Goal: Transaction & Acquisition: Book appointment/travel/reservation

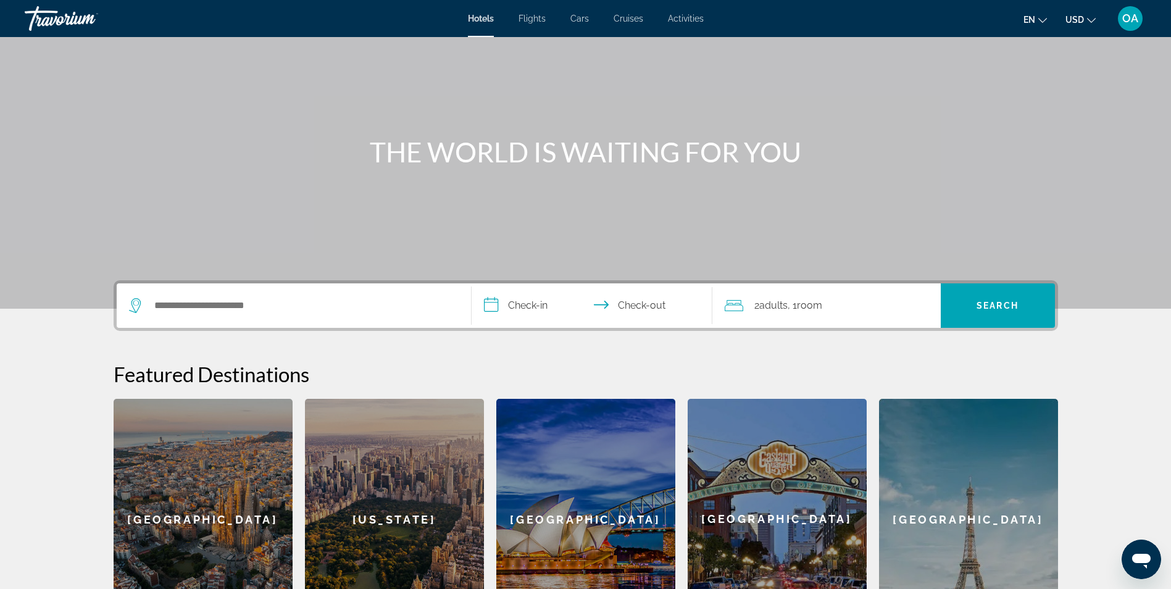
scroll to position [124, 0]
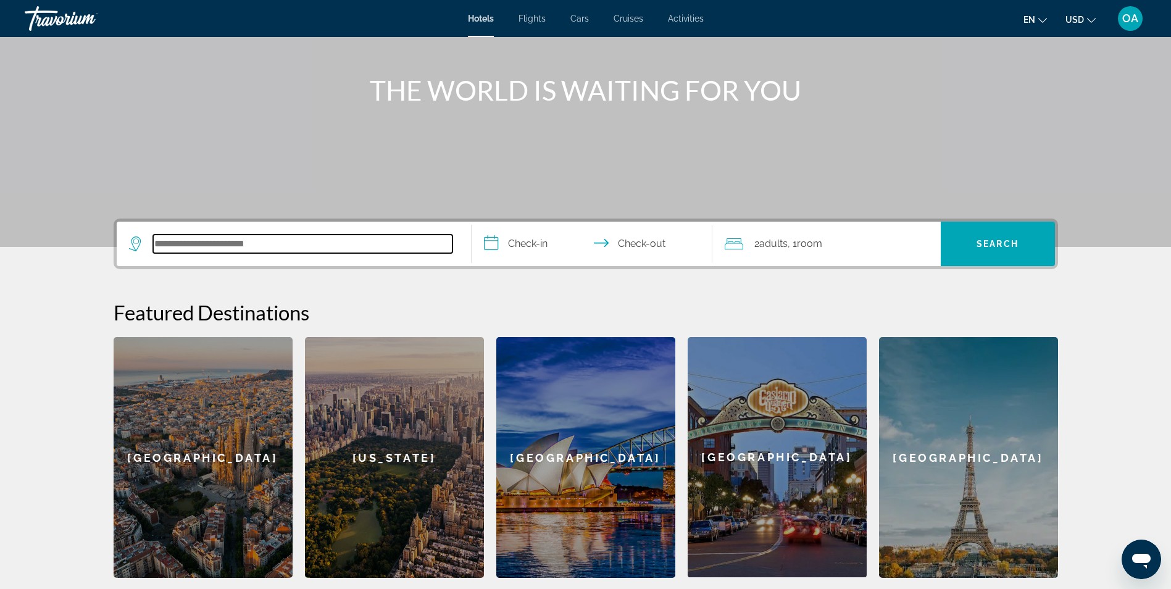
click at [217, 243] on input "Search hotel destination" at bounding box center [302, 244] width 299 height 19
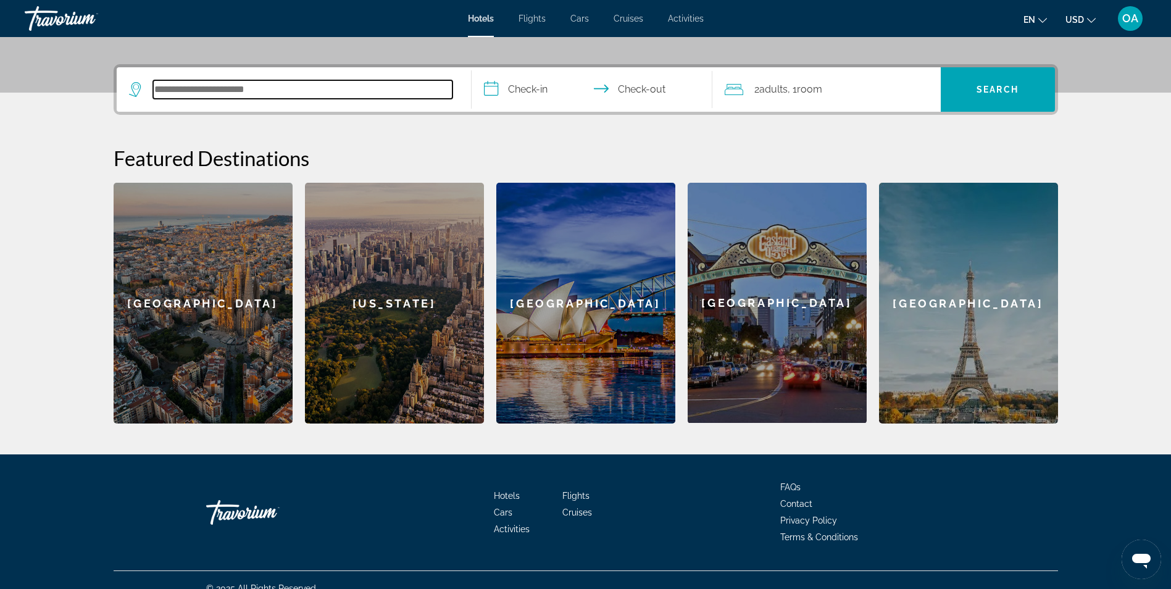
scroll to position [295, 0]
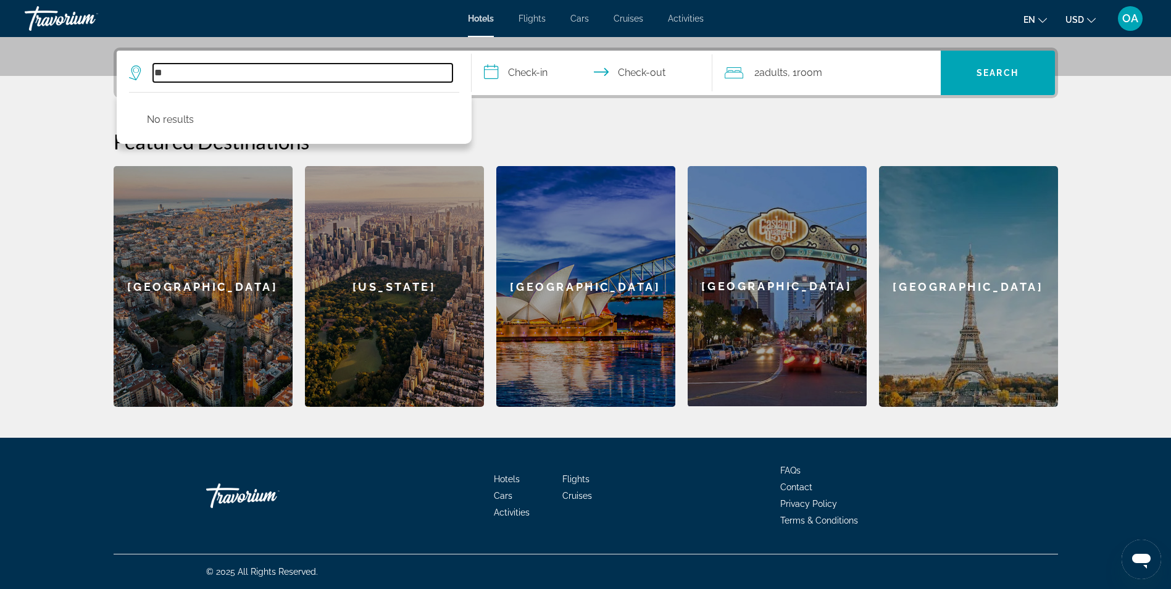
type input "*"
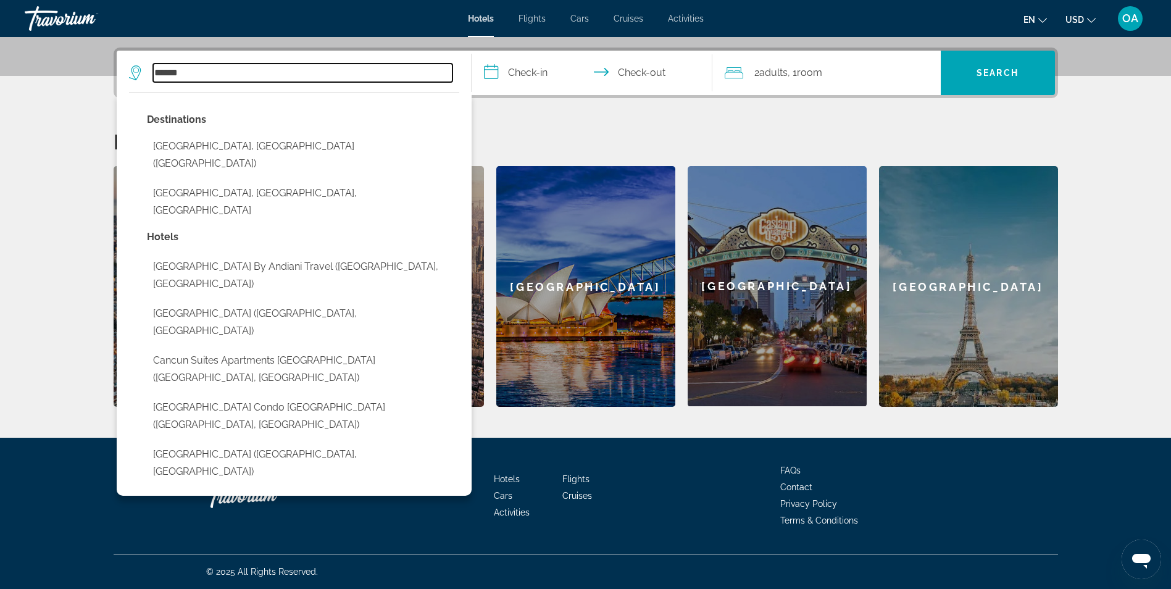
type input "******"
click at [961, 125] on div "**********" at bounding box center [586, 227] width 994 height 359
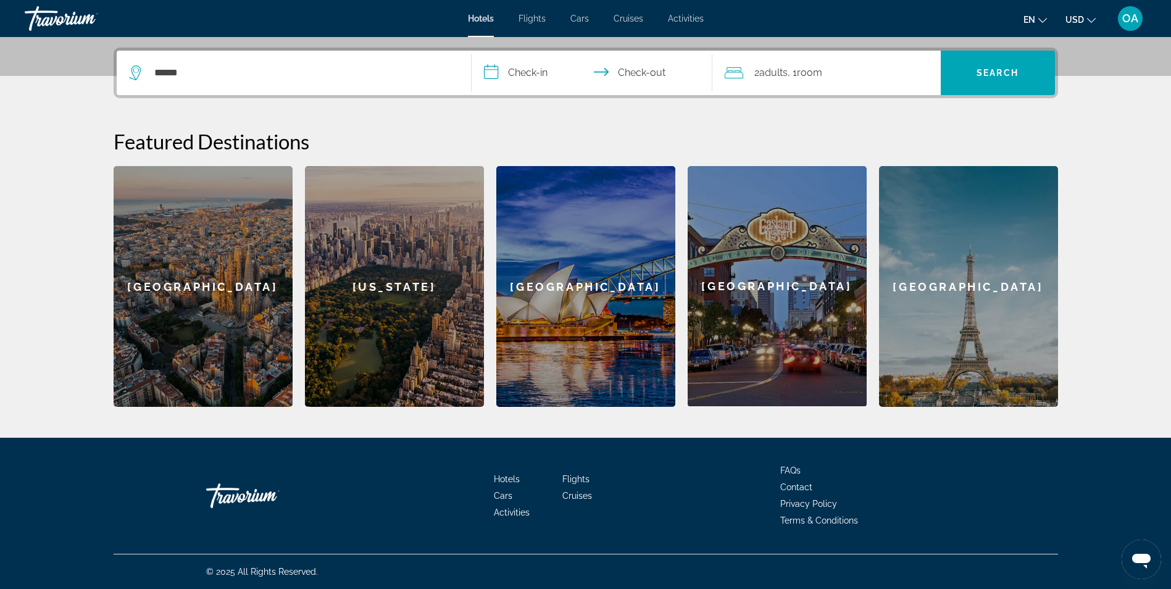
click at [532, 70] on input "**********" at bounding box center [595, 75] width 246 height 48
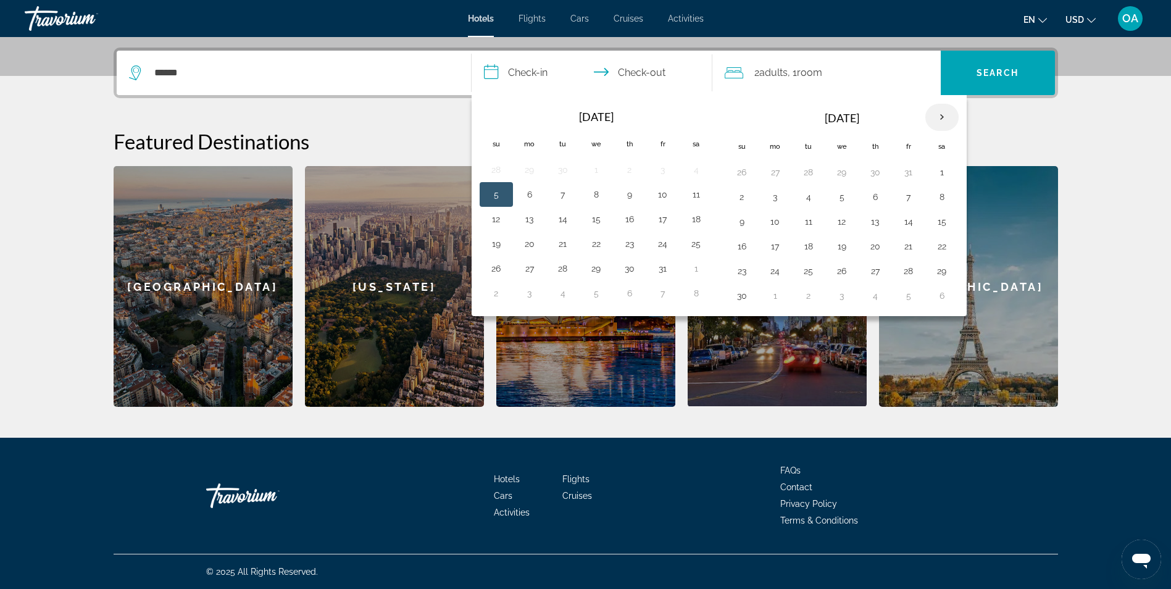
click at [942, 118] on th "Next month" at bounding box center [942, 117] width 33 height 27
click at [809, 272] on button "30" at bounding box center [809, 270] width 20 height 17
click at [941, 116] on th "Next month" at bounding box center [942, 117] width 33 height 27
click at [563, 269] on button "30" at bounding box center [563, 270] width 20 height 17
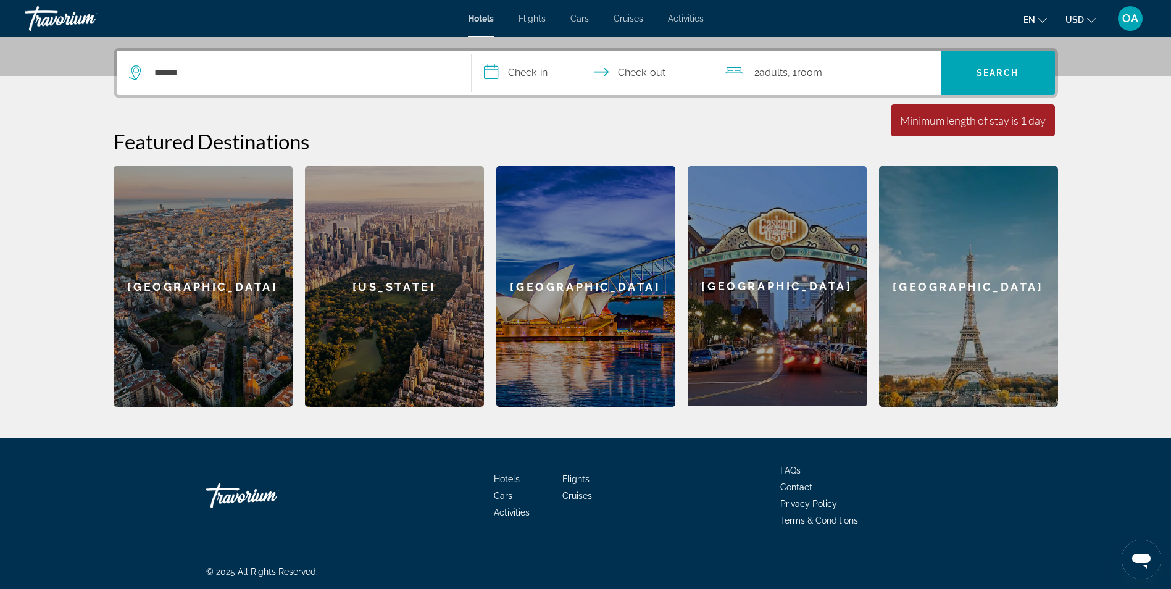
click at [500, 74] on input "**********" at bounding box center [595, 75] width 246 height 48
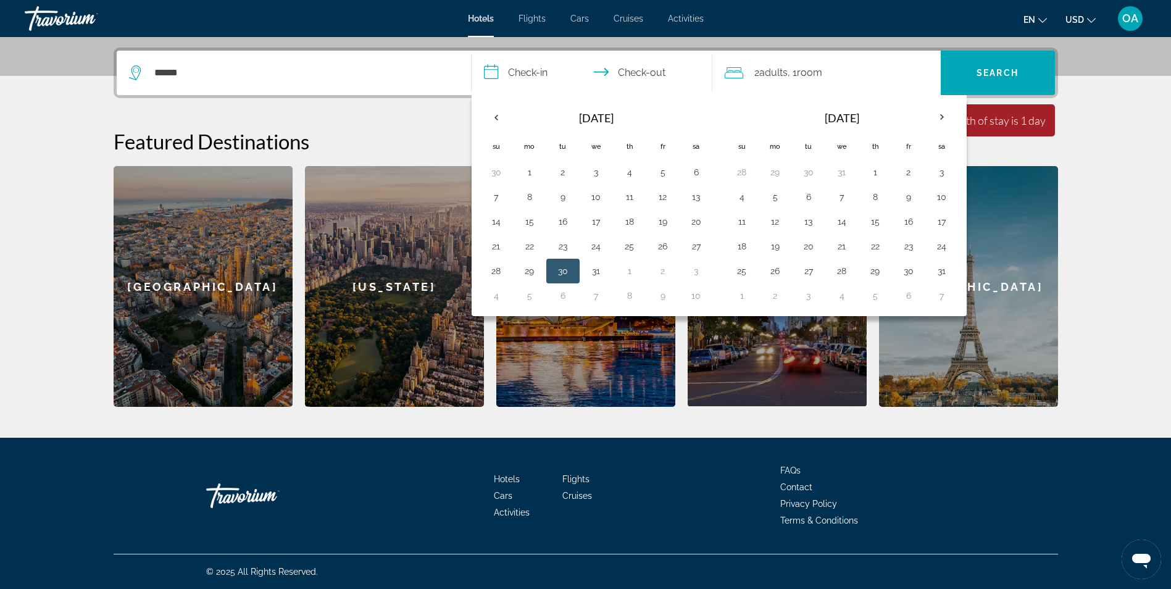
click at [561, 267] on button "30" at bounding box center [563, 270] width 20 height 17
click at [567, 246] on button "23" at bounding box center [563, 246] width 20 height 17
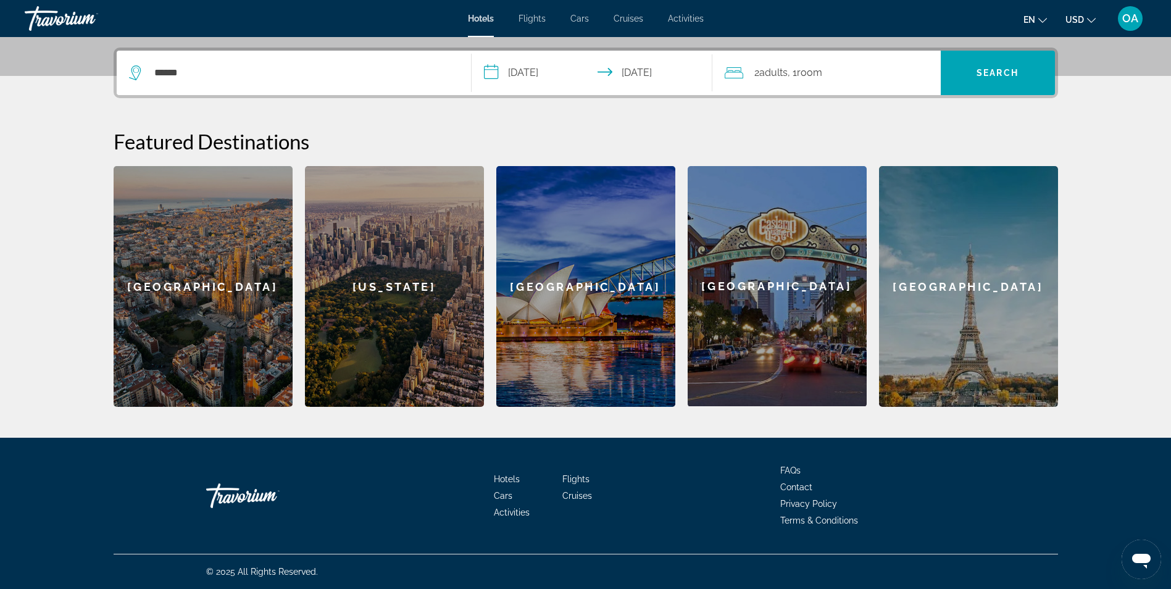
click at [645, 73] on input "**********" at bounding box center [595, 75] width 246 height 48
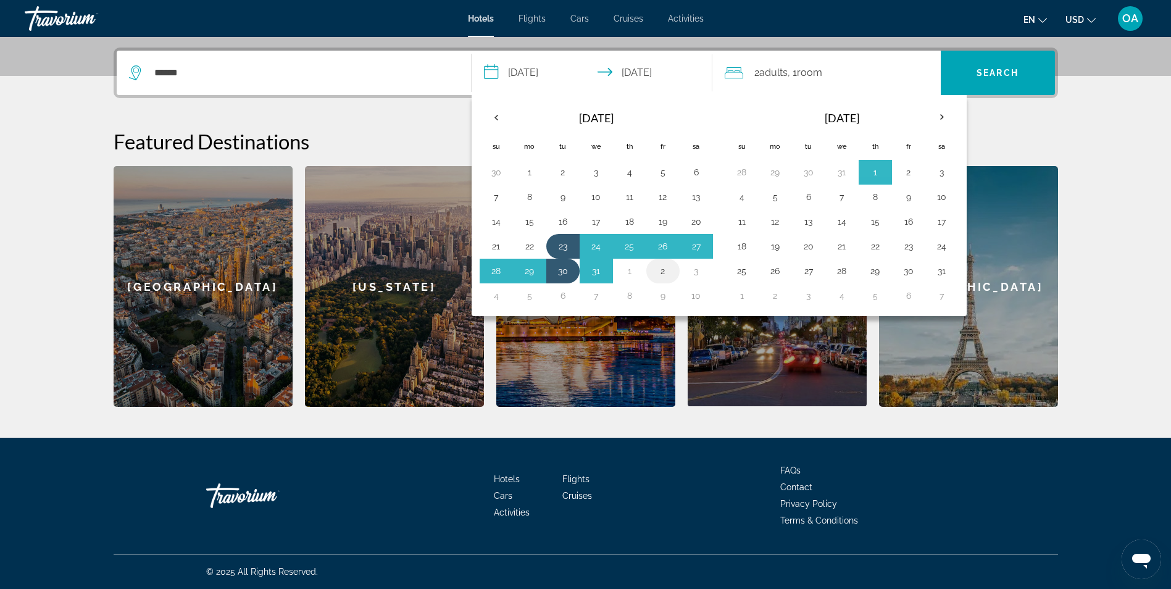
click at [662, 270] on button "2" at bounding box center [663, 270] width 20 height 17
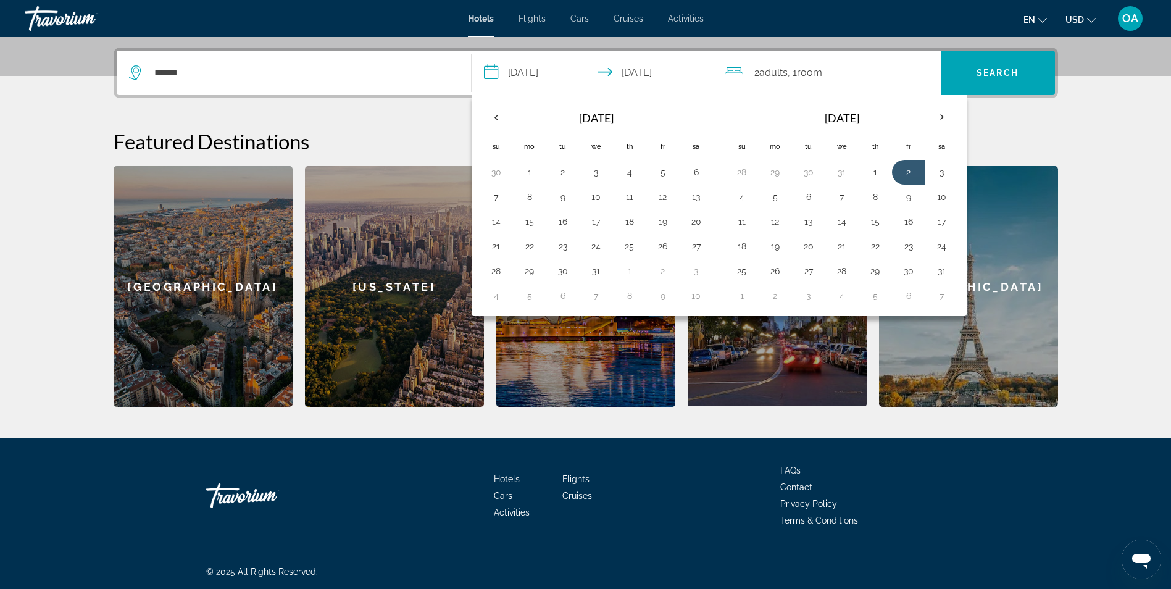
click at [642, 71] on input "**********" at bounding box center [595, 75] width 246 height 48
click at [537, 76] on input "**********" at bounding box center [595, 75] width 246 height 48
click at [564, 249] on button "23" at bounding box center [563, 246] width 20 height 17
type input "**********"
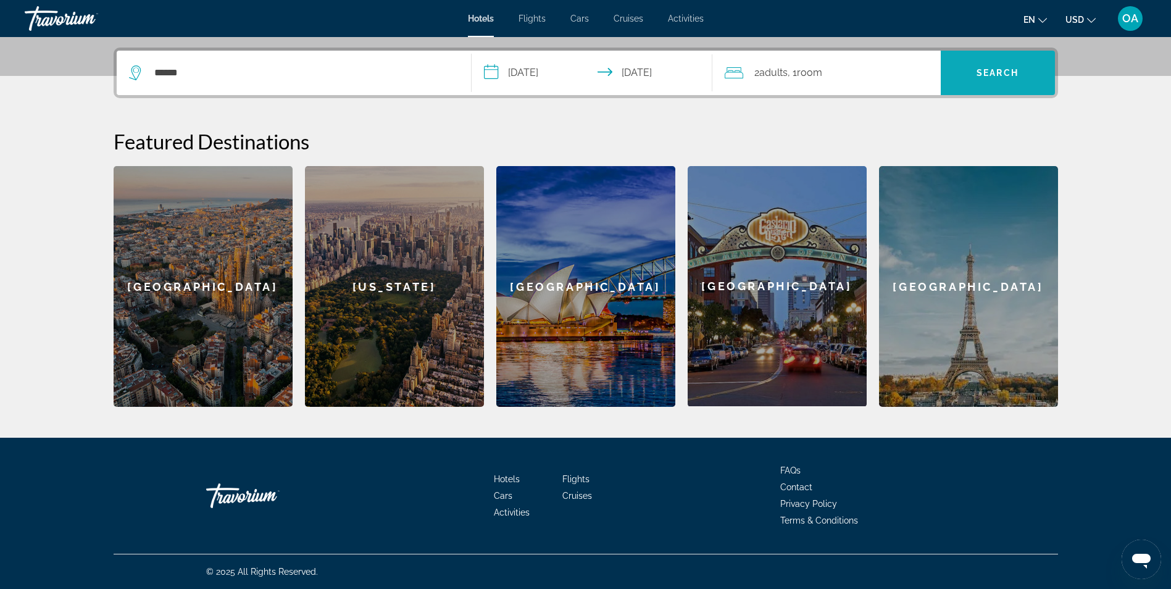
click at [995, 70] on span "Search" at bounding box center [998, 73] width 42 height 10
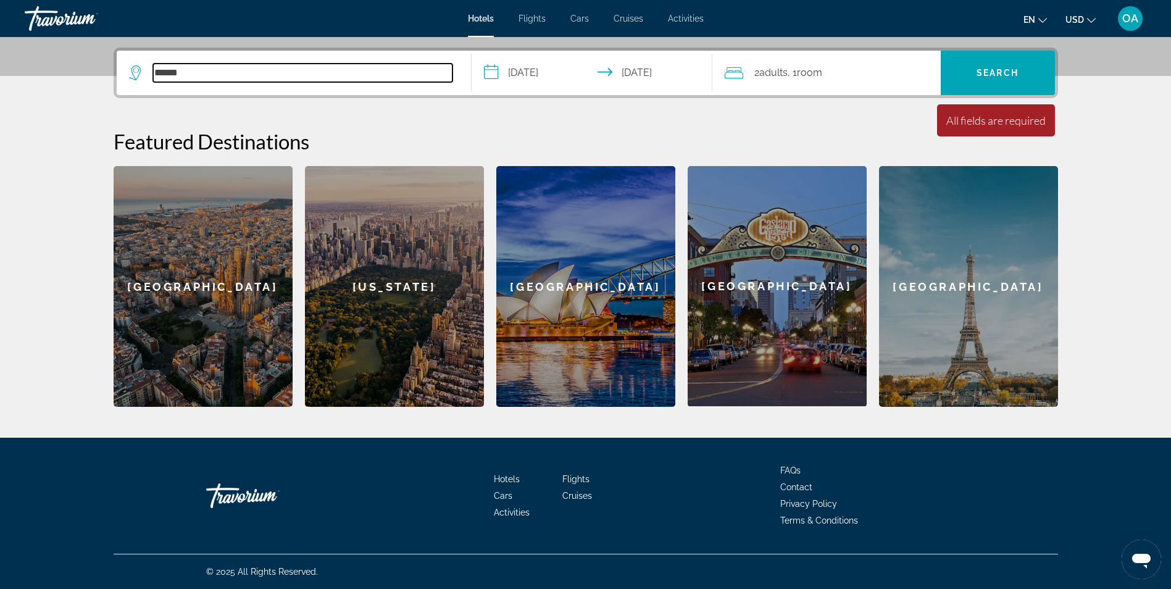
click at [196, 72] on input "******" at bounding box center [302, 73] width 299 height 19
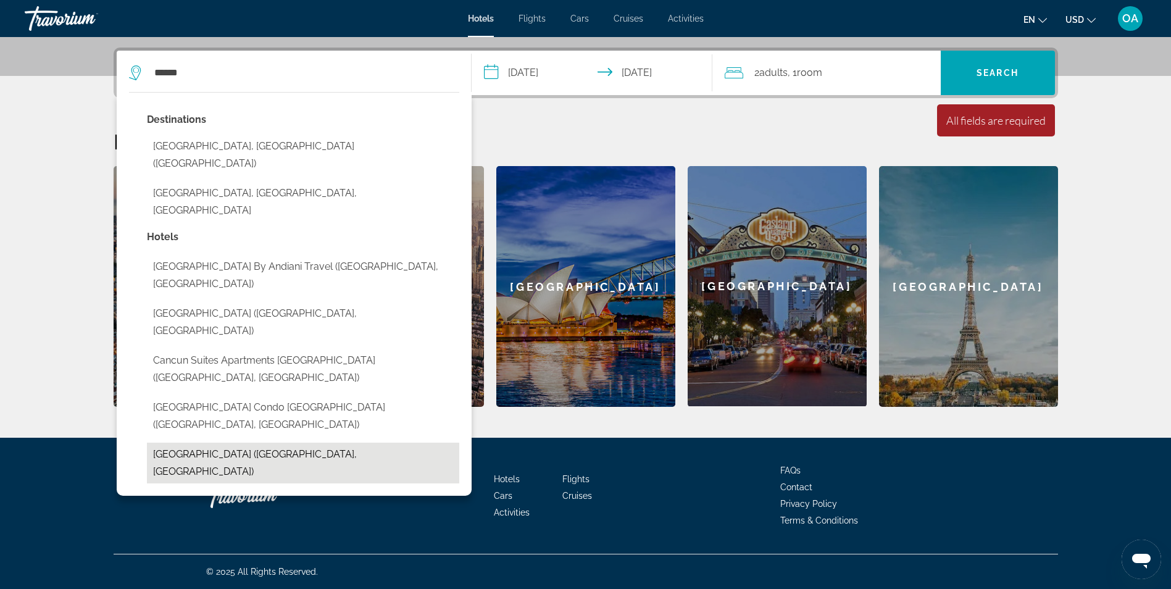
click at [230, 443] on button "[GEOGRAPHIC_DATA] ([GEOGRAPHIC_DATA], [GEOGRAPHIC_DATA])" at bounding box center [303, 463] width 312 height 41
type input "**********"
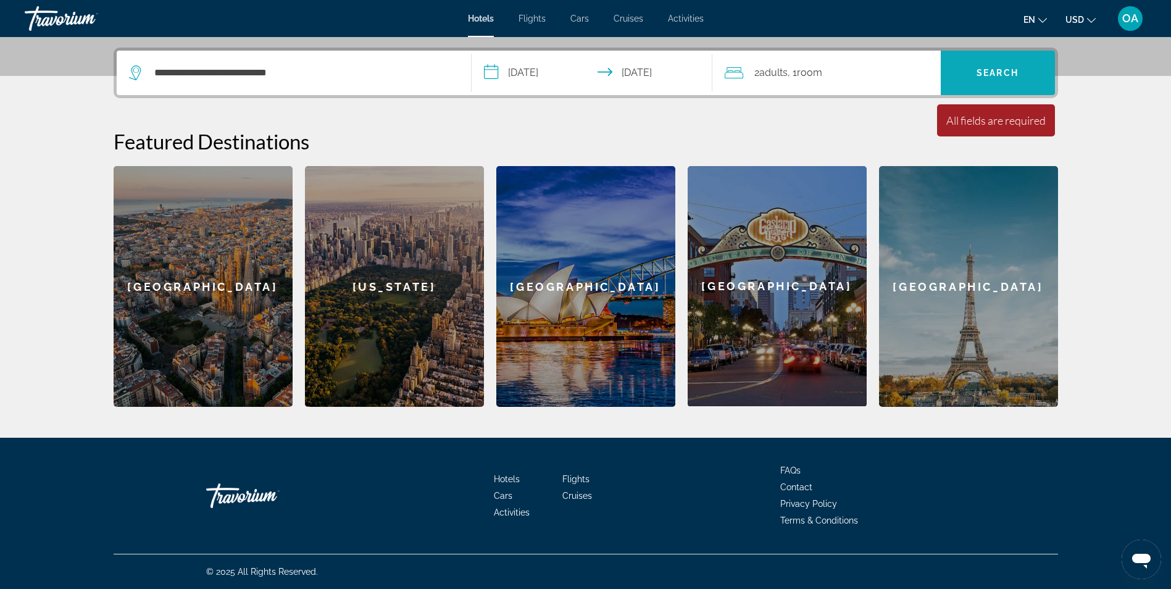
click at [1000, 69] on span "Search" at bounding box center [998, 73] width 42 height 10
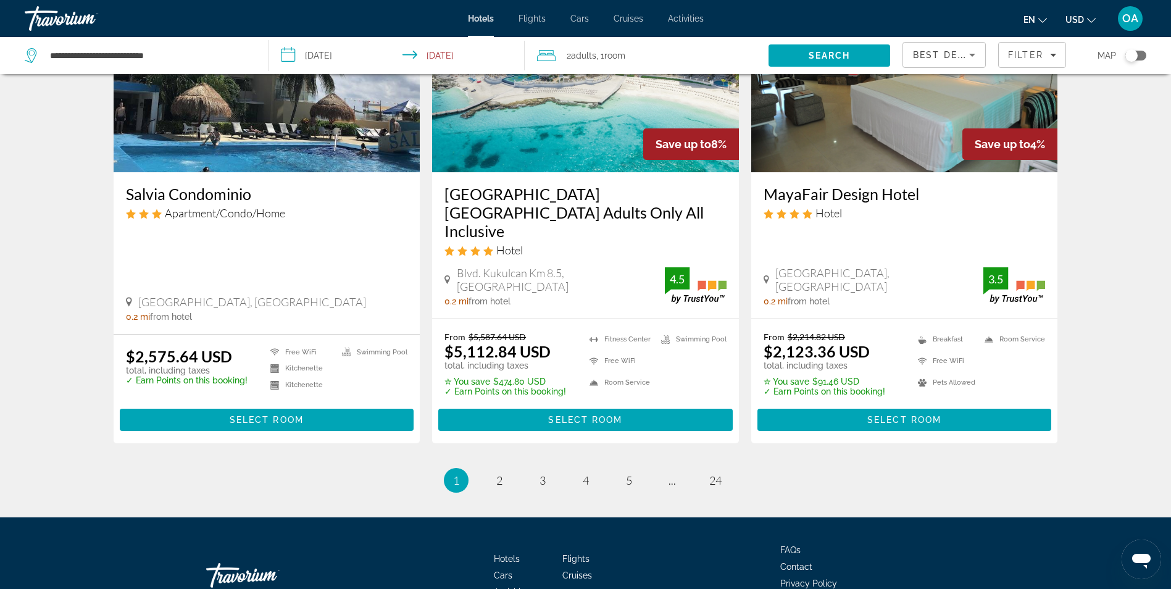
scroll to position [1588, 0]
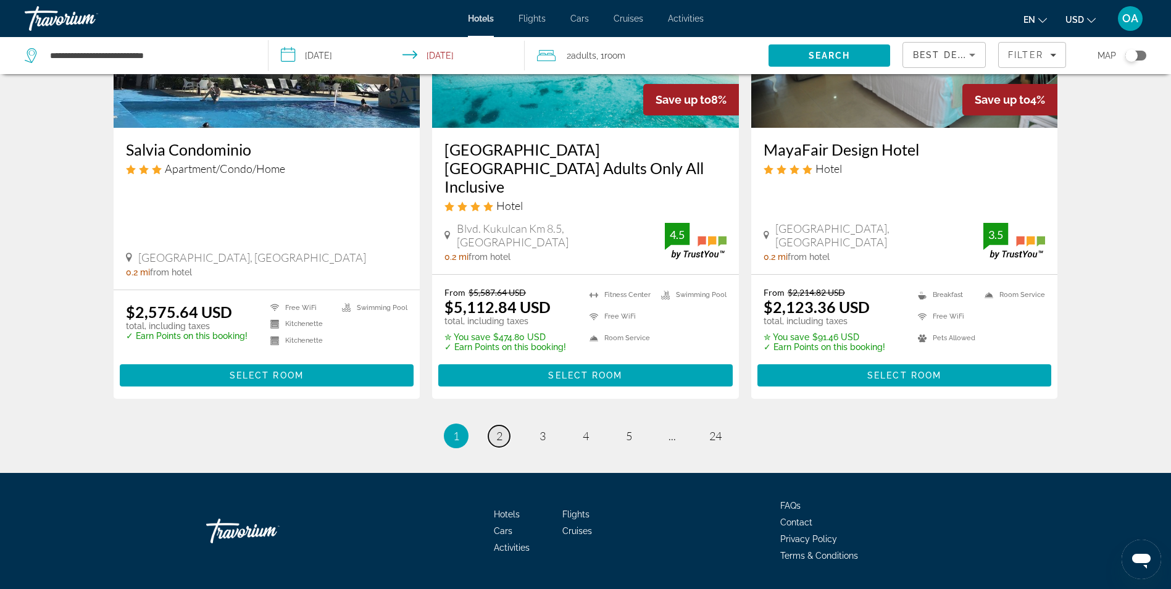
click at [498, 429] on span "2" at bounding box center [499, 436] width 6 height 14
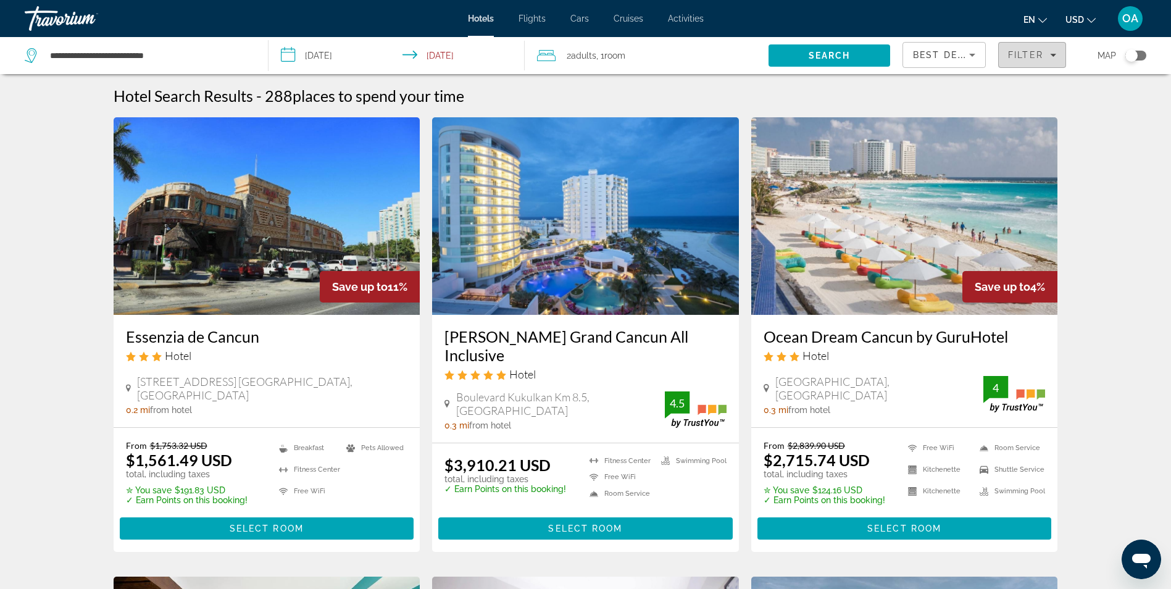
click at [1053, 54] on icon "Filters" at bounding box center [1053, 55] width 6 height 6
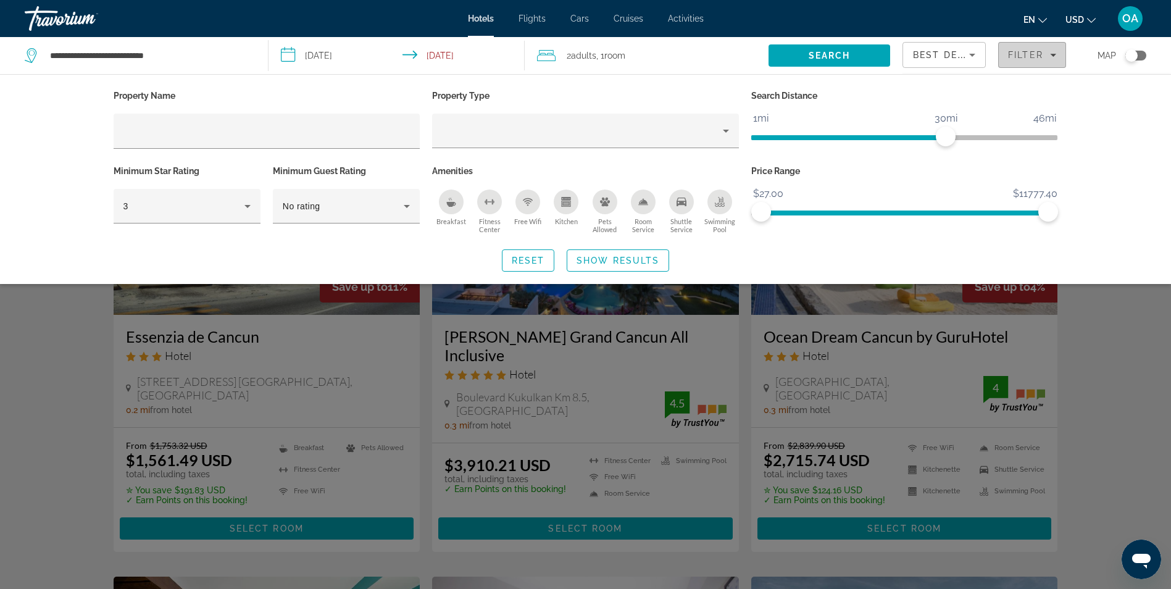
click at [1053, 54] on icon "Filters" at bounding box center [1053, 55] width 6 height 6
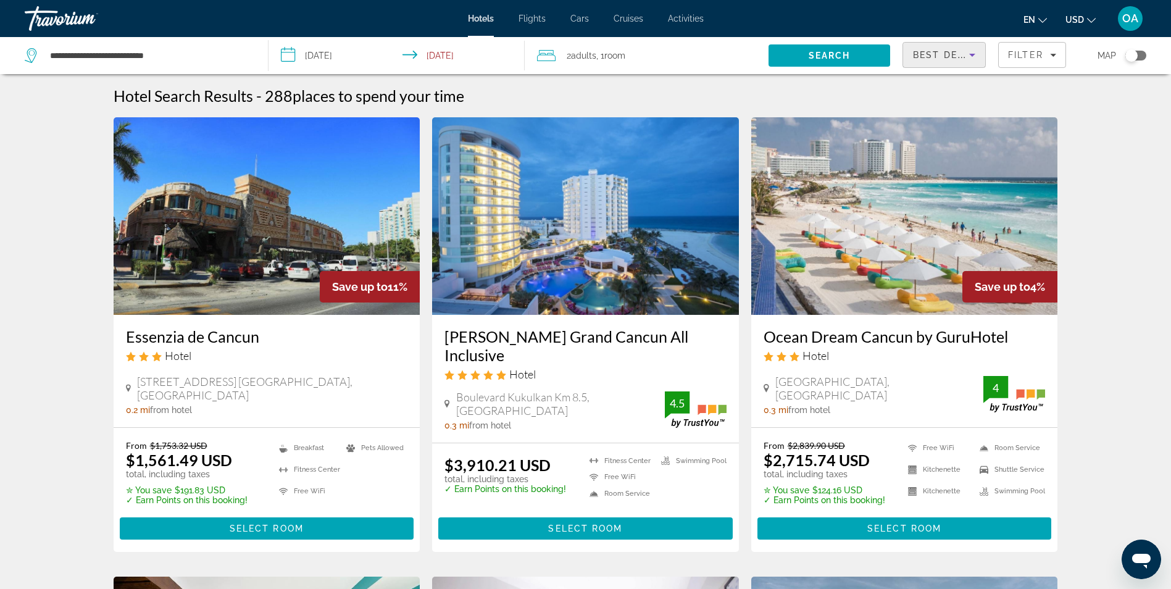
click at [971, 54] on icon "Sort by" at bounding box center [972, 55] width 6 height 3
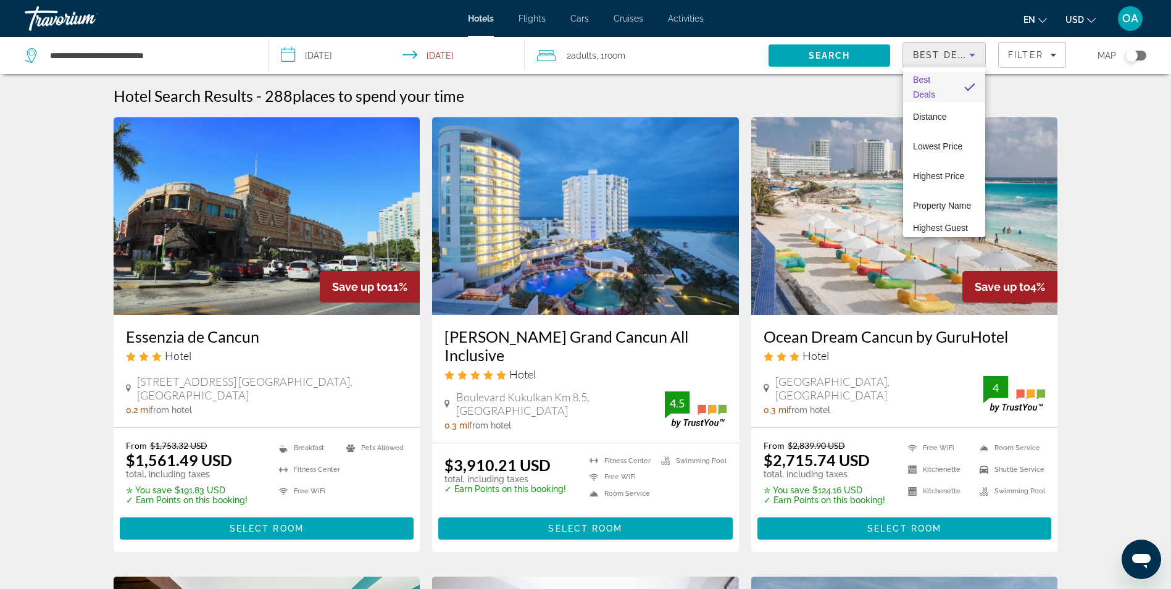
click at [971, 54] on div at bounding box center [585, 294] width 1171 height 589
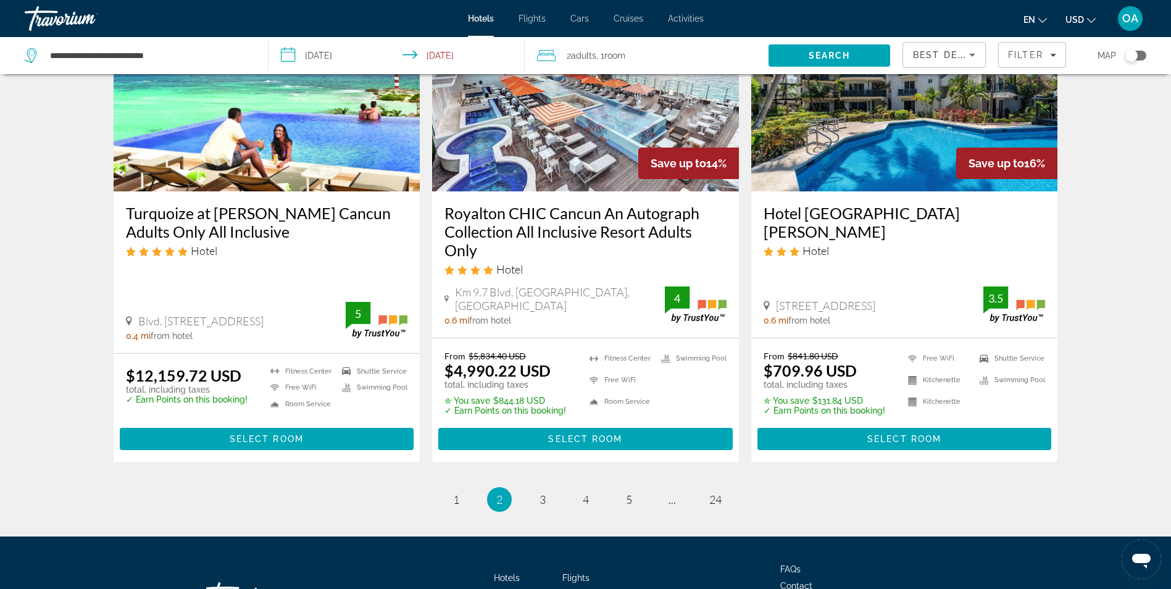
scroll to position [1591, 0]
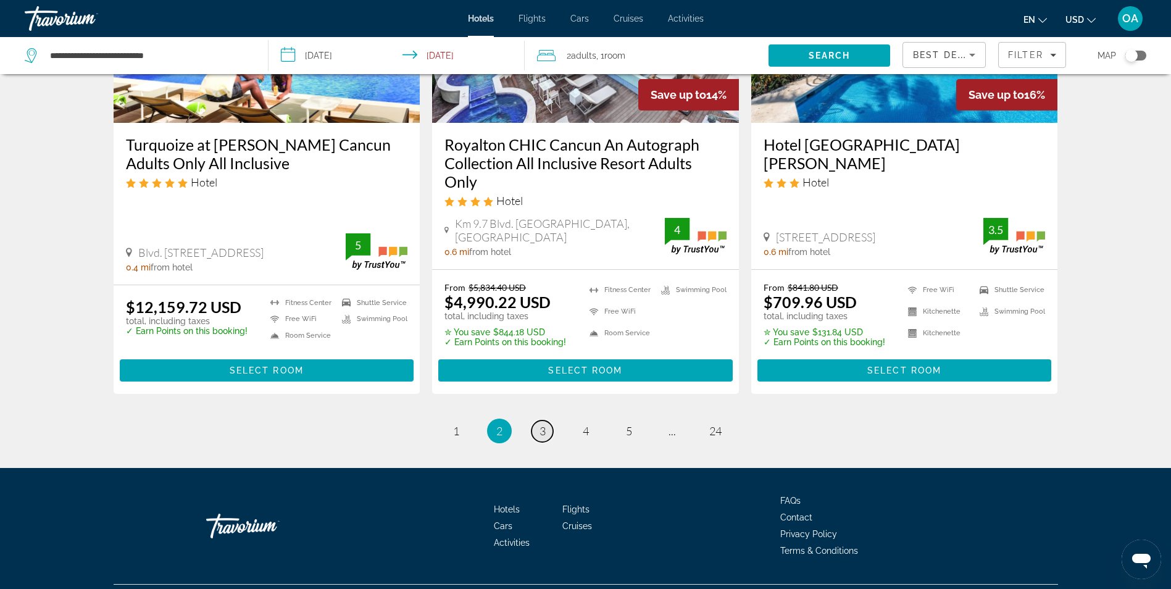
click at [541, 424] on span "3" at bounding box center [543, 431] width 6 height 14
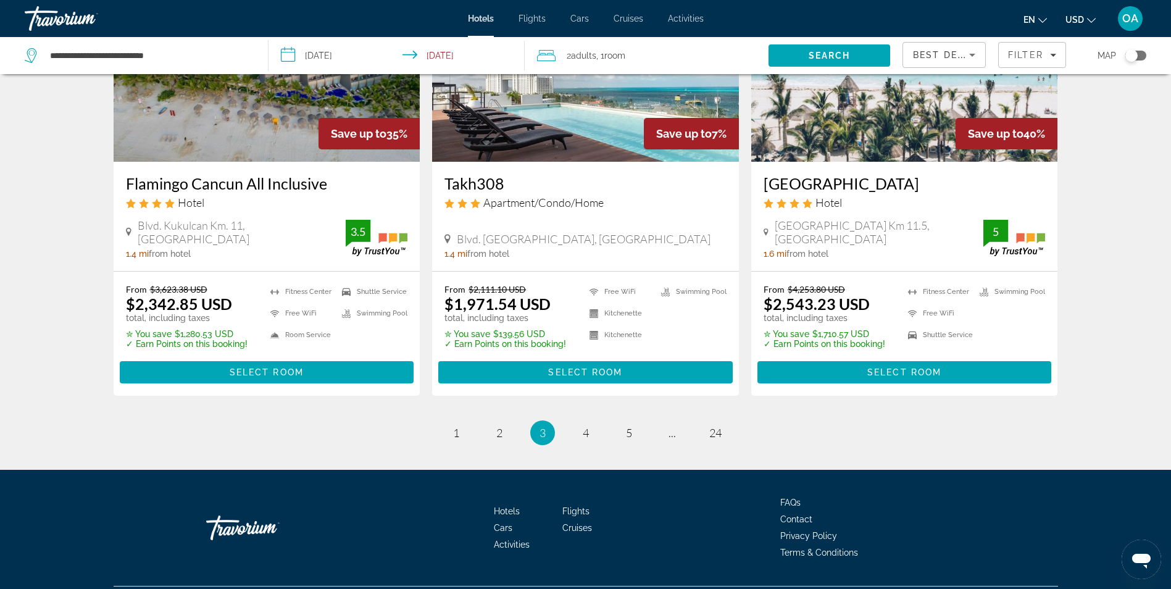
scroll to position [1560, 0]
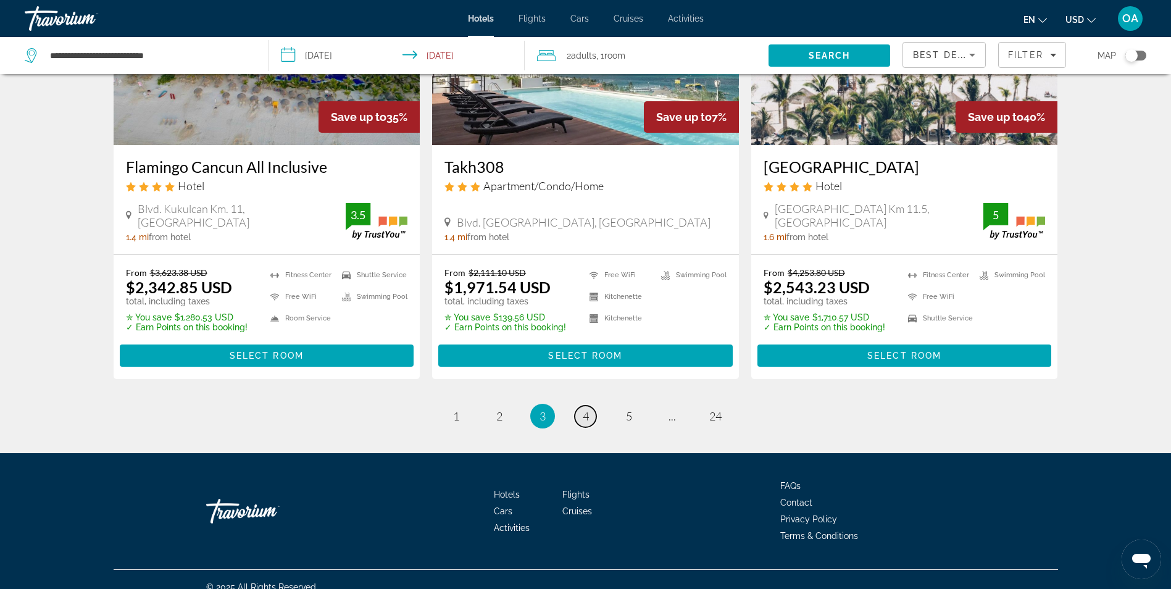
click at [586, 409] on span "4" at bounding box center [586, 416] width 6 height 14
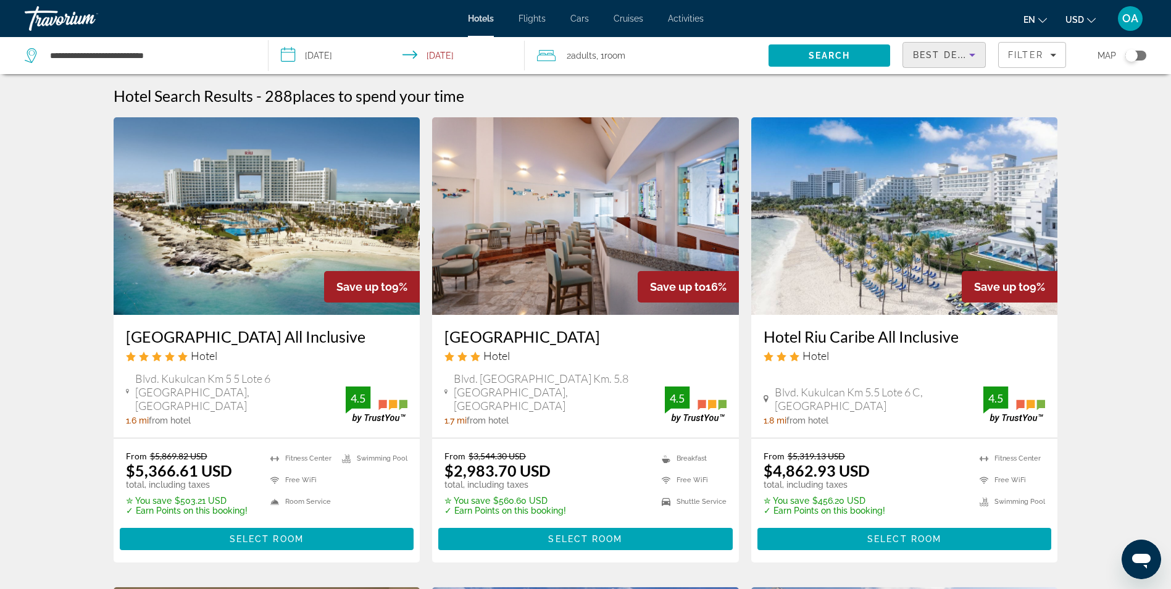
click at [971, 56] on icon "Sort by" at bounding box center [972, 55] width 15 height 15
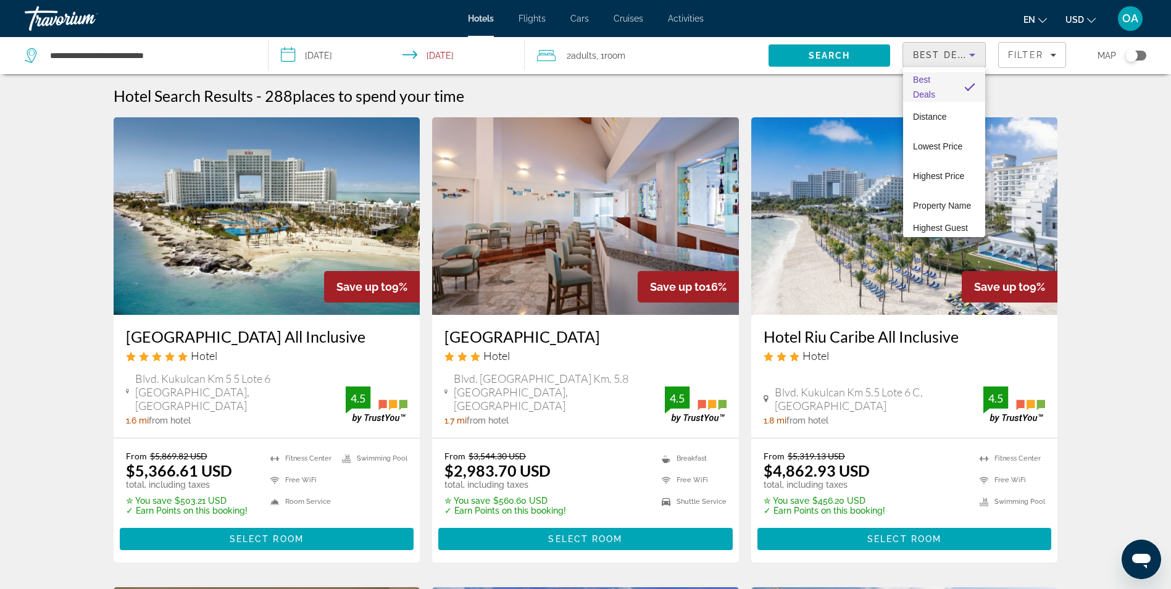
click at [1094, 180] on div at bounding box center [585, 294] width 1171 height 589
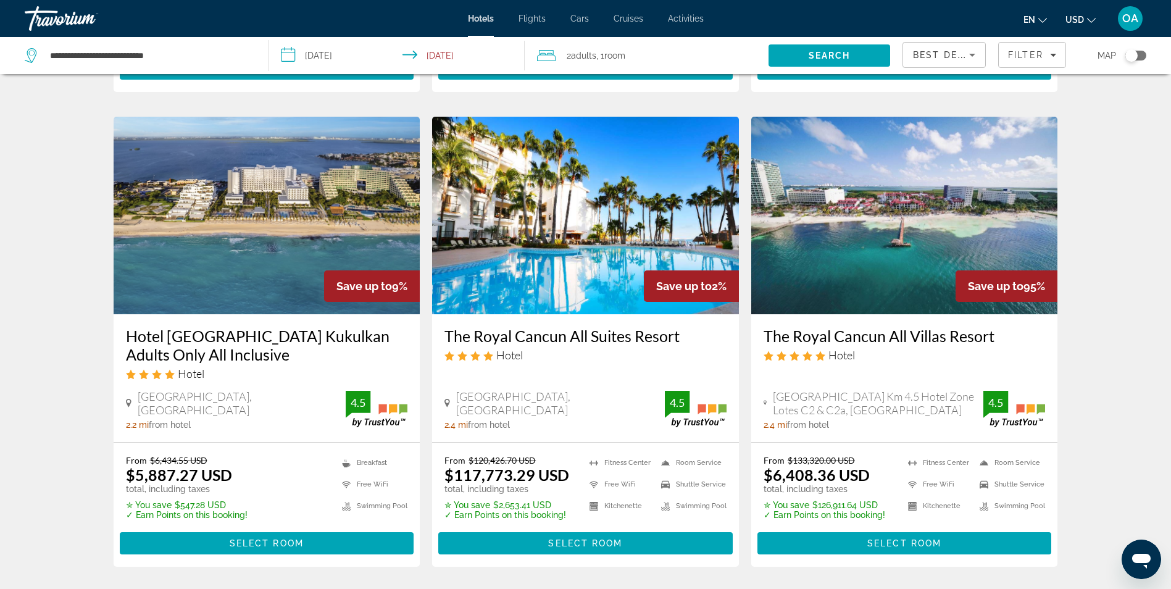
scroll to position [1590, 0]
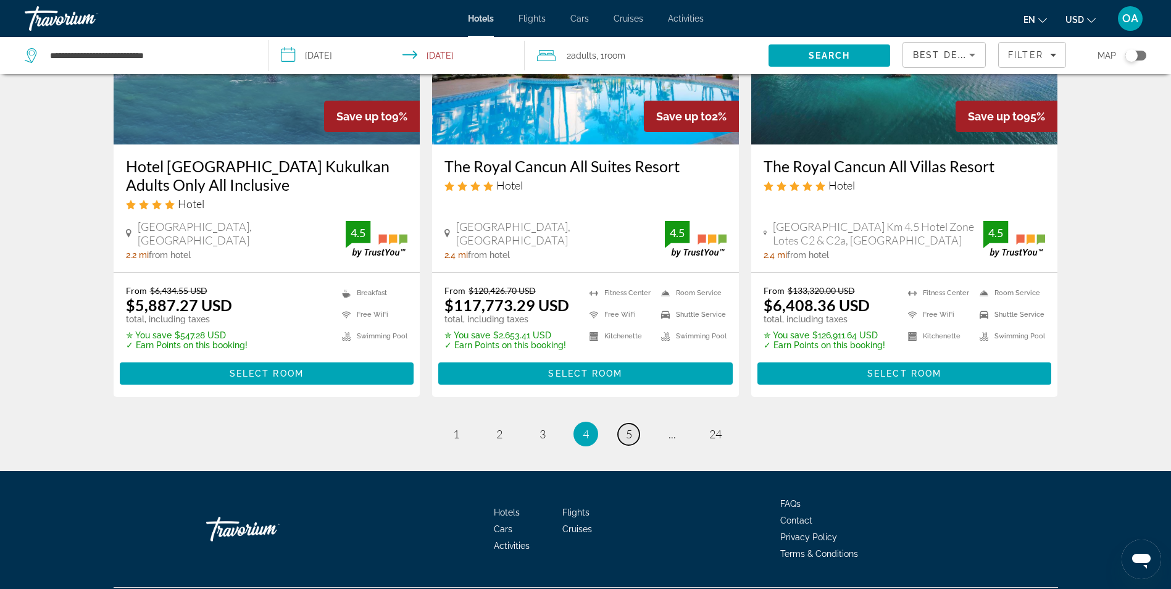
click at [628, 427] on span "5" at bounding box center [629, 434] width 6 height 14
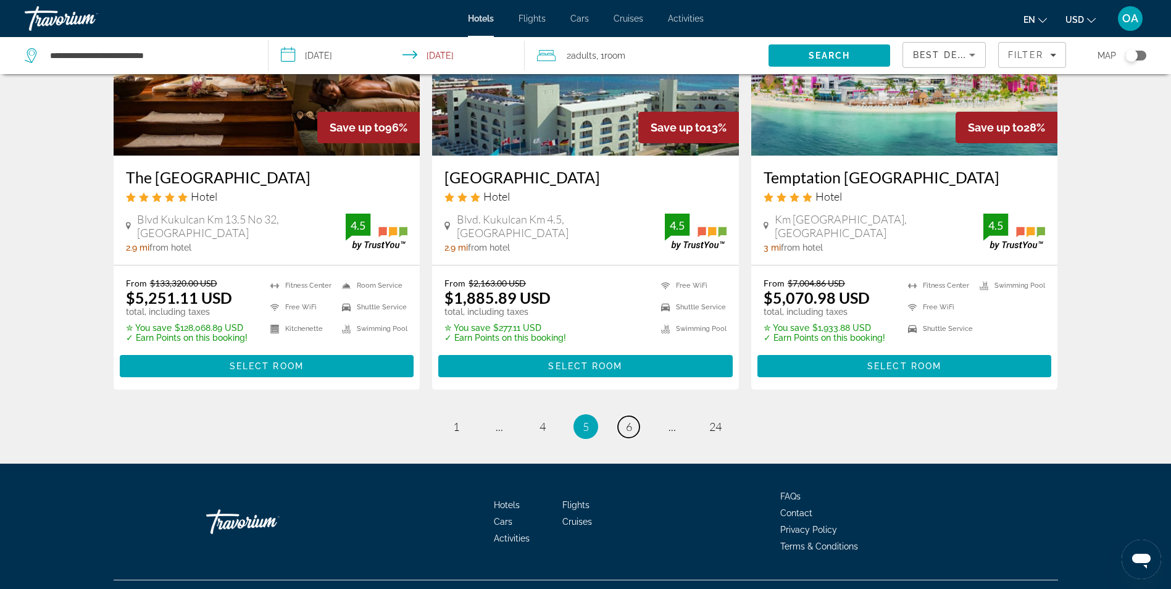
scroll to position [1544, 0]
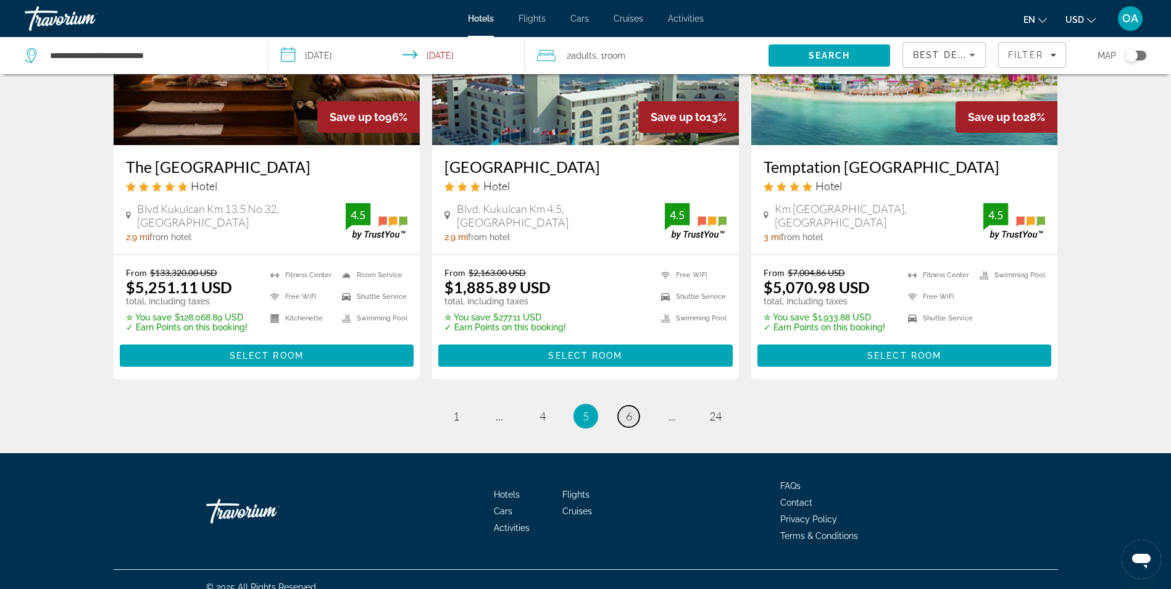
click at [632, 419] on link "page 6" at bounding box center [629, 417] width 22 height 22
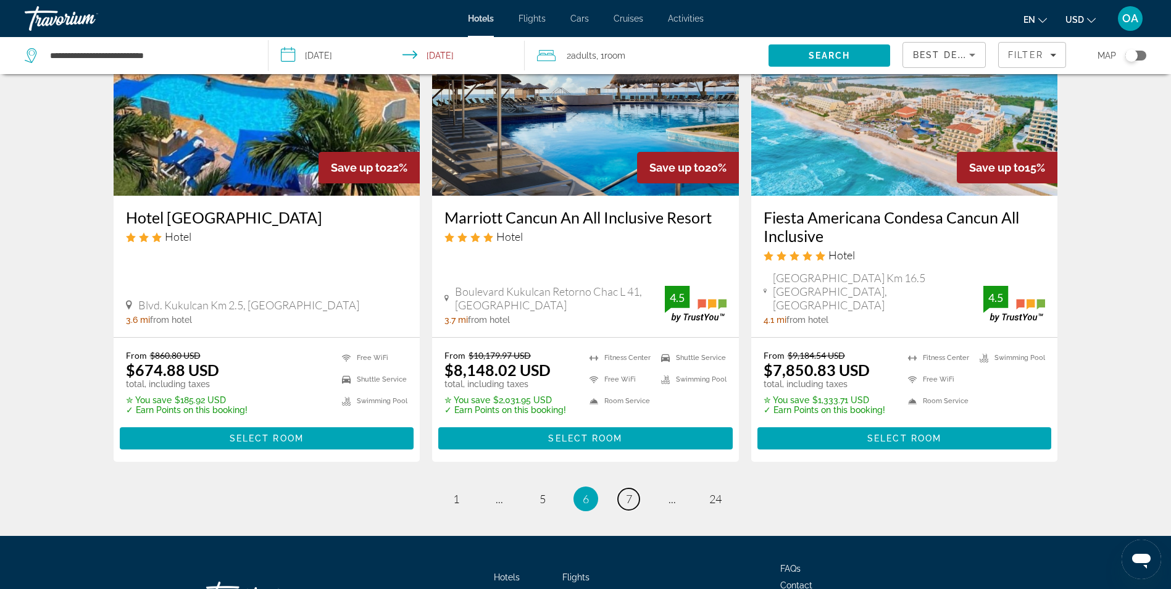
scroll to position [1595, 0]
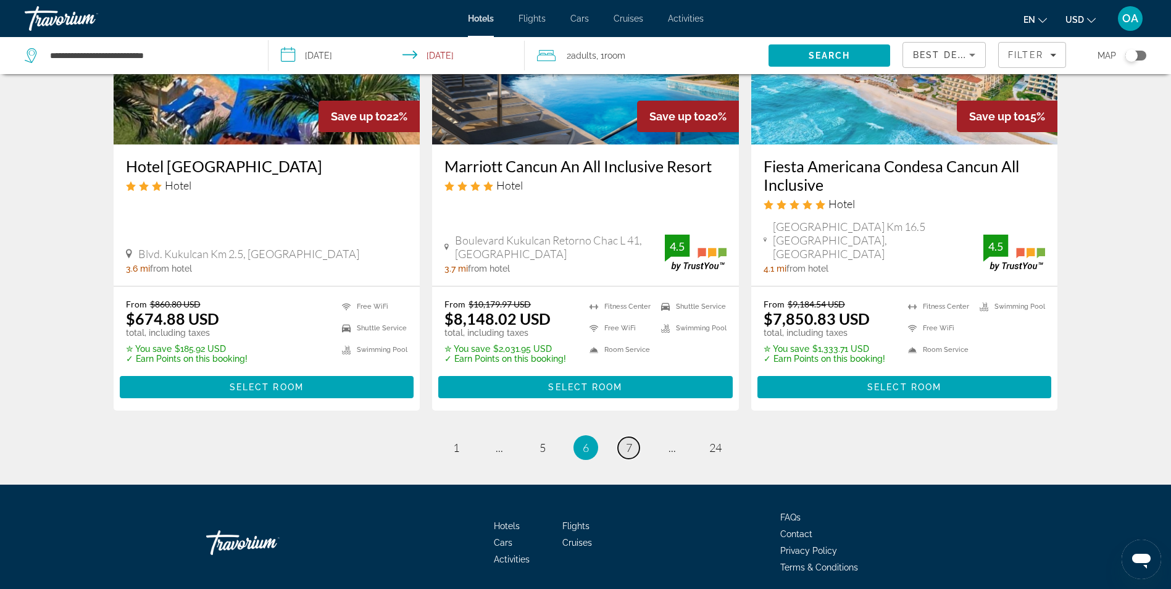
click at [632, 437] on link "page 7" at bounding box center [629, 448] width 22 height 22
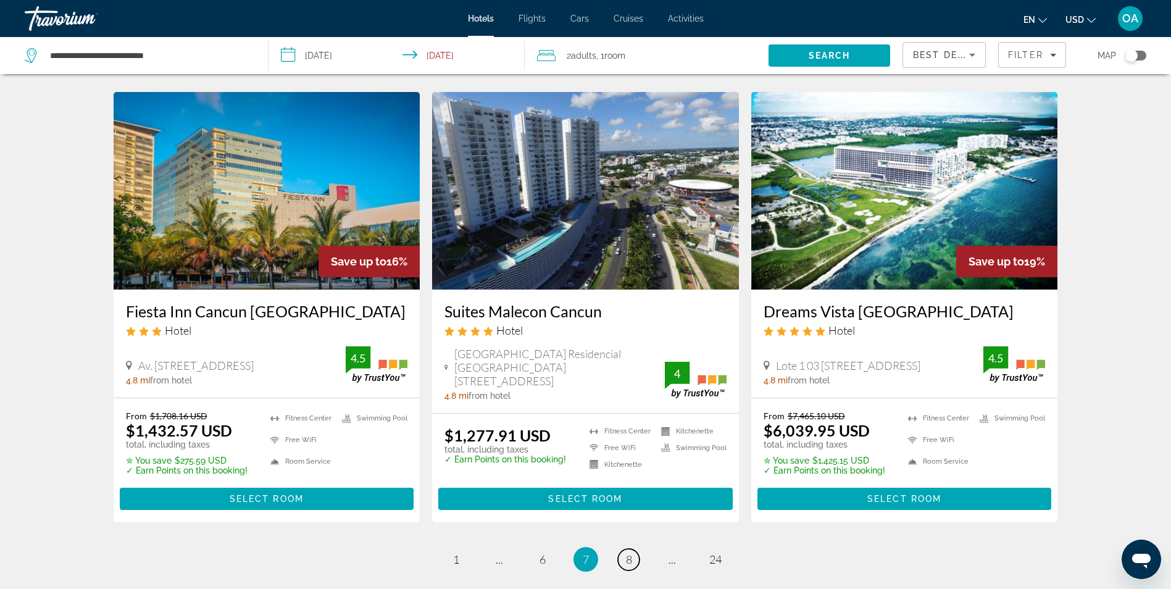
scroll to position [1589, 0]
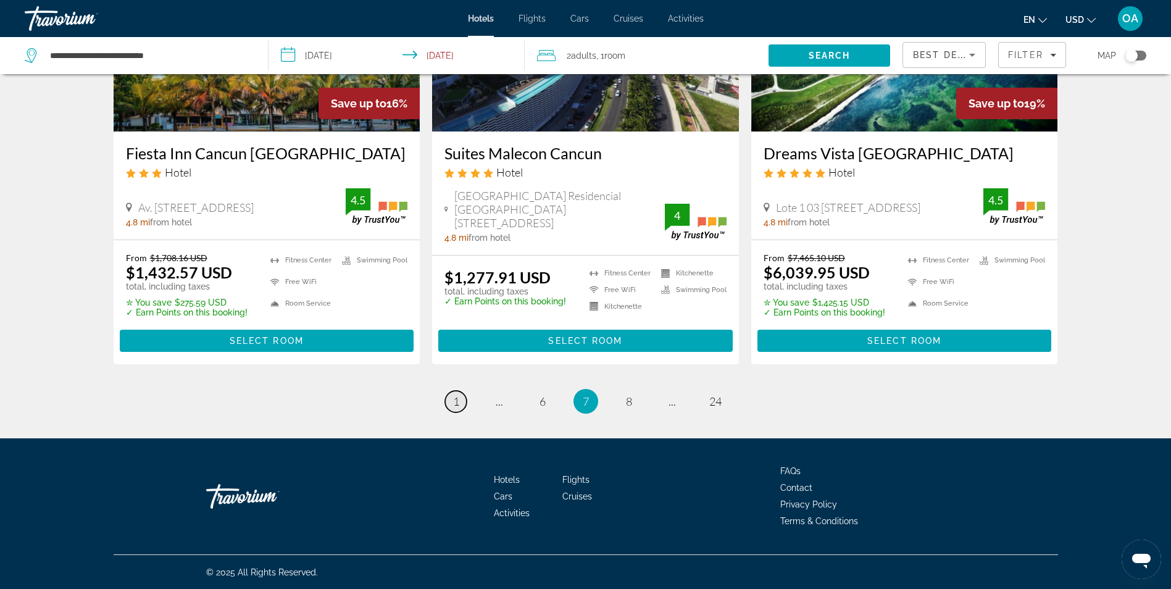
click at [457, 403] on span "1" at bounding box center [456, 402] width 6 height 14
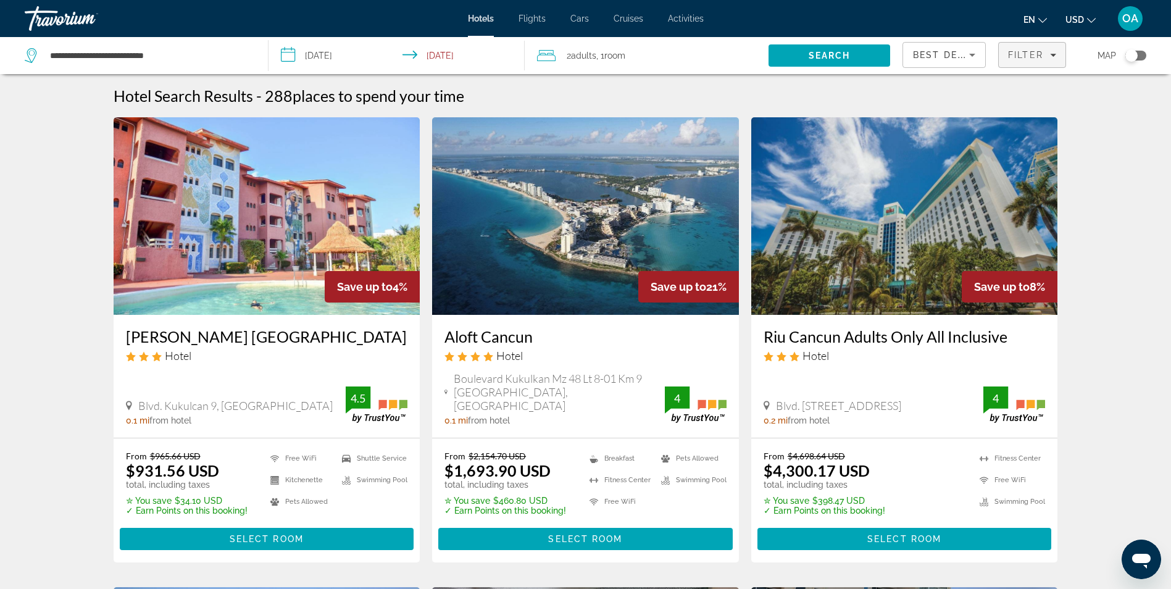
click at [1055, 56] on icon "Filters" at bounding box center [1053, 55] width 6 height 6
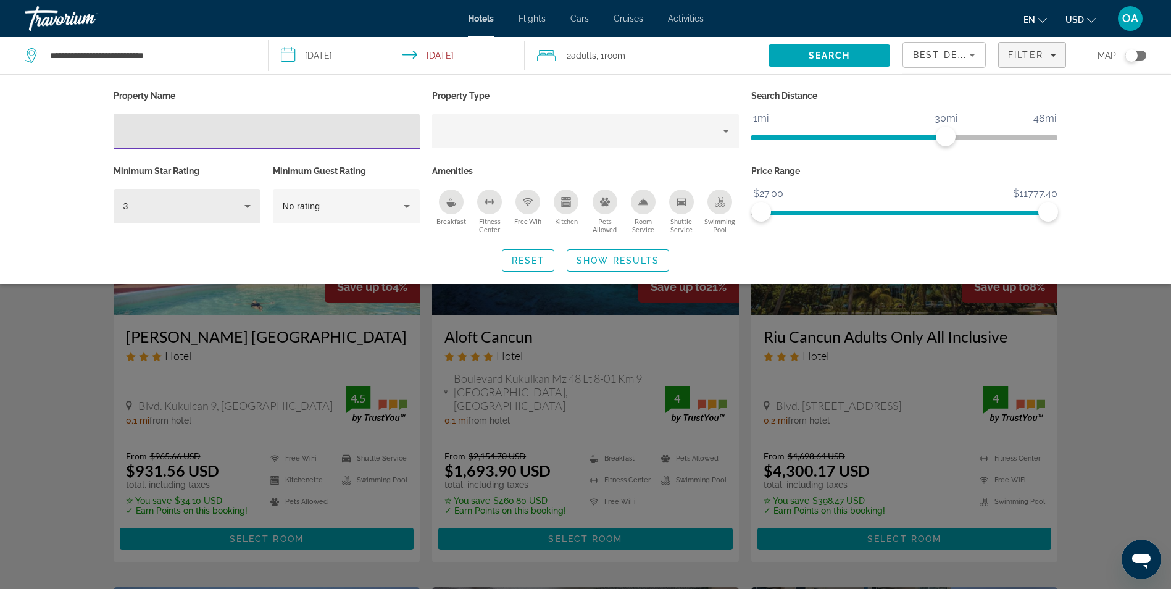
click at [246, 206] on icon "Hotel Filters" at bounding box center [247, 206] width 15 height 15
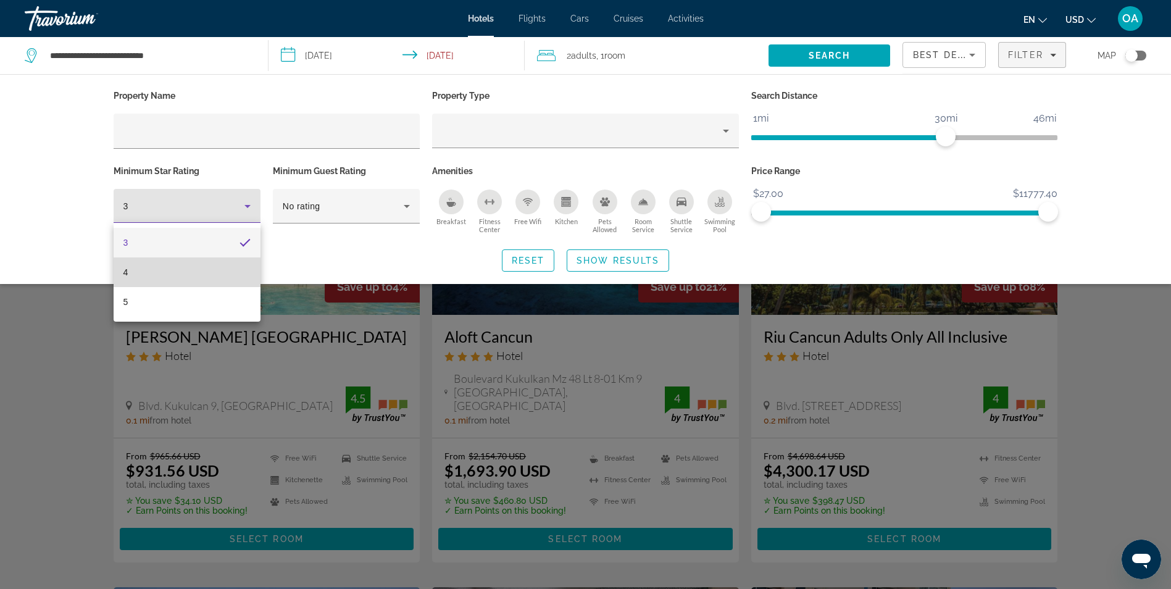
click at [128, 275] on mat-option "4" at bounding box center [187, 273] width 147 height 30
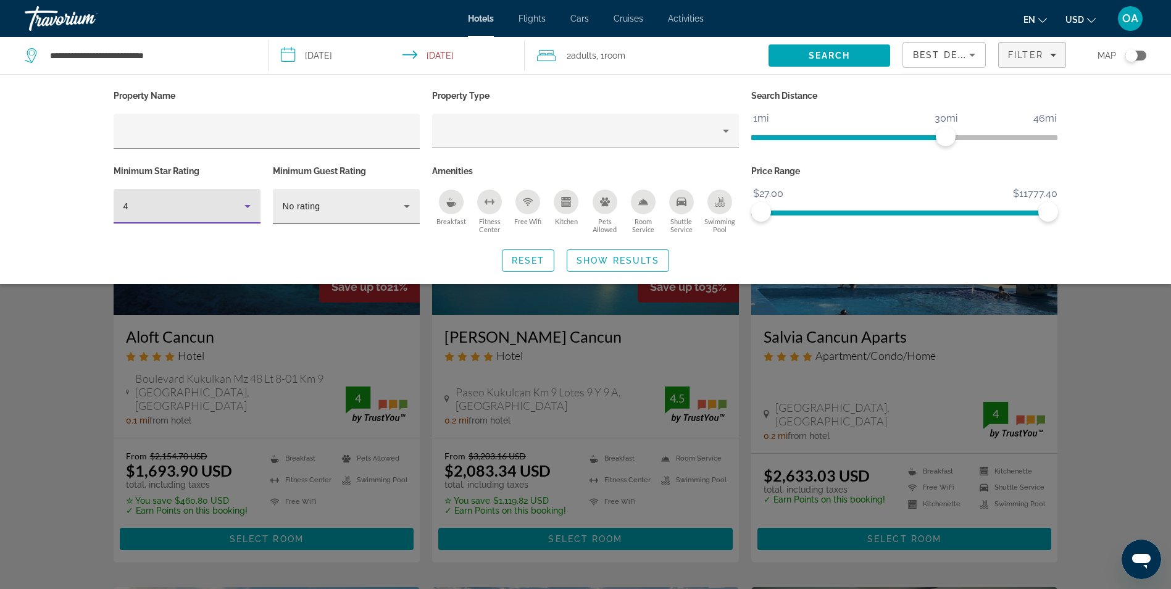
click at [406, 205] on icon "Hotel Filters" at bounding box center [407, 206] width 6 height 3
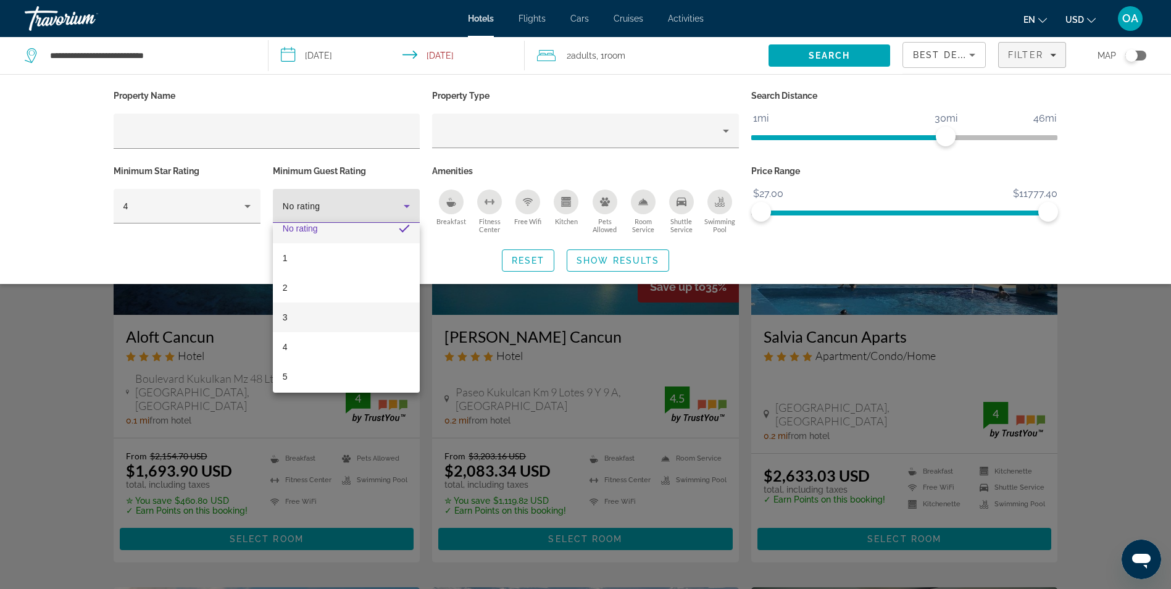
scroll to position [18, 0]
click at [287, 372] on span "5" at bounding box center [285, 373] width 5 height 15
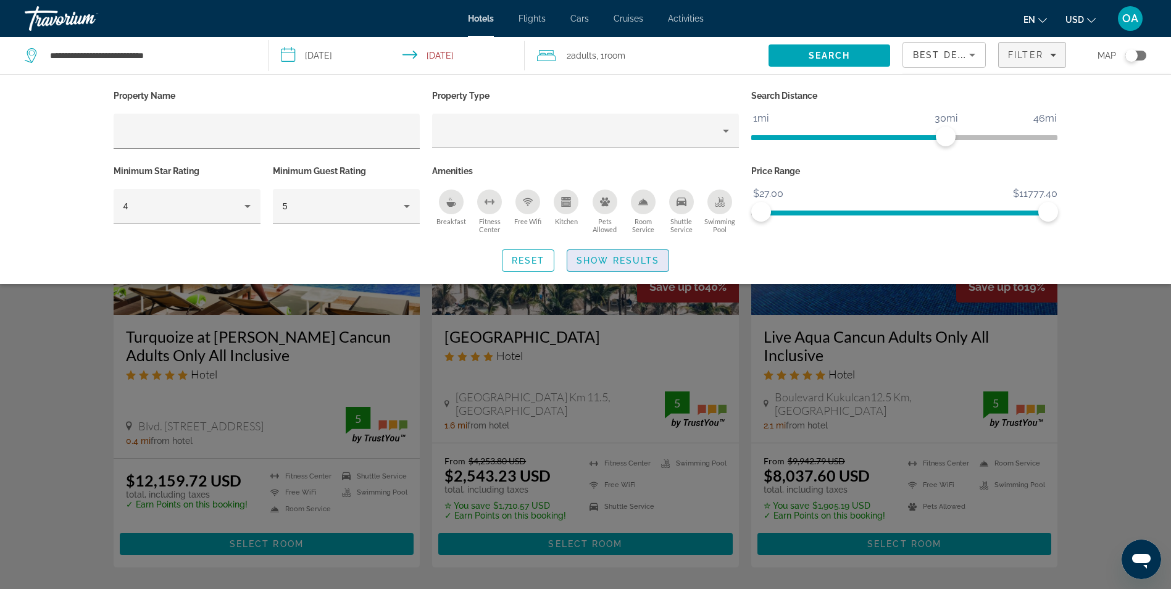
click at [621, 256] on span "Show Results" at bounding box center [618, 261] width 83 height 10
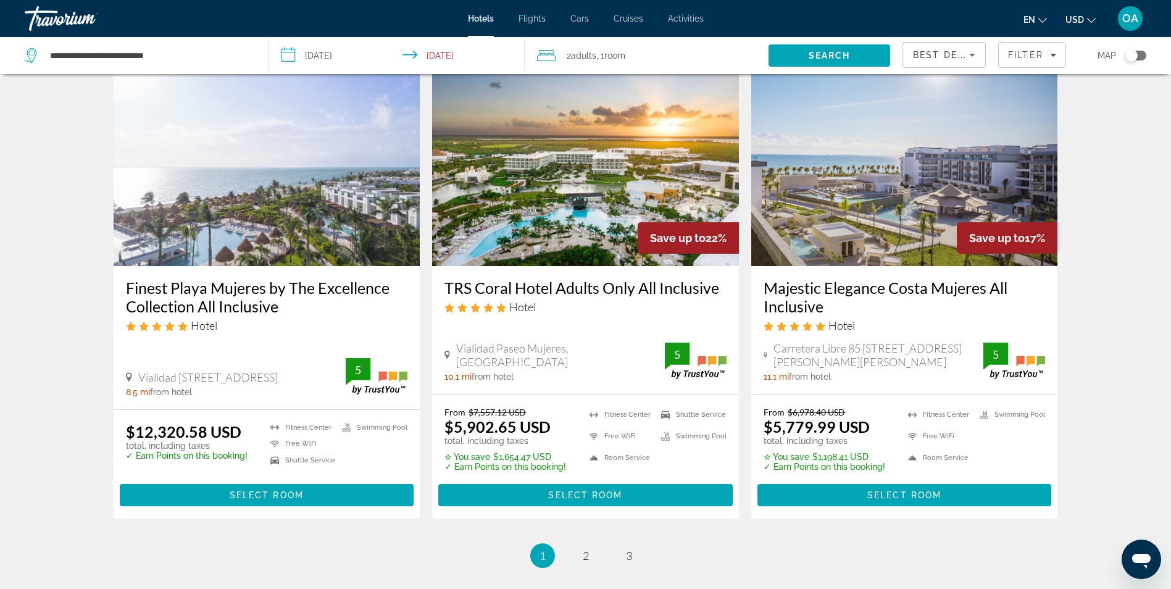
scroll to position [1544, 0]
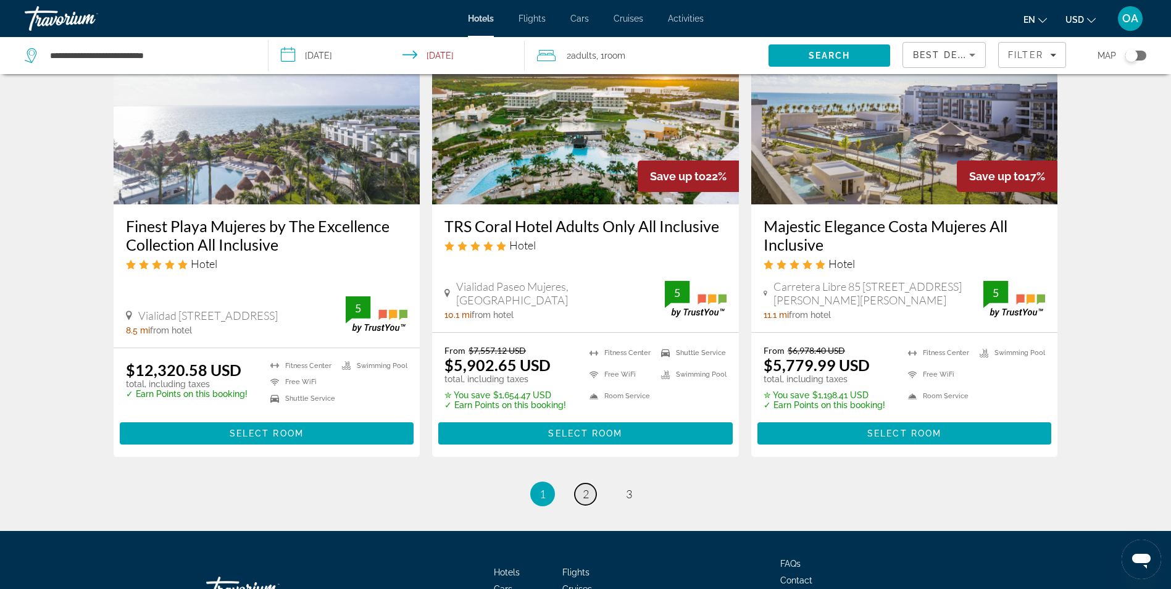
click at [584, 487] on span "2" at bounding box center [586, 494] width 6 height 14
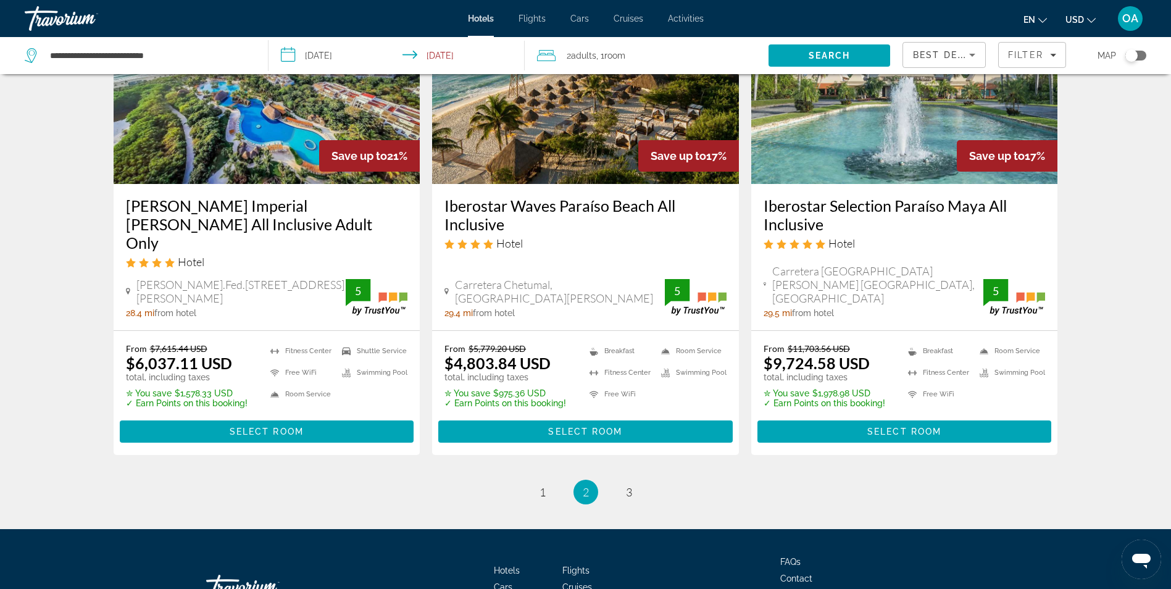
scroll to position [1606, 0]
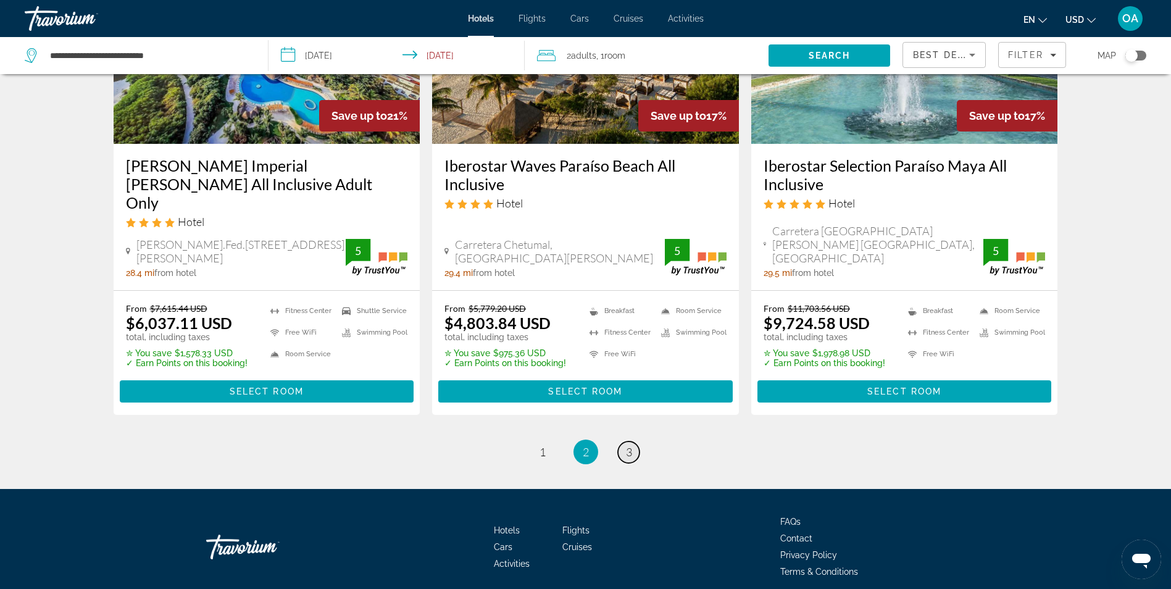
click at [628, 445] on span "3" at bounding box center [629, 452] width 6 height 14
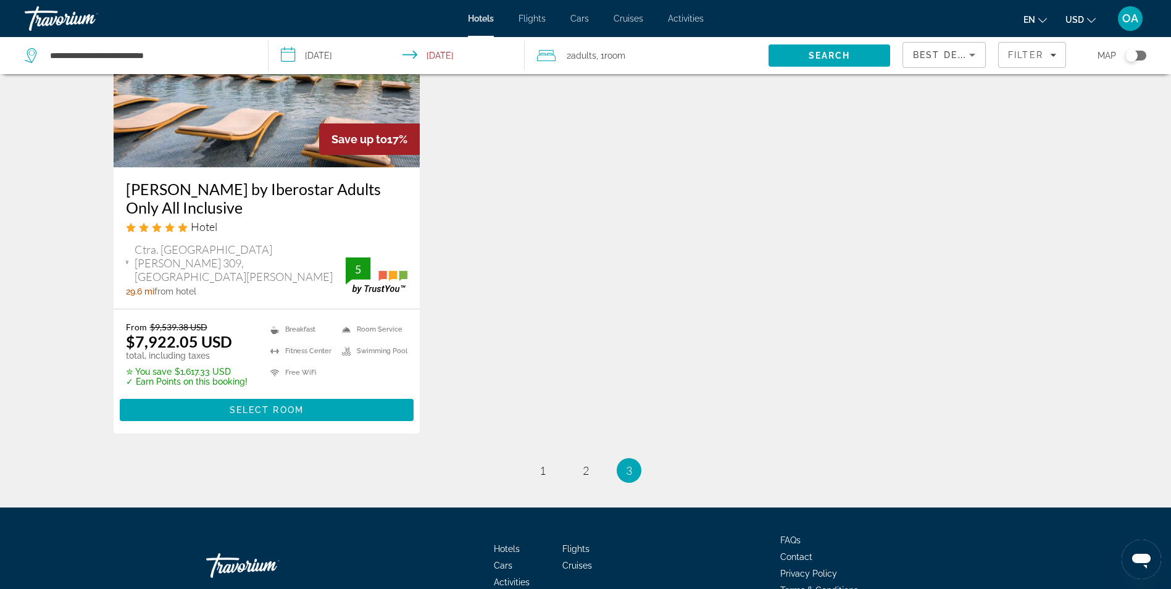
scroll to position [204, 0]
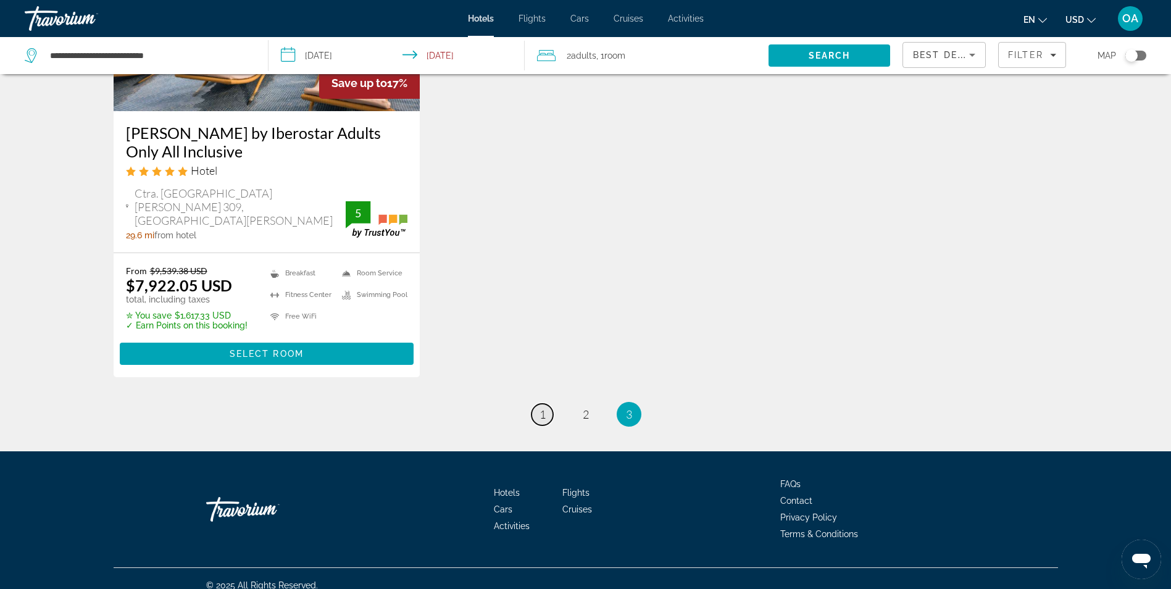
click at [542, 408] on span "1" at bounding box center [543, 415] width 6 height 14
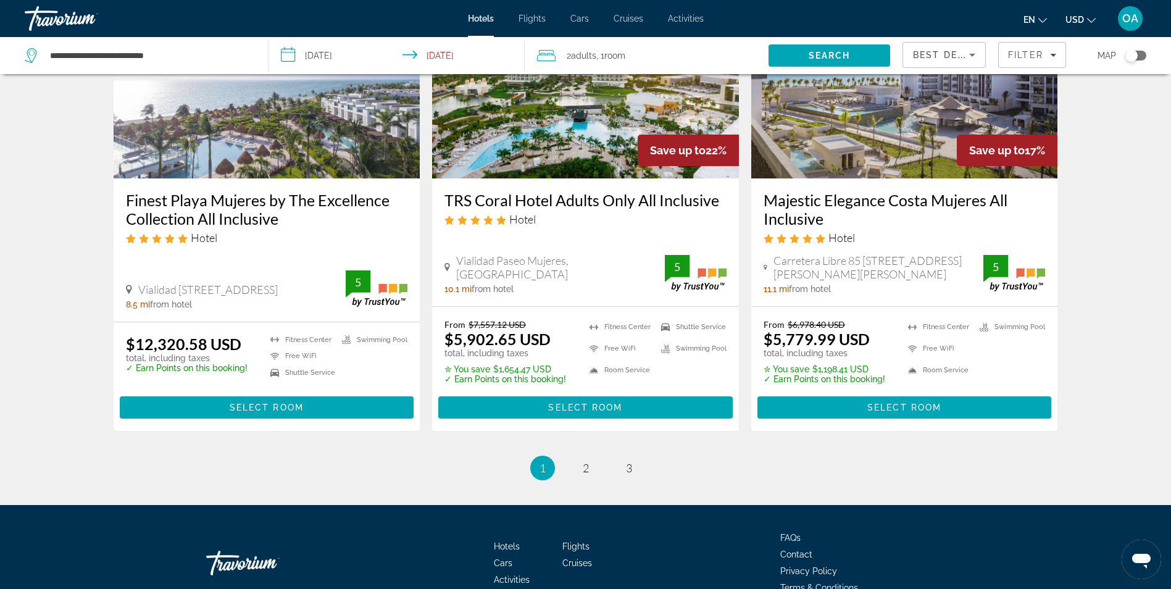
scroll to position [1606, 0]
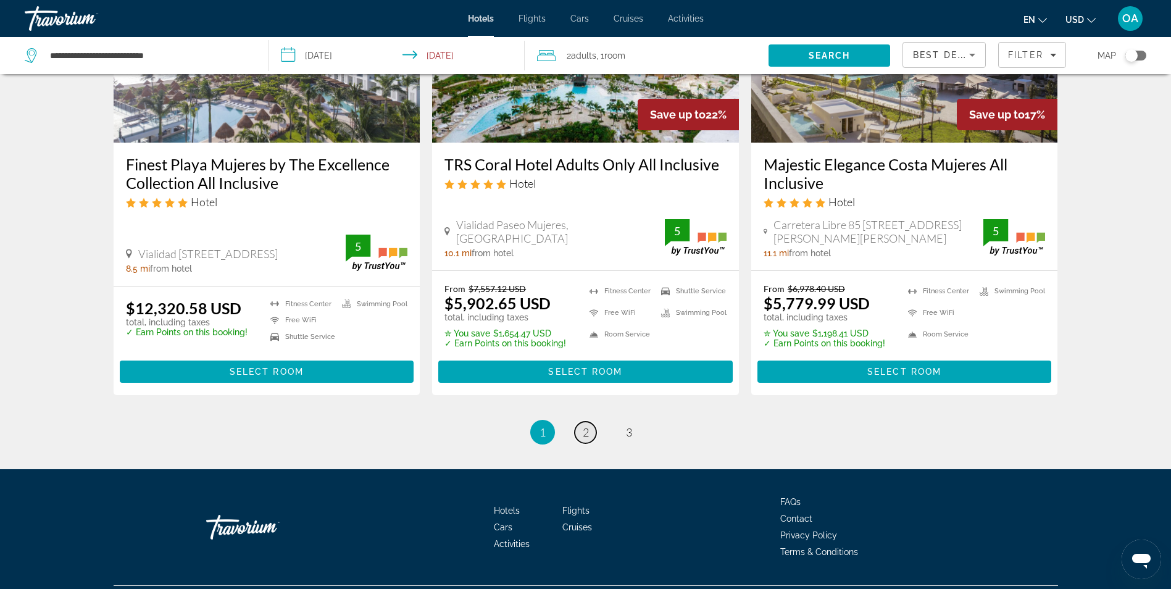
click at [589, 422] on link "page 2" at bounding box center [586, 433] width 22 height 22
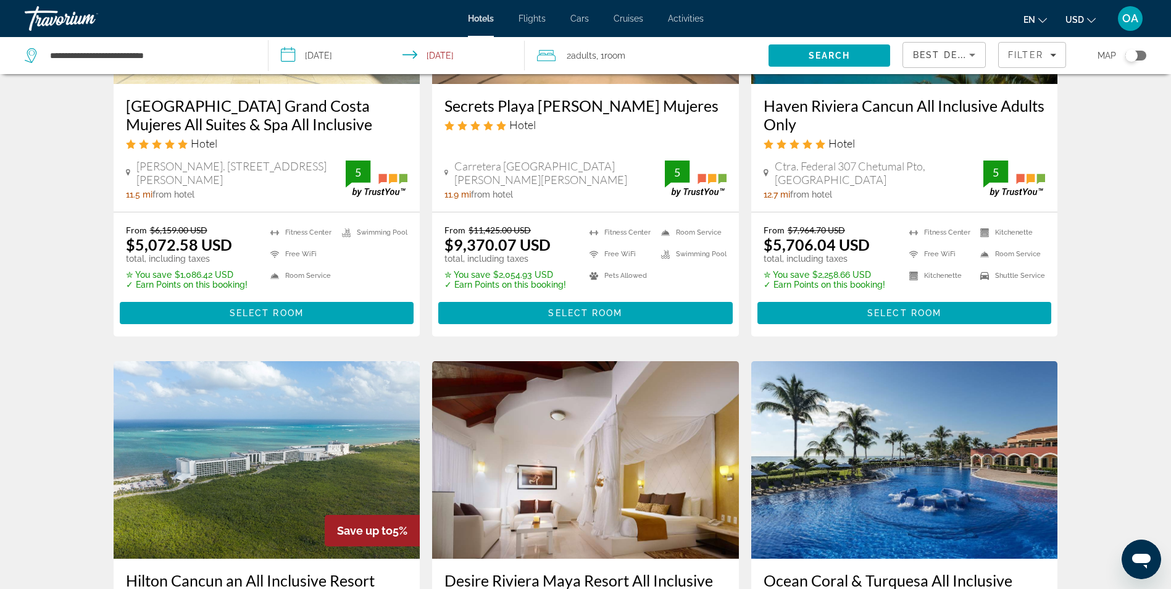
scroll to position [432, 0]
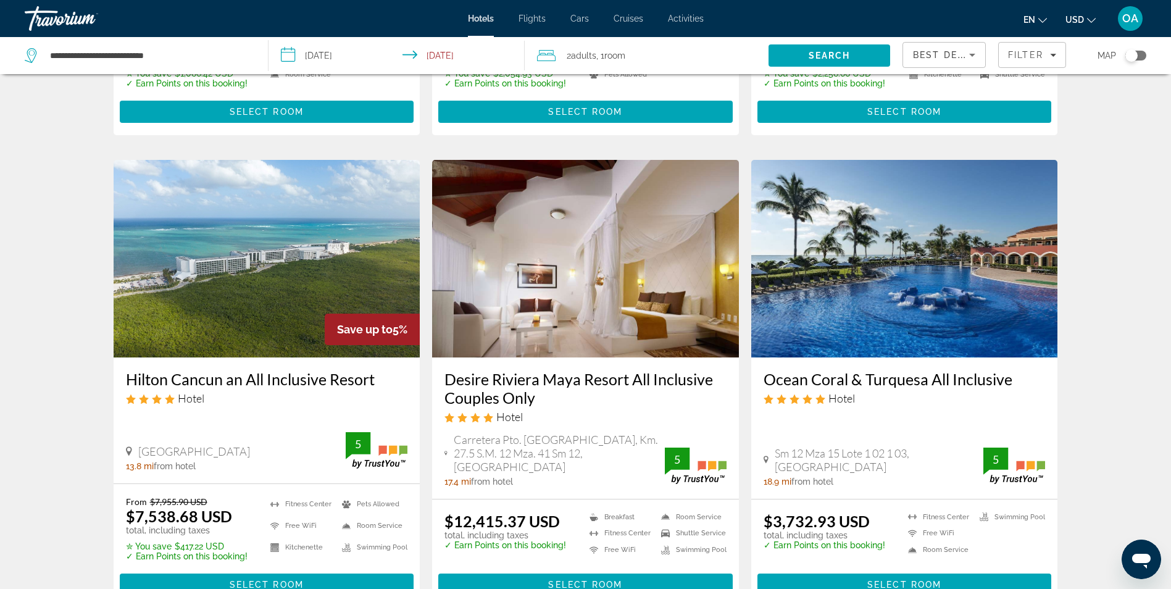
click at [890, 281] on img "Main content" at bounding box center [905, 259] width 307 height 198
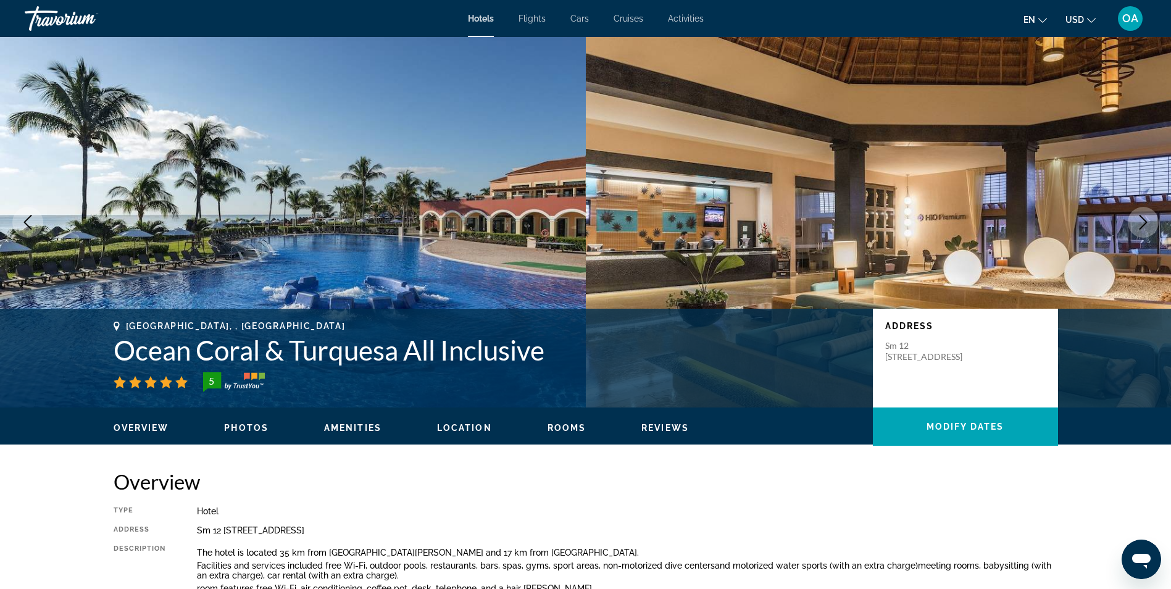
click at [251, 427] on span "Photos" at bounding box center [246, 428] width 44 height 10
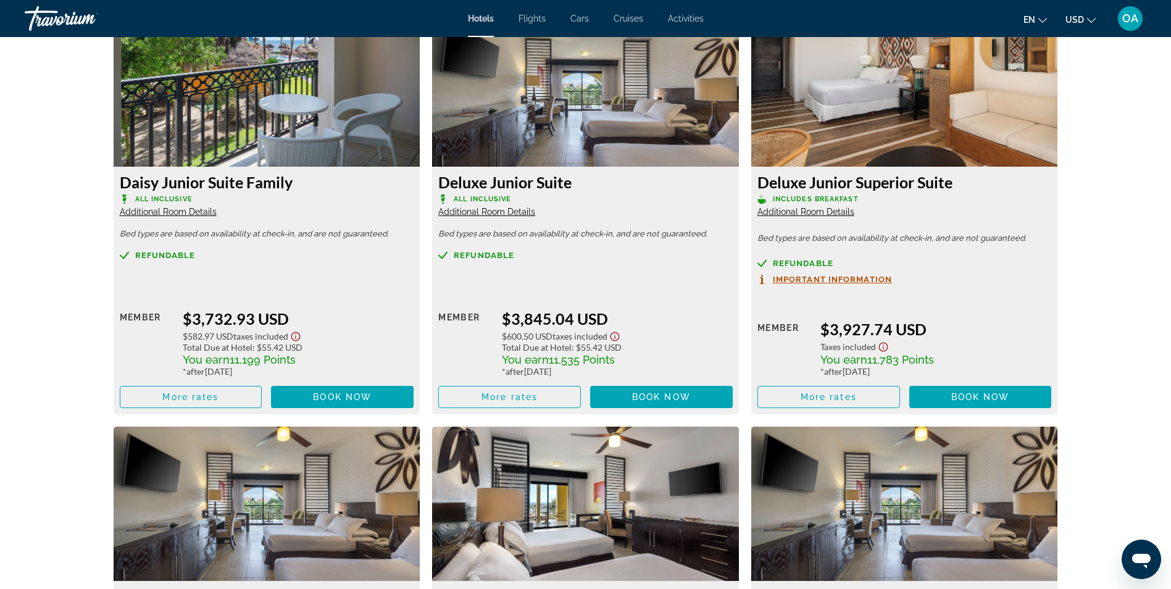
scroll to position [1638, 0]
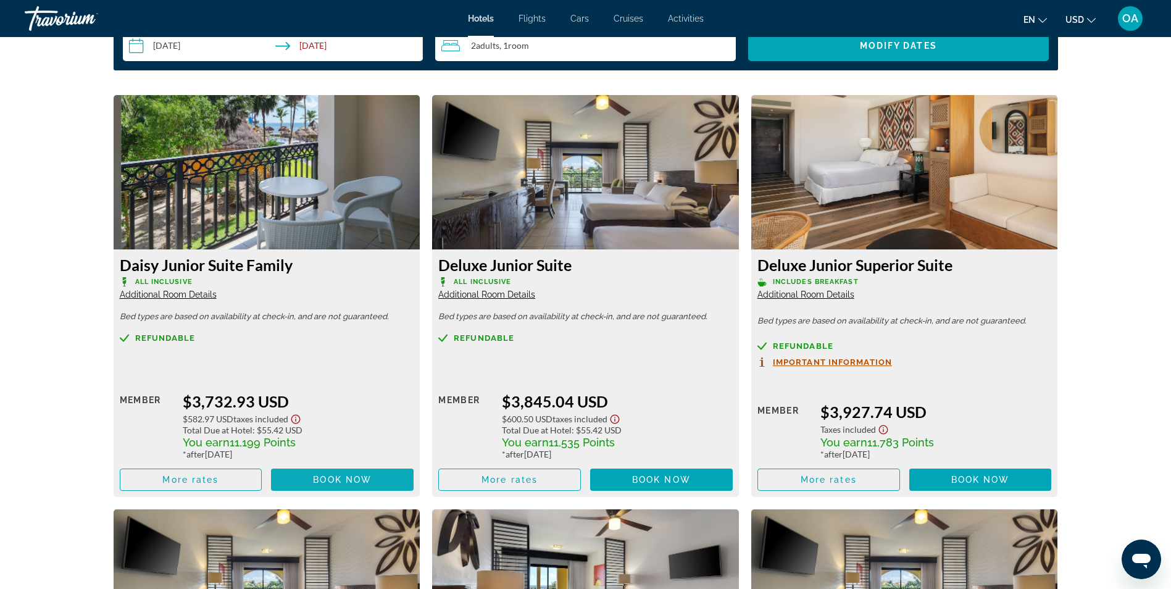
click at [321, 480] on span "Book now" at bounding box center [342, 480] width 59 height 10
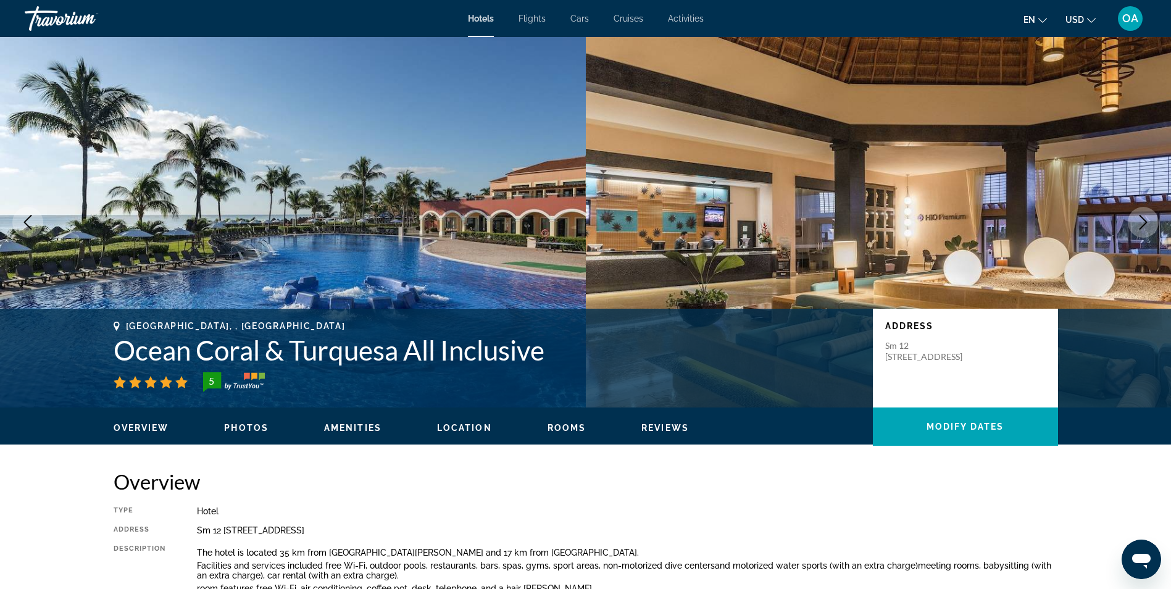
click at [242, 424] on span "Photos" at bounding box center [246, 428] width 44 height 10
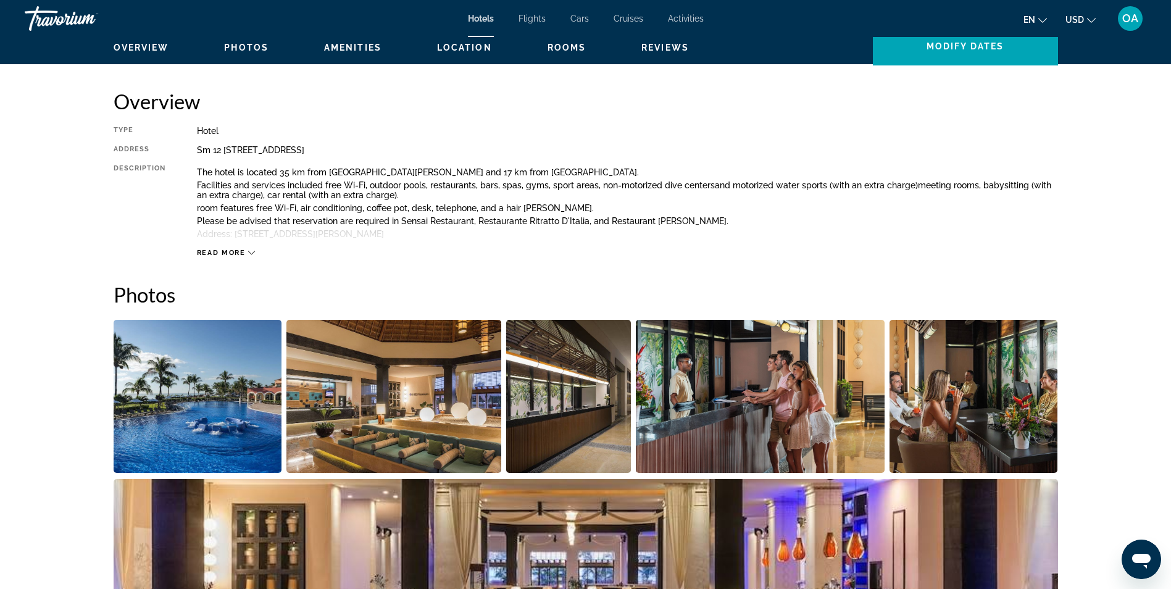
scroll to position [341, 0]
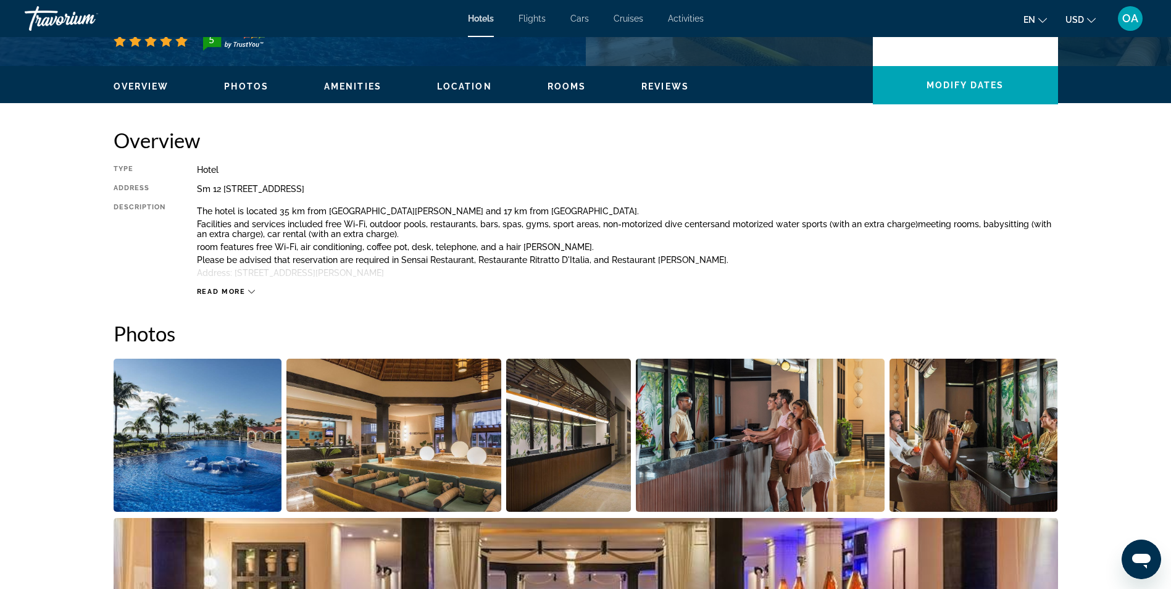
click at [350, 87] on span "Amenities" at bounding box center [352, 87] width 57 height 10
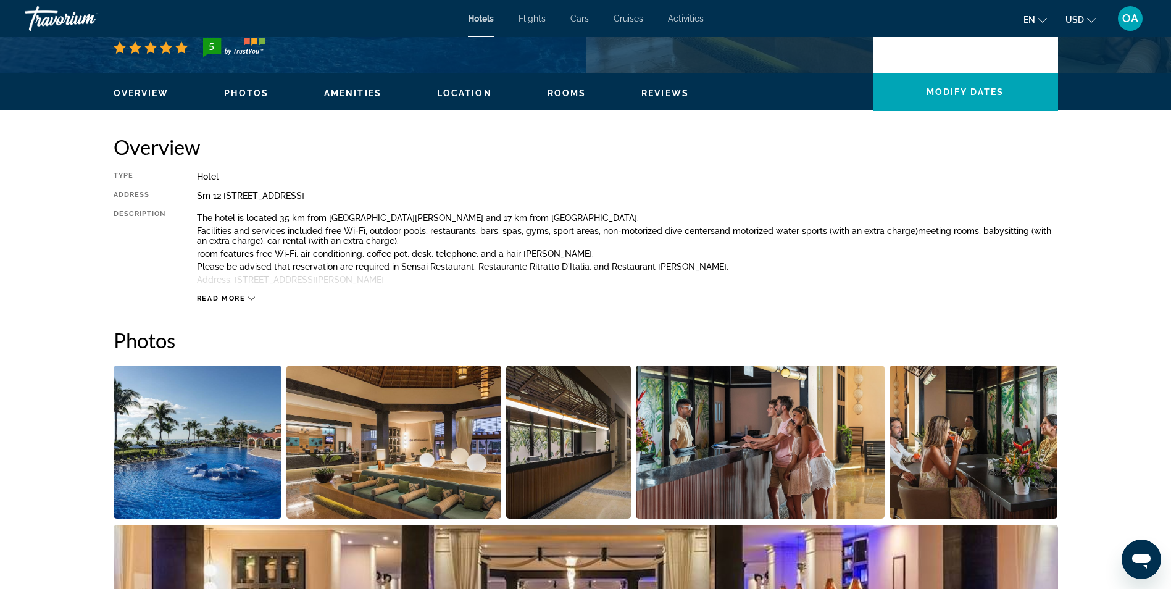
scroll to position [166, 0]
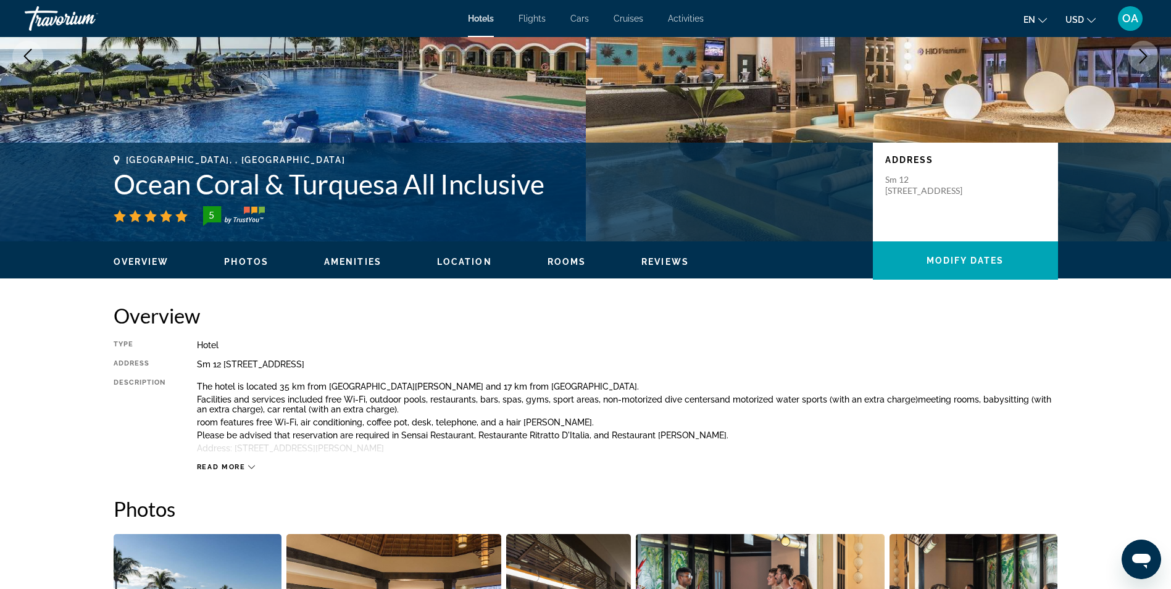
click at [559, 261] on span "Rooms" at bounding box center [567, 262] width 39 height 10
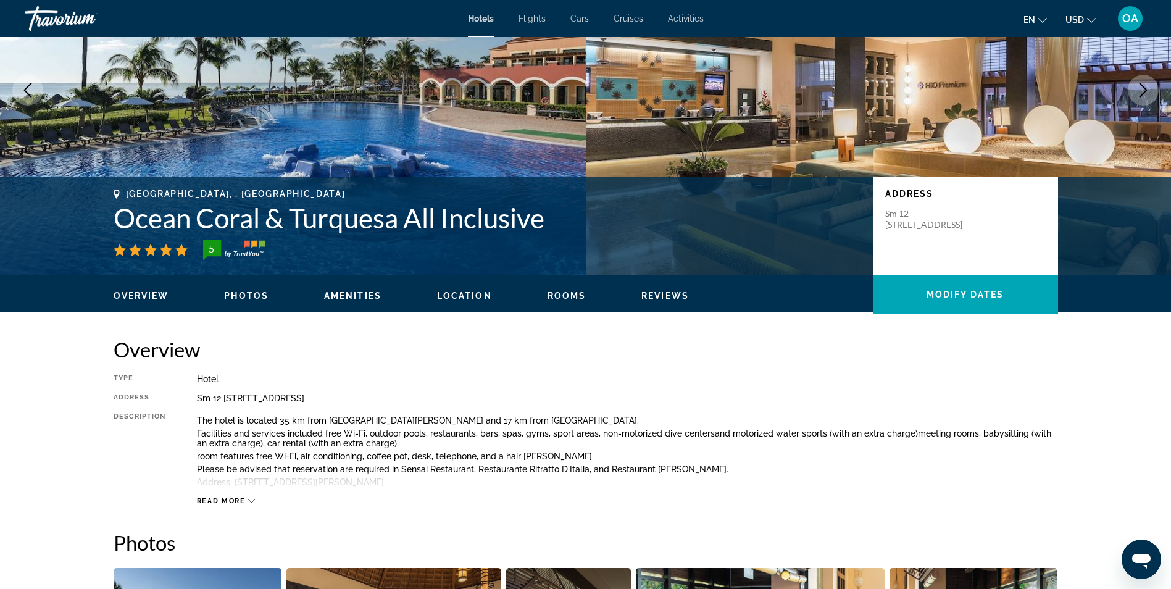
scroll to position [128, 0]
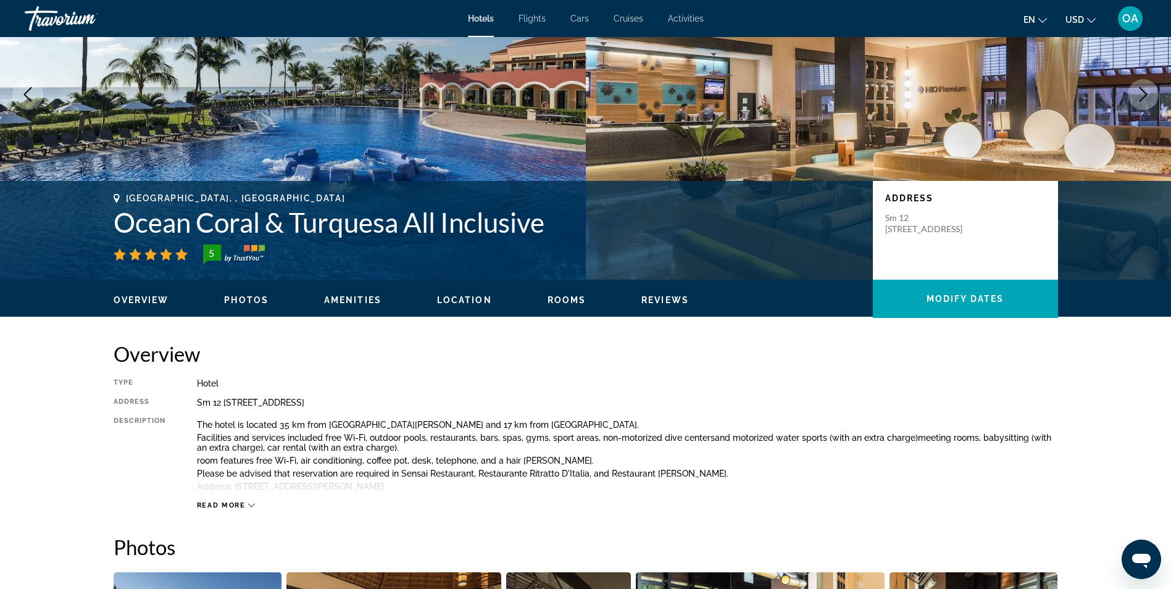
click at [144, 300] on span "Overview" at bounding box center [142, 300] width 56 height 10
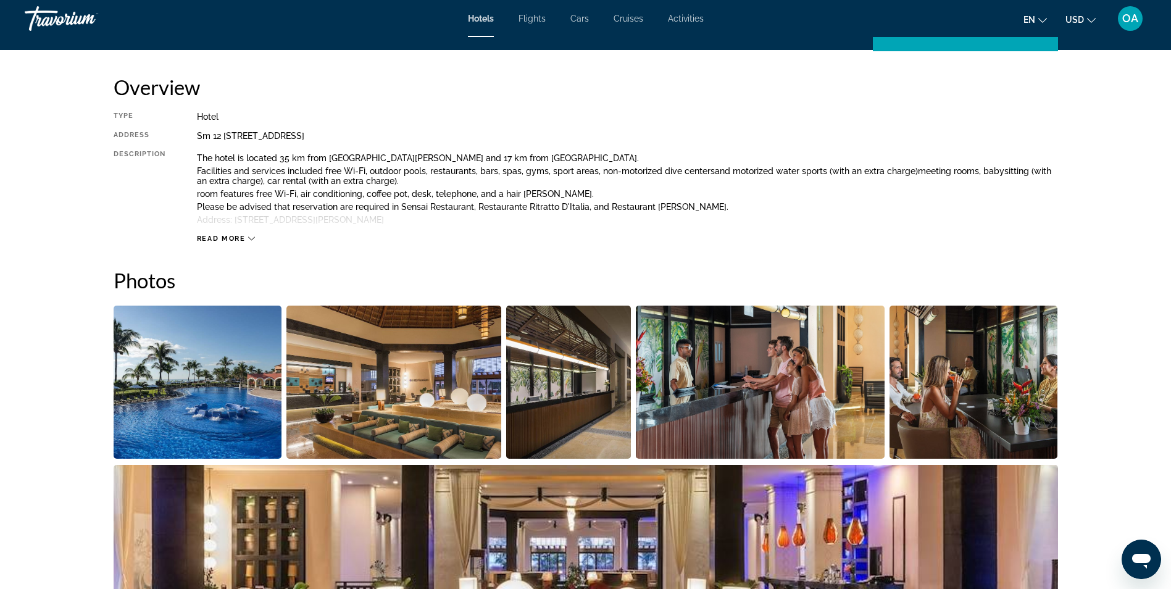
scroll to position [395, 0]
click at [226, 389] on img "Open full-screen image slider" at bounding box center [198, 381] width 169 height 153
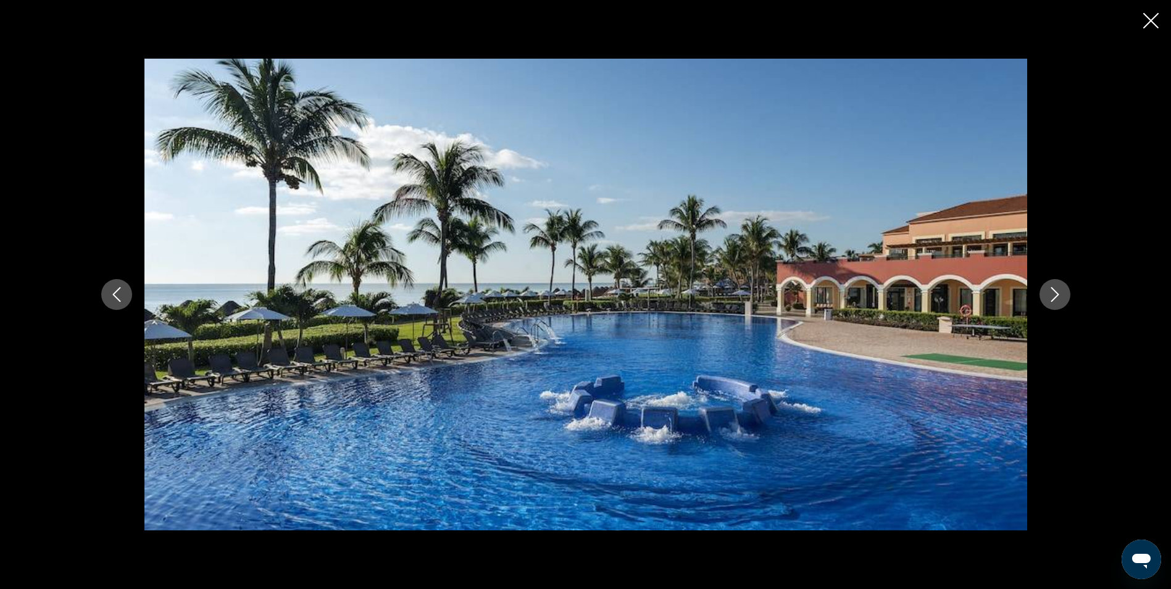
click at [1055, 290] on icon "Next image" at bounding box center [1055, 294] width 15 height 15
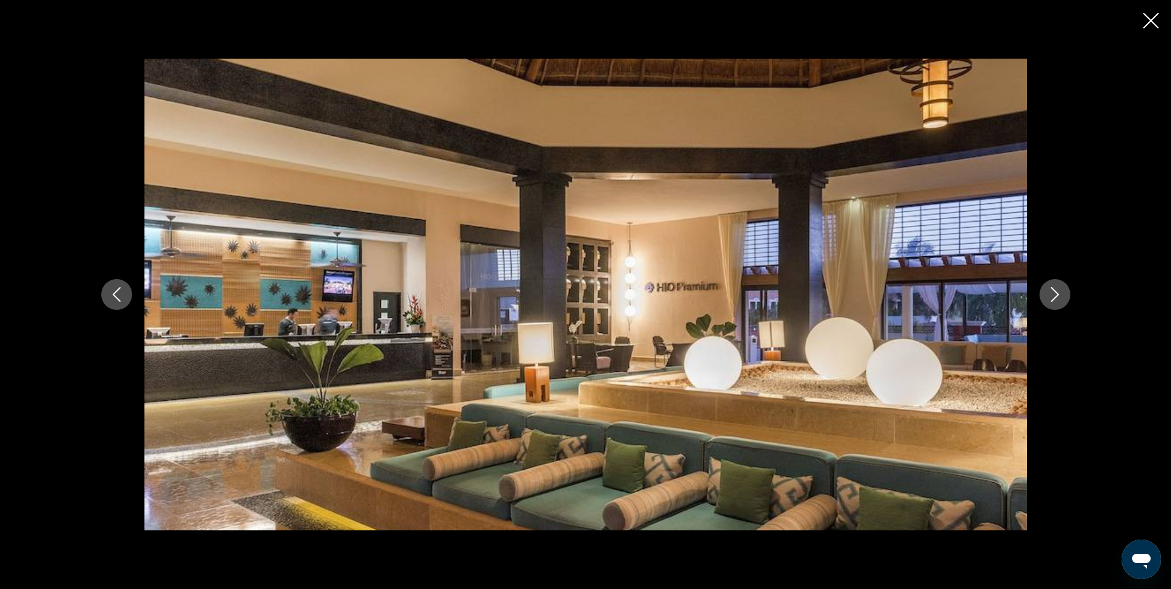
click at [1055, 294] on icon "Next image" at bounding box center [1055, 294] width 15 height 15
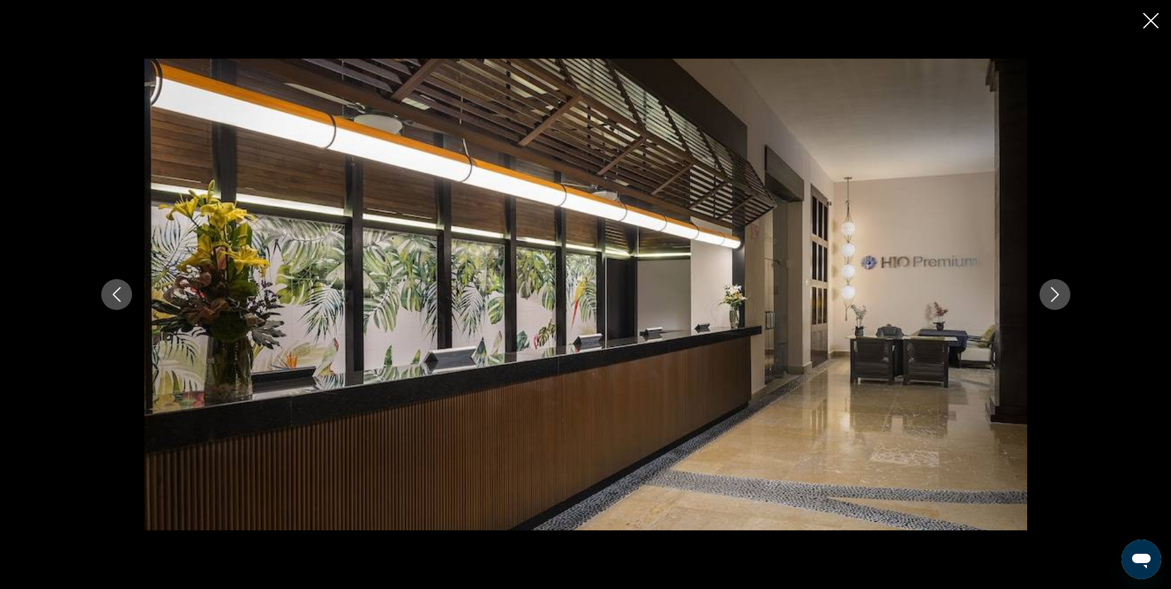
click at [1055, 294] on icon "Next image" at bounding box center [1055, 294] width 15 height 15
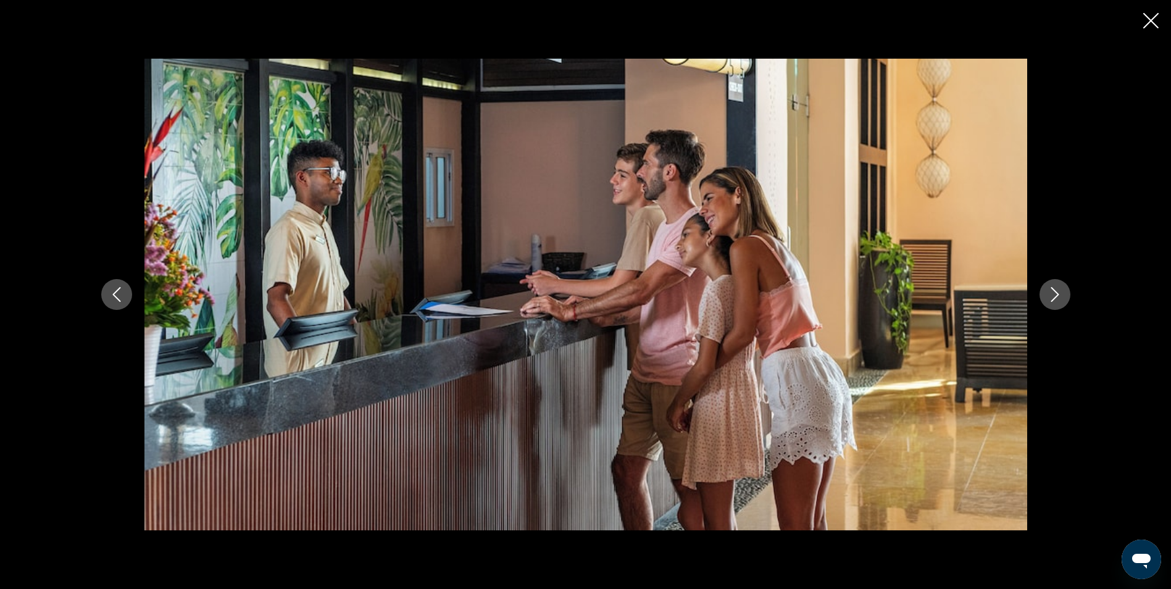
click at [1055, 294] on icon "Next image" at bounding box center [1055, 294] width 15 height 15
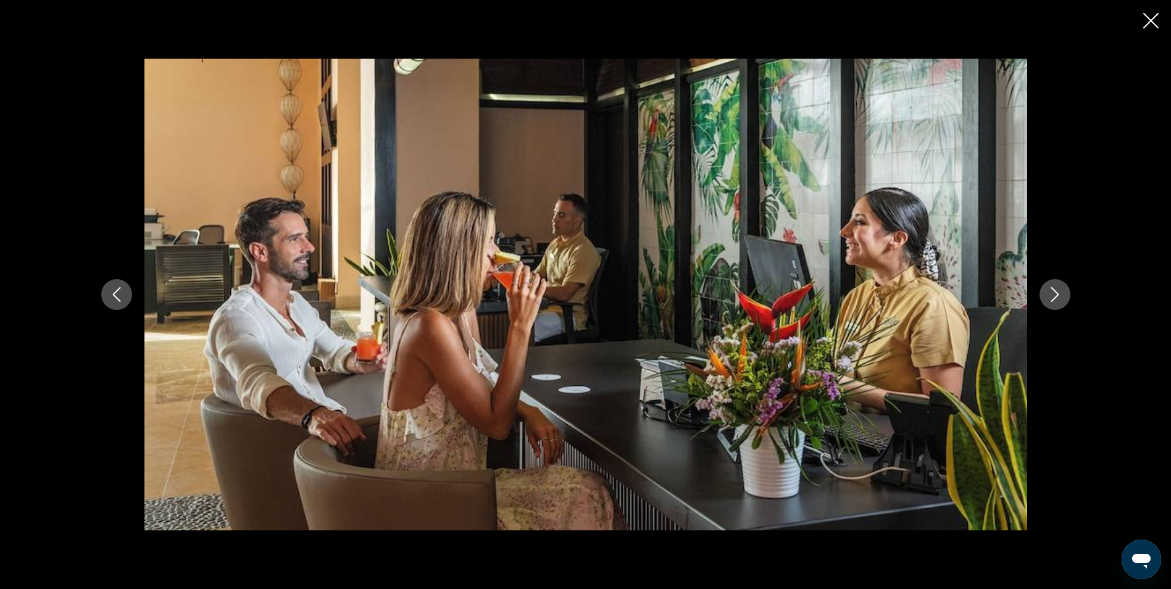
click at [1055, 294] on icon "Next image" at bounding box center [1055, 294] width 15 height 15
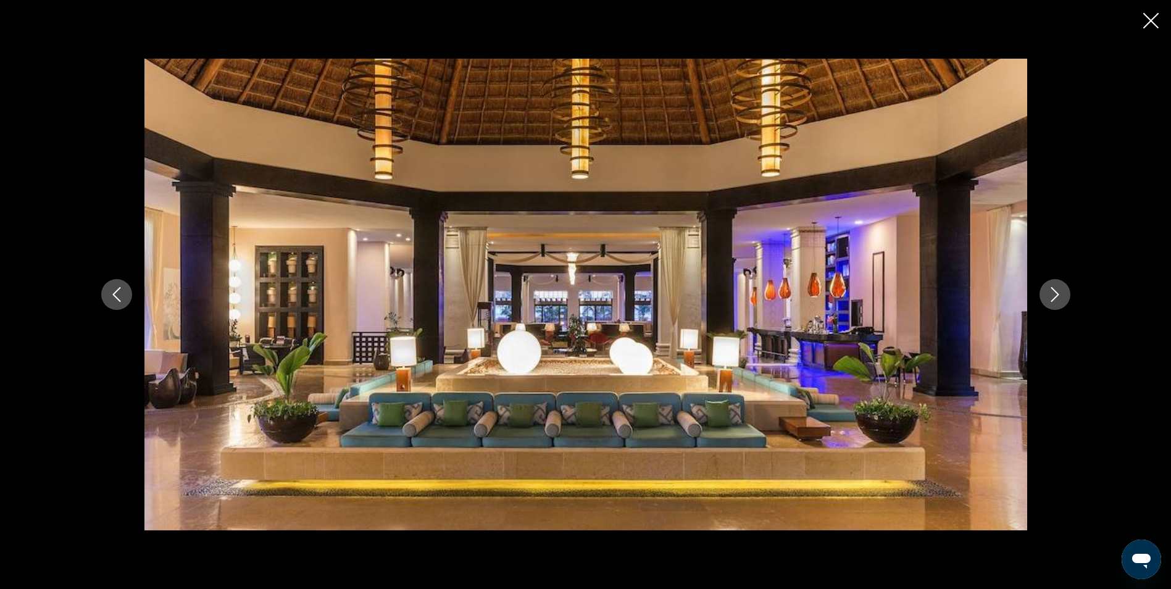
click at [1055, 294] on icon "Next image" at bounding box center [1055, 294] width 15 height 15
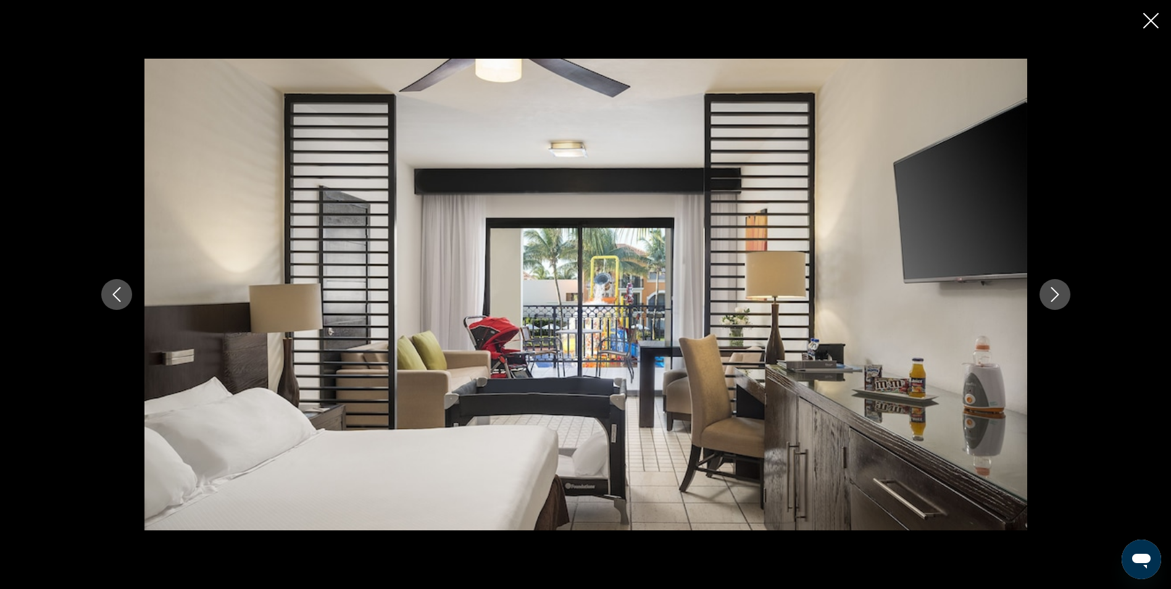
click at [1055, 294] on icon "Next image" at bounding box center [1055, 294] width 15 height 15
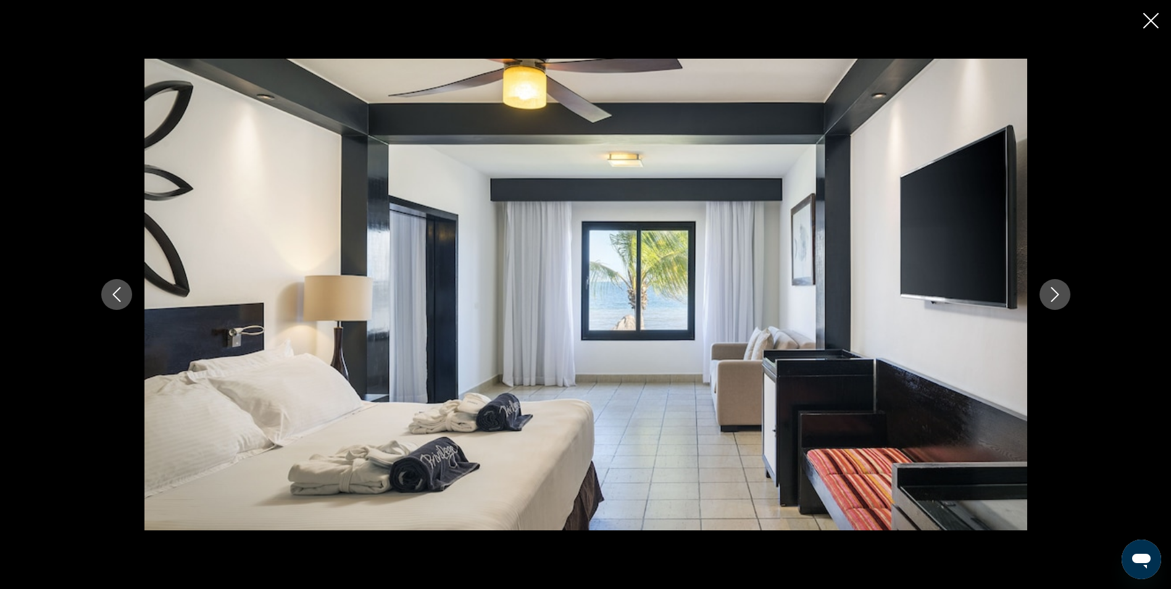
click at [1055, 294] on icon "Next image" at bounding box center [1055, 294] width 15 height 15
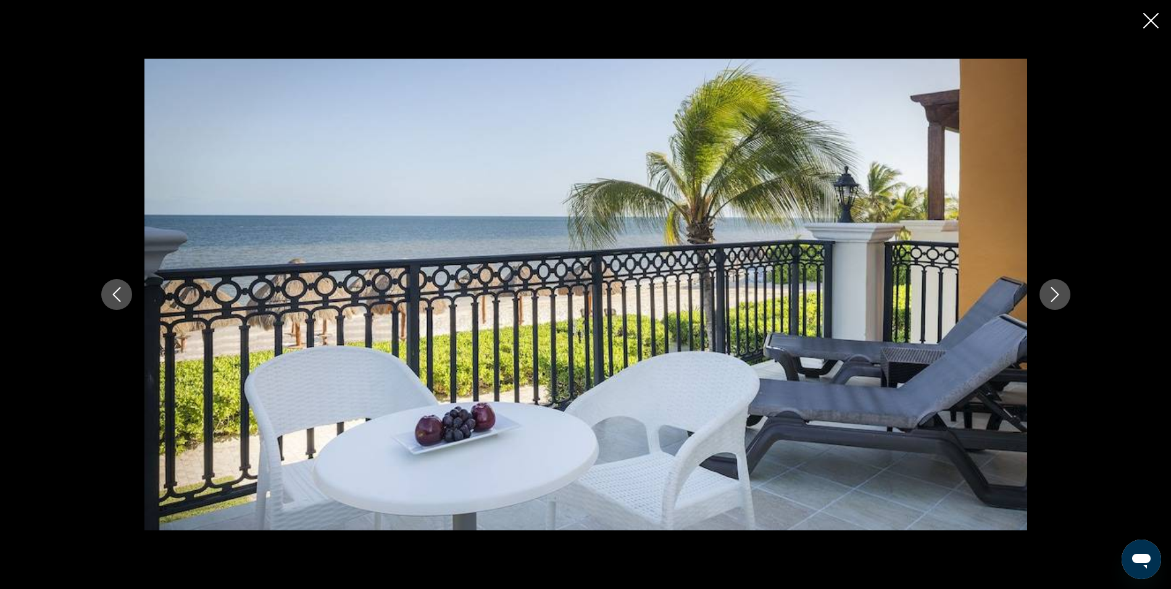
click at [1055, 294] on icon "Next image" at bounding box center [1055, 294] width 15 height 15
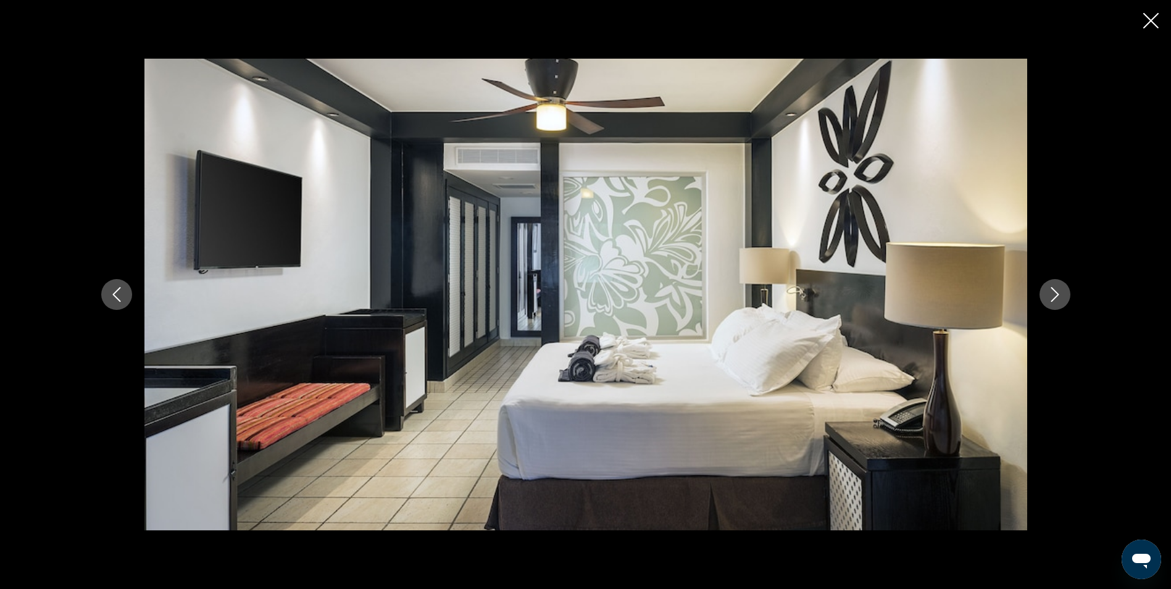
click at [1055, 294] on icon "Next image" at bounding box center [1055, 294] width 15 height 15
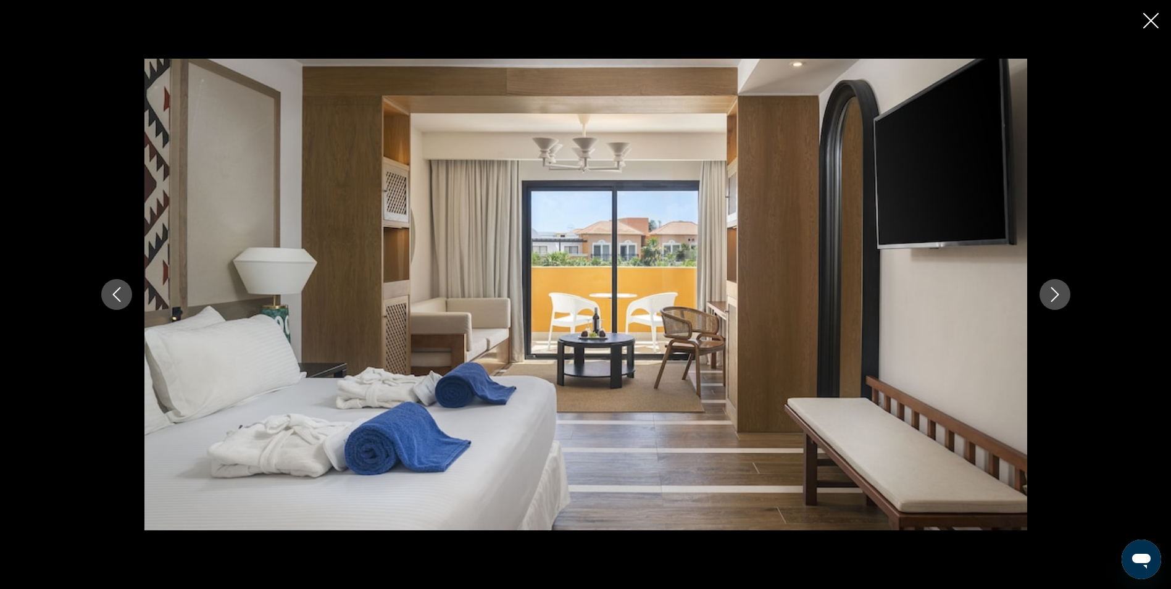
click at [1055, 294] on icon "Next image" at bounding box center [1055, 294] width 15 height 15
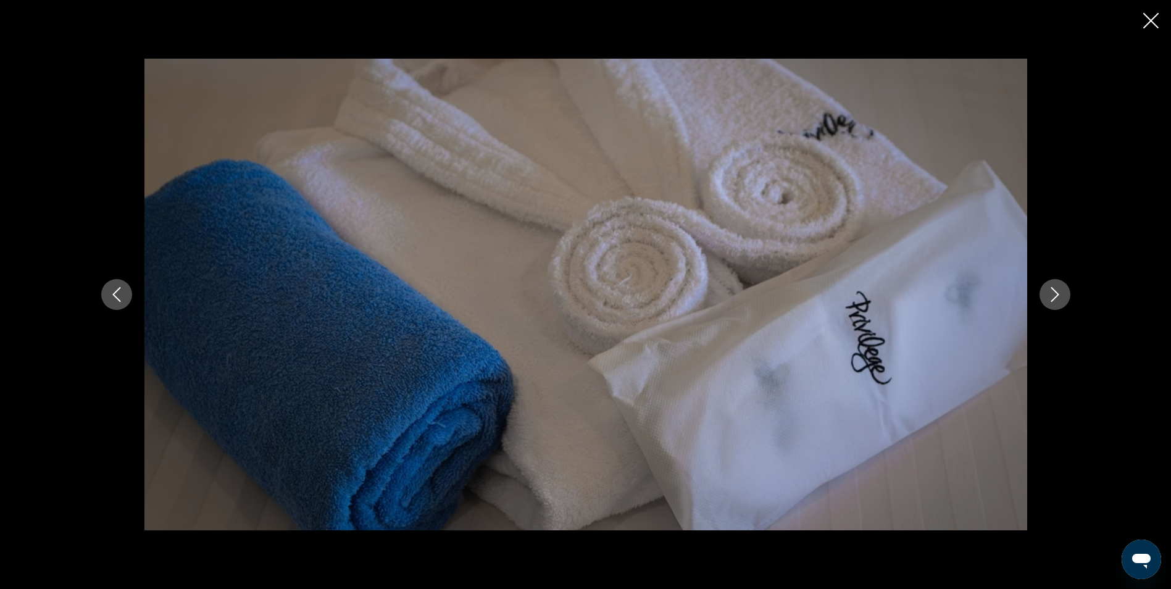
click at [1055, 294] on icon "Next image" at bounding box center [1055, 294] width 15 height 15
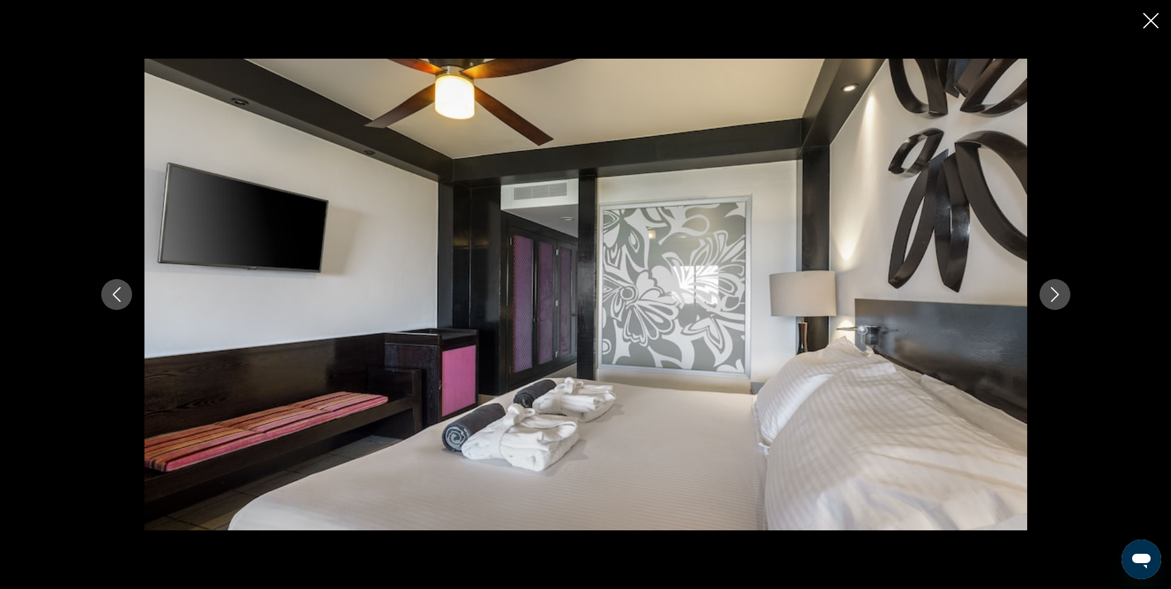
click at [1055, 294] on icon "Next image" at bounding box center [1055, 294] width 15 height 15
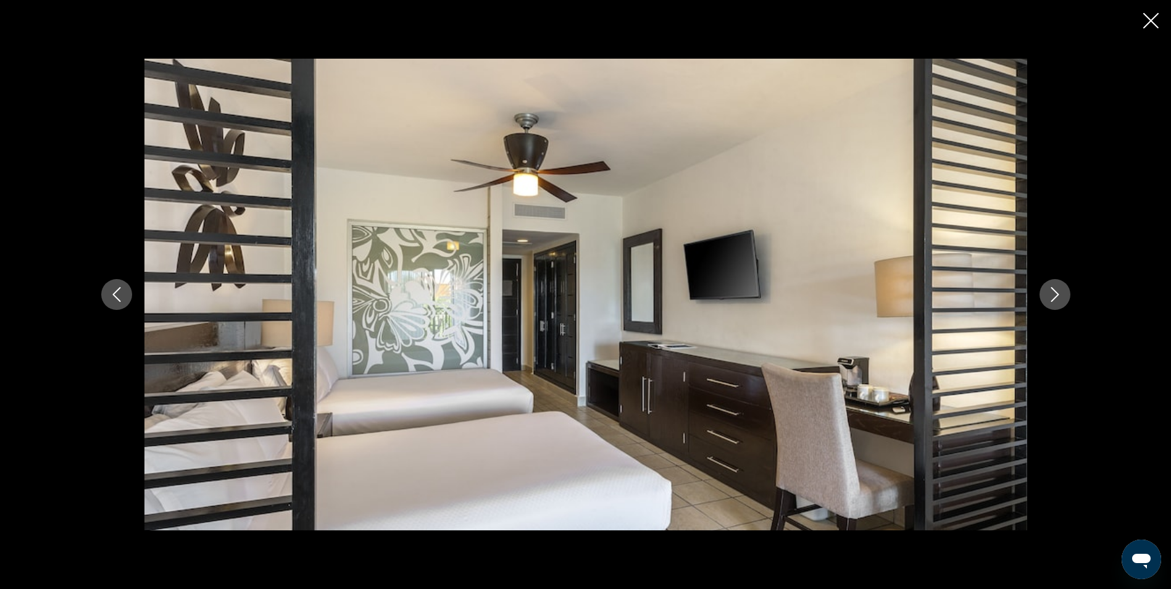
click at [1055, 294] on icon "Next image" at bounding box center [1055, 294] width 15 height 15
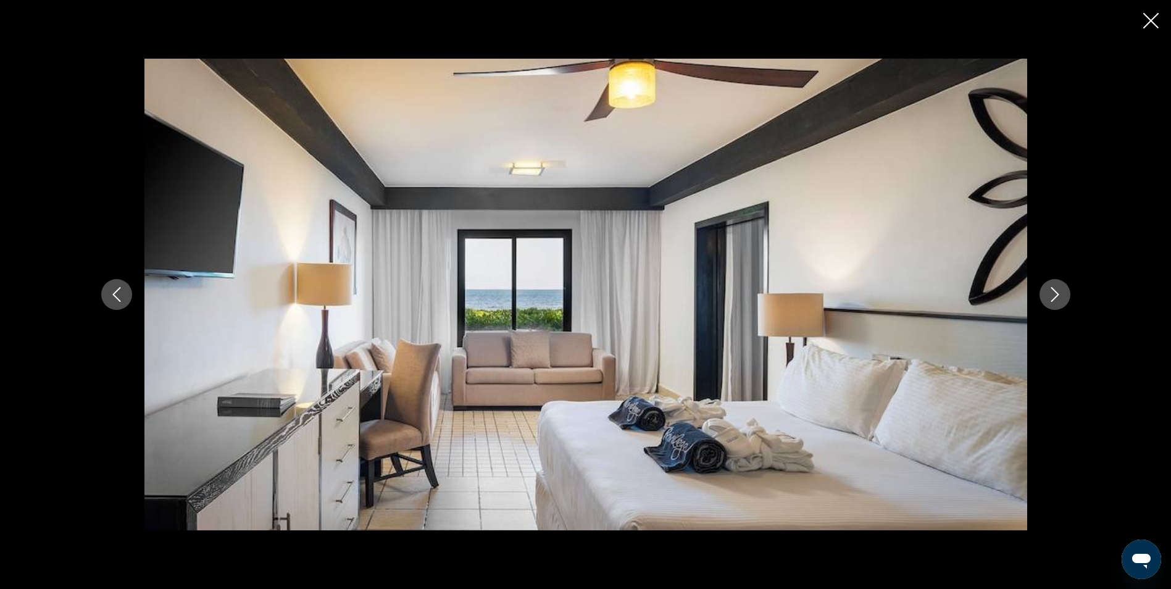
click at [1055, 294] on icon "Next image" at bounding box center [1055, 294] width 15 height 15
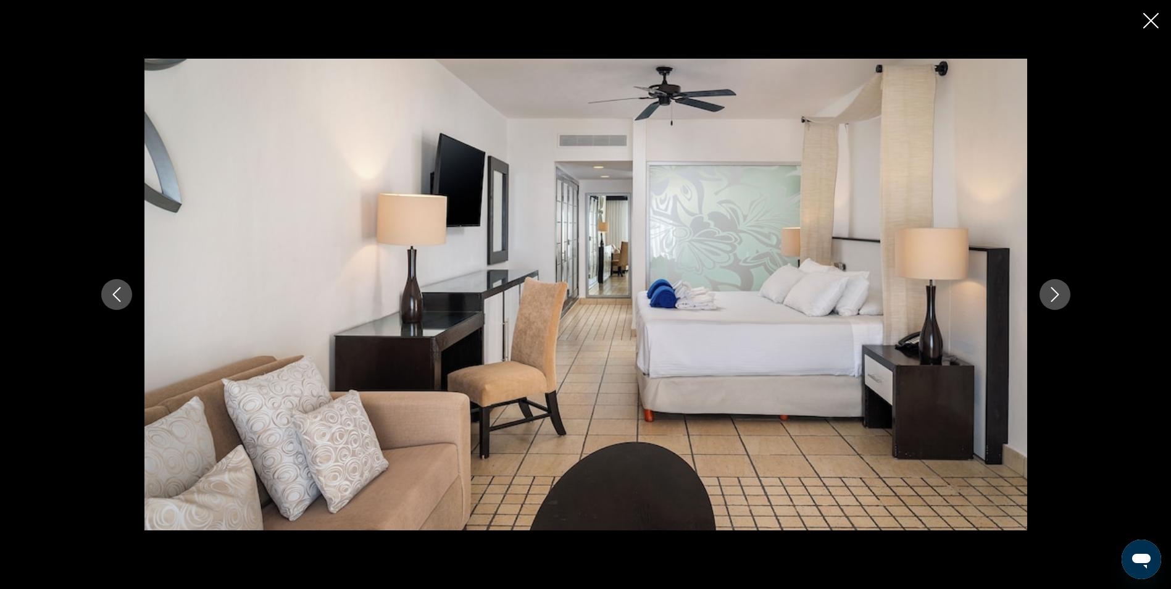
click at [1055, 294] on icon "Next image" at bounding box center [1055, 294] width 15 height 15
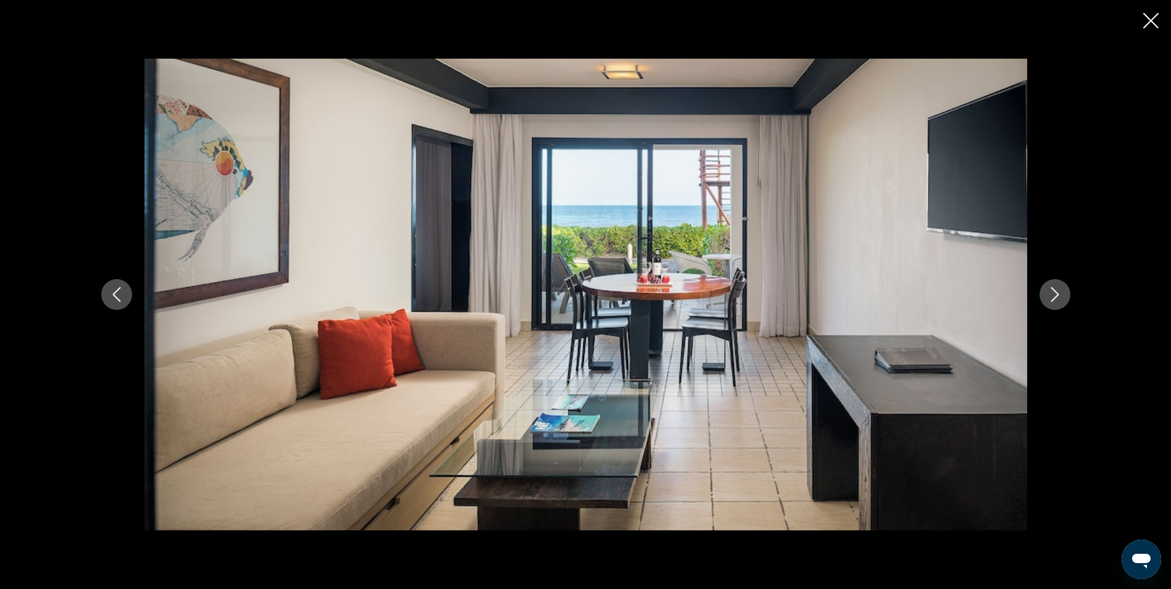
click at [1055, 294] on icon "Next image" at bounding box center [1055, 294] width 15 height 15
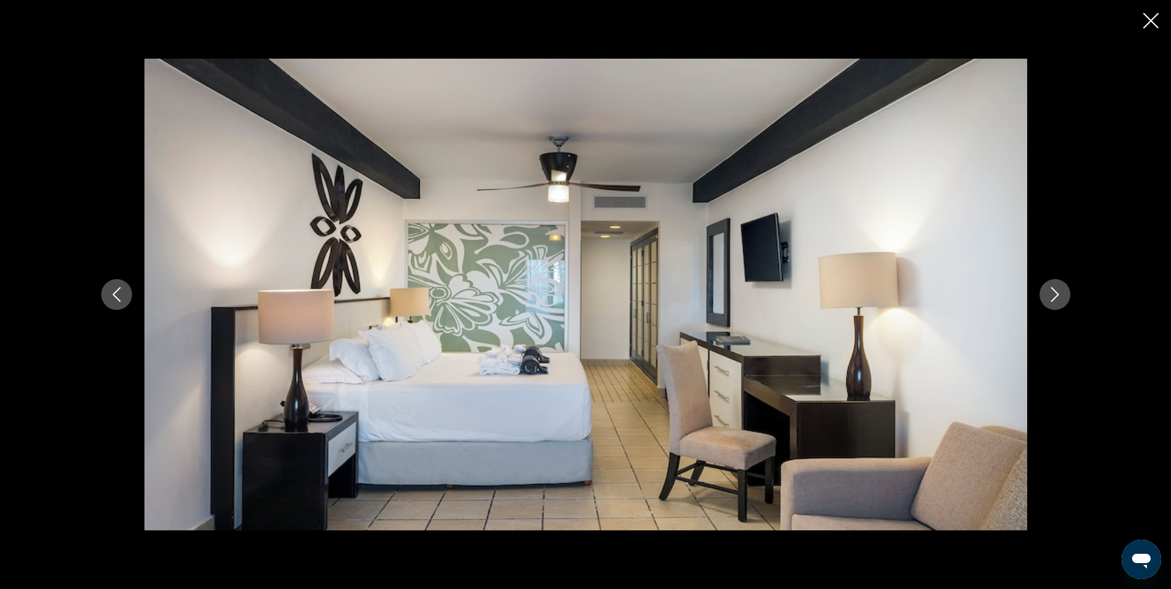
click at [1055, 294] on icon "Next image" at bounding box center [1055, 294] width 15 height 15
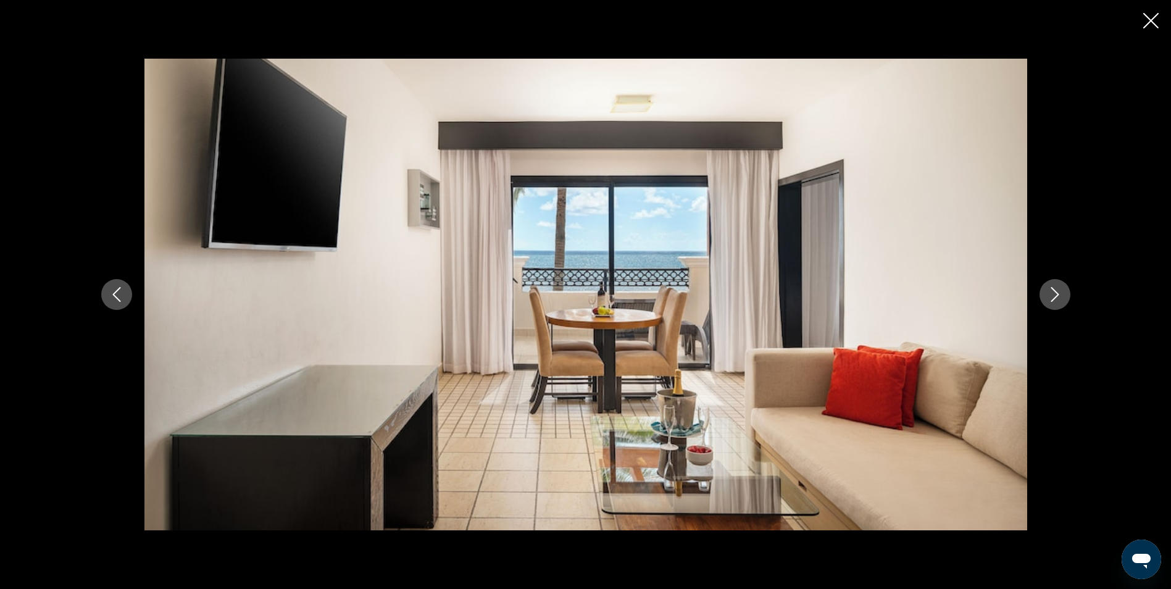
click at [1055, 294] on icon "Next image" at bounding box center [1055, 294] width 15 height 15
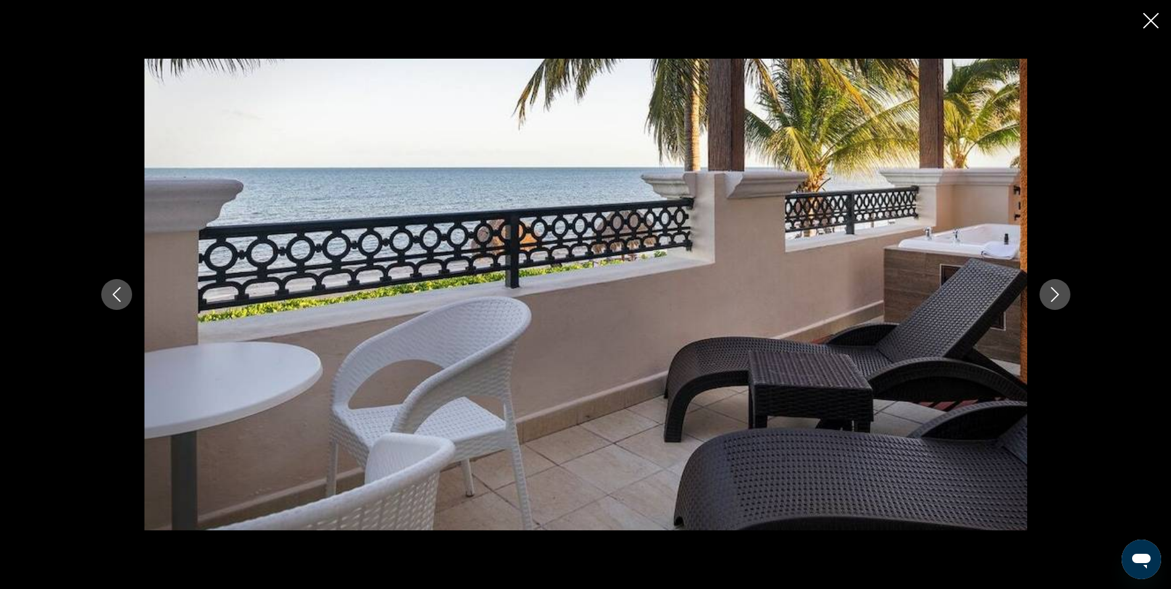
click at [1055, 294] on icon "Next image" at bounding box center [1055, 294] width 15 height 15
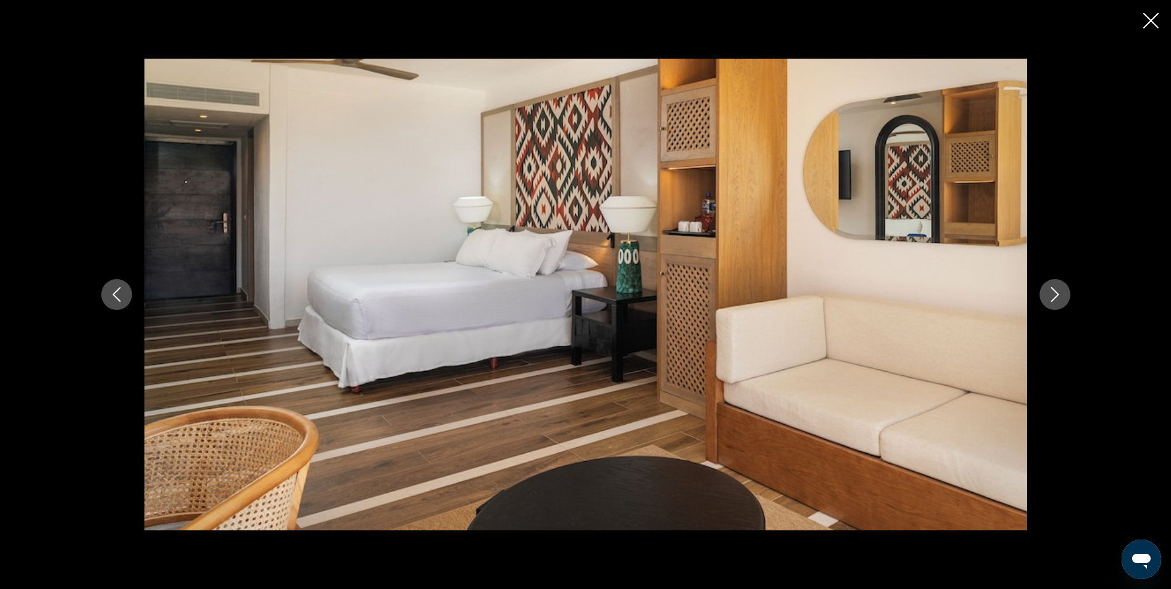
click at [1055, 294] on icon "Next image" at bounding box center [1055, 294] width 15 height 15
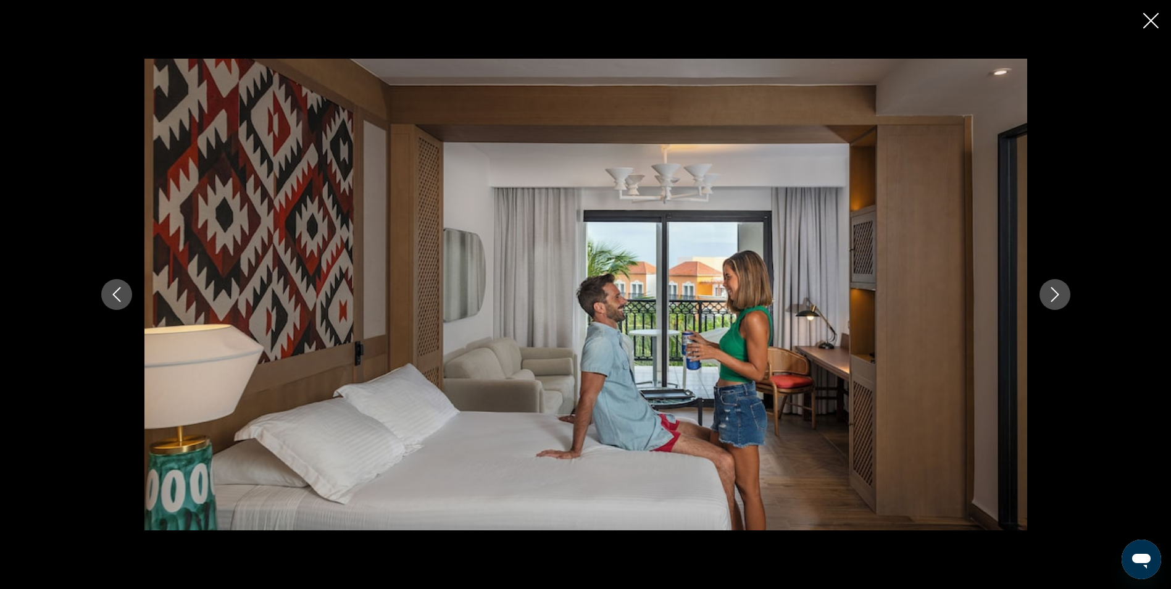
click at [1055, 294] on icon "Next image" at bounding box center [1055, 294] width 15 height 15
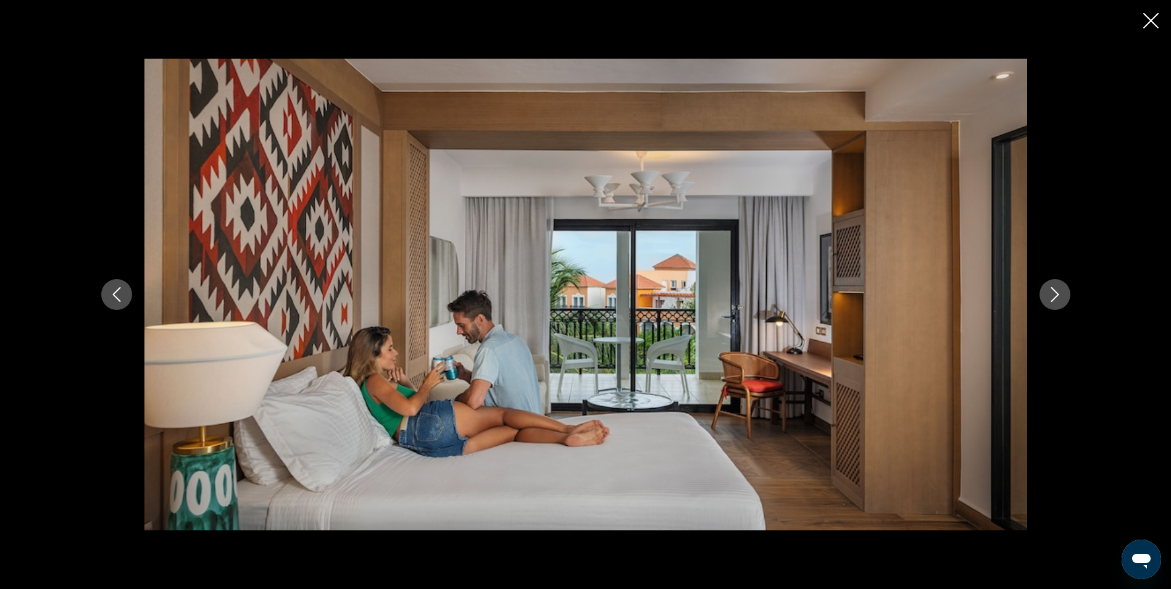
click at [1055, 294] on icon "Next image" at bounding box center [1055, 294] width 15 height 15
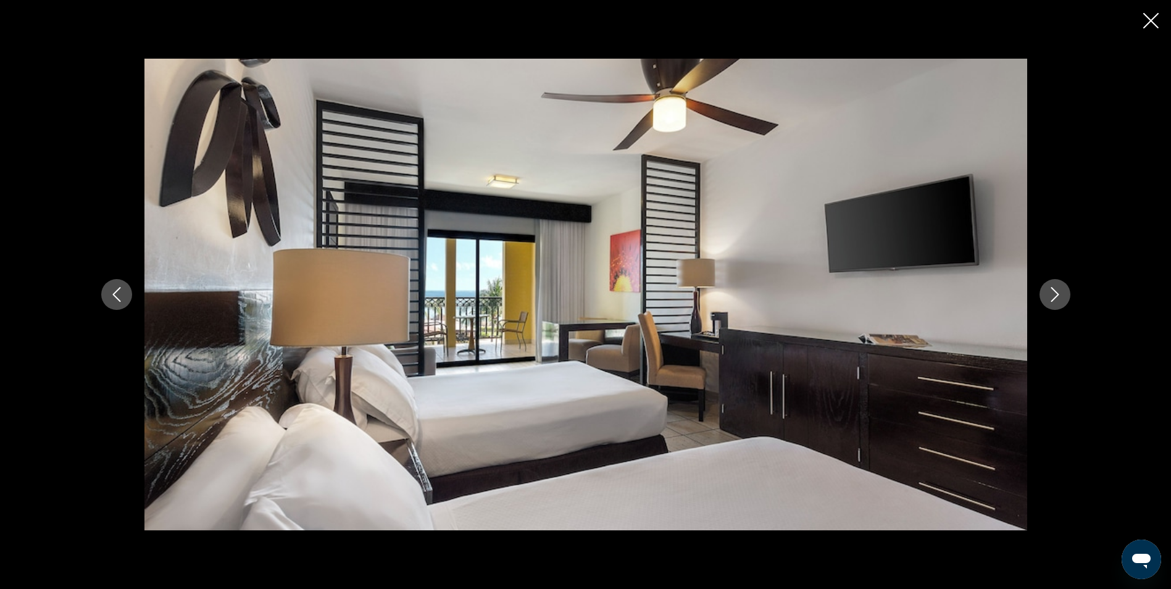
click at [1055, 294] on icon "Next image" at bounding box center [1055, 294] width 15 height 15
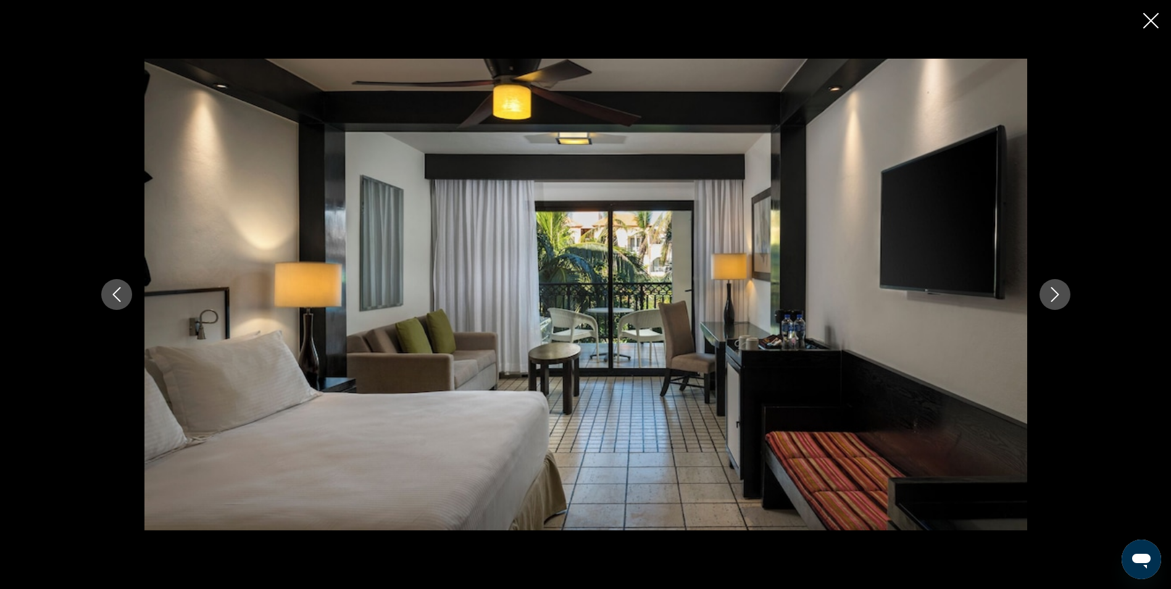
click at [1055, 294] on icon "Next image" at bounding box center [1055, 294] width 15 height 15
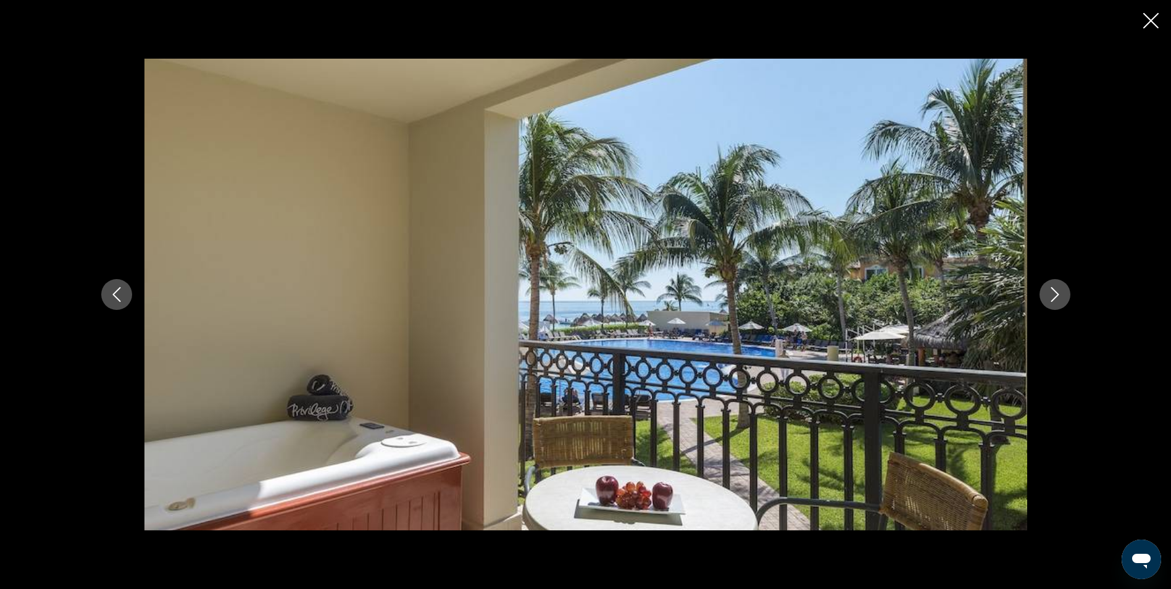
click at [1055, 294] on icon "Next image" at bounding box center [1055, 294] width 15 height 15
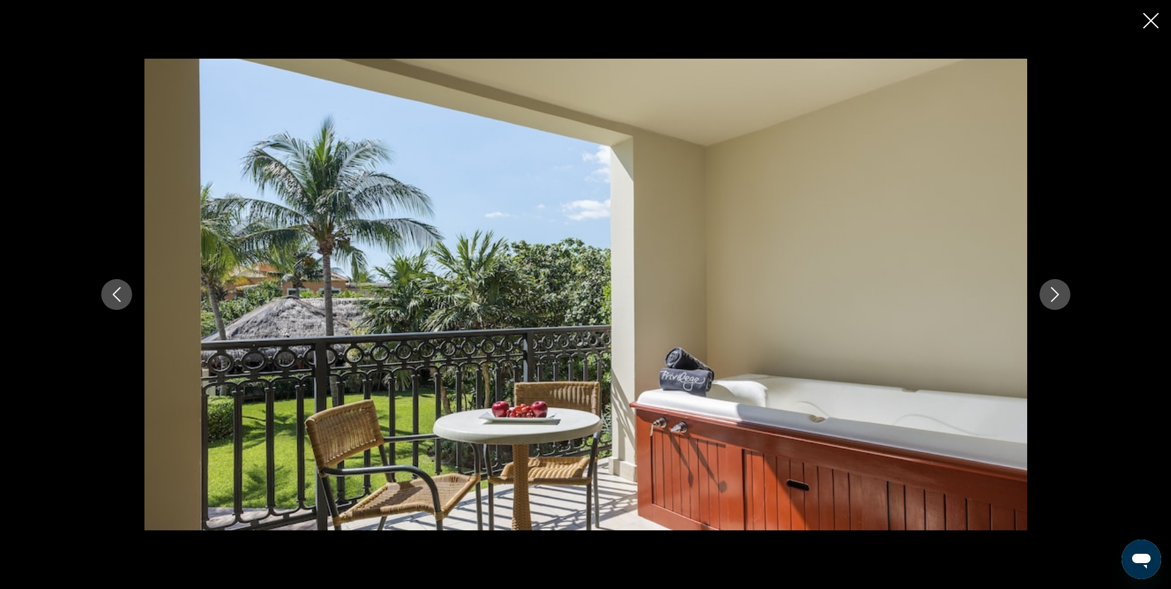
click at [1055, 294] on icon "Next image" at bounding box center [1055, 294] width 15 height 15
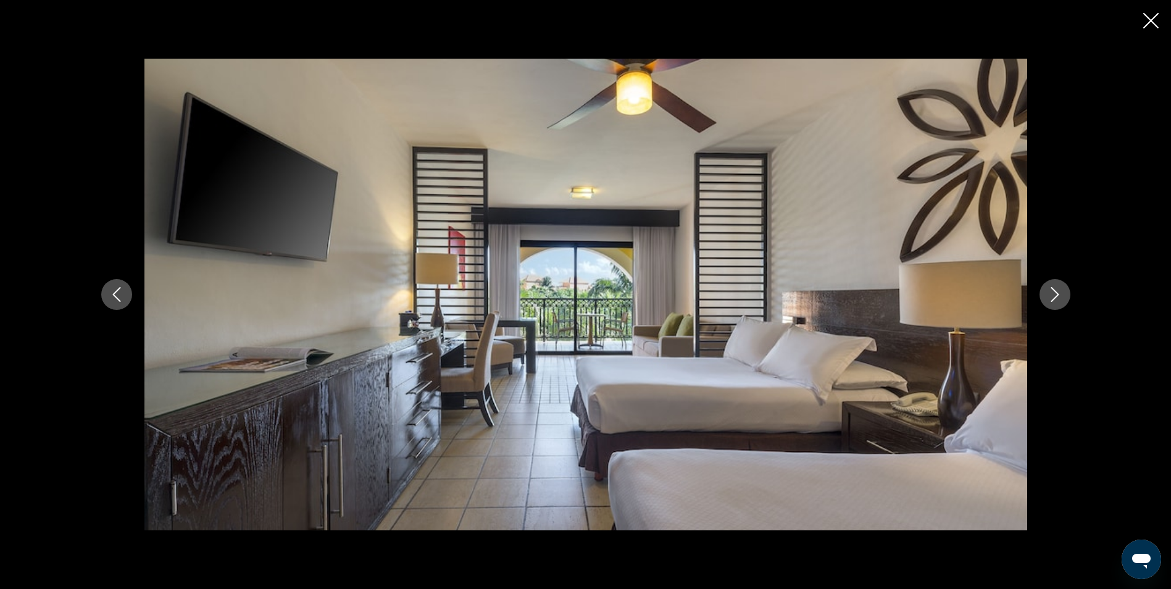
click at [1055, 294] on icon "Next image" at bounding box center [1055, 294] width 15 height 15
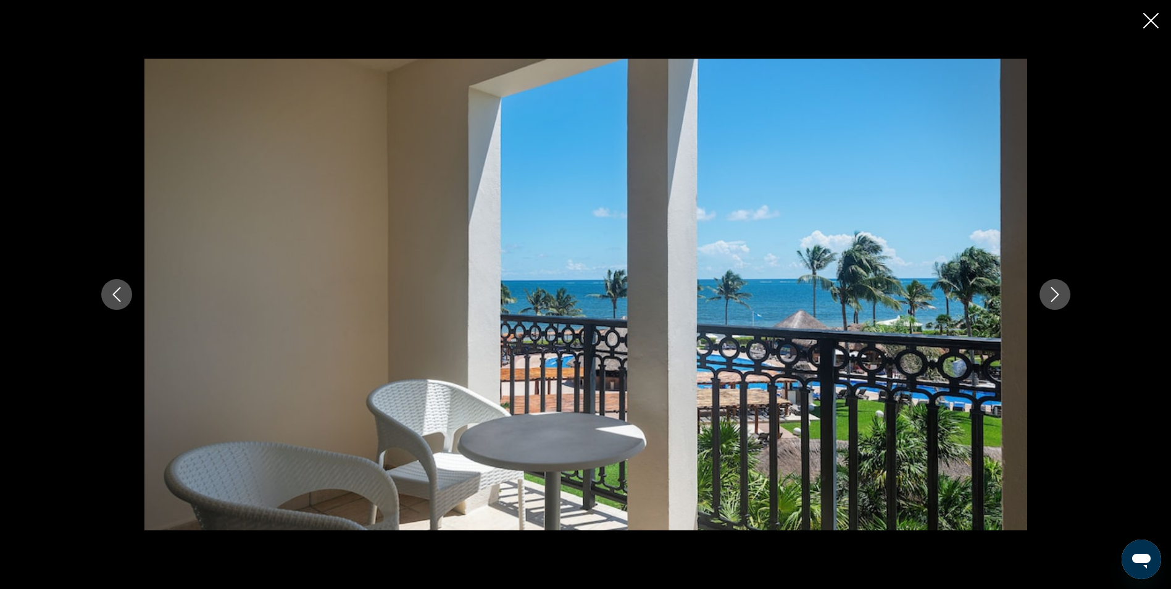
click at [1055, 294] on icon "Next image" at bounding box center [1055, 294] width 15 height 15
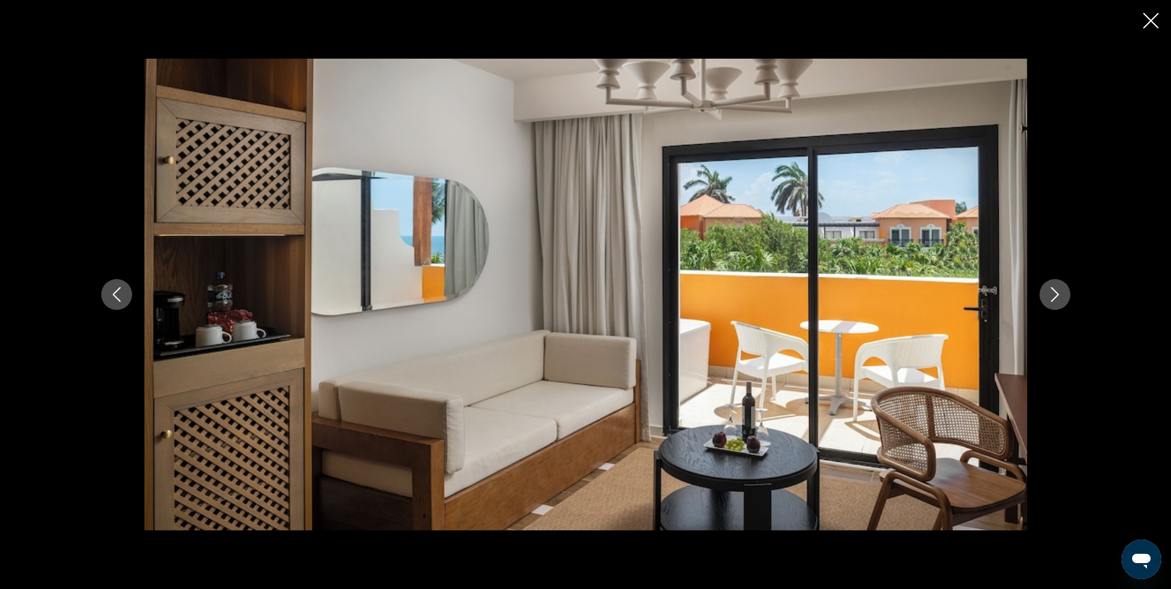
click at [1055, 294] on icon "Next image" at bounding box center [1055, 294] width 15 height 15
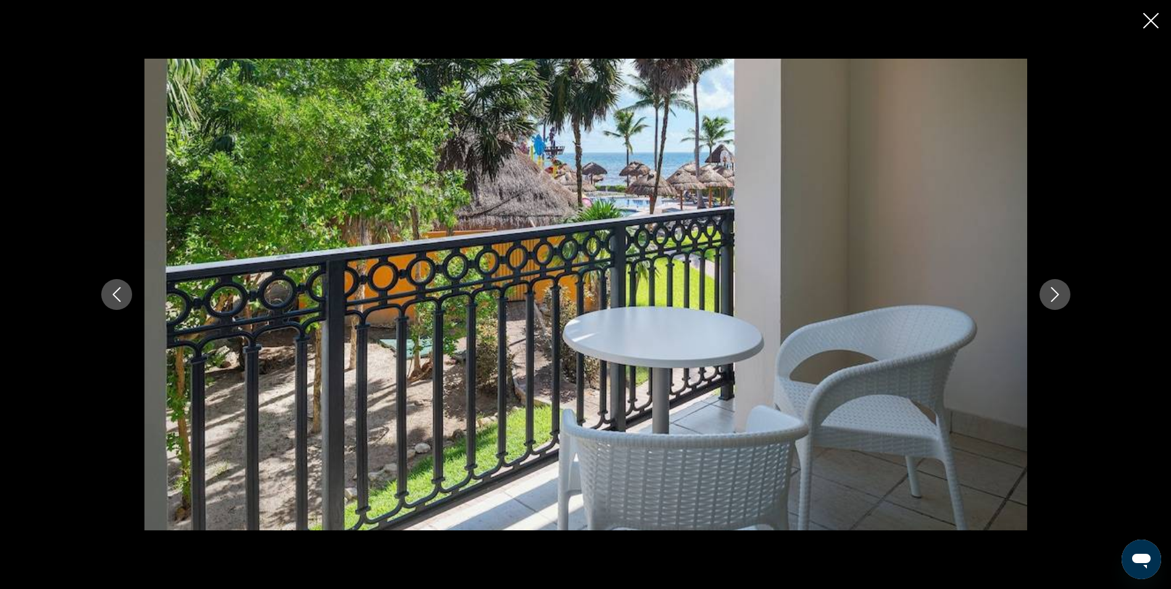
click at [1055, 294] on icon "Next image" at bounding box center [1055, 294] width 15 height 15
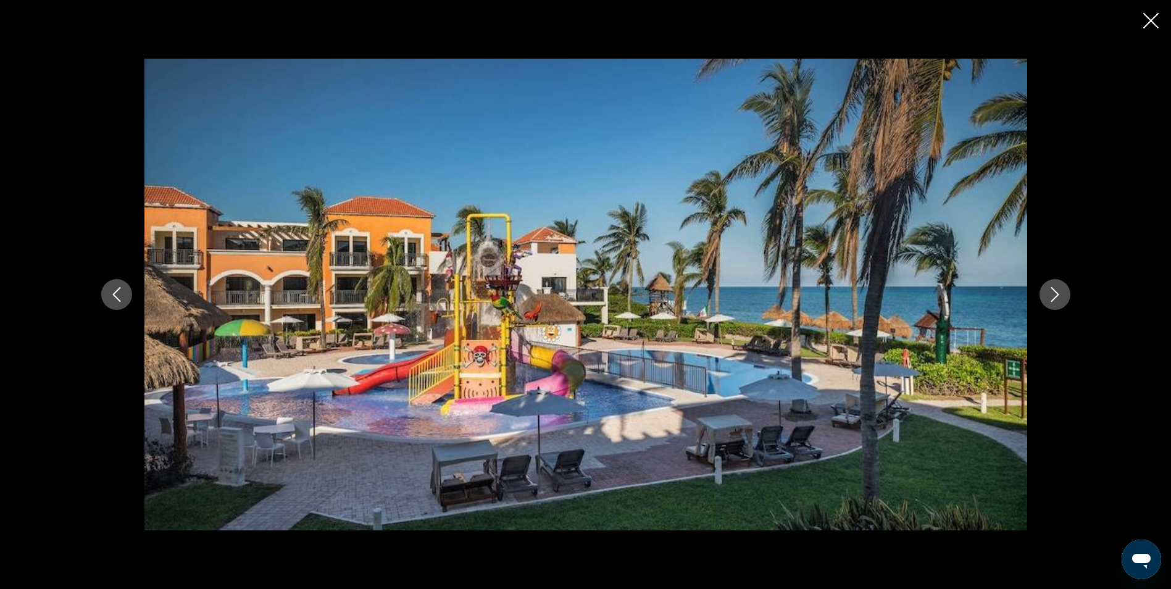
click at [1055, 294] on icon "Next image" at bounding box center [1055, 294] width 15 height 15
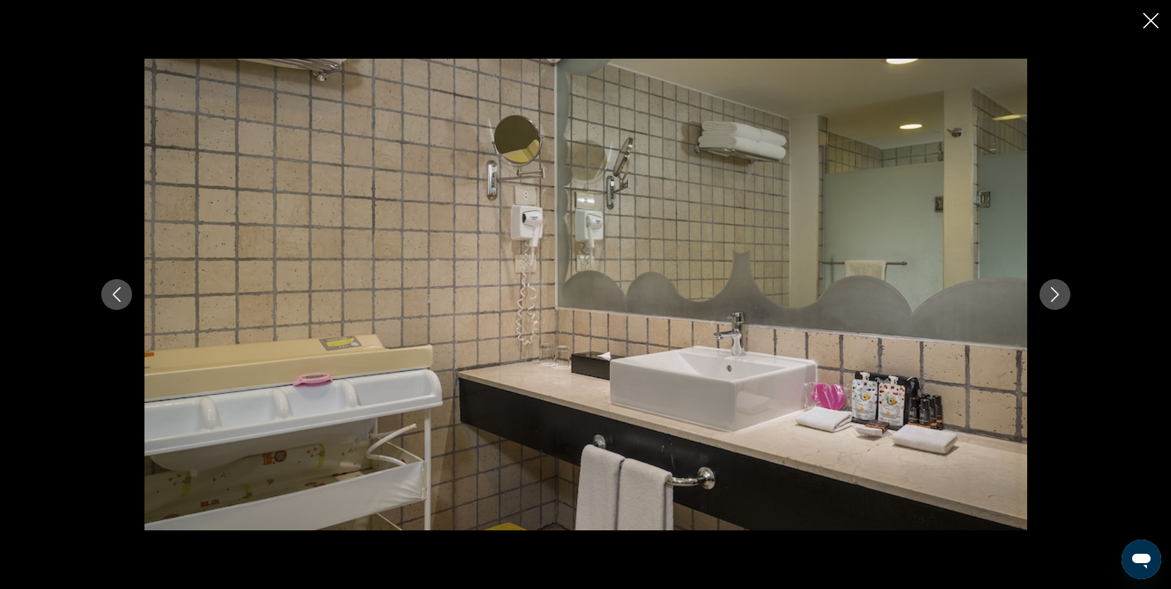
click at [1055, 294] on icon "Next image" at bounding box center [1055, 294] width 15 height 15
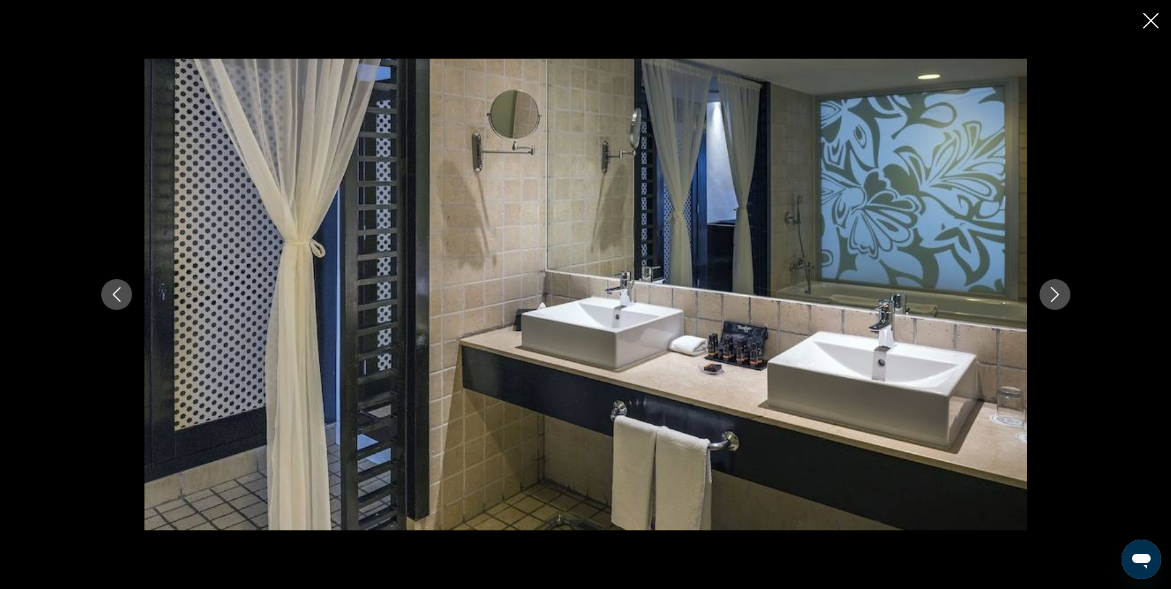
click at [1055, 294] on icon "Next image" at bounding box center [1055, 294] width 15 height 15
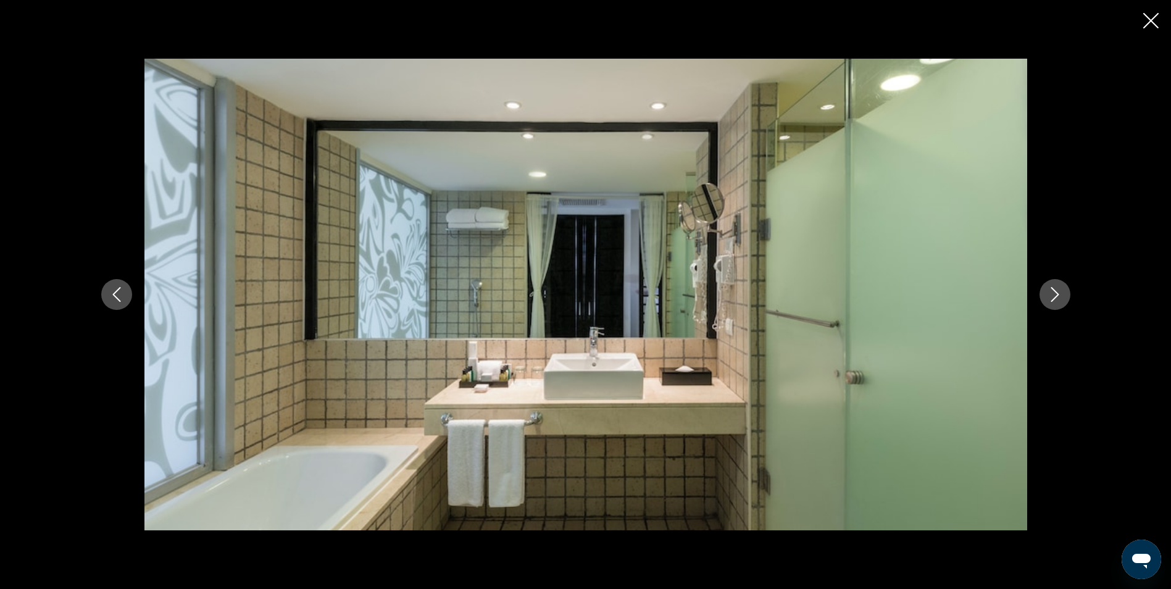
click at [1055, 294] on icon "Next image" at bounding box center [1055, 294] width 15 height 15
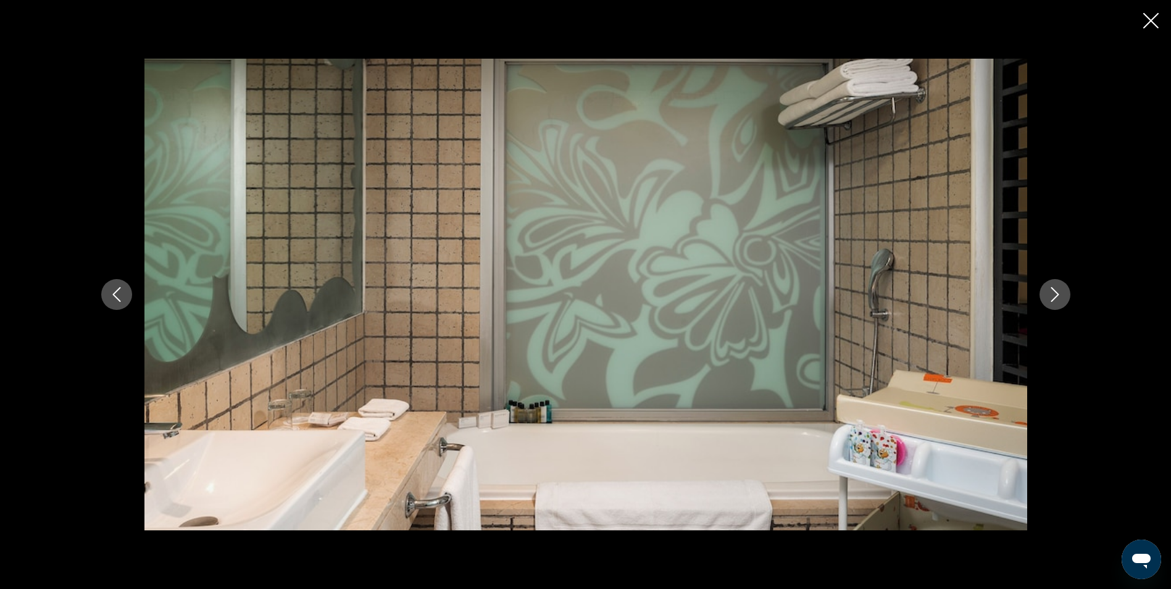
click at [1055, 294] on icon "Next image" at bounding box center [1055, 294] width 15 height 15
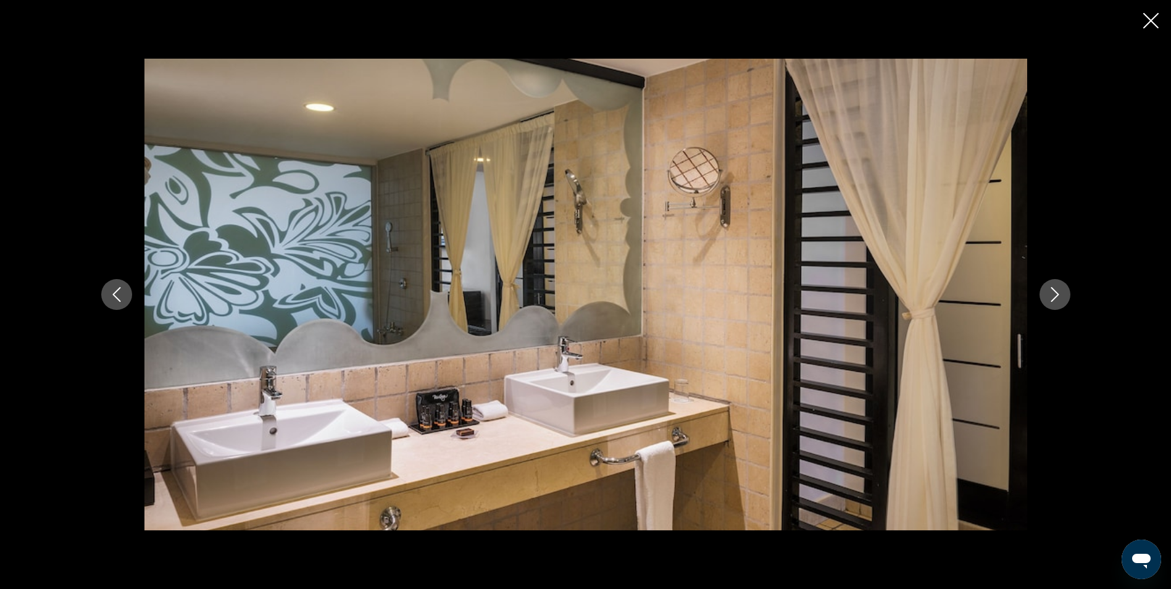
click at [1055, 294] on icon "Next image" at bounding box center [1055, 294] width 15 height 15
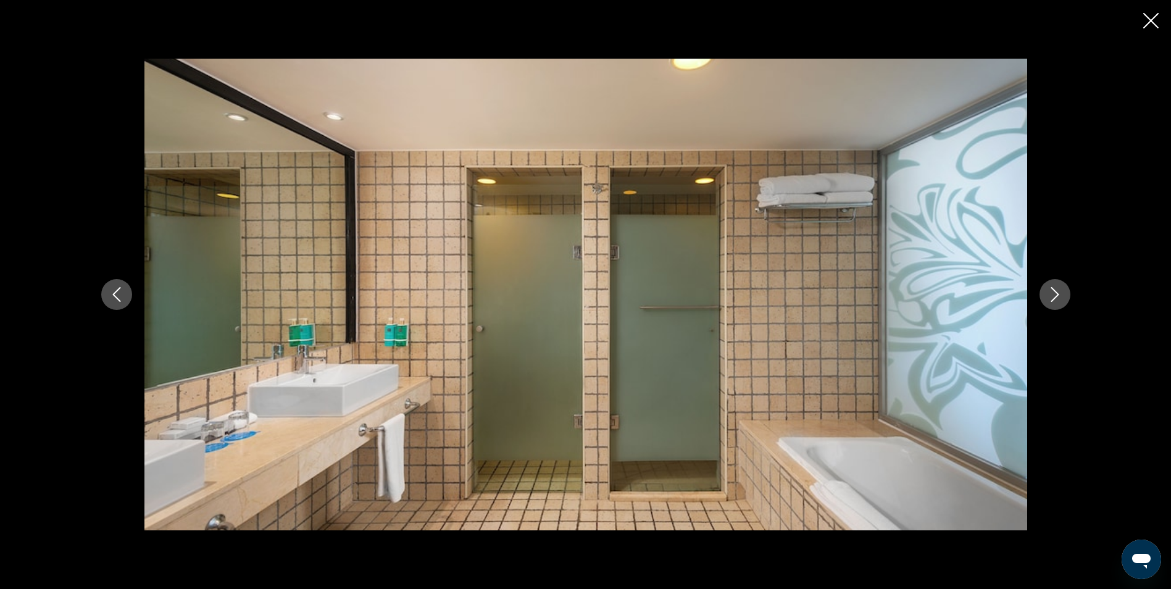
click at [1055, 294] on icon "Next image" at bounding box center [1055, 294] width 15 height 15
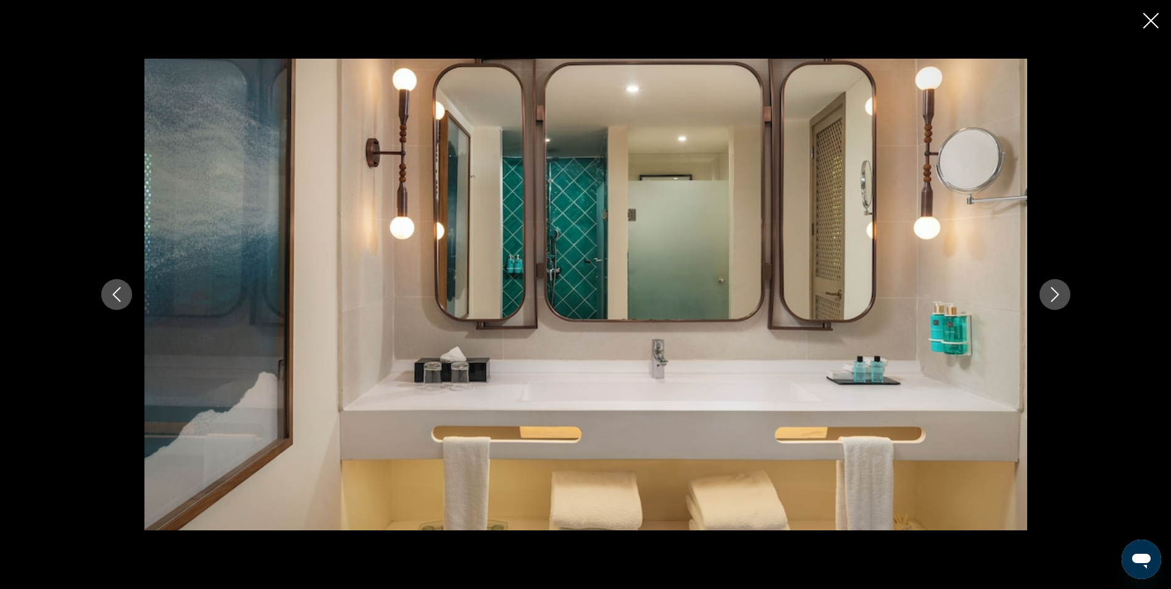
click at [1055, 294] on icon "Next image" at bounding box center [1055, 294] width 15 height 15
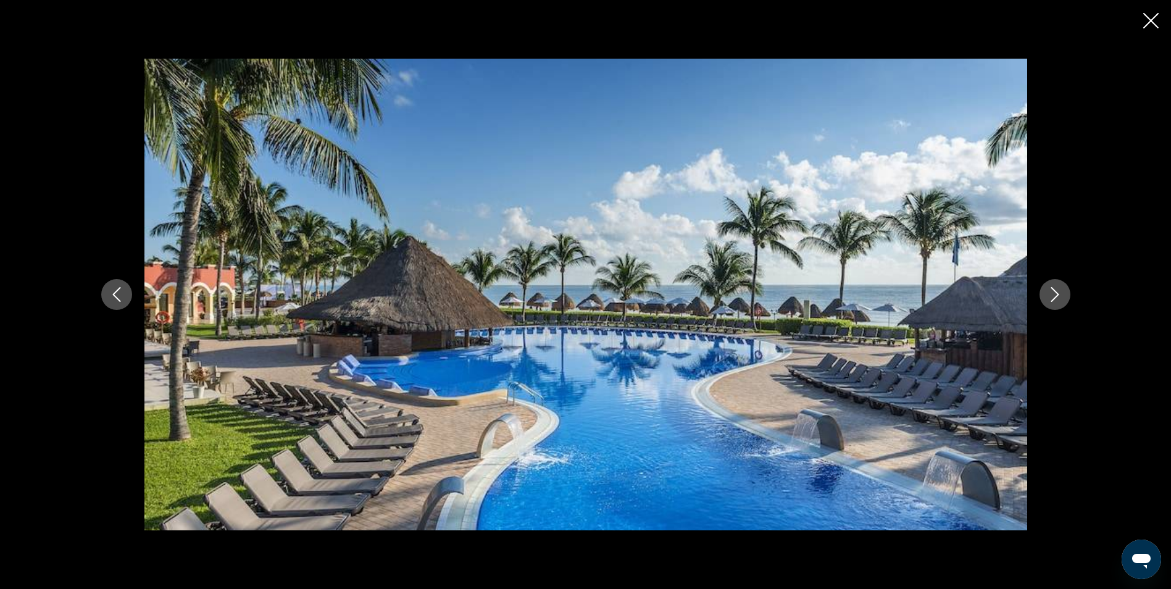
click at [1055, 294] on icon "Next image" at bounding box center [1055, 294] width 15 height 15
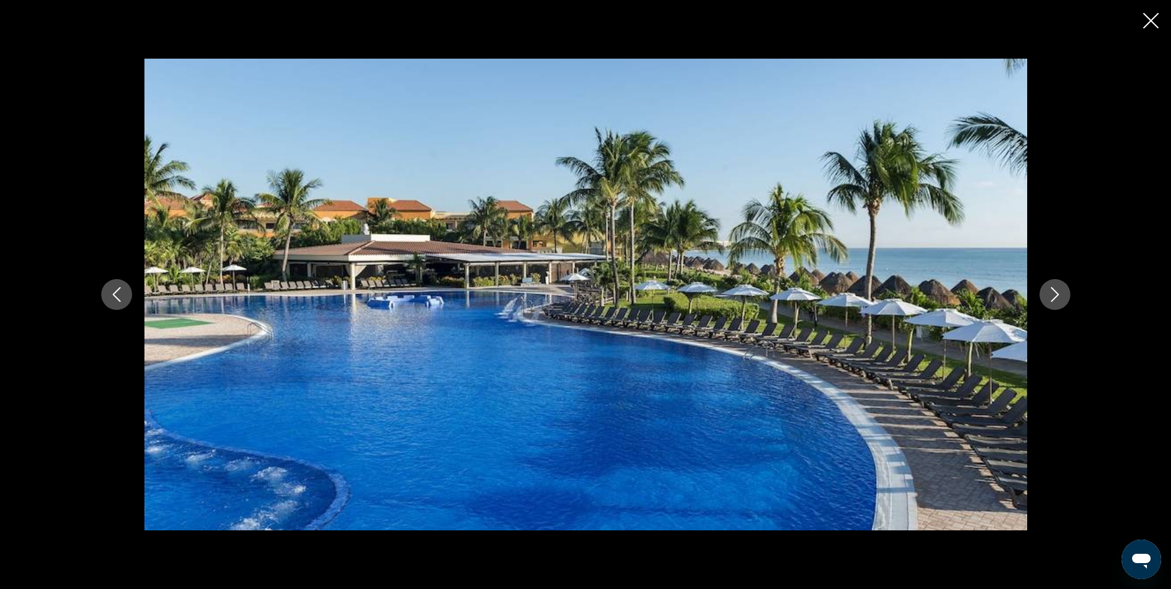
click at [1055, 294] on icon "Next image" at bounding box center [1055, 294] width 15 height 15
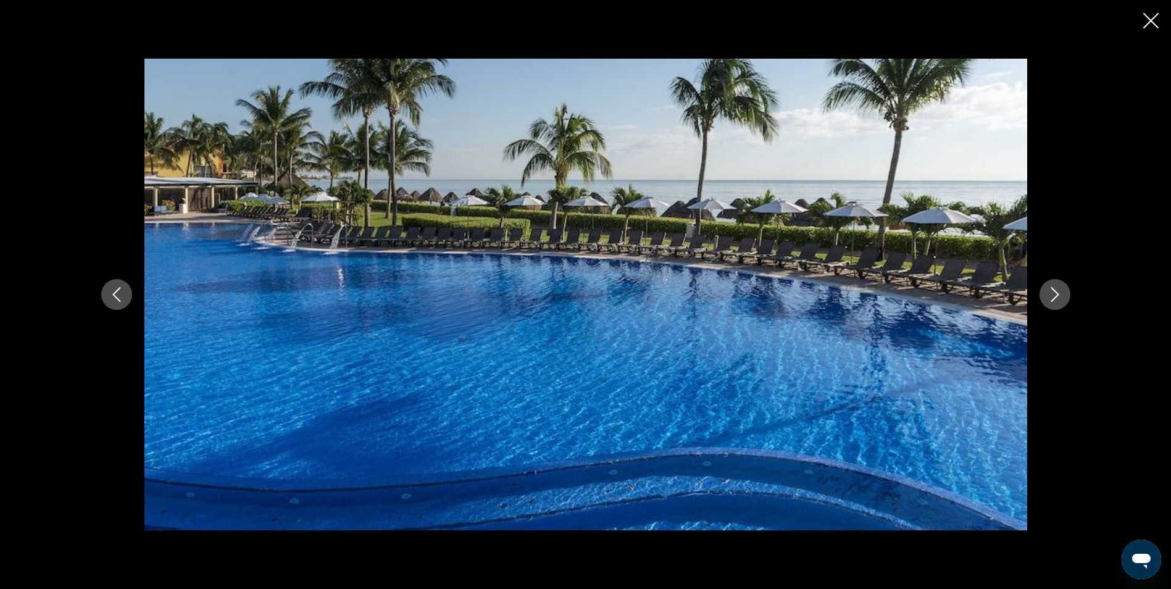
click at [1055, 294] on icon "Next image" at bounding box center [1055, 294] width 15 height 15
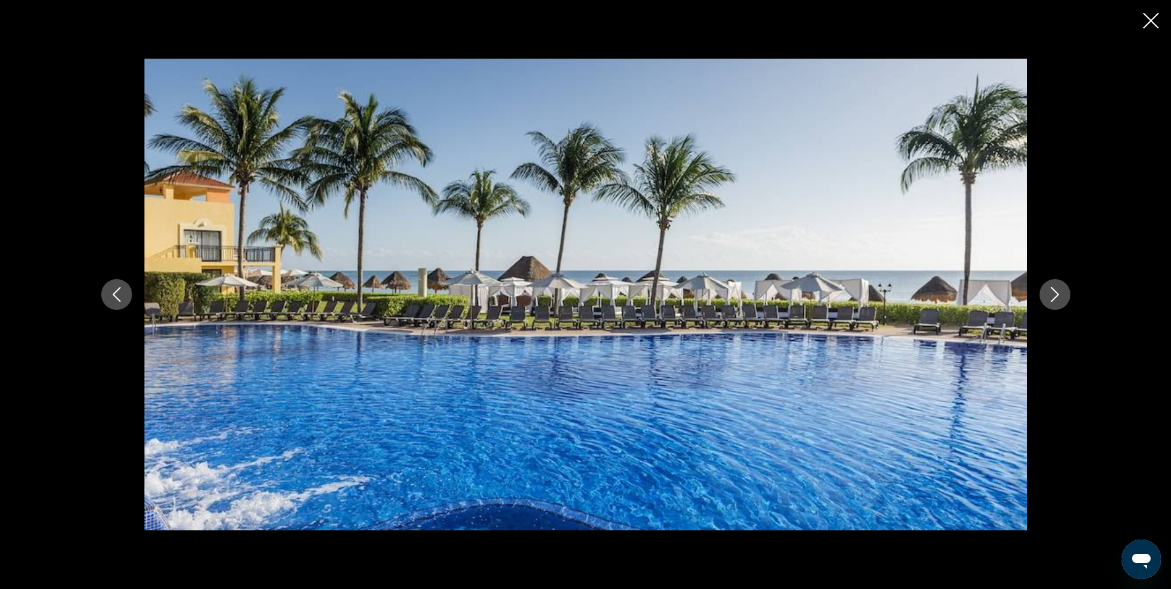
click at [1055, 294] on icon "Next image" at bounding box center [1055, 294] width 15 height 15
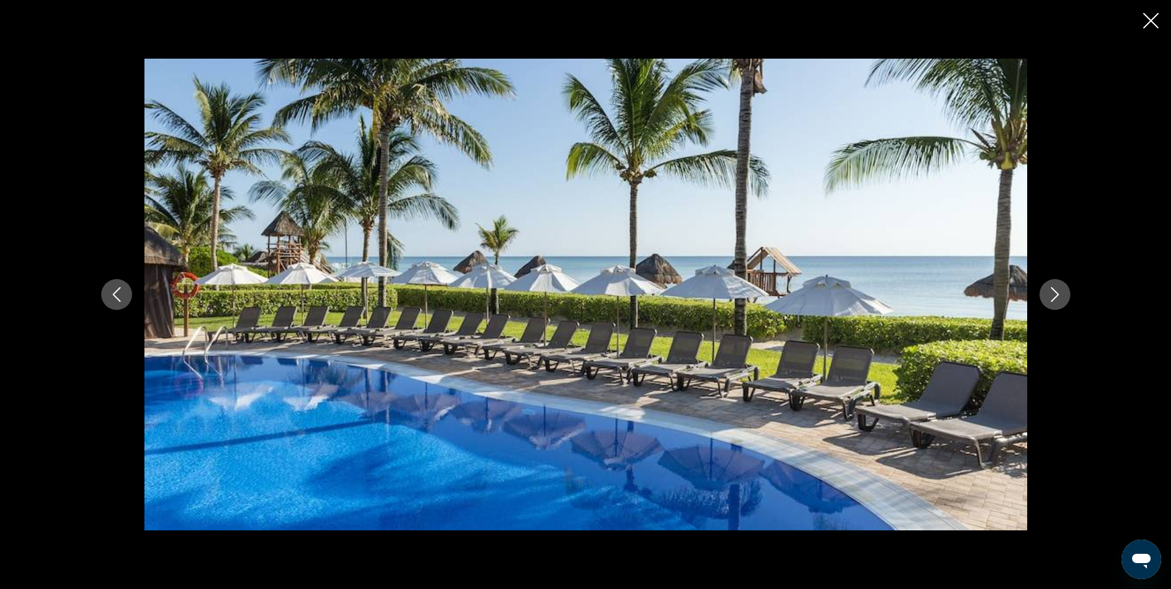
click at [1055, 294] on icon "Next image" at bounding box center [1055, 294] width 15 height 15
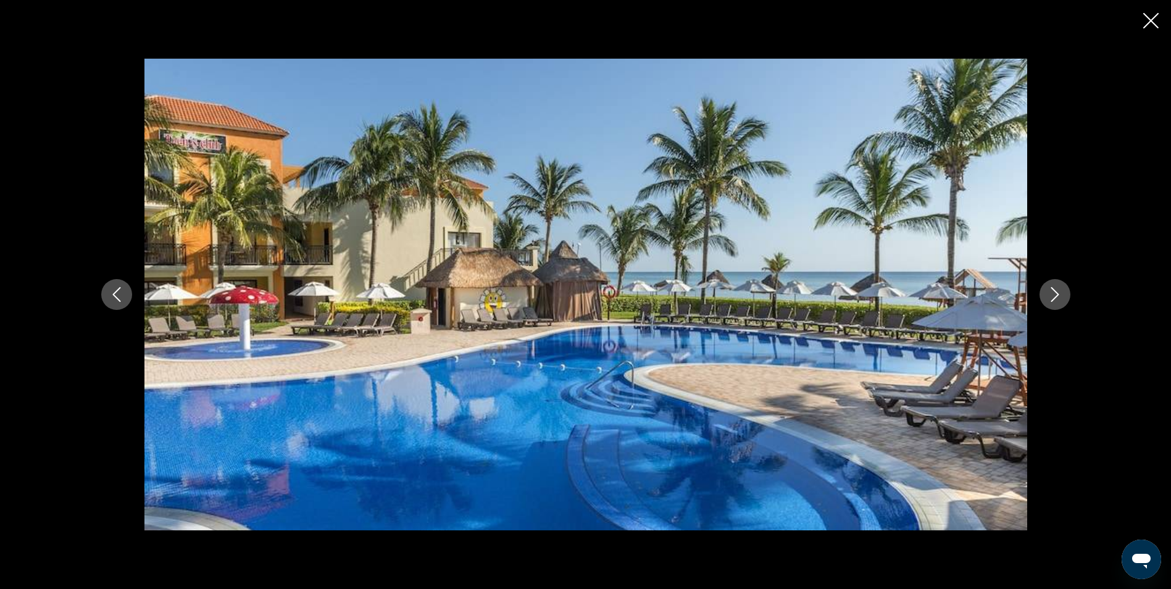
click at [1055, 294] on icon "Next image" at bounding box center [1055, 294] width 15 height 15
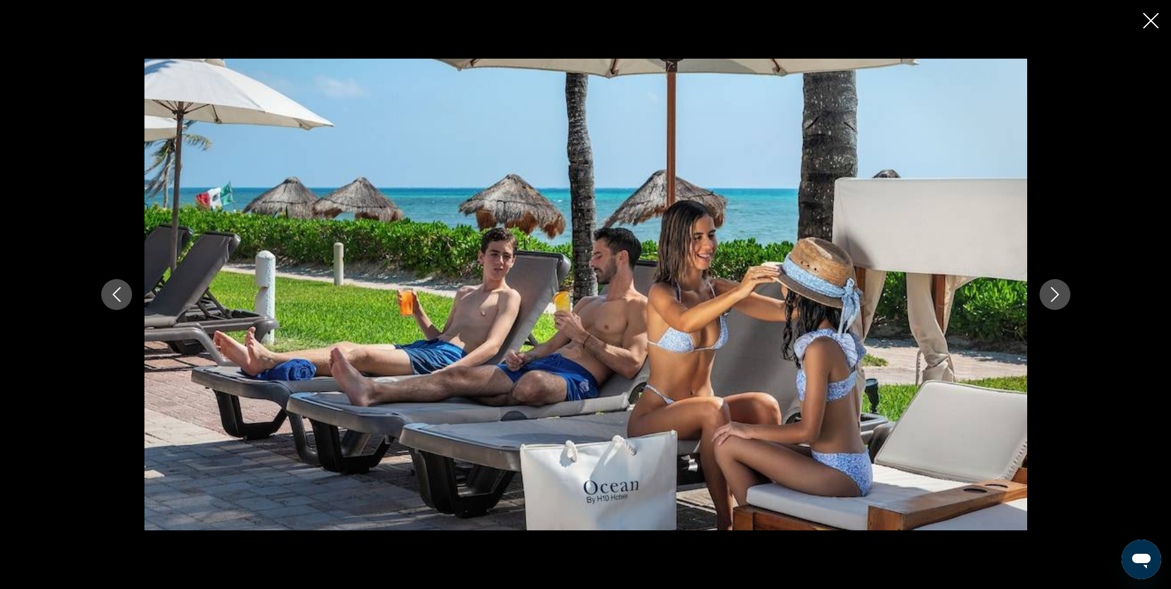
click at [1055, 294] on icon "Next image" at bounding box center [1055, 294] width 15 height 15
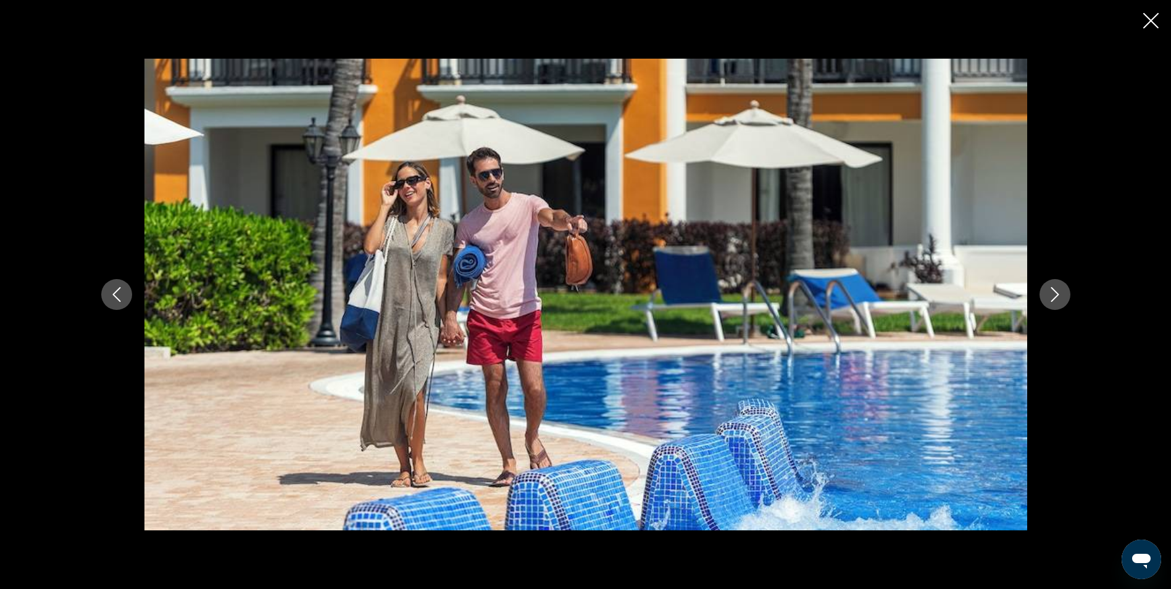
click at [1055, 294] on icon "Next image" at bounding box center [1055, 294] width 15 height 15
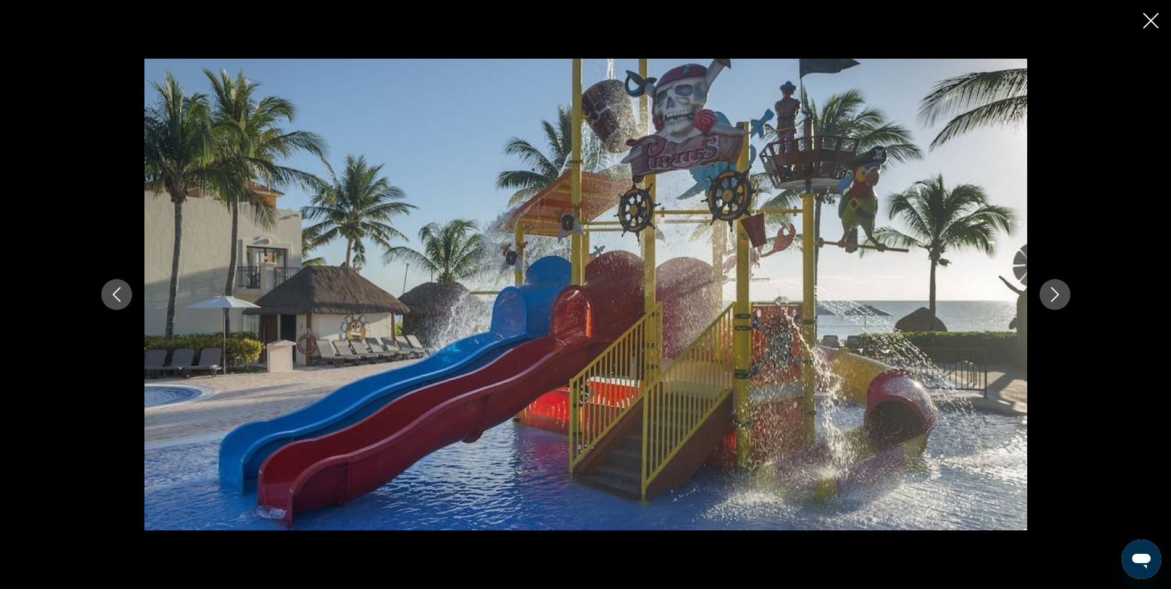
click at [1055, 294] on icon "Next image" at bounding box center [1055, 294] width 15 height 15
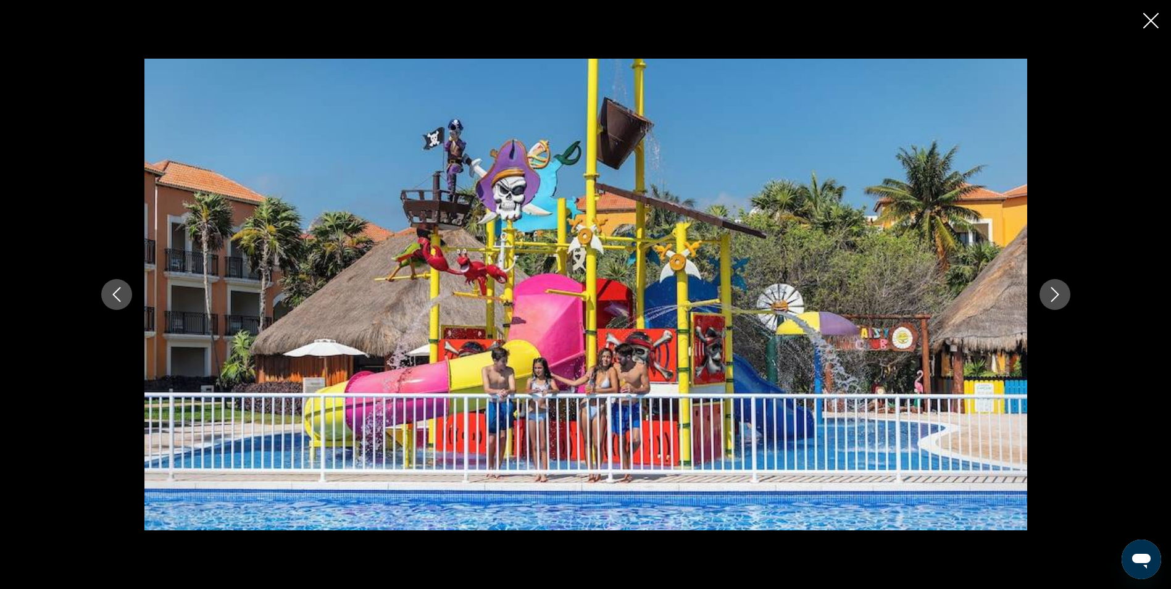
click at [1055, 294] on icon "Next image" at bounding box center [1055, 294] width 15 height 15
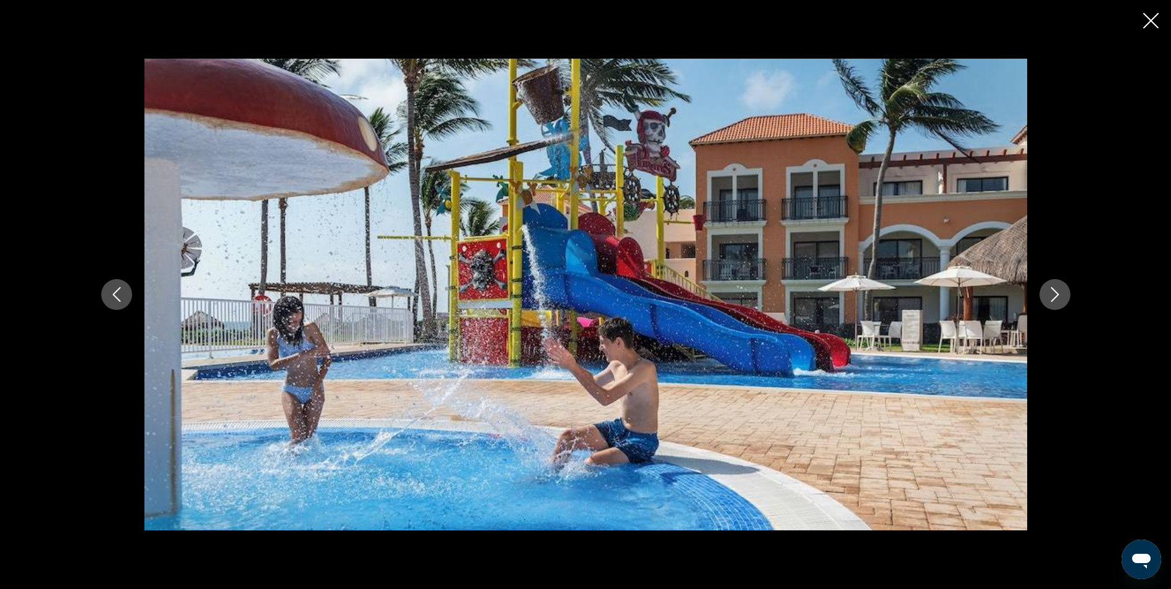
click at [1055, 294] on icon "Next image" at bounding box center [1055, 294] width 15 height 15
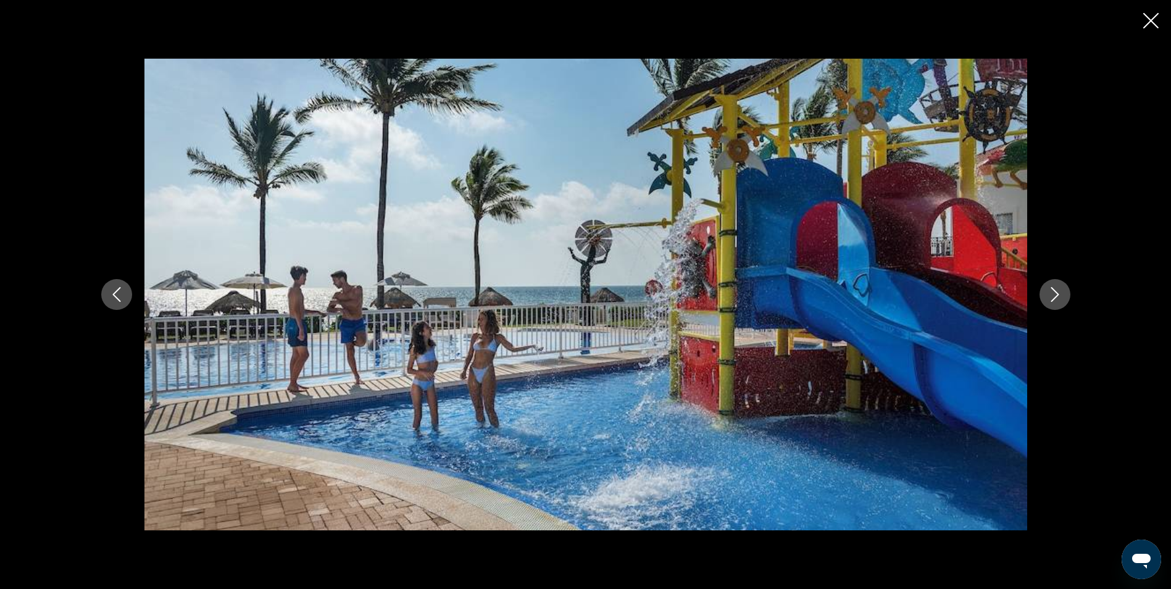
click at [1055, 294] on icon "Next image" at bounding box center [1055, 294] width 15 height 15
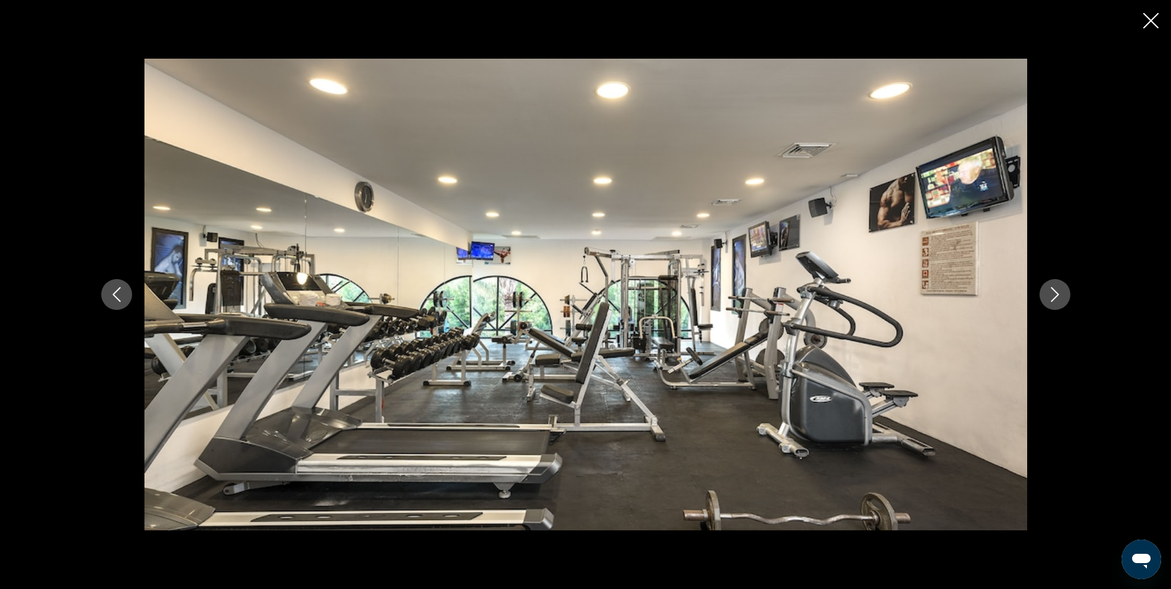
click at [1055, 294] on icon "Next image" at bounding box center [1055, 294] width 15 height 15
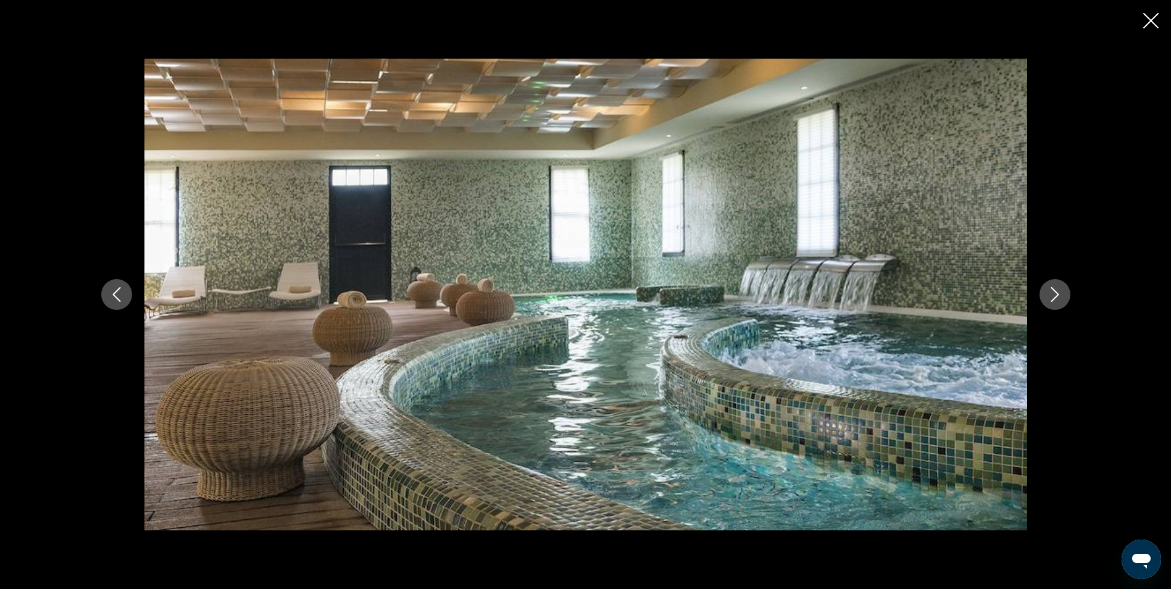
click at [1055, 294] on icon "Next image" at bounding box center [1055, 294] width 15 height 15
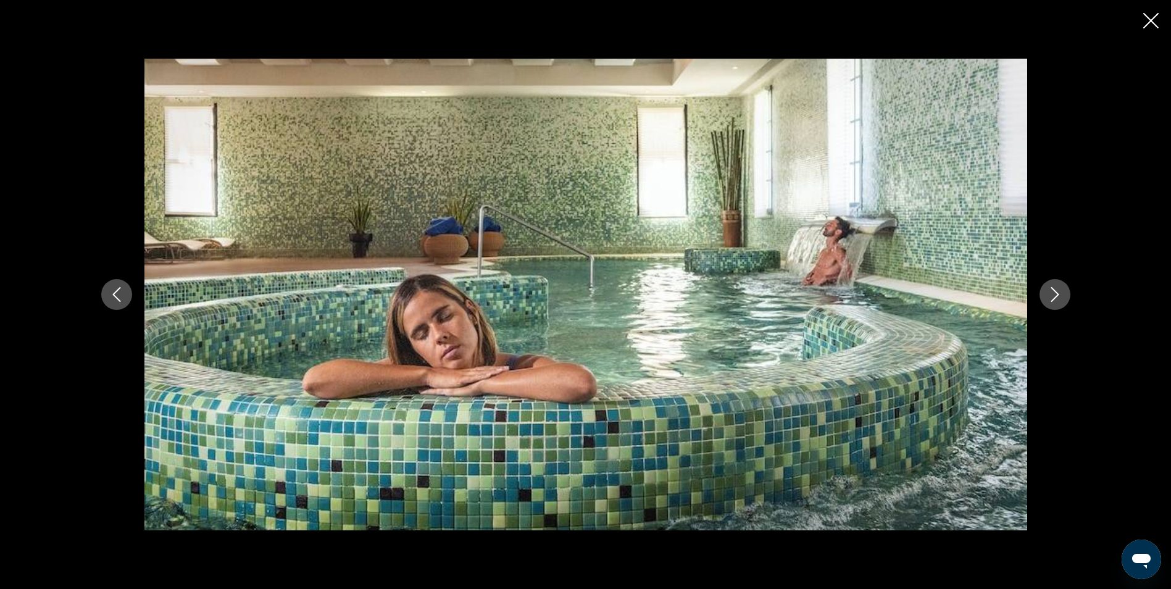
click at [1055, 294] on icon "Next image" at bounding box center [1055, 294] width 15 height 15
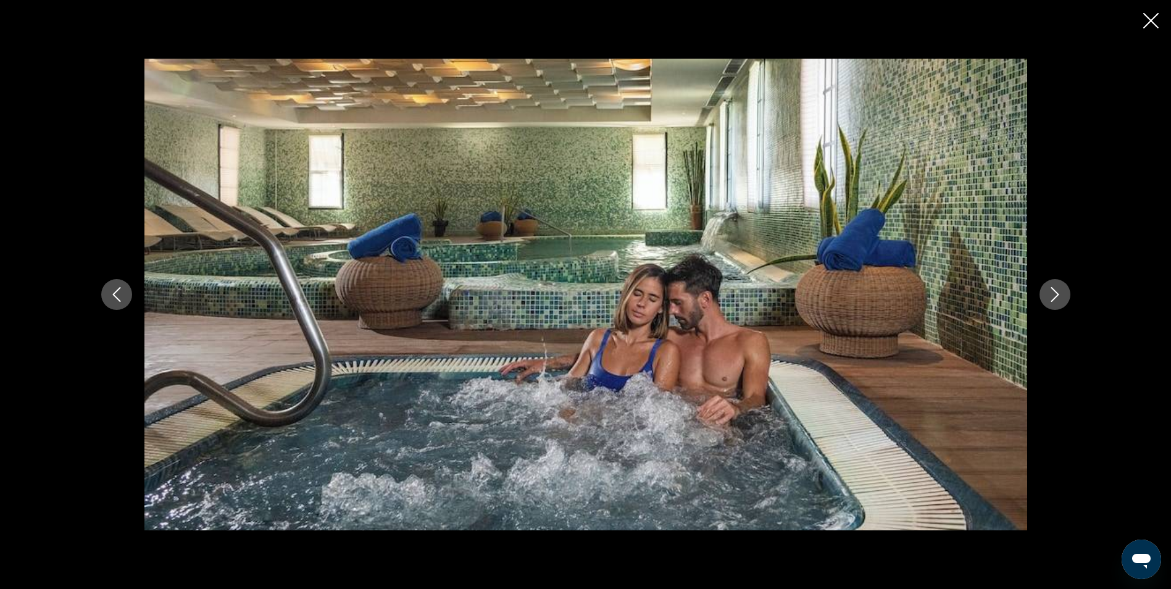
click at [1055, 294] on icon "Next image" at bounding box center [1055, 294] width 15 height 15
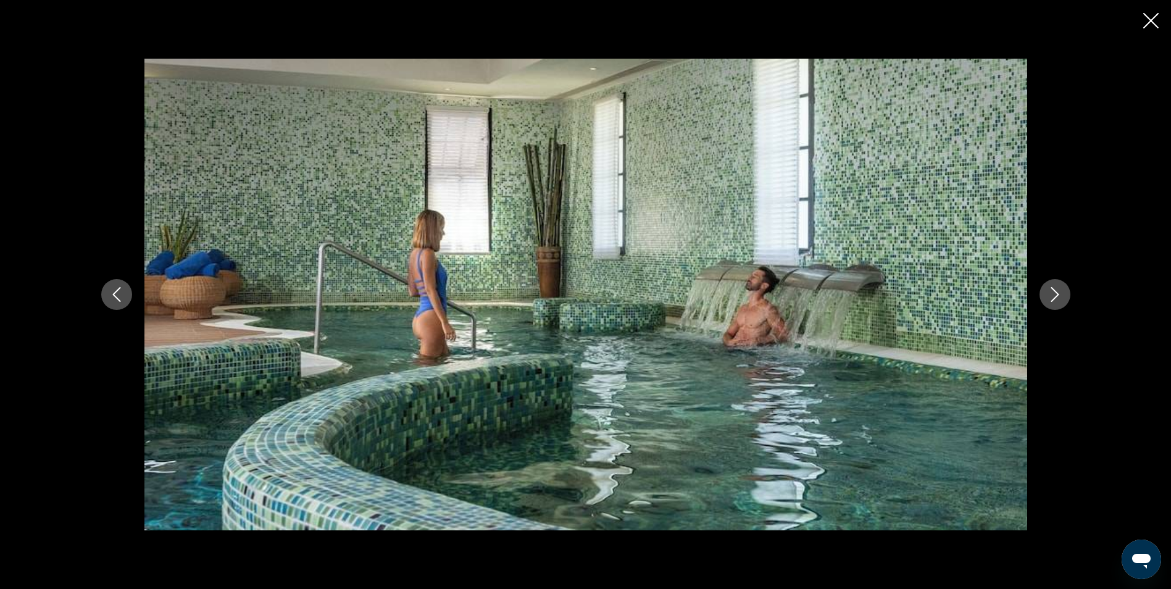
click at [1055, 294] on icon "Next image" at bounding box center [1055, 294] width 15 height 15
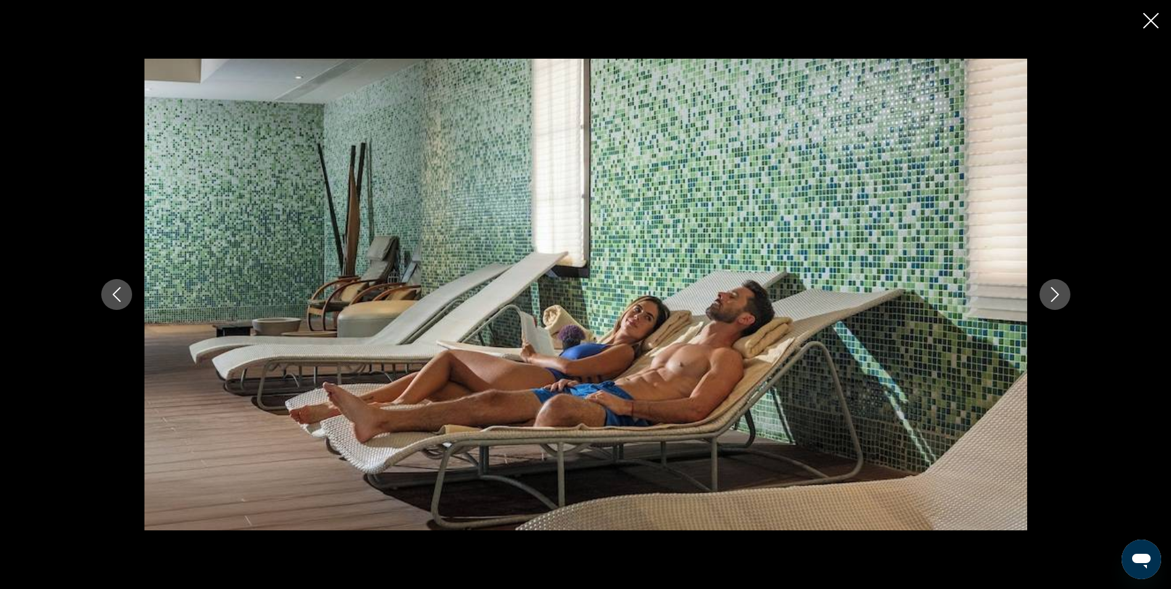
click at [1056, 294] on icon "Next image" at bounding box center [1055, 294] width 15 height 15
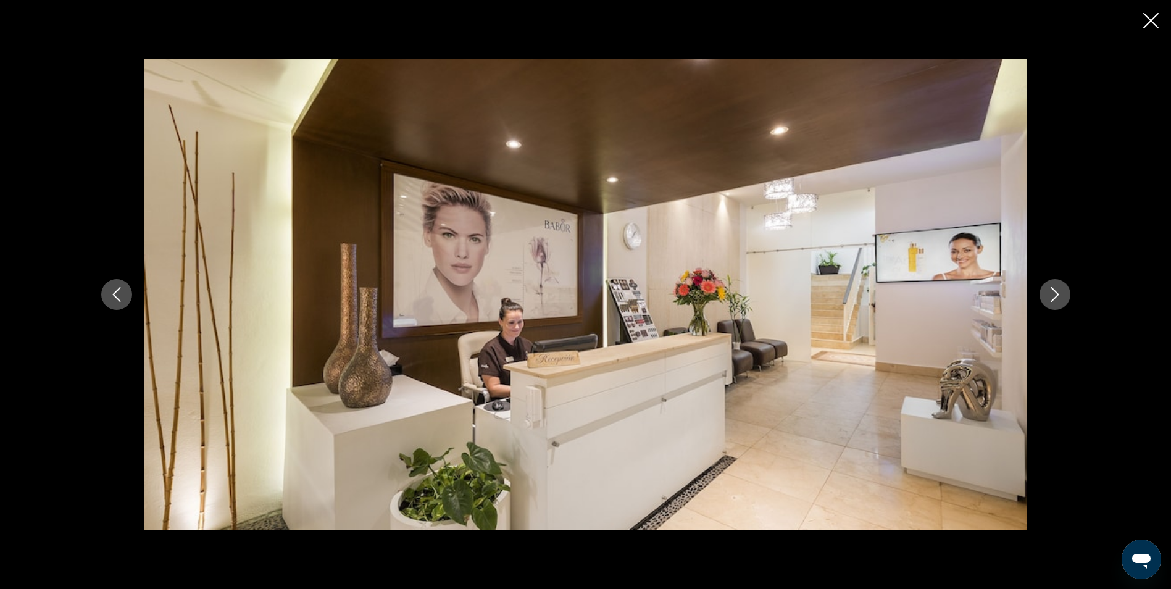
click at [1056, 294] on icon "Next image" at bounding box center [1055, 294] width 15 height 15
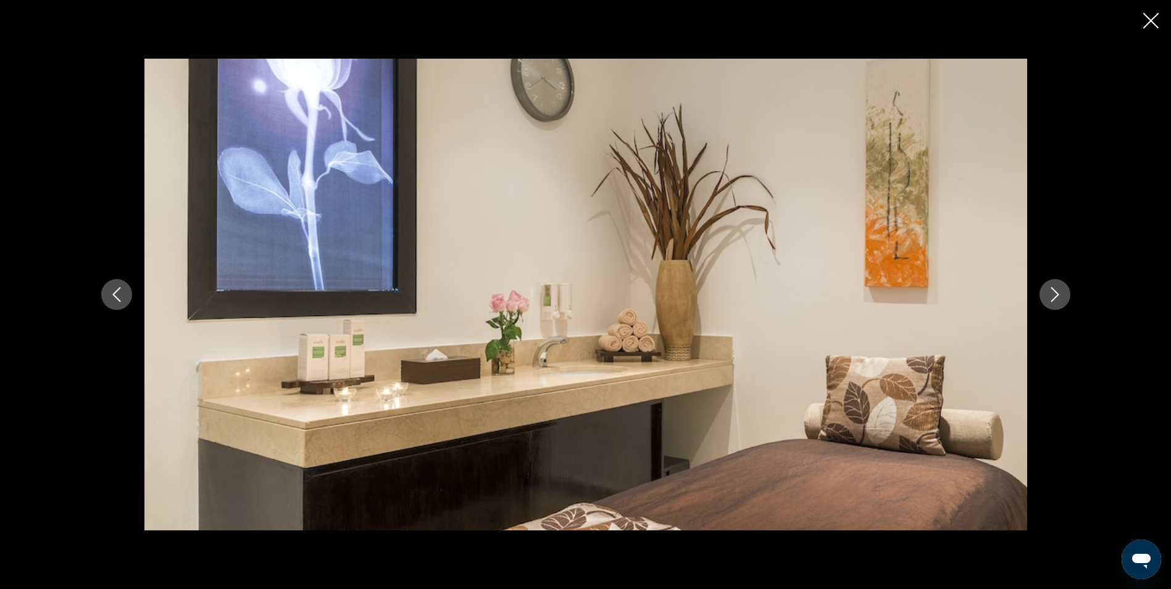
click at [1056, 294] on icon "Next image" at bounding box center [1055, 294] width 15 height 15
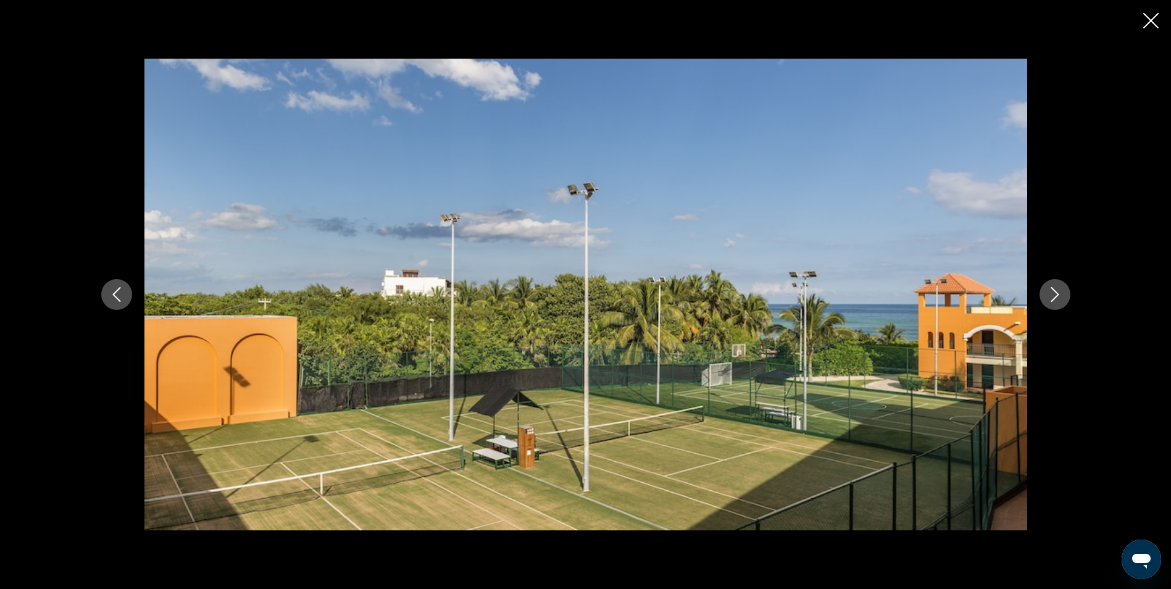
click at [1056, 294] on icon "Next image" at bounding box center [1055, 294] width 15 height 15
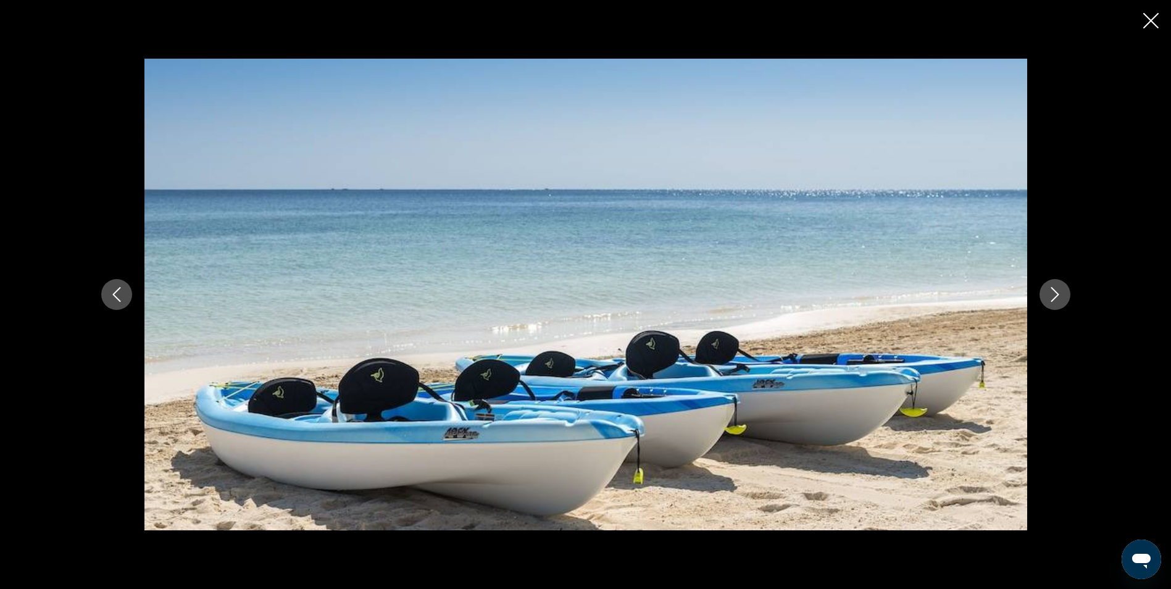
click at [1056, 294] on icon "Next image" at bounding box center [1055, 294] width 15 height 15
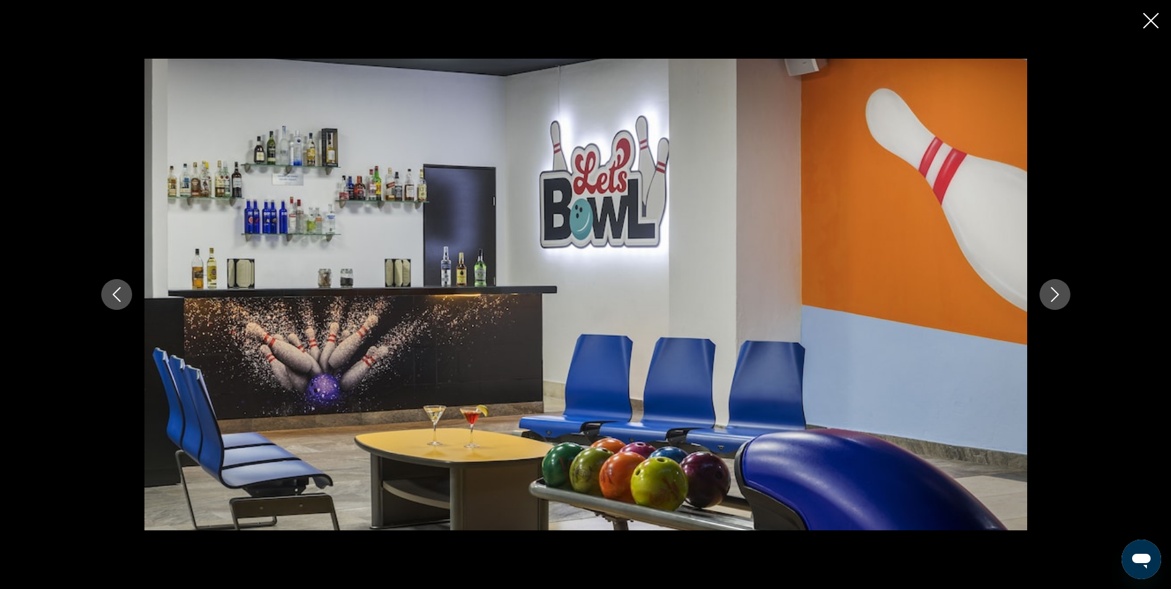
click at [1056, 294] on icon "Next image" at bounding box center [1055, 294] width 15 height 15
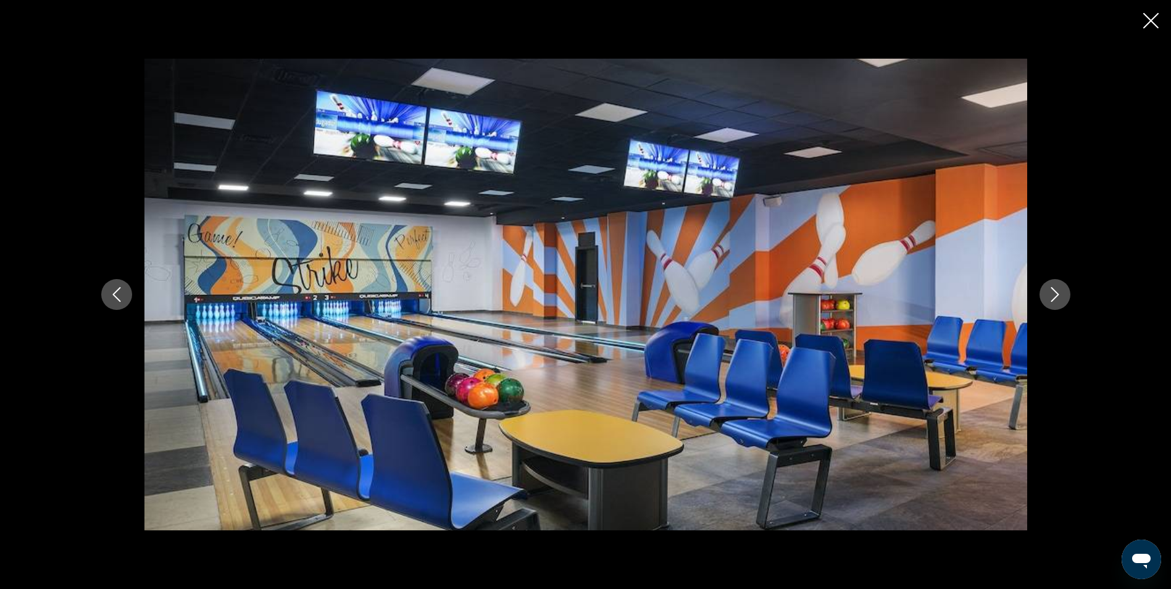
click at [1056, 294] on icon "Next image" at bounding box center [1055, 294] width 15 height 15
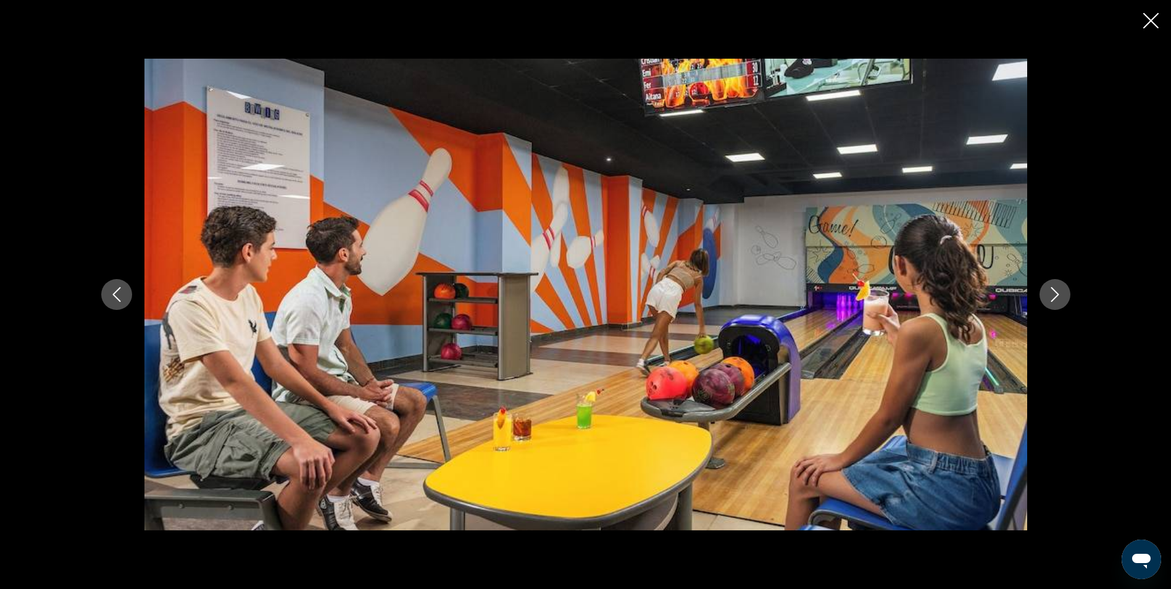
click at [1056, 294] on icon "Next image" at bounding box center [1055, 294] width 15 height 15
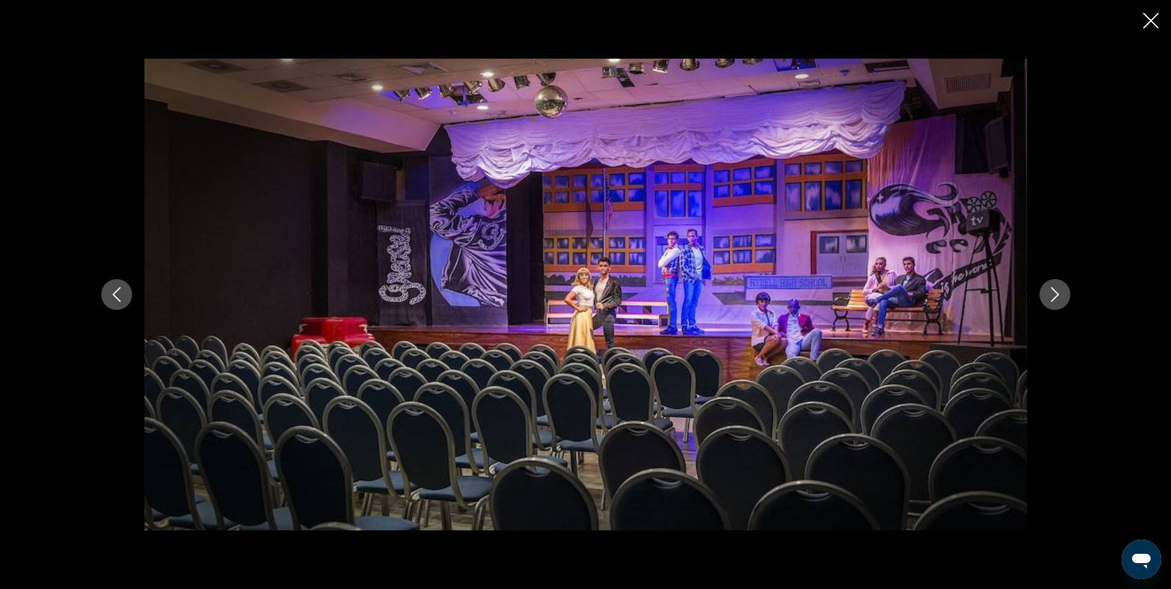
click at [1056, 294] on icon "Next image" at bounding box center [1055, 294] width 15 height 15
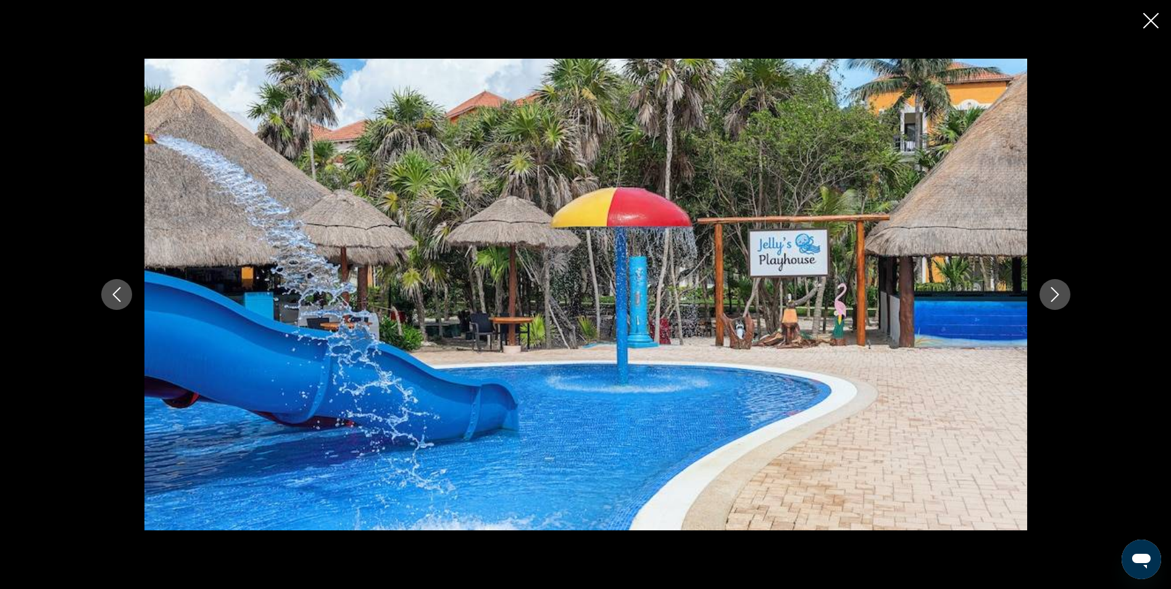
click at [1056, 294] on icon "Next image" at bounding box center [1055, 294] width 15 height 15
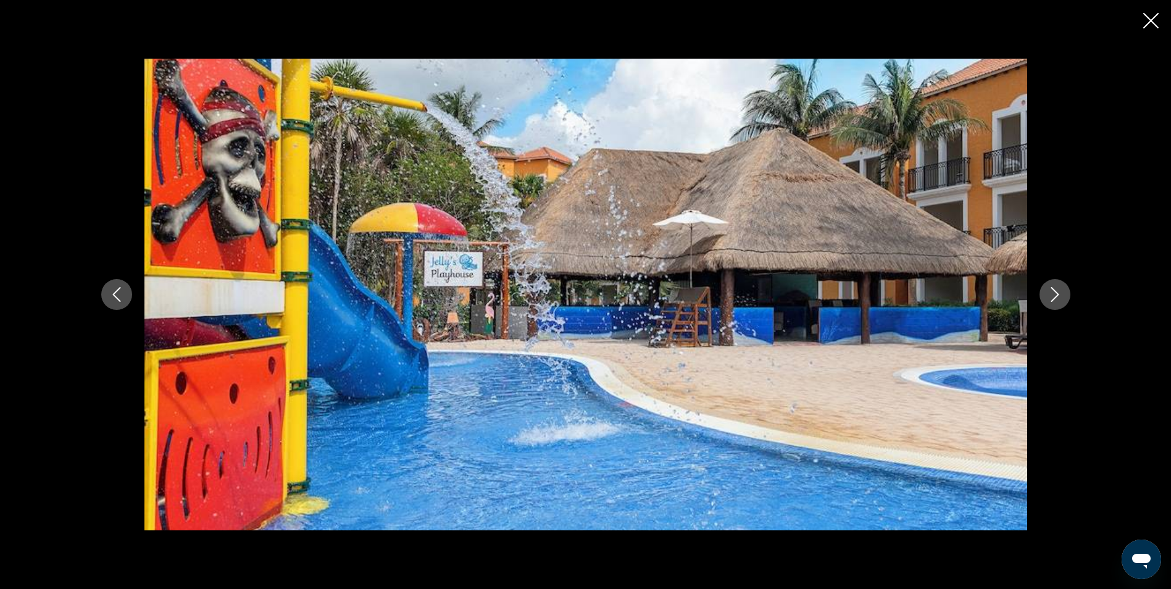
click at [1056, 294] on icon "Next image" at bounding box center [1055, 294] width 15 height 15
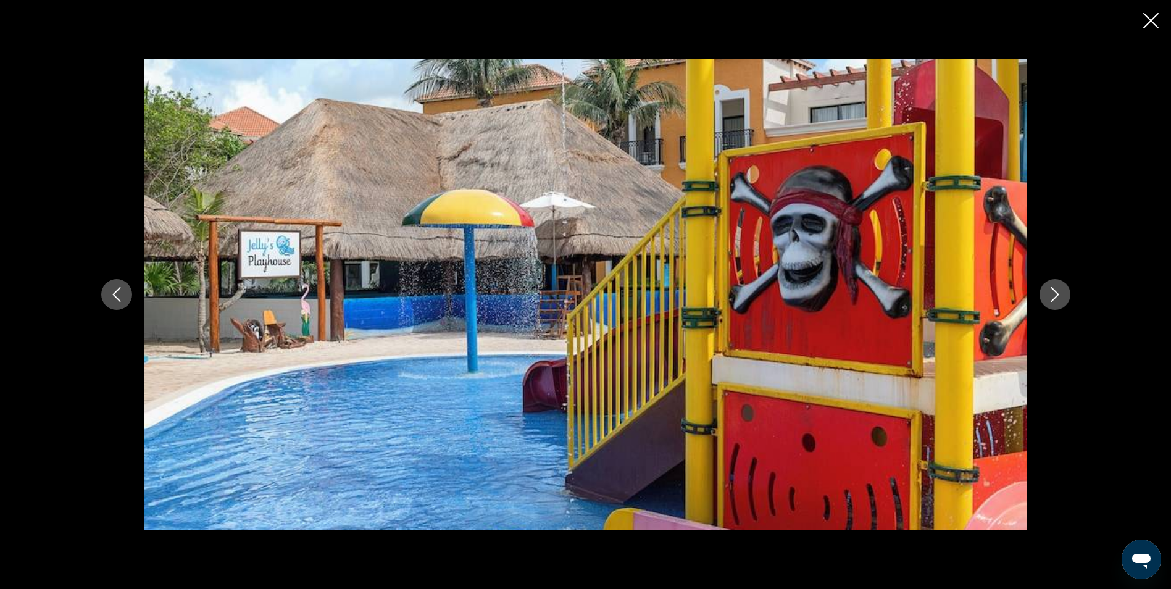
click at [1056, 294] on icon "Next image" at bounding box center [1055, 294] width 15 height 15
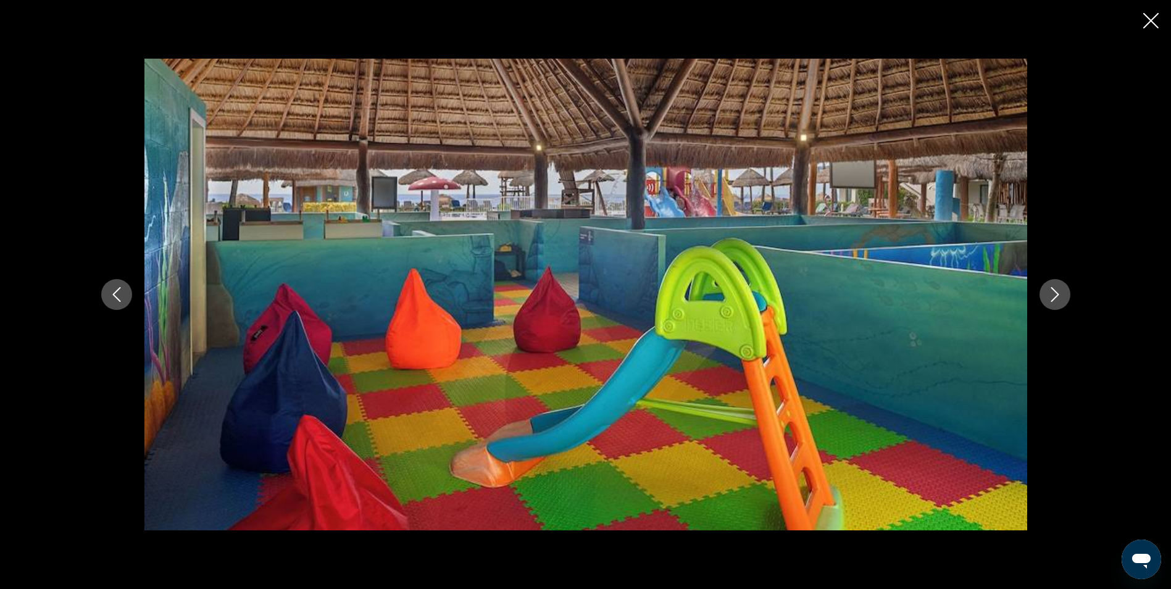
click at [1056, 294] on icon "Next image" at bounding box center [1055, 294] width 15 height 15
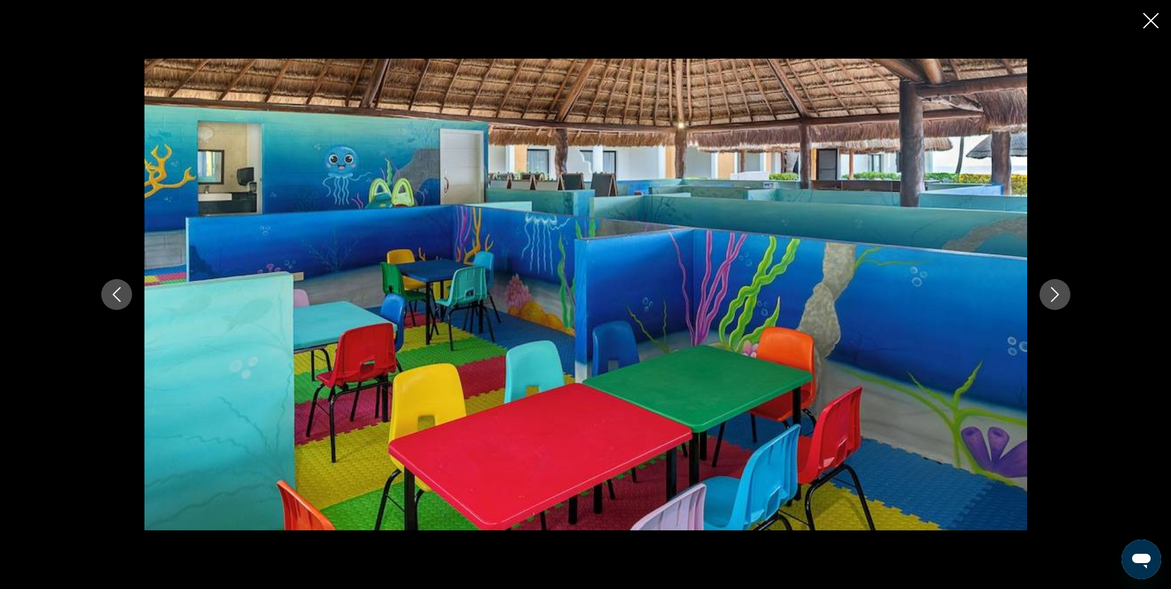
click at [1056, 294] on icon "Next image" at bounding box center [1055, 294] width 15 height 15
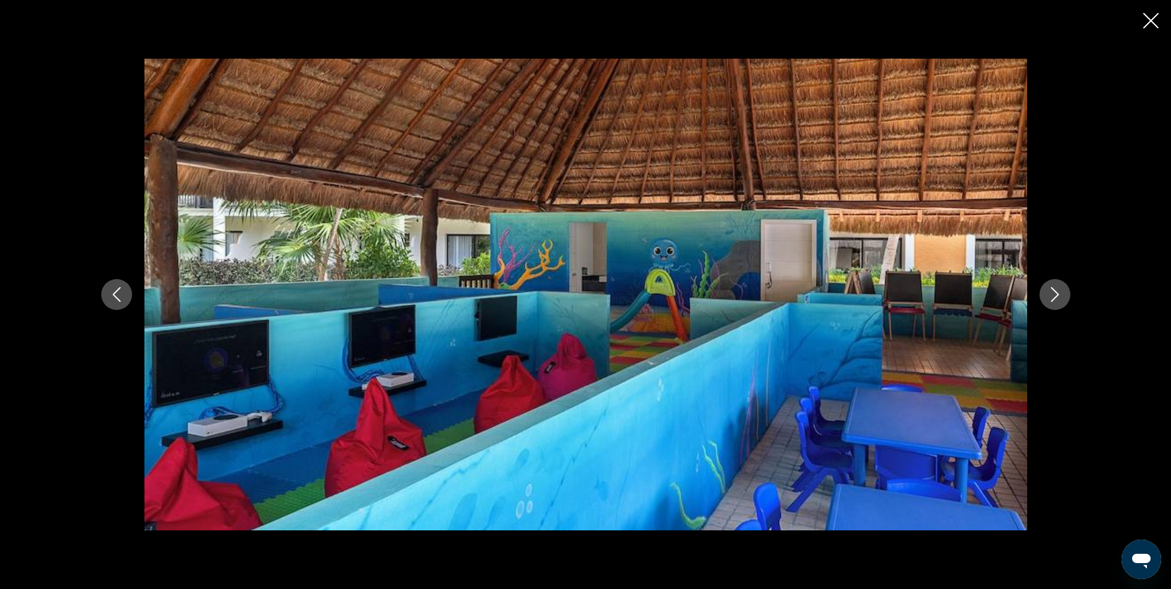
click at [1056, 294] on icon "Next image" at bounding box center [1055, 294] width 15 height 15
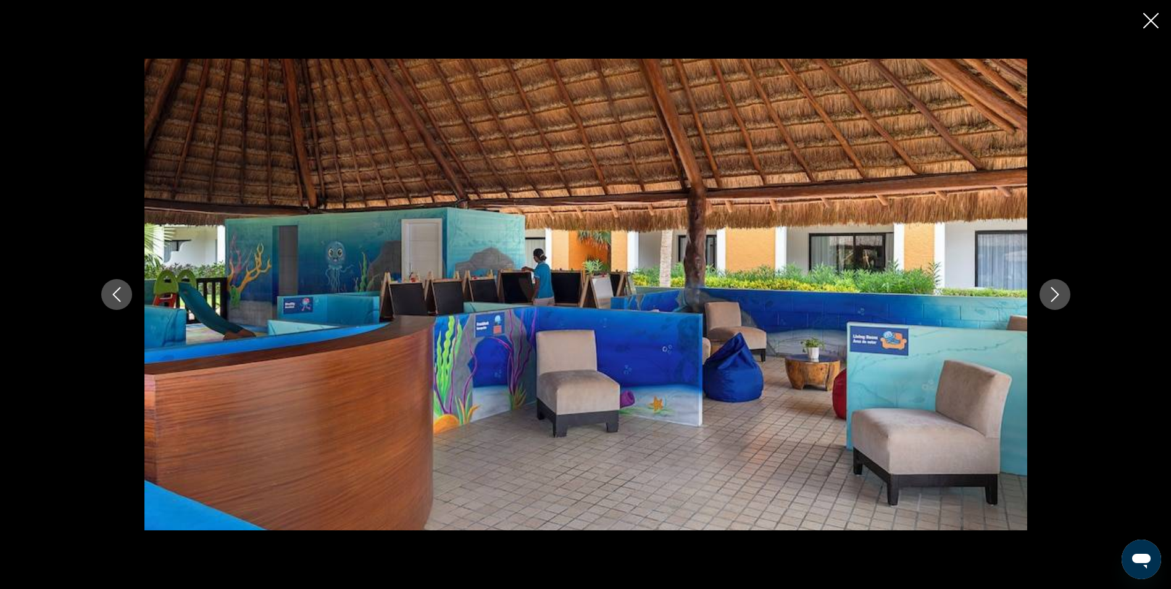
click at [1056, 294] on icon "Next image" at bounding box center [1055, 294] width 15 height 15
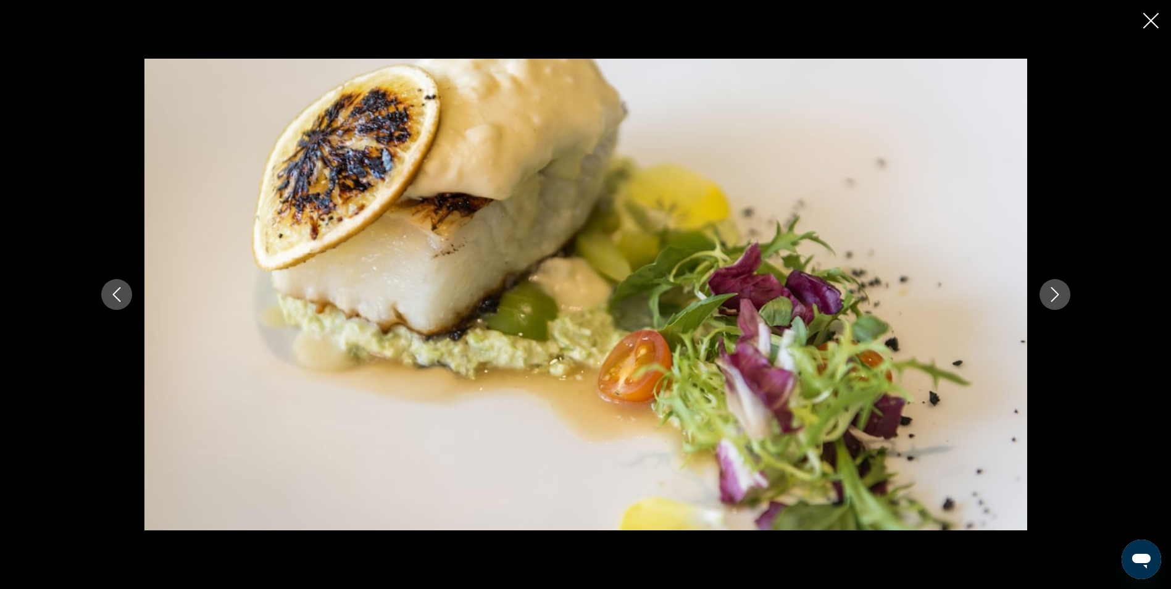
click at [1056, 294] on icon "Next image" at bounding box center [1055, 294] width 15 height 15
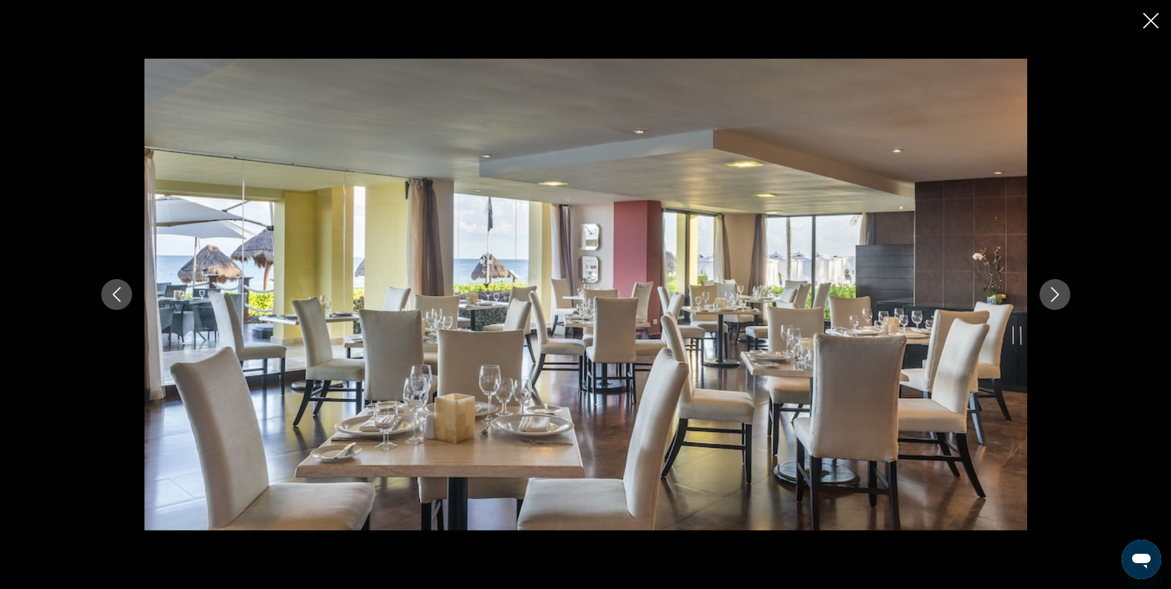
click at [1057, 294] on icon "Next image" at bounding box center [1055, 294] width 8 height 15
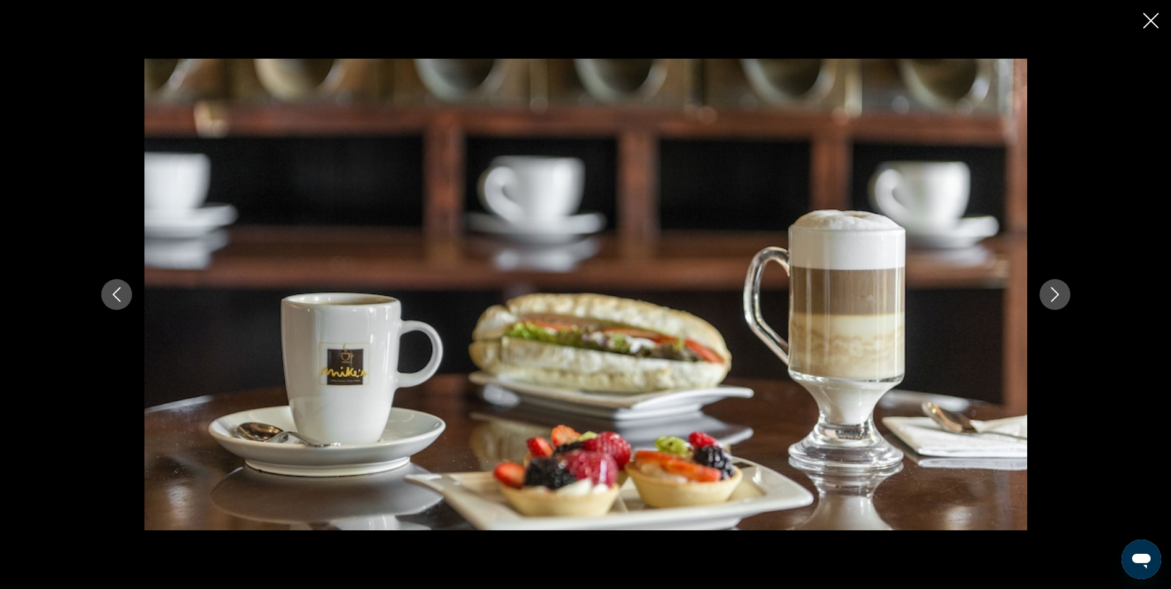
click at [1057, 294] on icon "Next image" at bounding box center [1055, 294] width 8 height 15
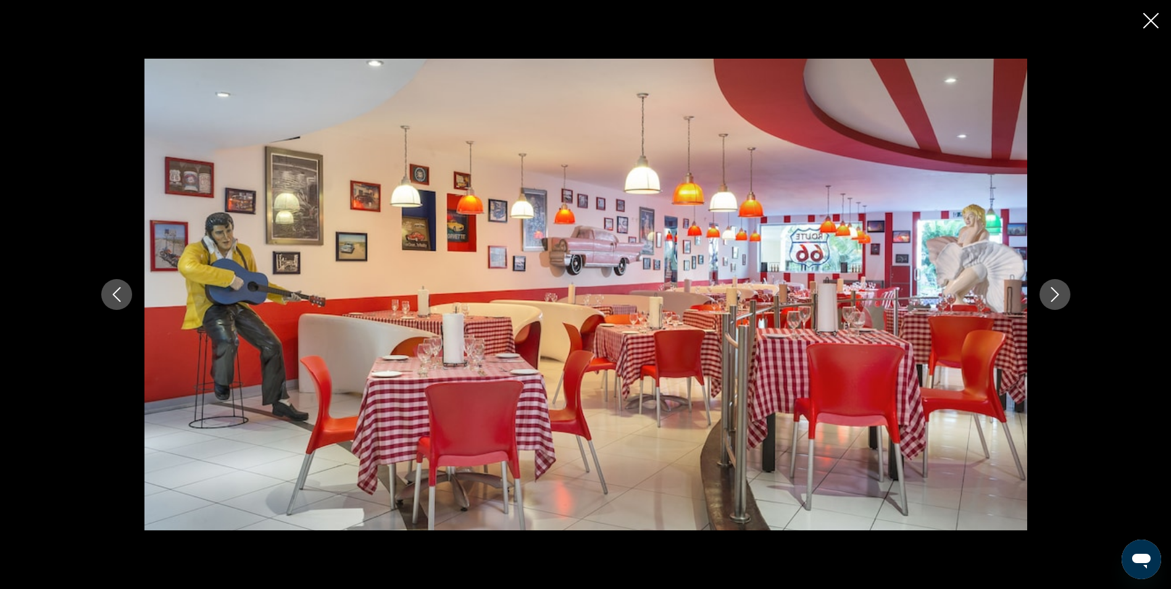
click at [1057, 294] on icon "Next image" at bounding box center [1055, 294] width 8 height 15
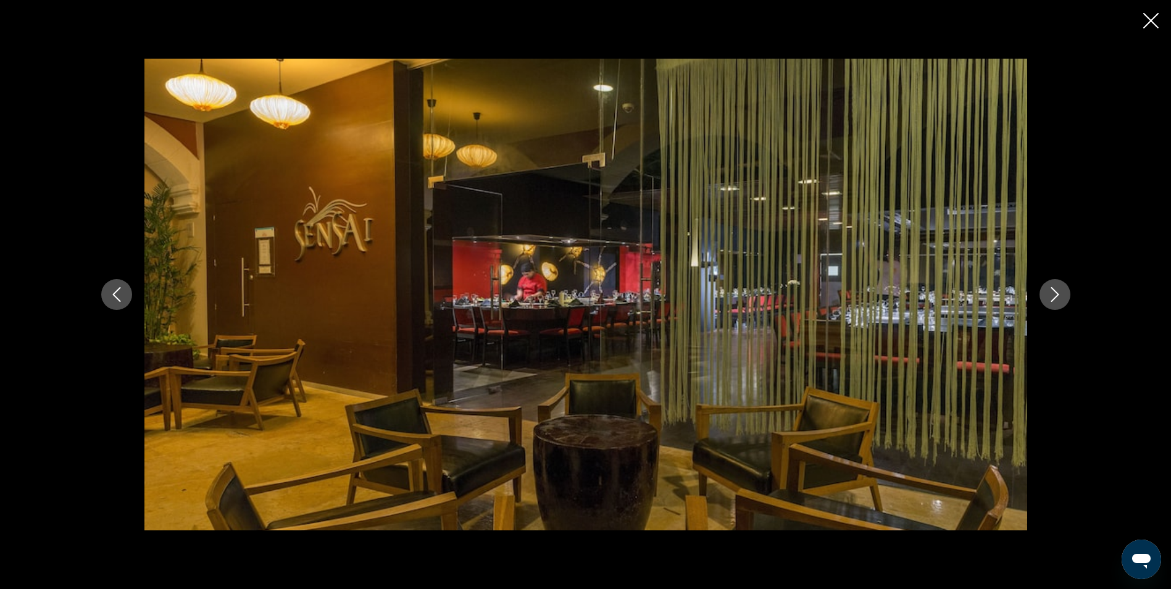
click at [1057, 294] on icon "Next image" at bounding box center [1055, 294] width 8 height 15
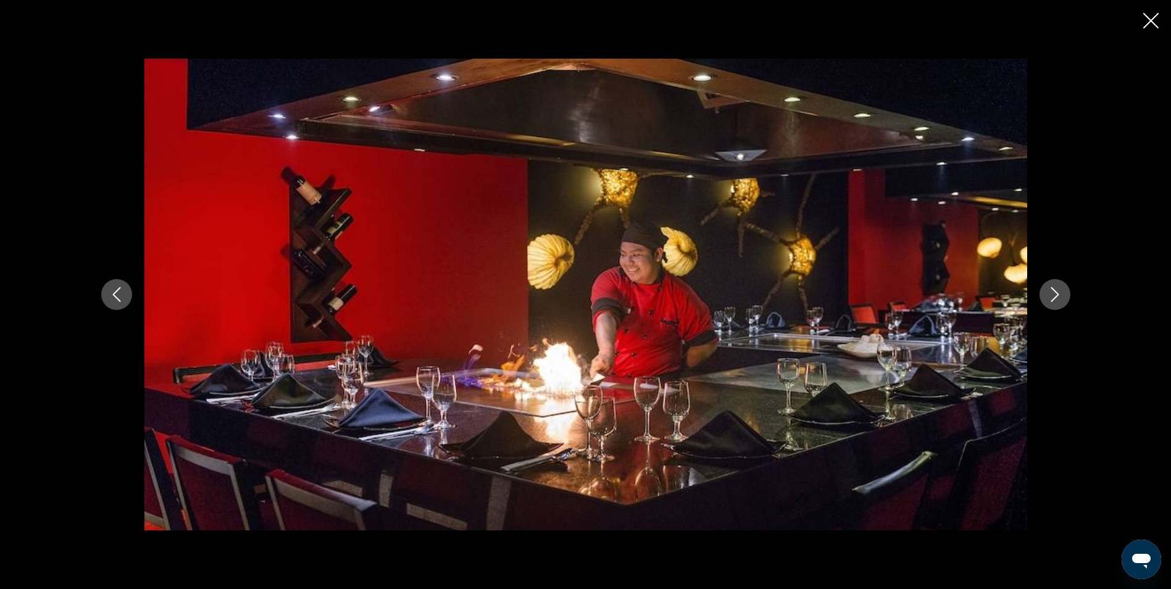
click at [1057, 294] on icon "Next image" at bounding box center [1055, 294] width 8 height 15
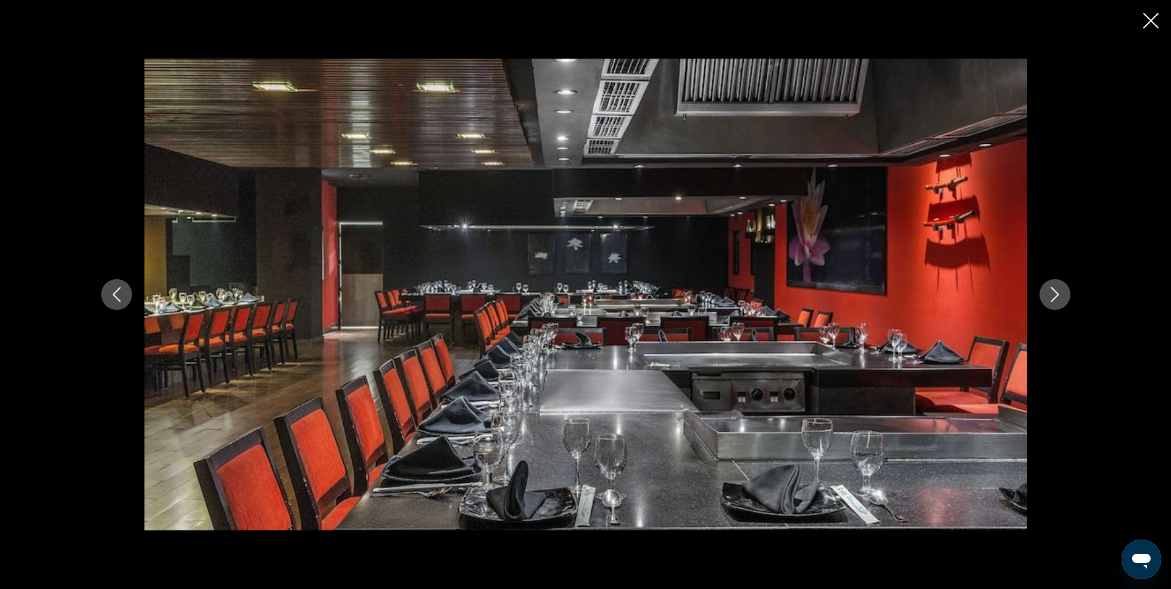
click at [1057, 294] on icon "Next image" at bounding box center [1055, 294] width 8 height 15
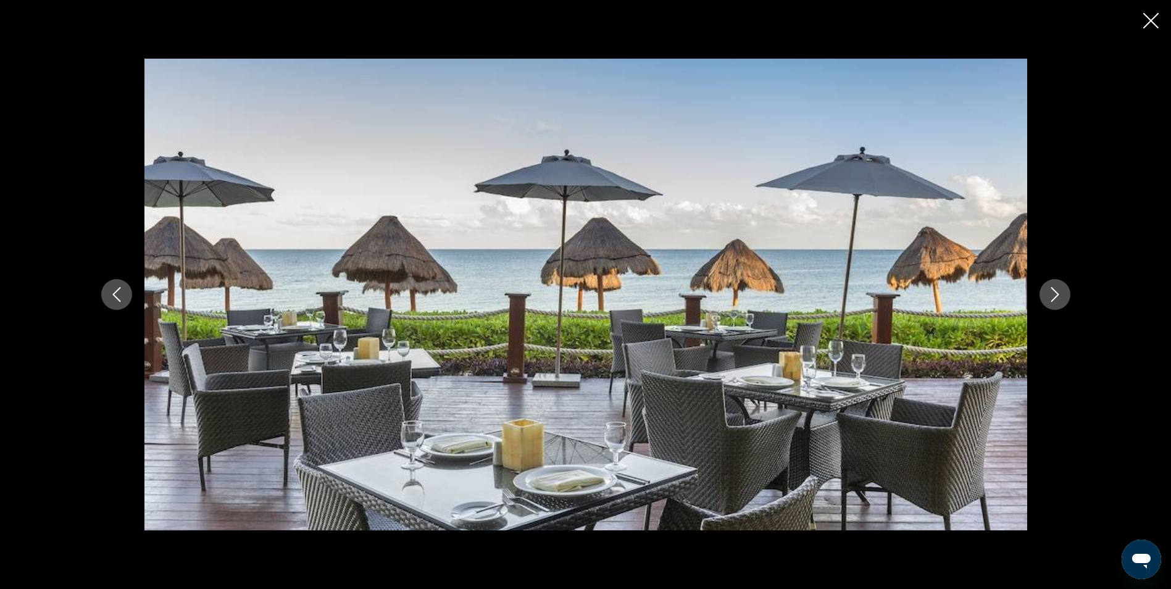
click at [1057, 294] on icon "Next image" at bounding box center [1055, 294] width 8 height 15
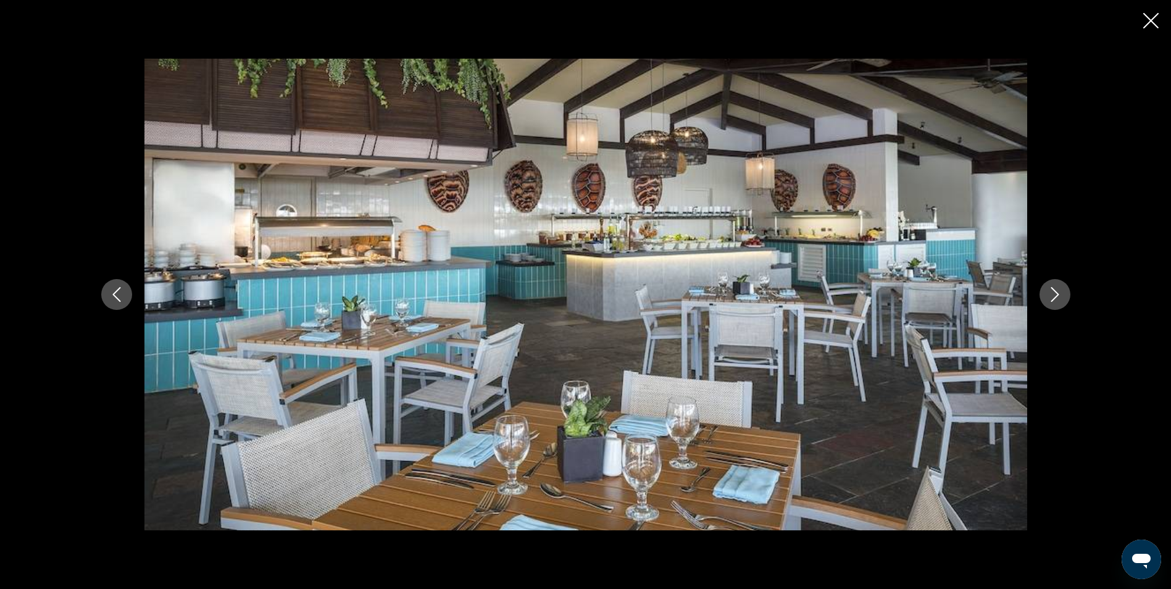
click at [1057, 294] on icon "Next image" at bounding box center [1055, 294] width 8 height 15
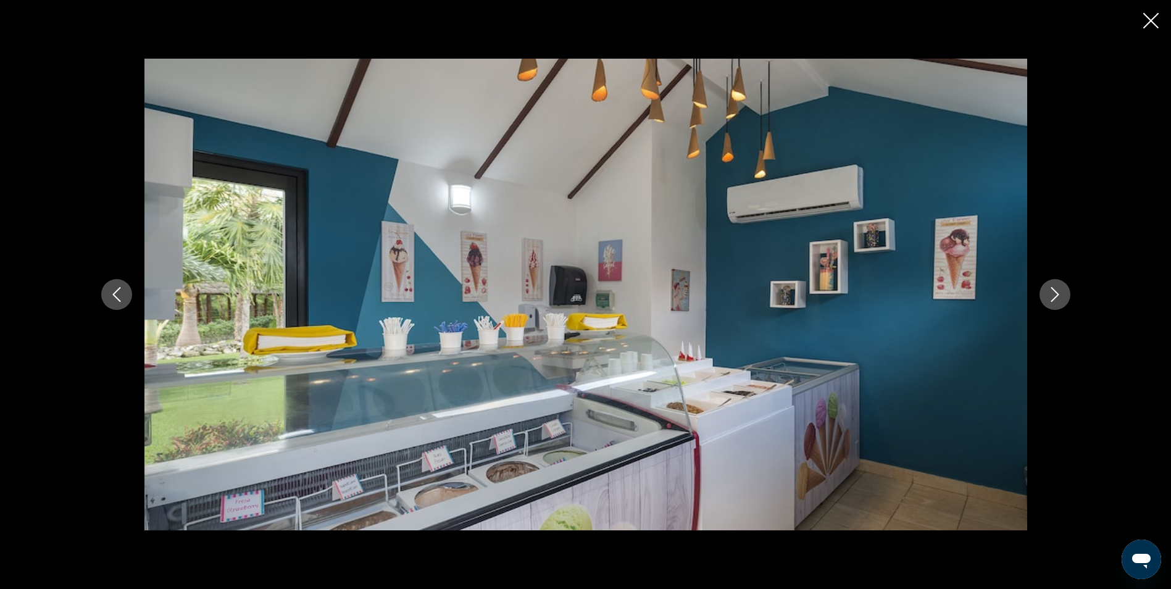
click at [1057, 294] on icon "Next image" at bounding box center [1055, 294] width 8 height 15
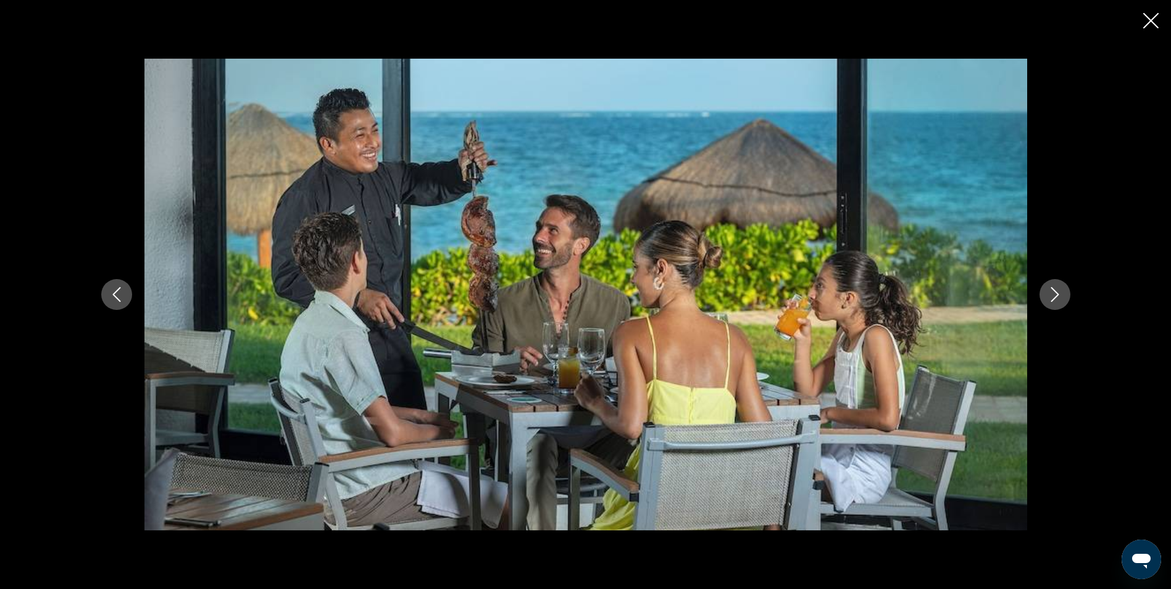
click at [1057, 294] on icon "Next image" at bounding box center [1055, 294] width 8 height 15
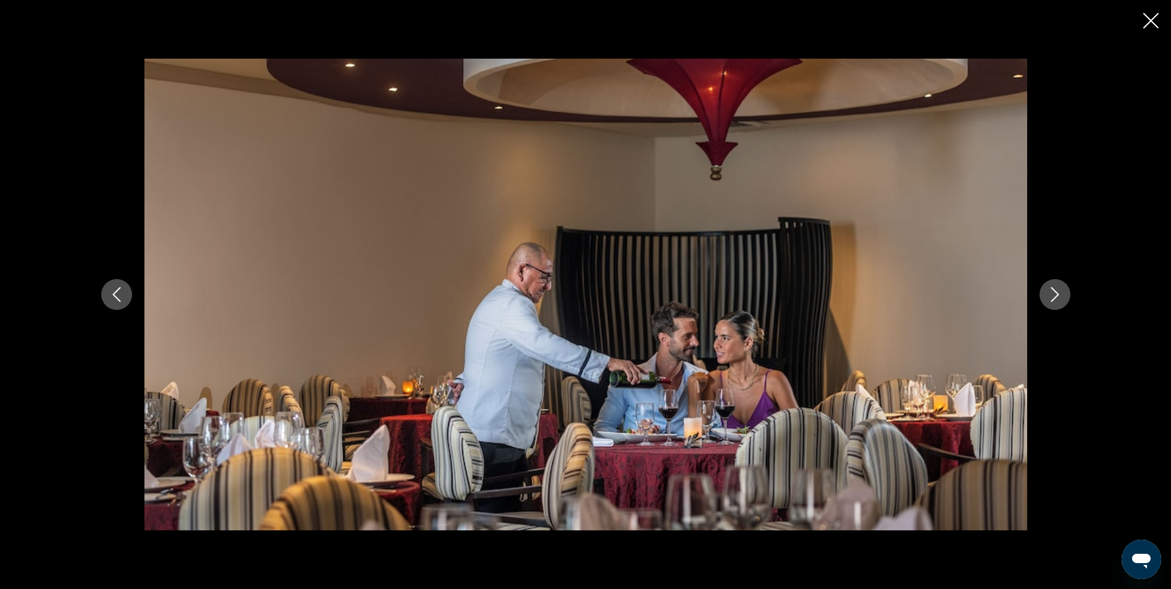
click at [1057, 294] on icon "Next image" at bounding box center [1055, 294] width 8 height 15
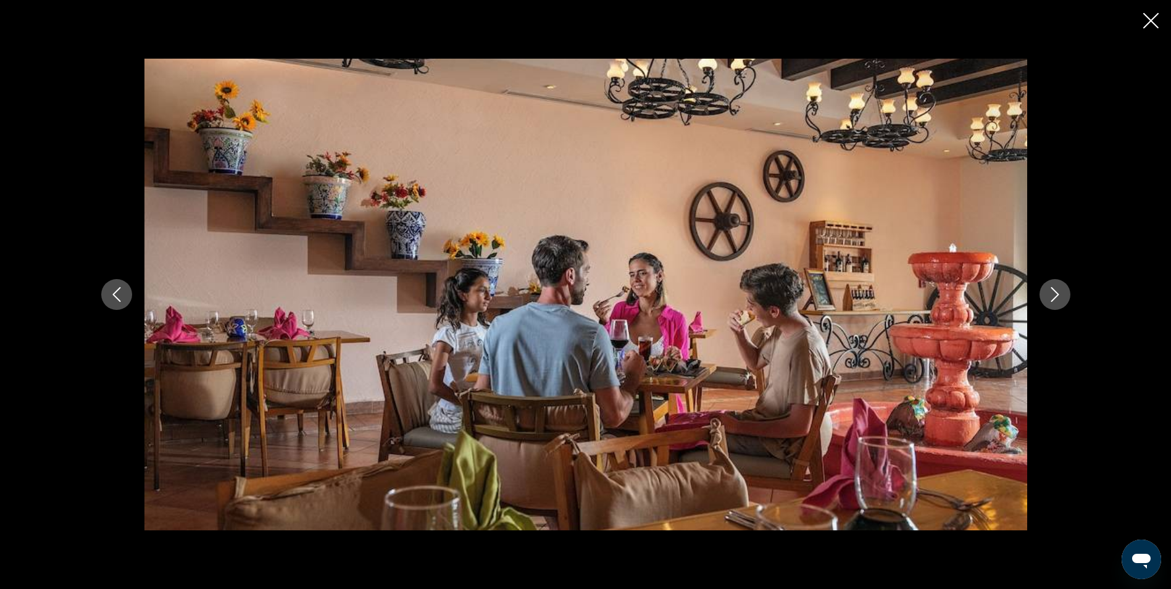
click at [1057, 294] on icon "Next image" at bounding box center [1055, 294] width 8 height 15
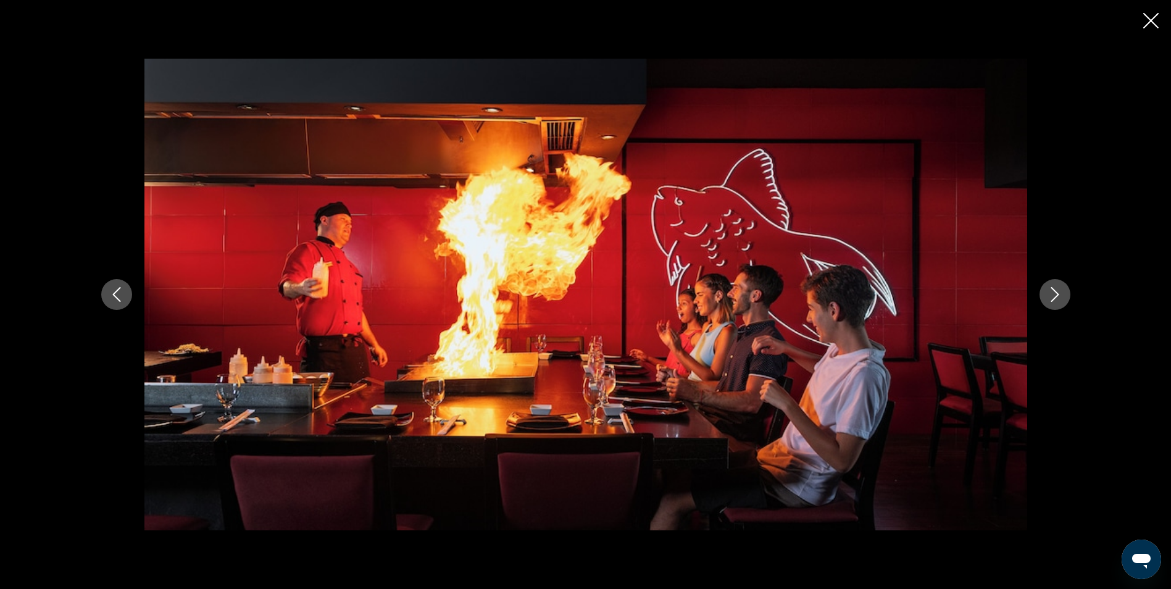
click at [1057, 294] on icon "Next image" at bounding box center [1055, 294] width 8 height 15
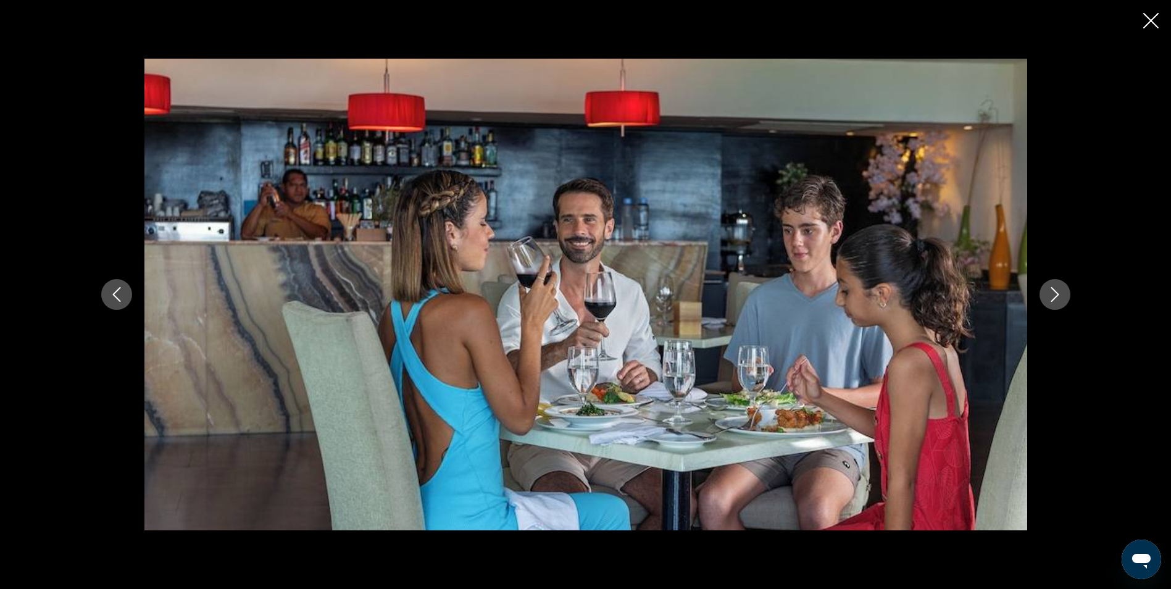
click at [1057, 294] on icon "Next image" at bounding box center [1055, 294] width 8 height 15
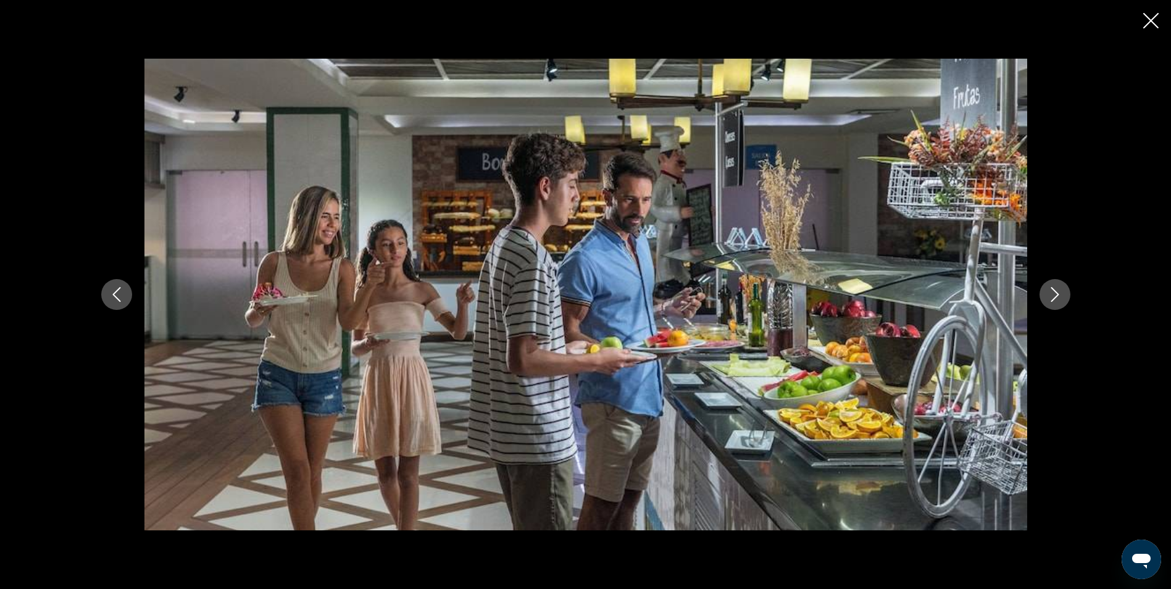
click at [1057, 294] on icon "Next image" at bounding box center [1055, 294] width 8 height 15
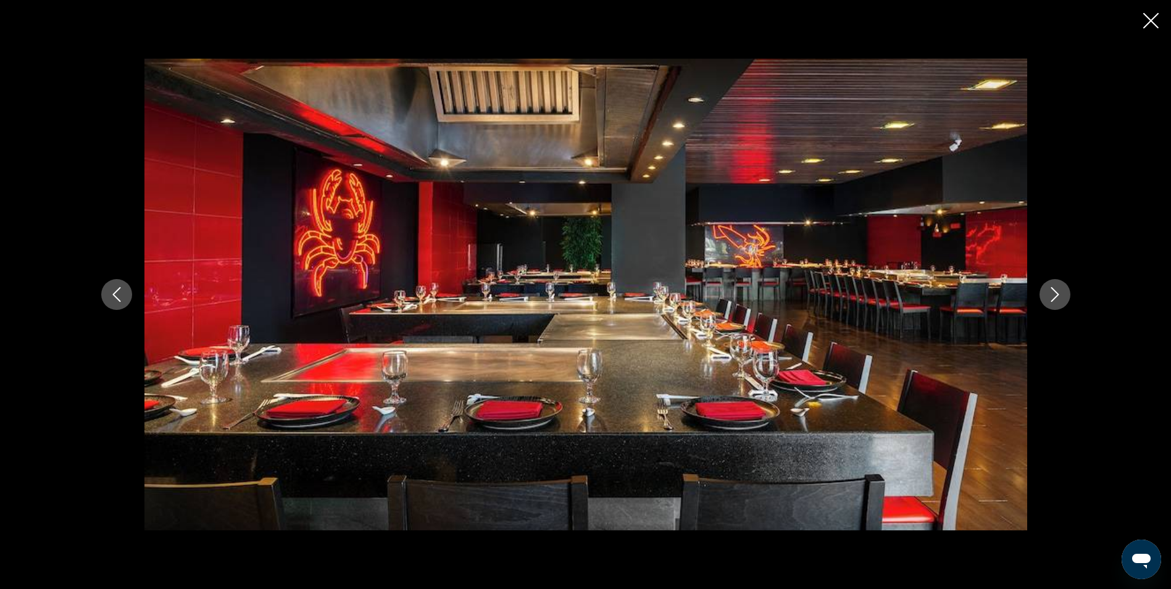
click at [1057, 294] on icon "Next image" at bounding box center [1055, 294] width 8 height 15
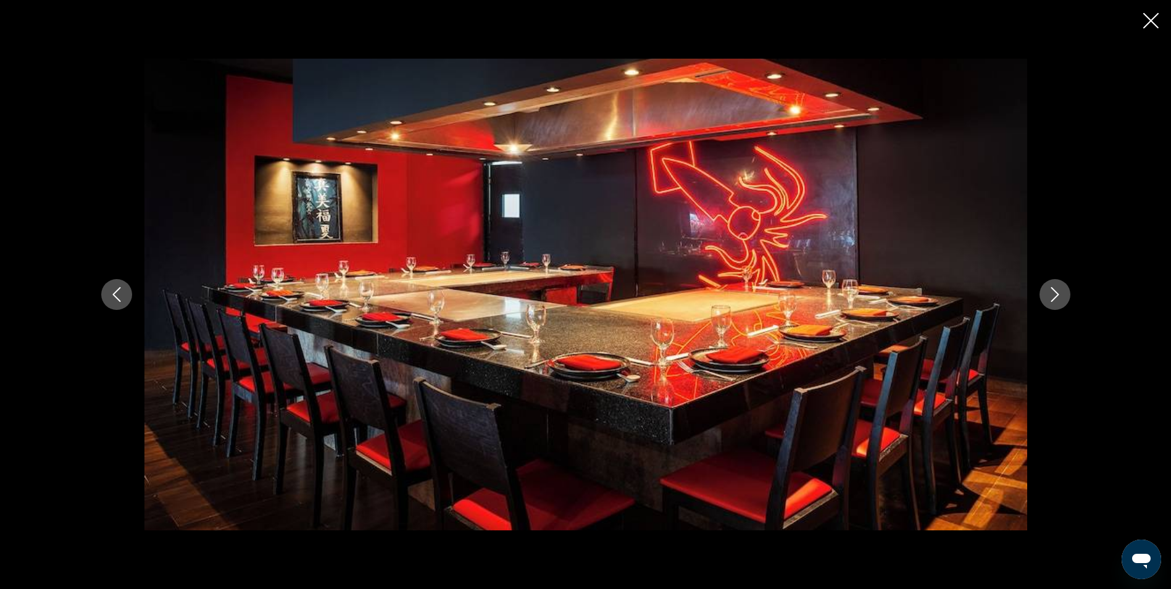
click at [1057, 294] on icon "Next image" at bounding box center [1055, 294] width 8 height 15
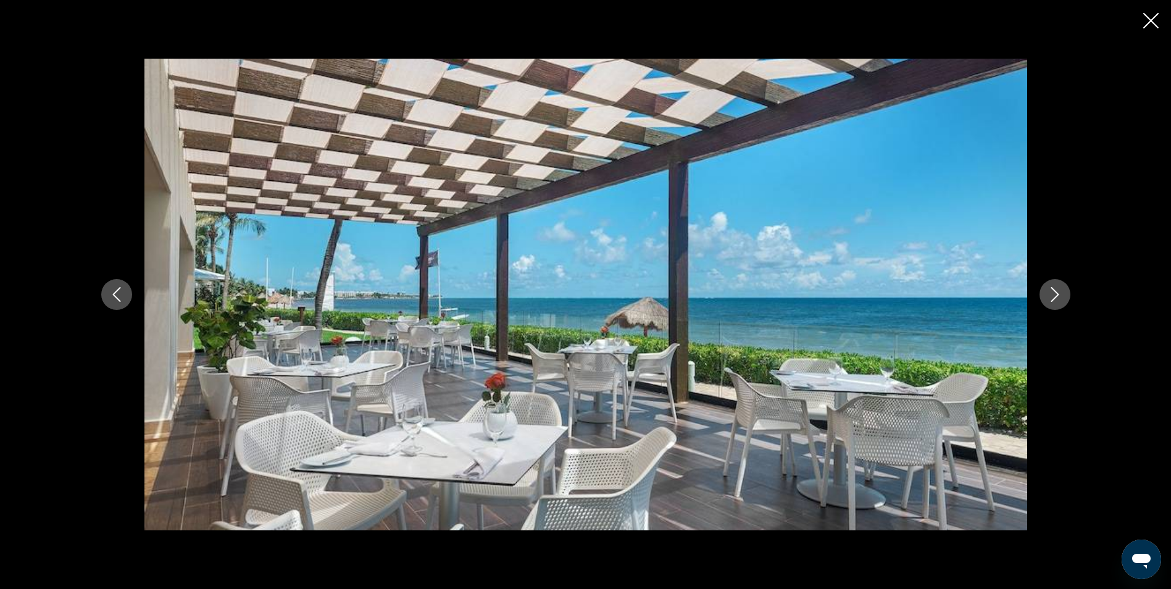
click at [1057, 294] on icon "Next image" at bounding box center [1055, 294] width 8 height 15
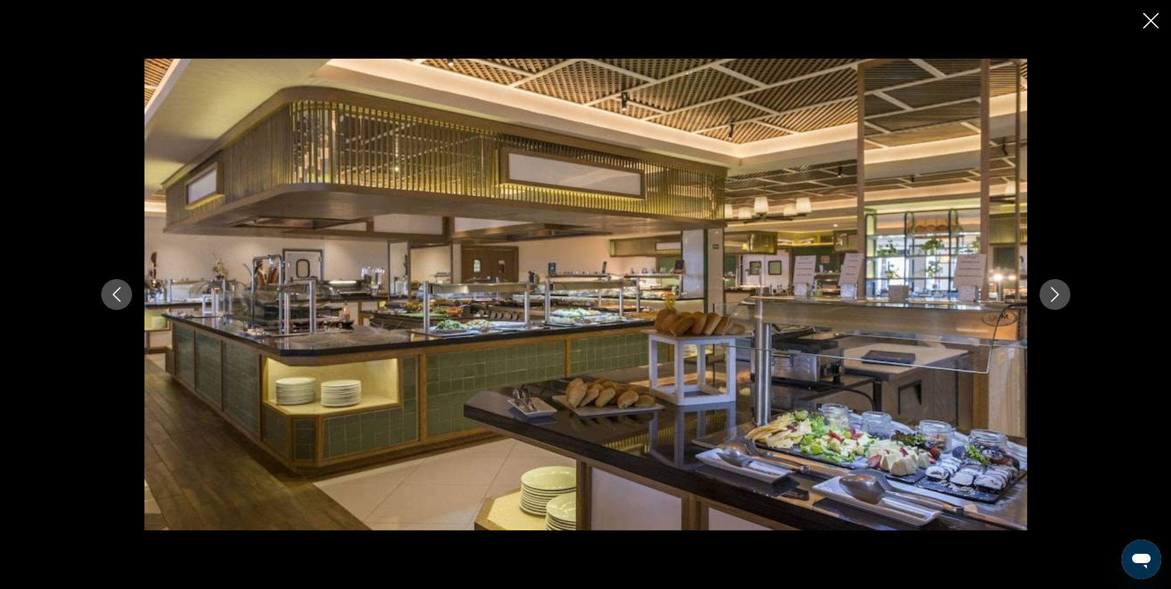
click at [1057, 294] on icon "Next image" at bounding box center [1055, 294] width 8 height 15
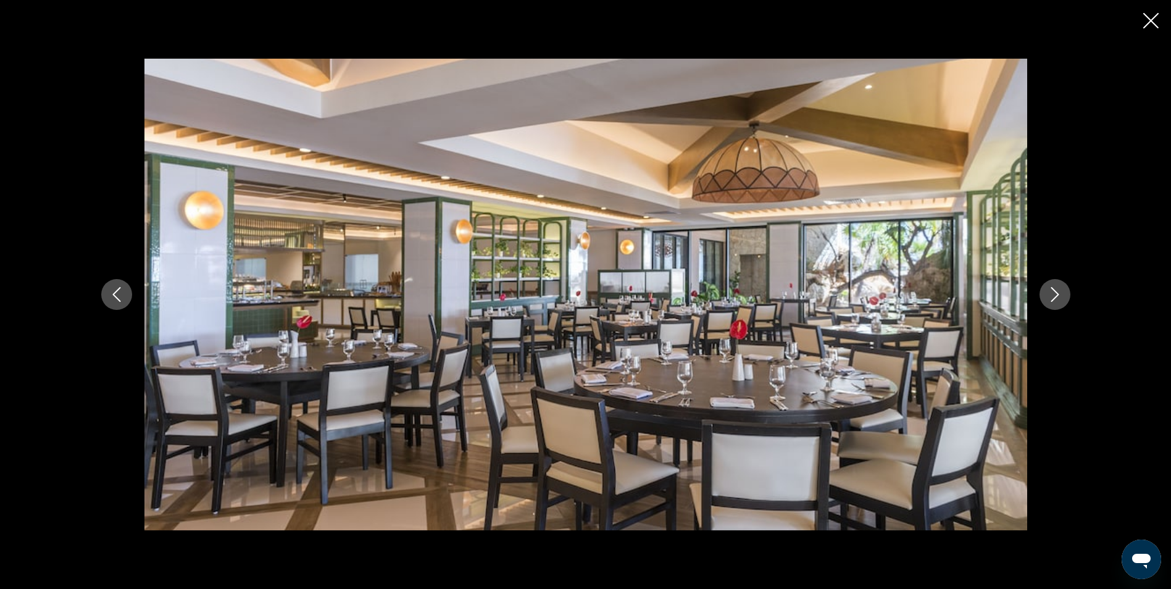
click at [1057, 294] on icon "Next image" at bounding box center [1055, 294] width 8 height 15
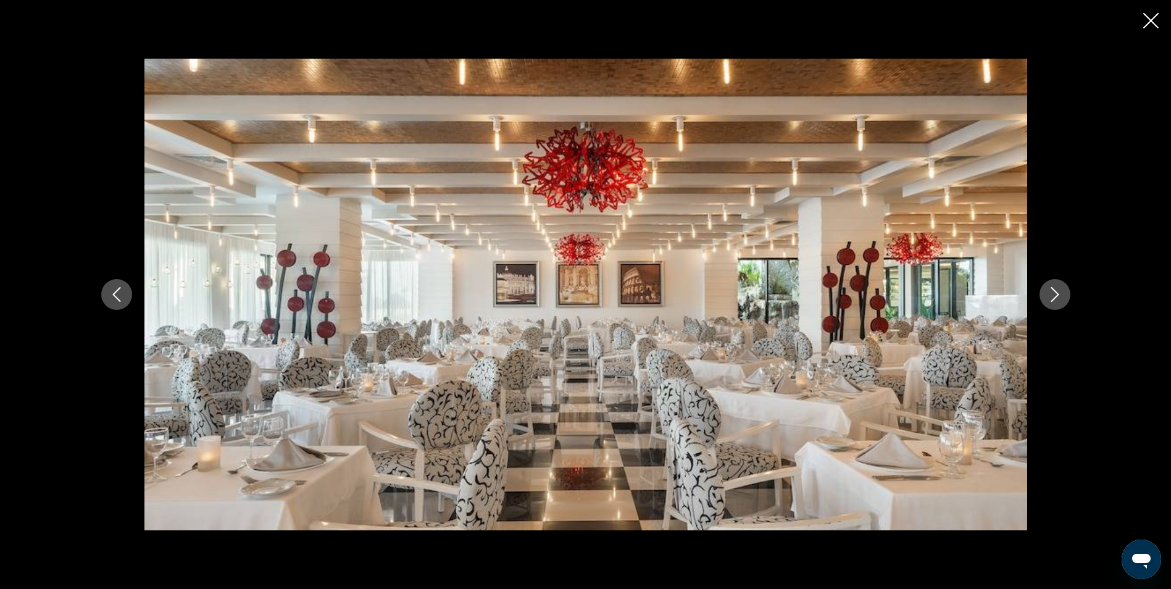
click at [1057, 294] on icon "Next image" at bounding box center [1055, 294] width 8 height 15
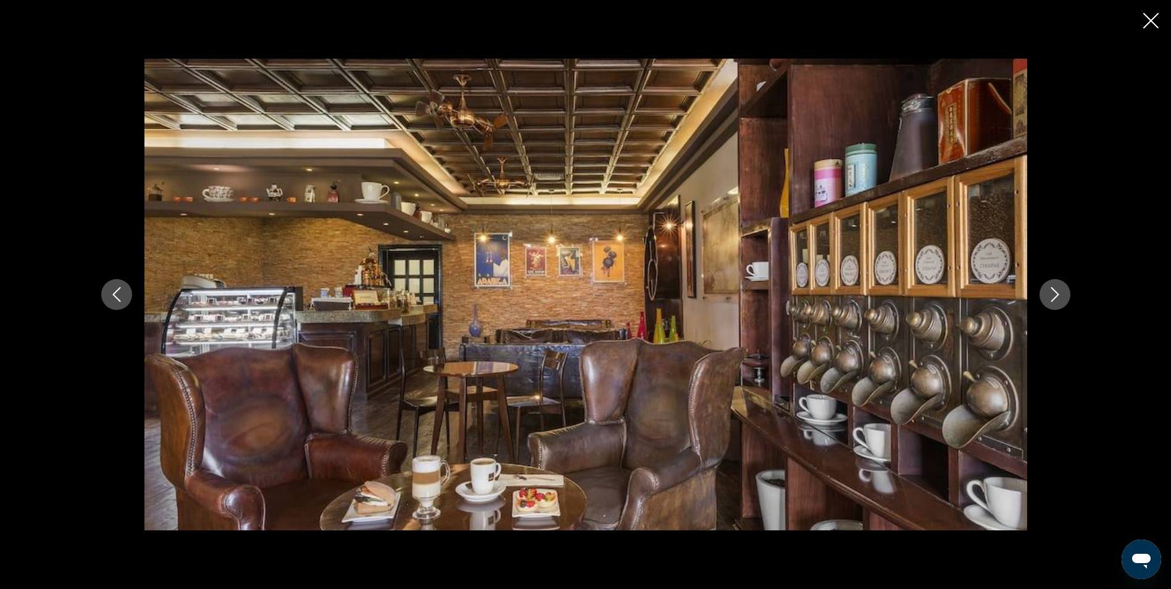
click at [1057, 294] on icon "Next image" at bounding box center [1055, 294] width 8 height 15
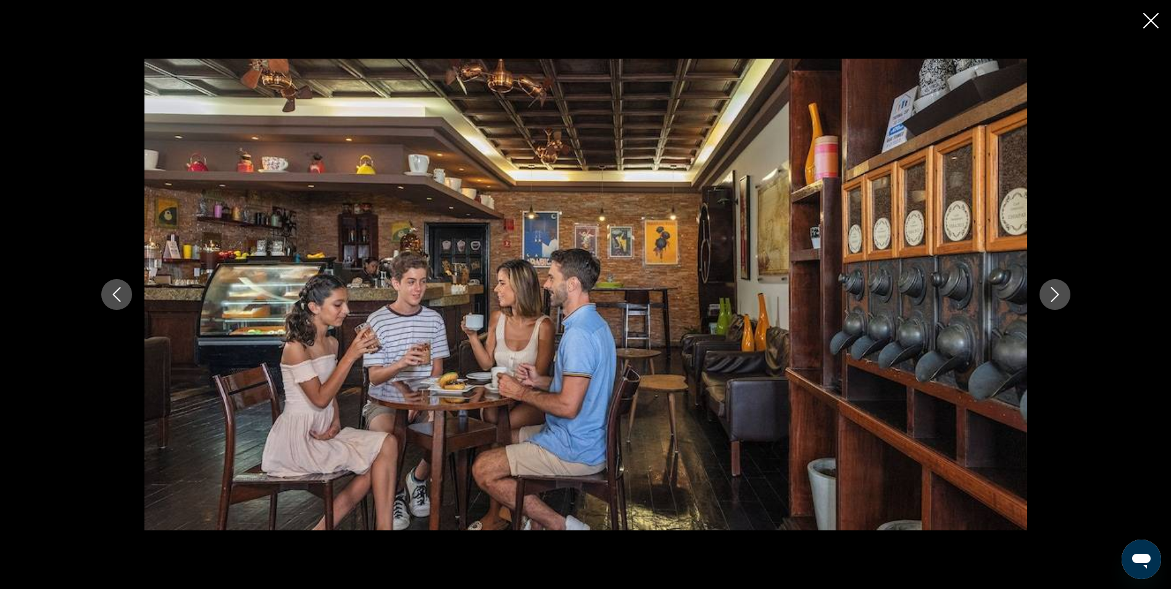
click at [1057, 294] on icon "Next image" at bounding box center [1055, 294] width 8 height 15
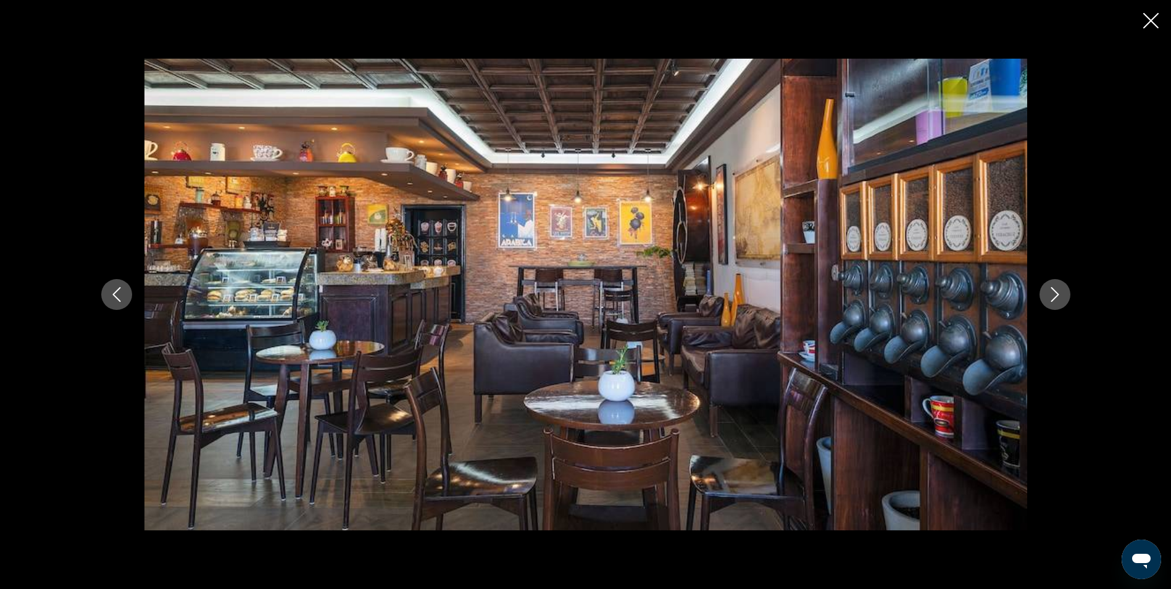
click at [1057, 294] on icon "Next image" at bounding box center [1055, 294] width 8 height 15
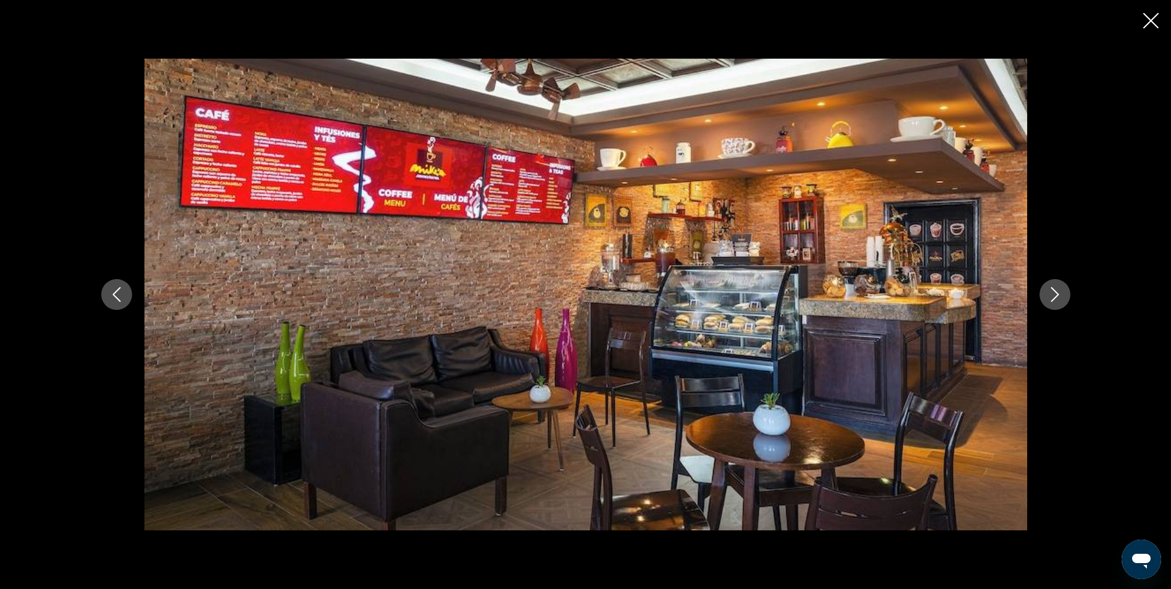
click at [1057, 294] on icon "Next image" at bounding box center [1055, 294] width 8 height 15
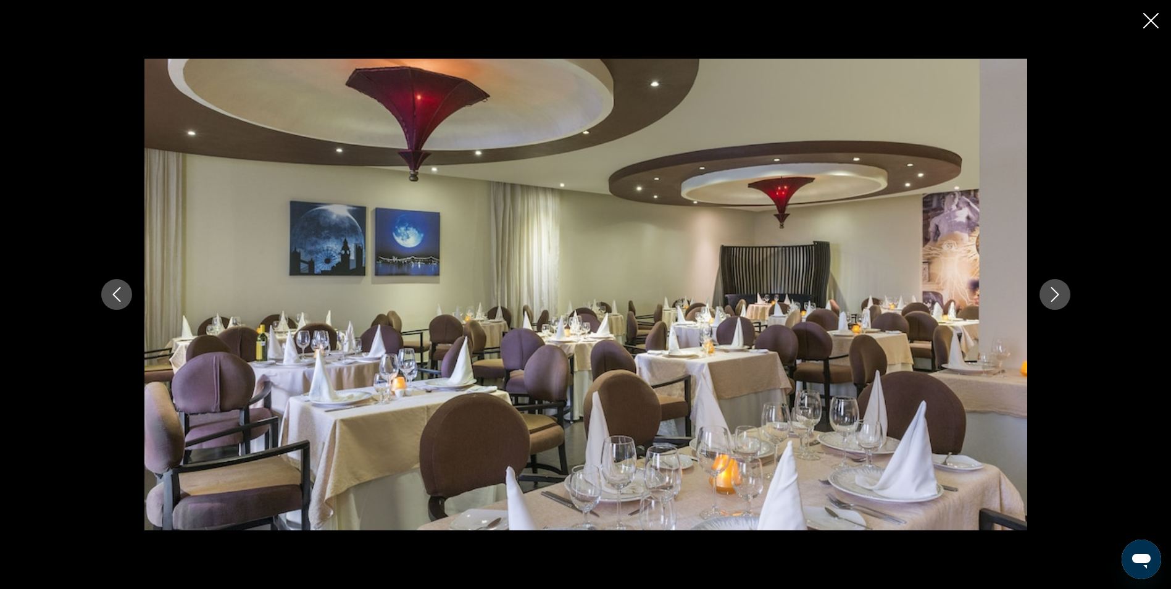
click at [1057, 294] on icon "Next image" at bounding box center [1055, 294] width 8 height 15
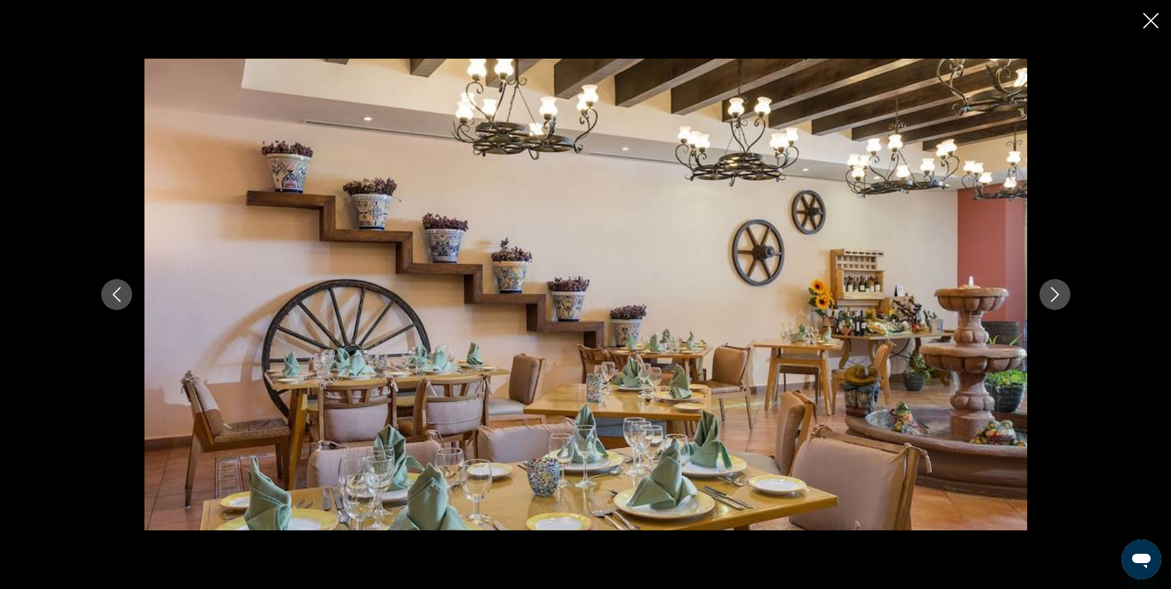
click at [1057, 294] on icon "Next image" at bounding box center [1055, 294] width 8 height 15
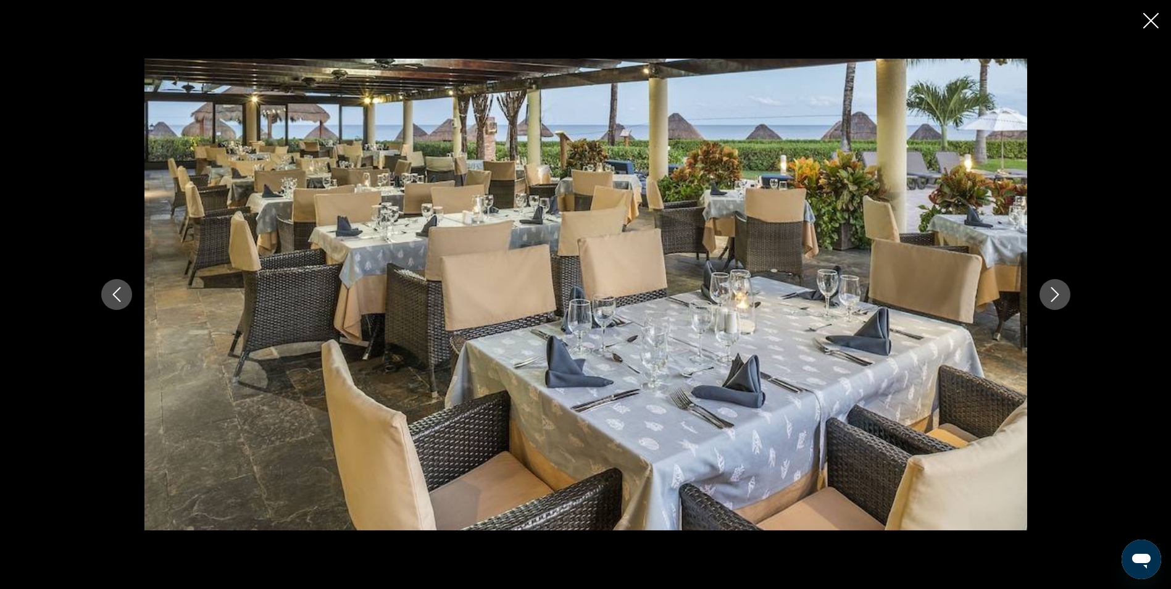
click at [1057, 294] on icon "Next image" at bounding box center [1055, 294] width 8 height 15
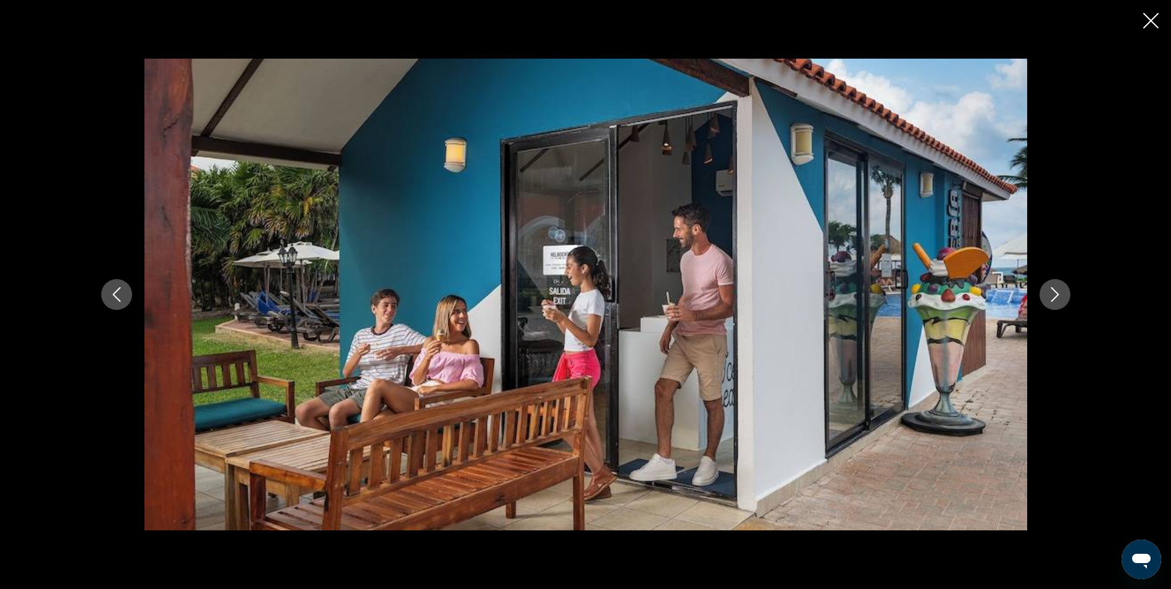
click at [1057, 294] on icon "Next image" at bounding box center [1055, 294] width 8 height 15
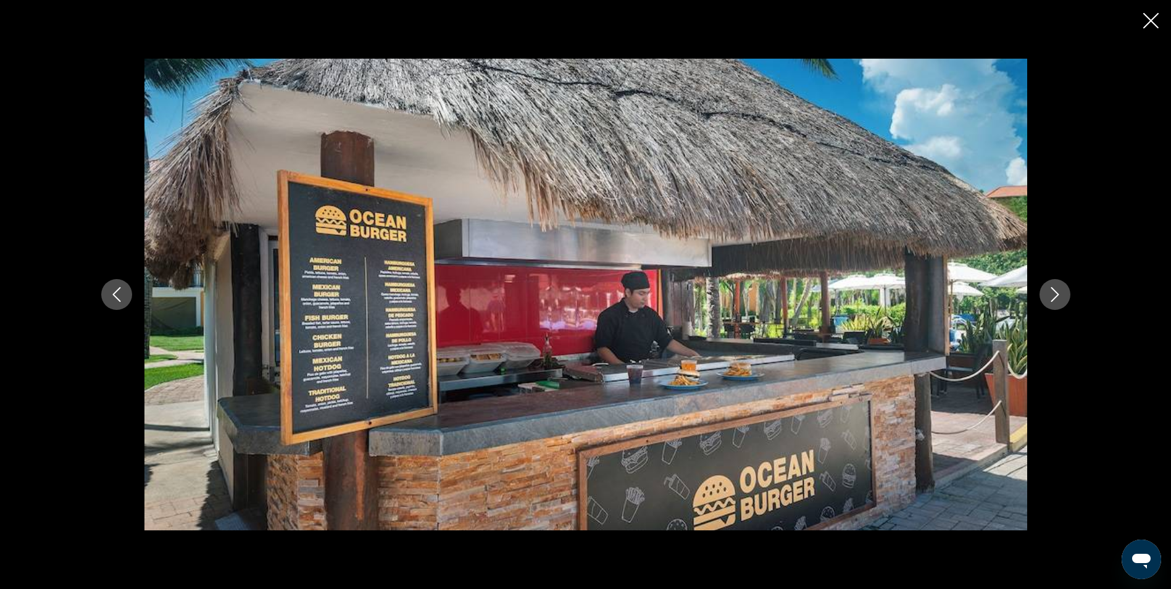
click at [1057, 294] on icon "Next image" at bounding box center [1055, 294] width 8 height 15
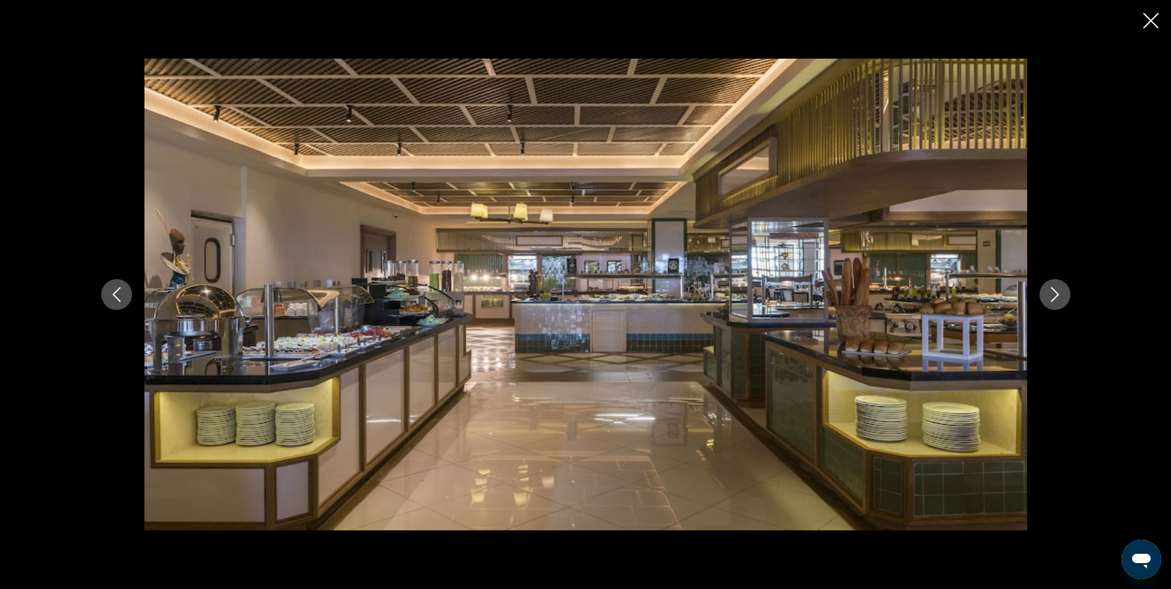
click at [1057, 294] on icon "Next image" at bounding box center [1055, 294] width 8 height 15
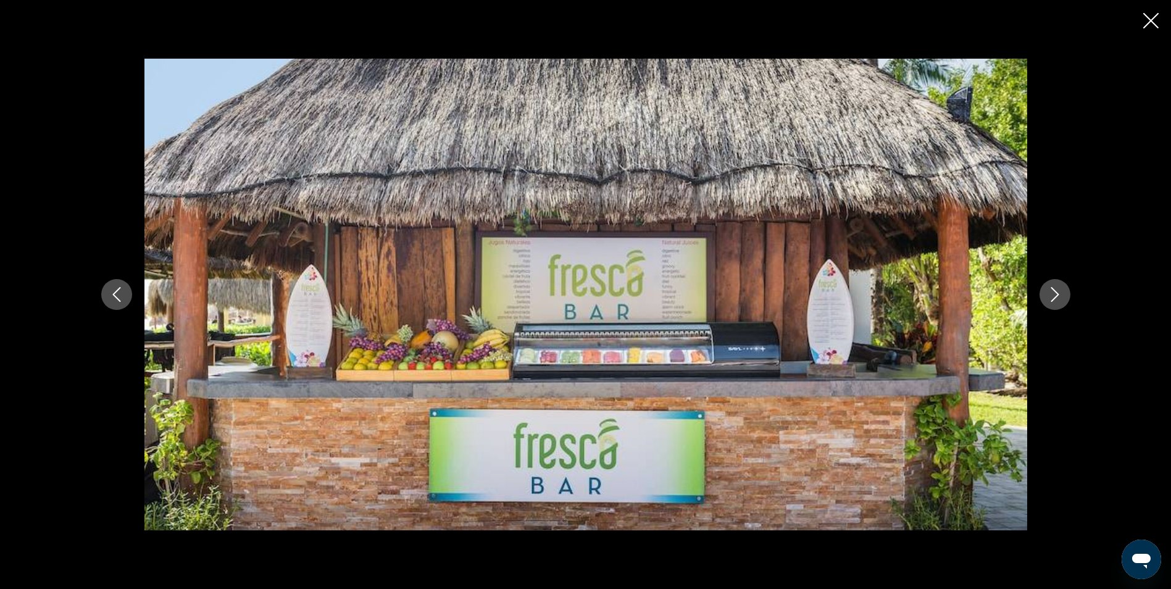
click at [1057, 294] on icon "Next image" at bounding box center [1055, 294] width 8 height 15
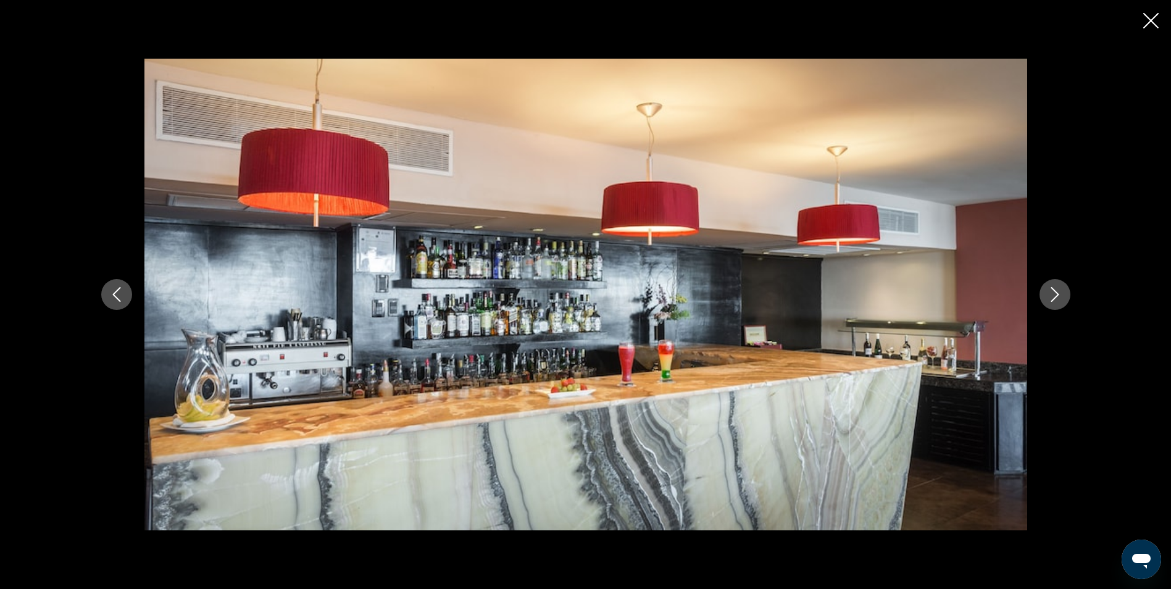
click at [1057, 294] on icon "Next image" at bounding box center [1055, 294] width 8 height 15
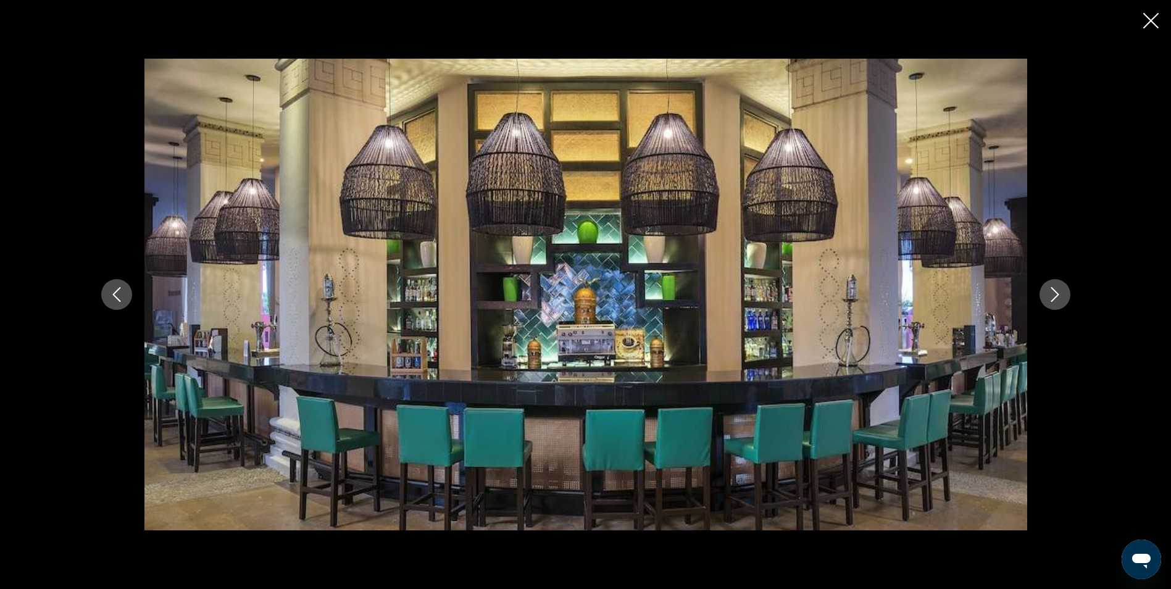
click at [1057, 294] on icon "Next image" at bounding box center [1055, 294] width 8 height 15
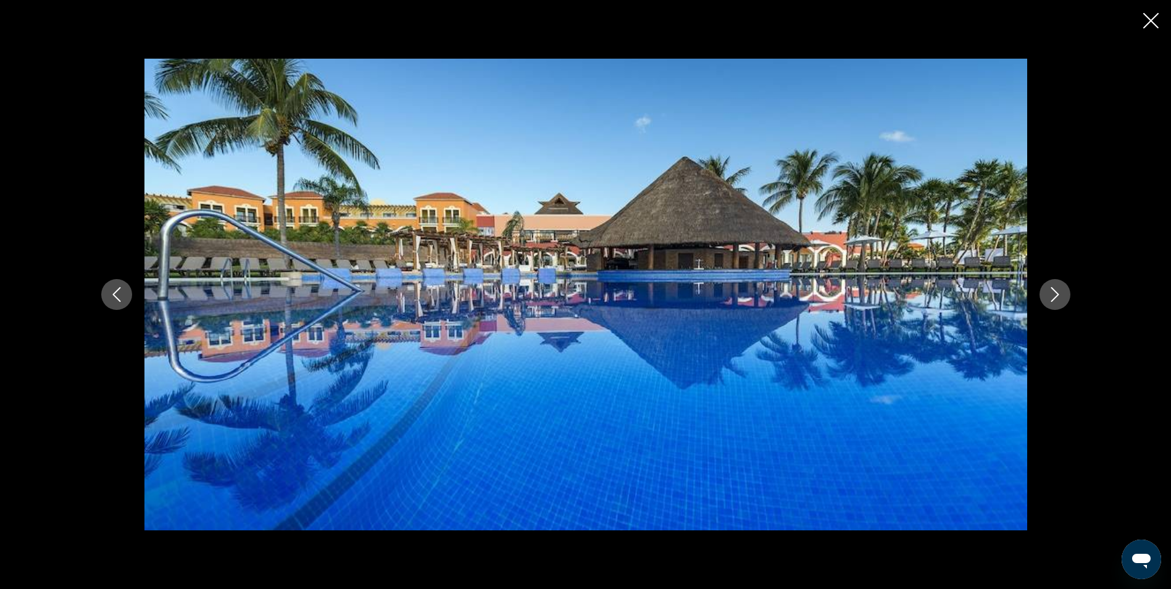
click at [1057, 294] on icon "Next image" at bounding box center [1055, 294] width 8 height 15
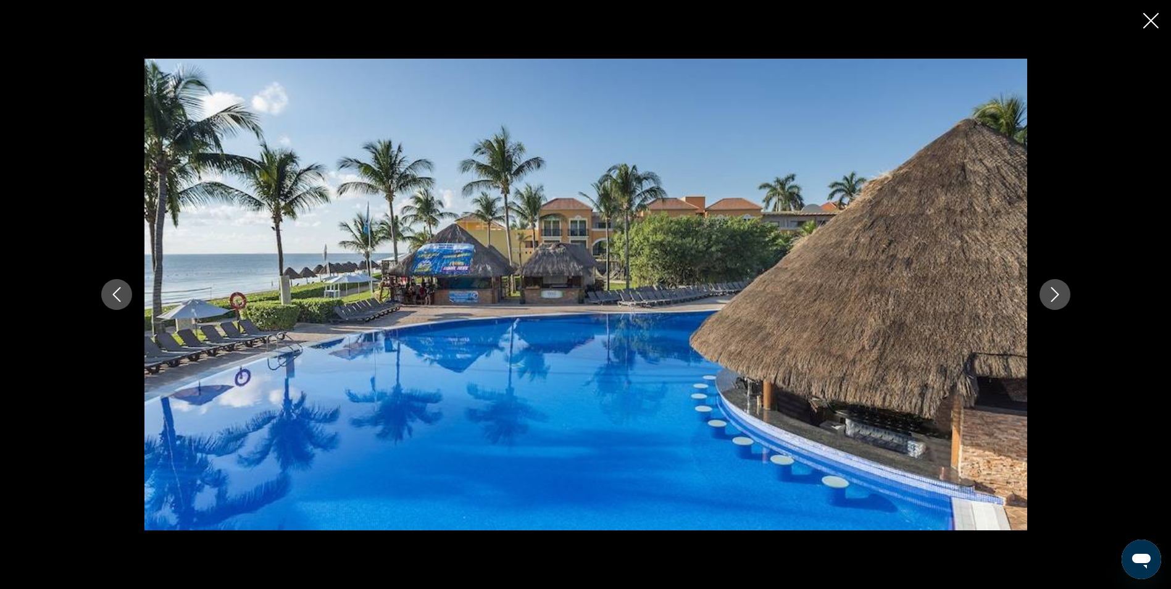
click at [1057, 294] on icon "Next image" at bounding box center [1055, 294] width 8 height 15
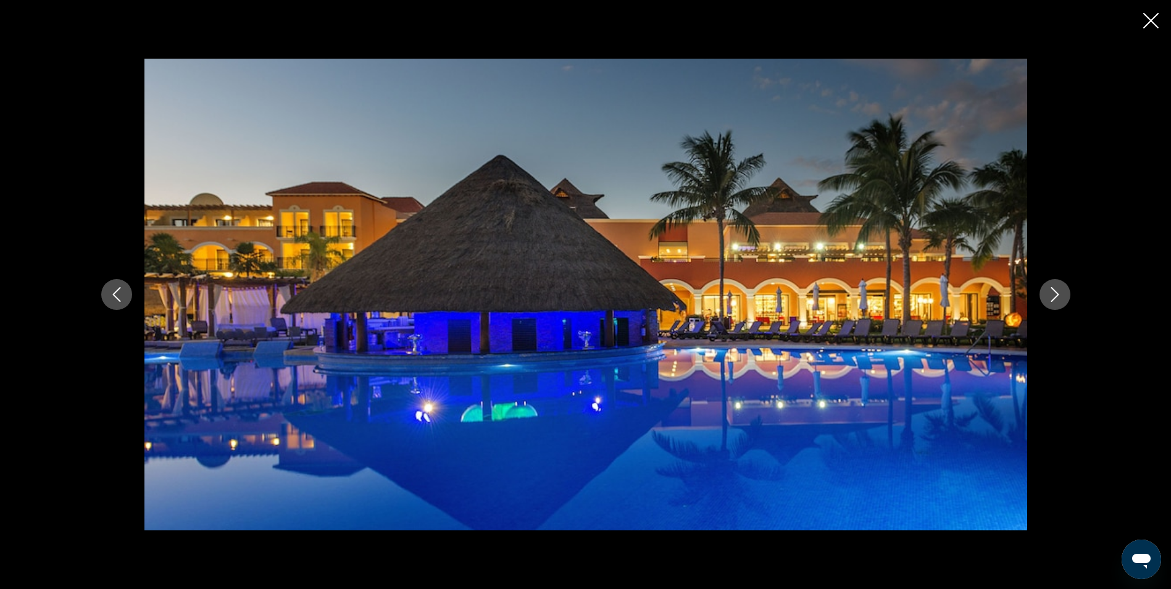
click at [1057, 294] on icon "Next image" at bounding box center [1055, 294] width 8 height 15
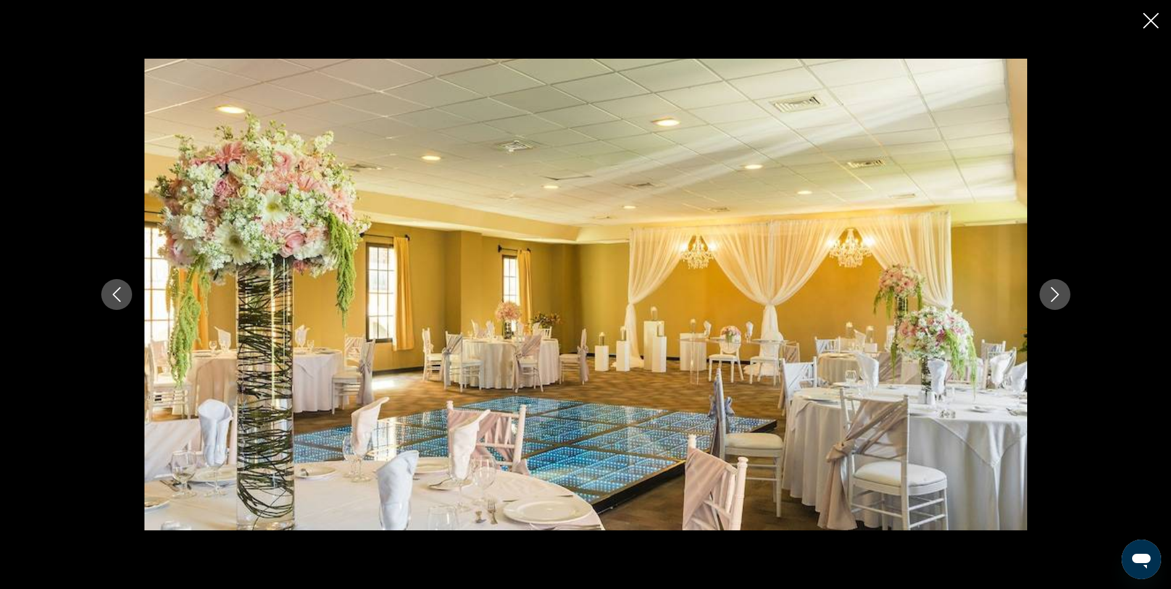
click at [1057, 294] on icon "Next image" at bounding box center [1055, 294] width 8 height 15
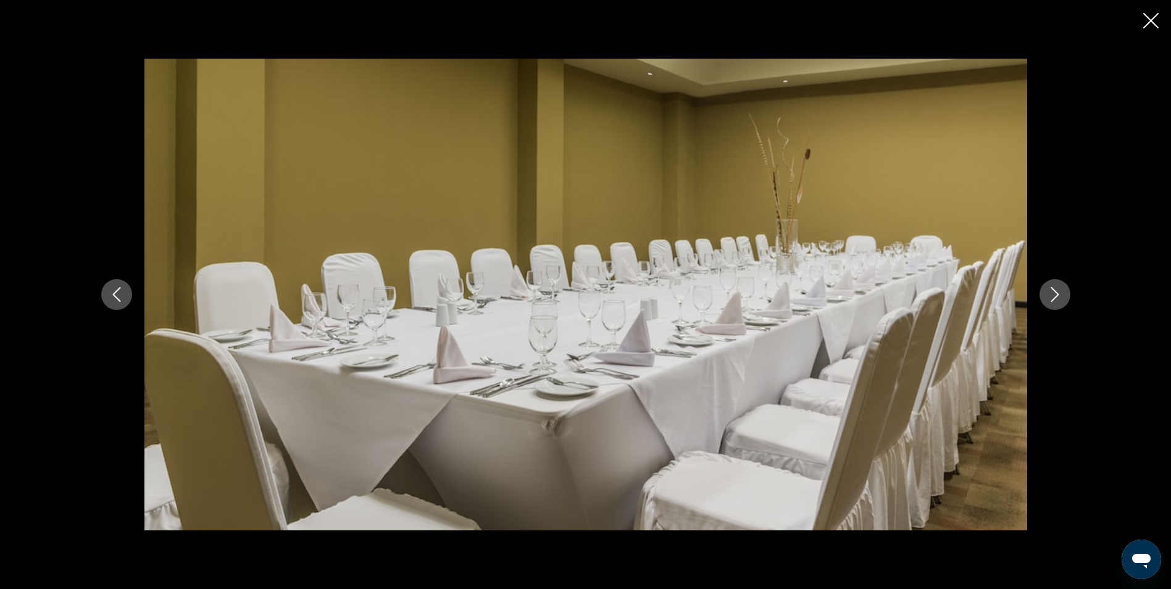
click at [1057, 294] on icon "Next image" at bounding box center [1055, 294] width 8 height 15
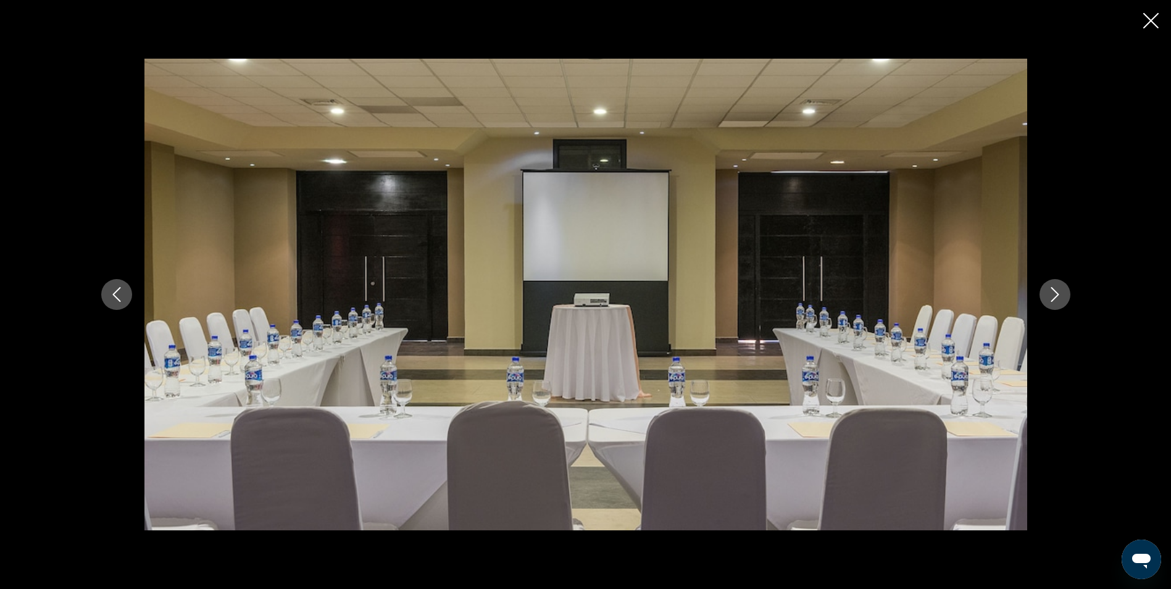
click at [1057, 294] on icon "Next image" at bounding box center [1055, 294] width 8 height 15
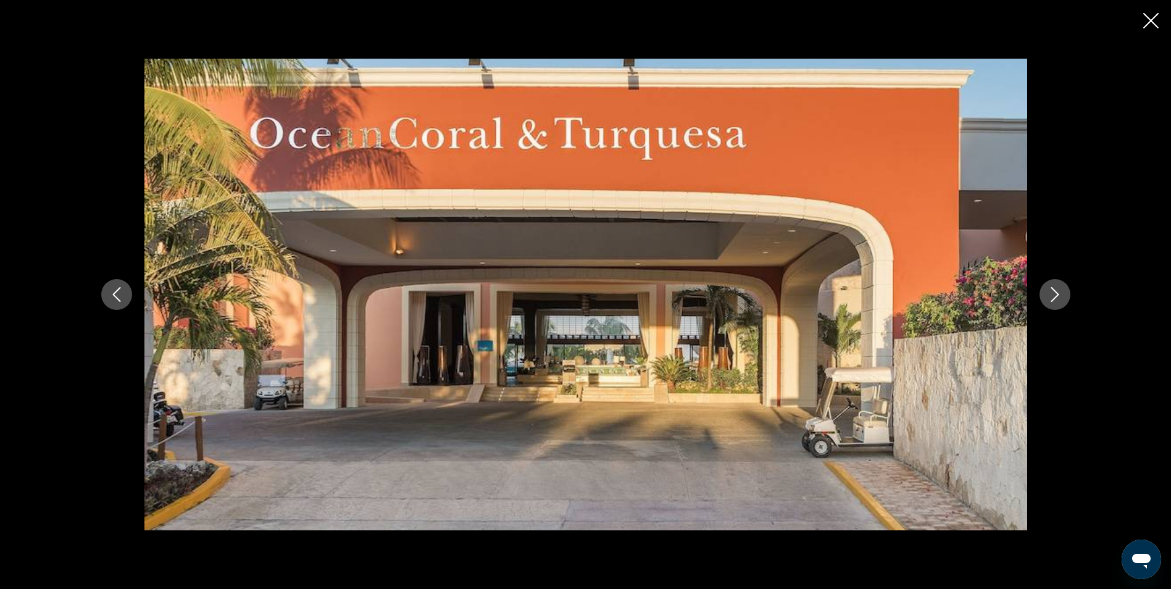
click at [1057, 294] on icon "Next image" at bounding box center [1055, 294] width 8 height 15
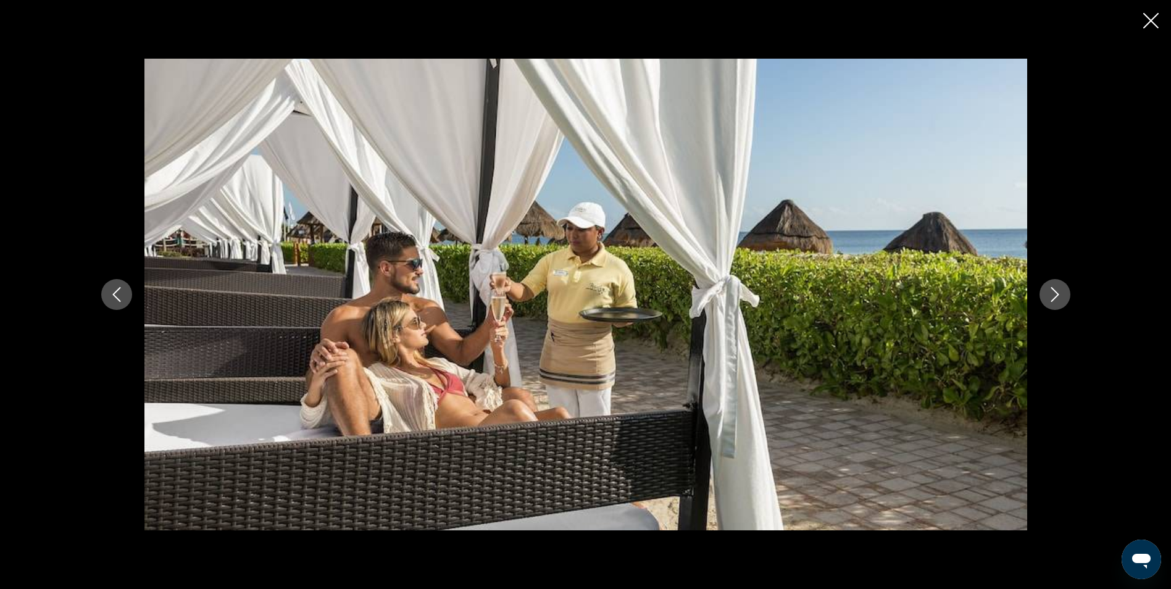
click at [1057, 294] on icon "Next image" at bounding box center [1055, 294] width 8 height 15
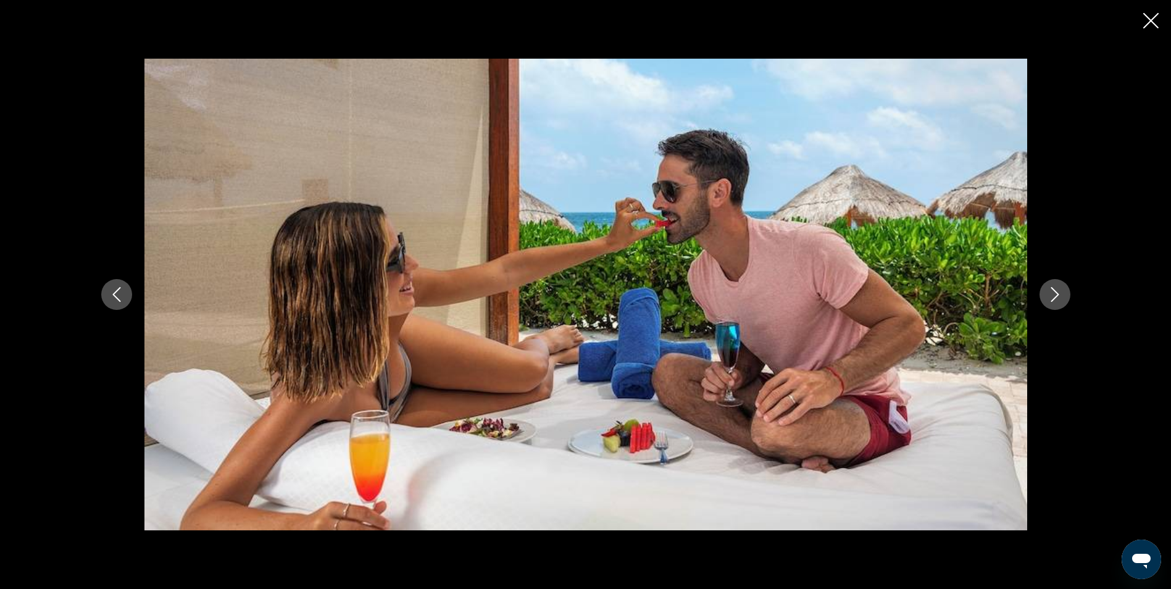
click at [1057, 294] on icon "Next image" at bounding box center [1055, 294] width 8 height 15
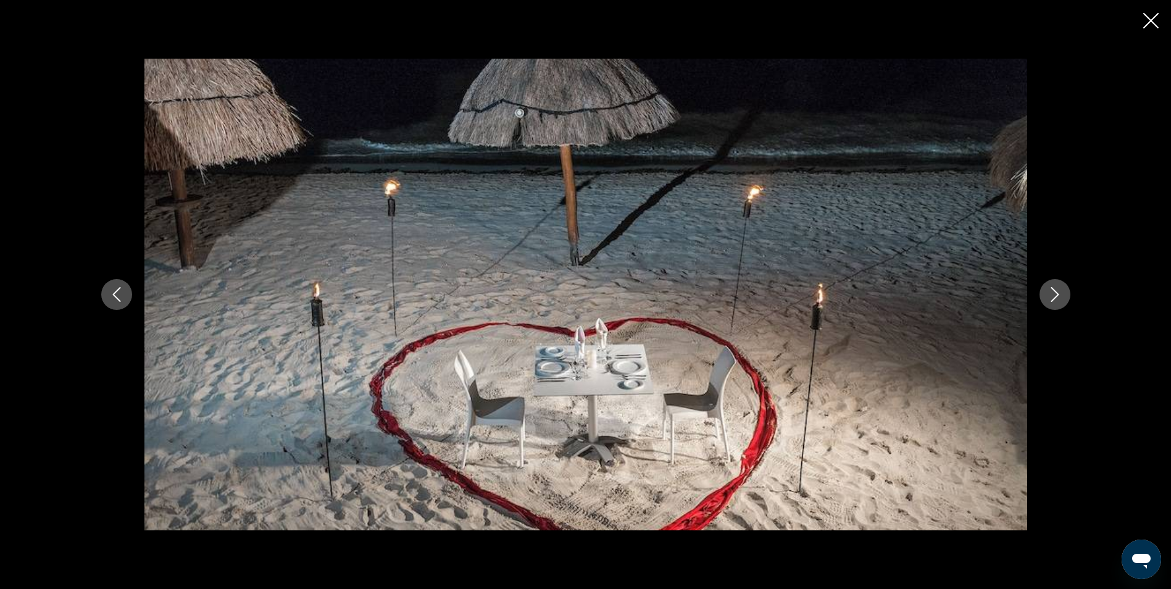
click at [1057, 294] on icon "Next image" at bounding box center [1055, 294] width 8 height 15
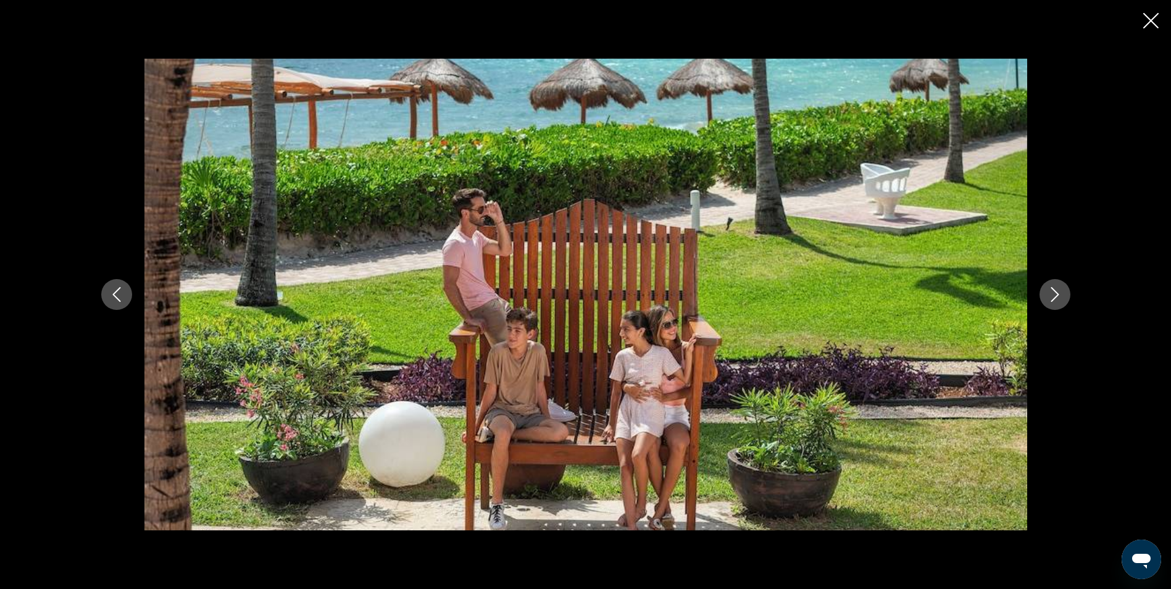
click at [1057, 294] on icon "Next image" at bounding box center [1055, 294] width 8 height 15
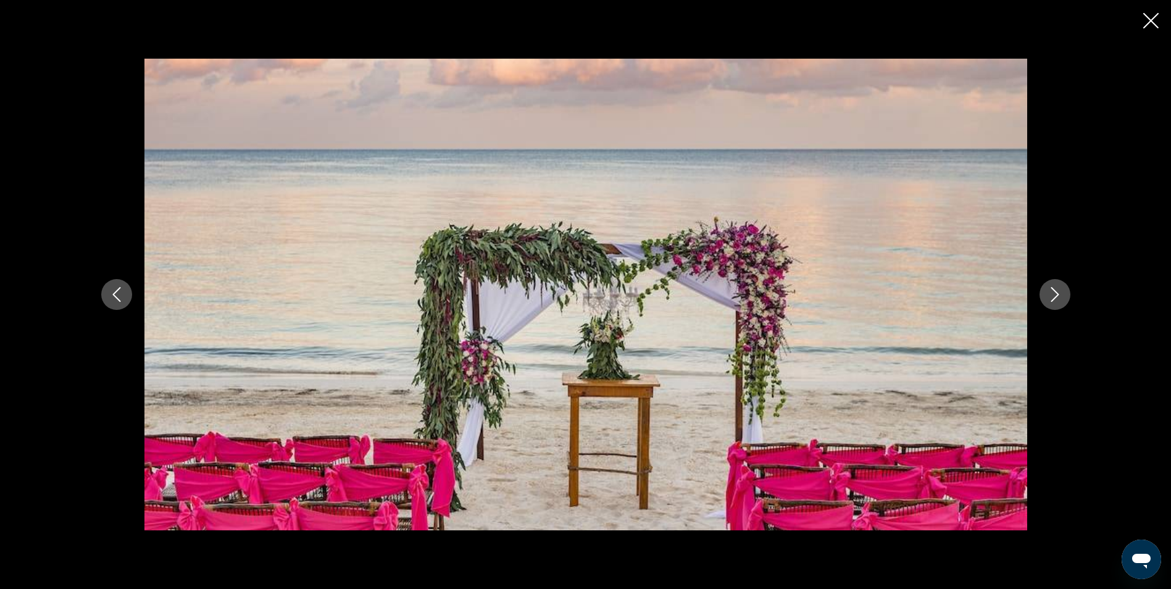
click at [1057, 294] on icon "Next image" at bounding box center [1055, 294] width 8 height 15
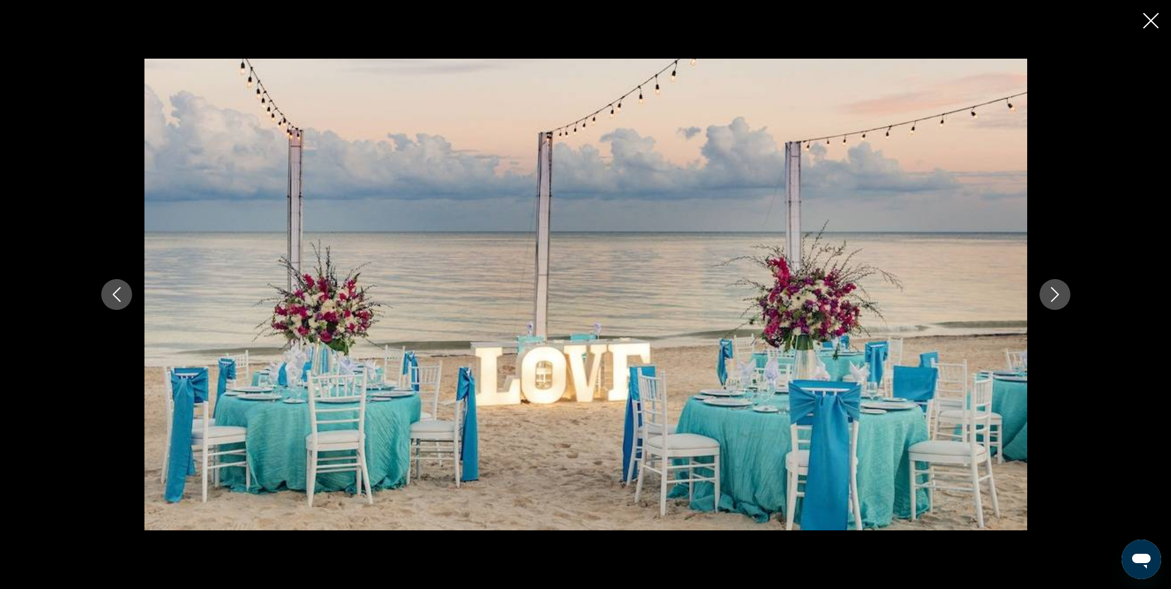
click at [1057, 294] on icon "Next image" at bounding box center [1055, 294] width 8 height 15
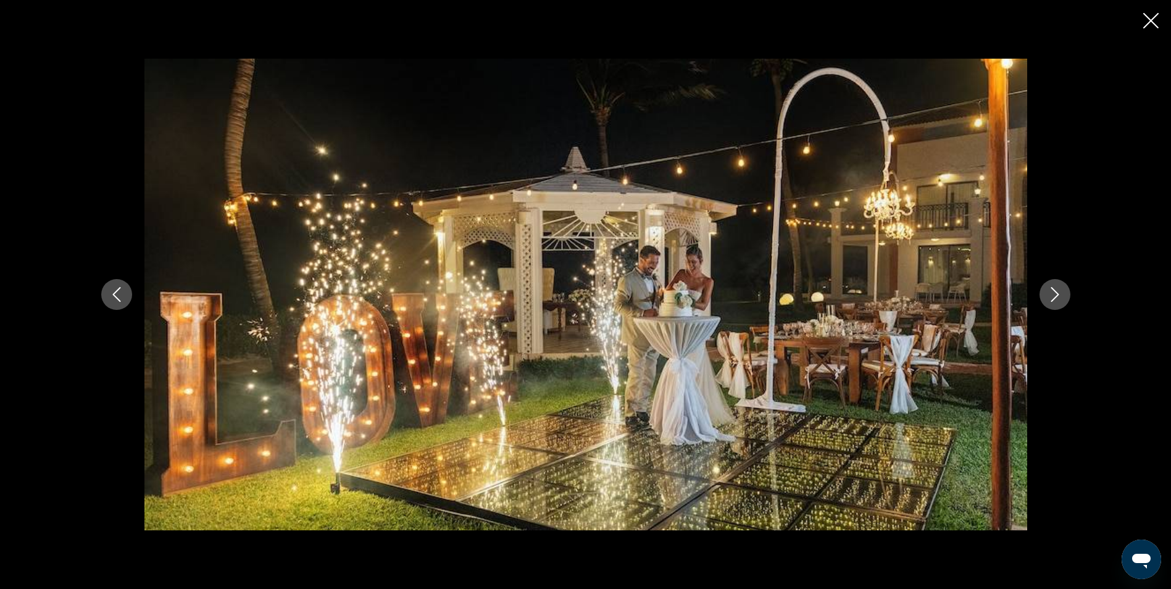
click at [1057, 294] on icon "Next image" at bounding box center [1055, 294] width 8 height 15
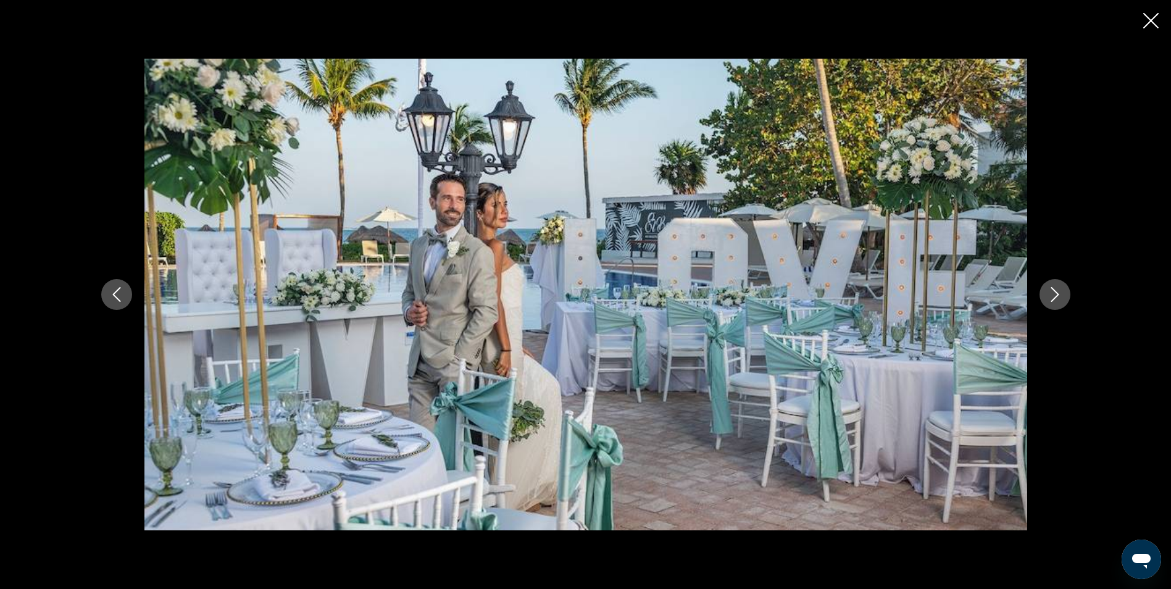
click at [1057, 294] on icon "Next image" at bounding box center [1055, 294] width 8 height 15
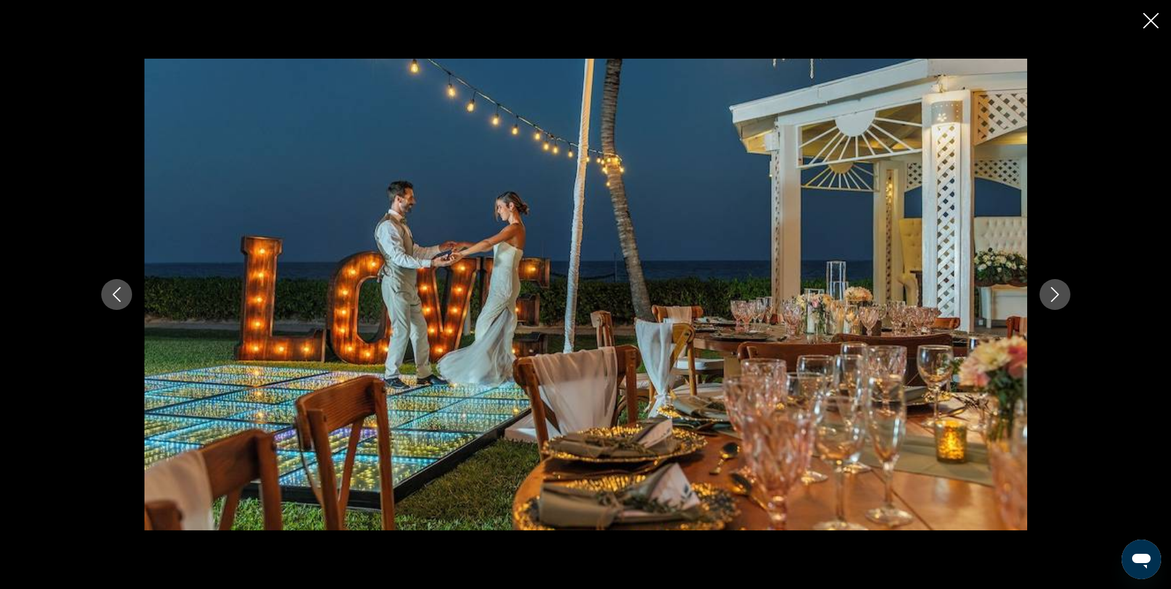
click at [1057, 294] on icon "Next image" at bounding box center [1055, 294] width 8 height 15
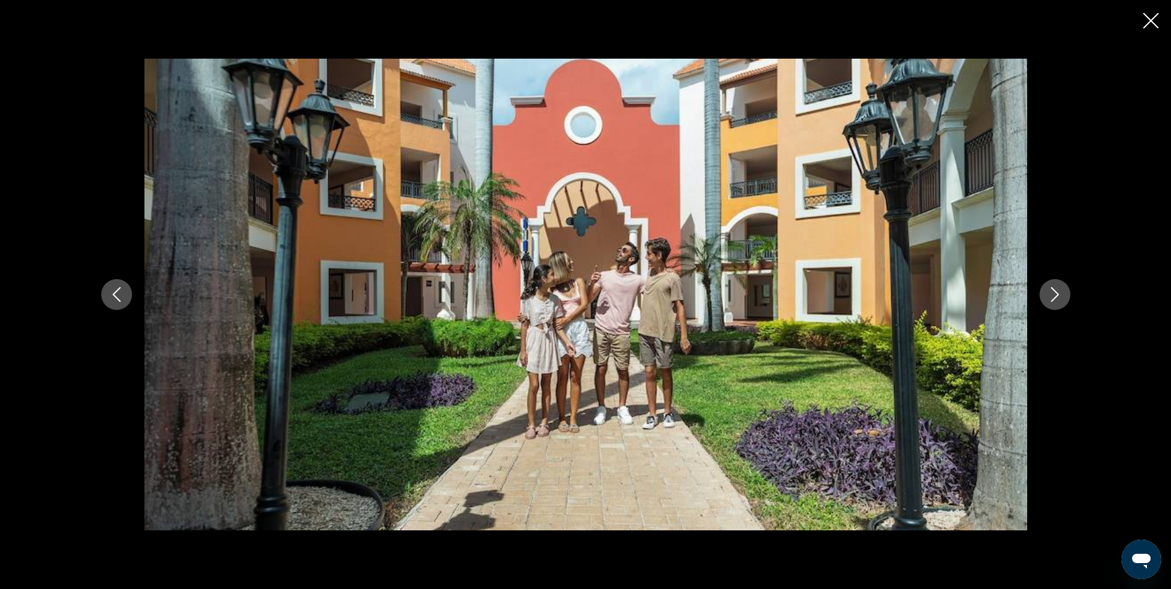
click at [1057, 294] on icon "Next image" at bounding box center [1055, 294] width 8 height 15
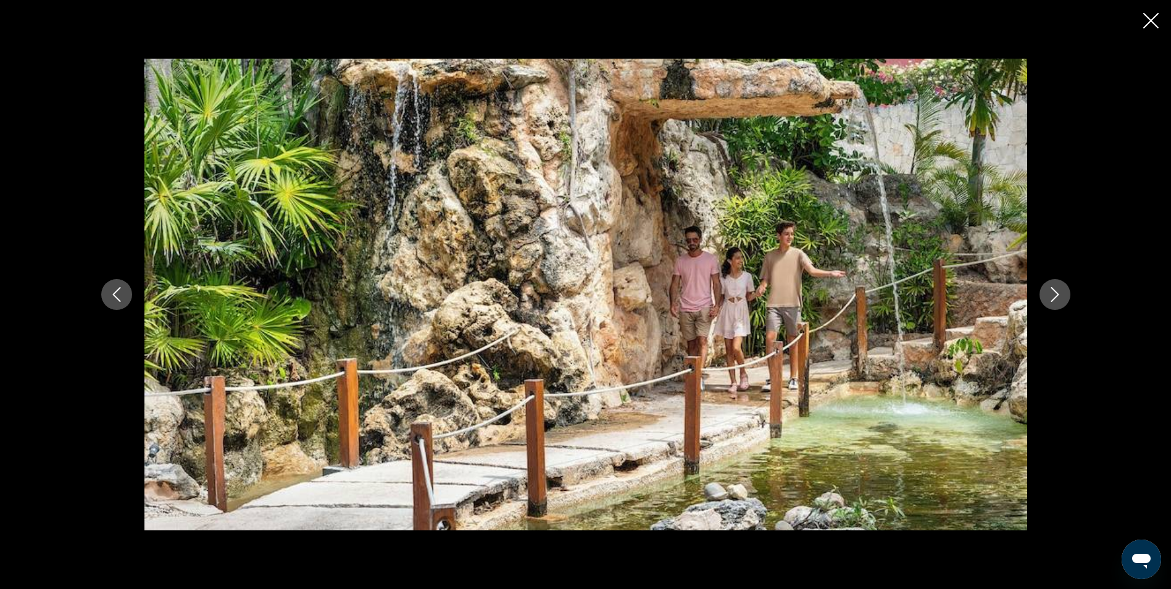
click at [1057, 294] on icon "Next image" at bounding box center [1055, 294] width 8 height 15
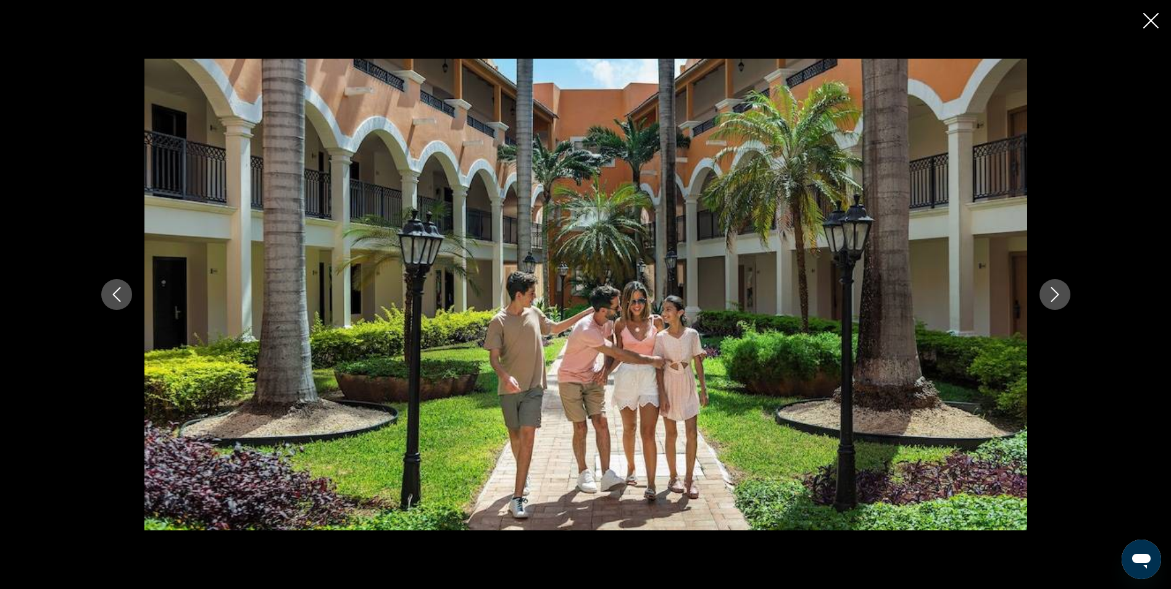
click at [1057, 294] on icon "Next image" at bounding box center [1055, 294] width 8 height 15
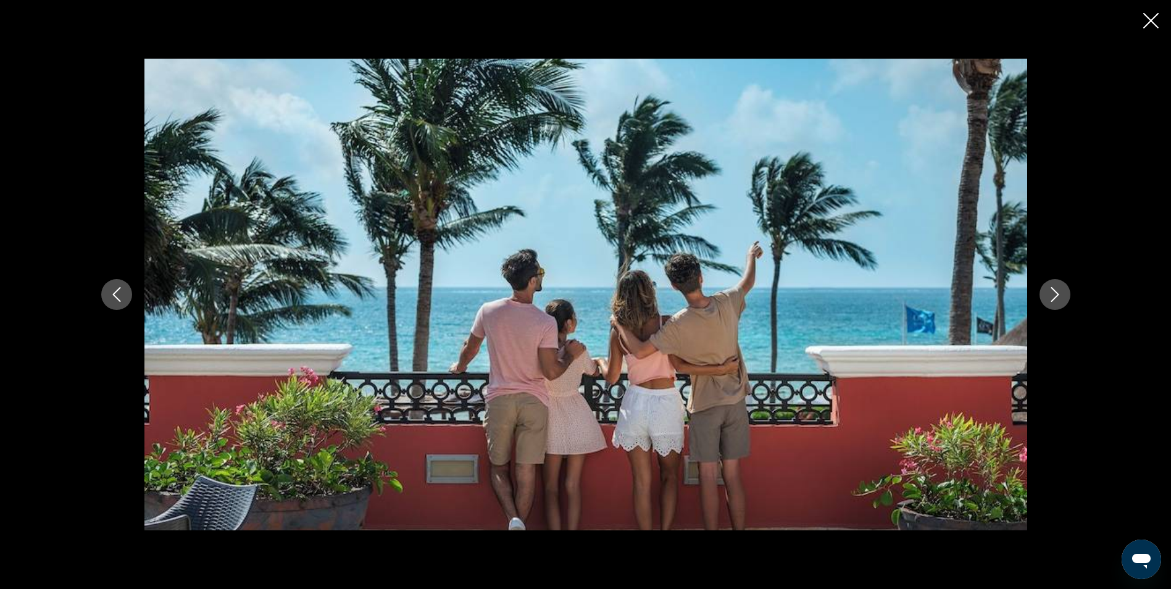
click at [1057, 294] on icon "Next image" at bounding box center [1055, 294] width 8 height 15
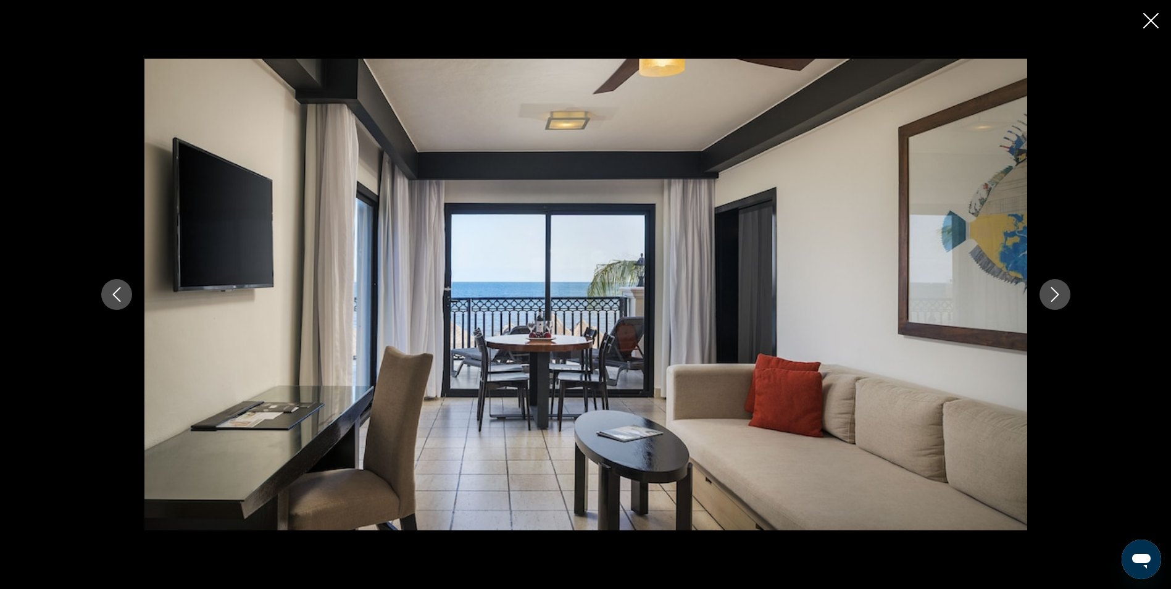
click at [1057, 294] on icon "Next image" at bounding box center [1055, 294] width 8 height 15
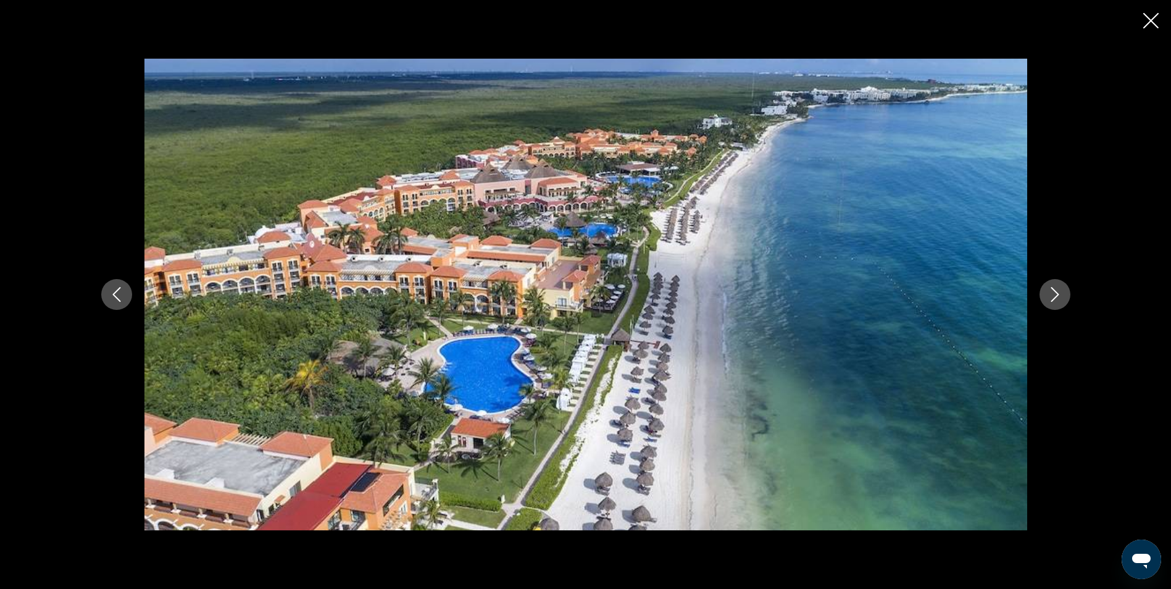
click at [1057, 294] on icon "Next image" at bounding box center [1055, 294] width 8 height 15
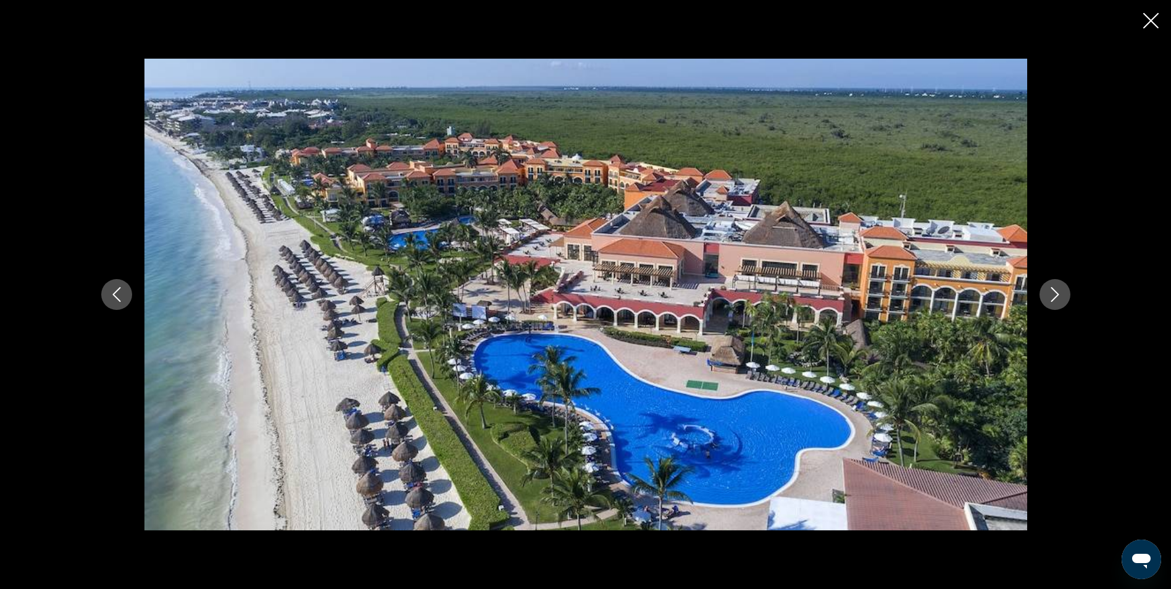
click at [1153, 19] on icon "Close slideshow" at bounding box center [1151, 20] width 15 height 15
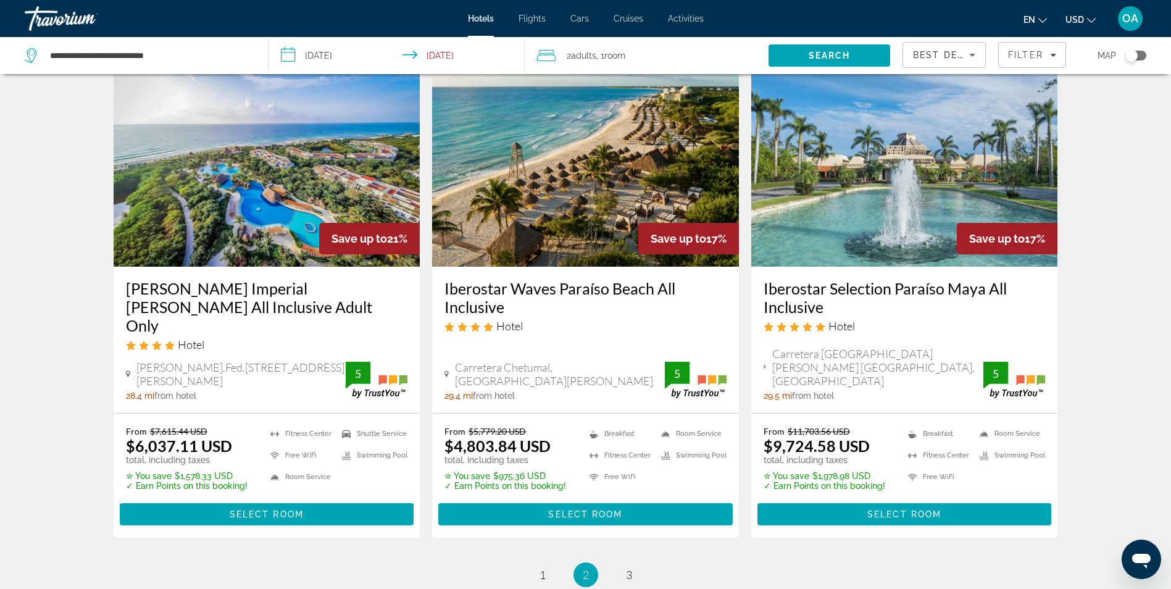
scroll to position [1482, 0]
click at [559, 191] on img "Main content" at bounding box center [585, 169] width 307 height 198
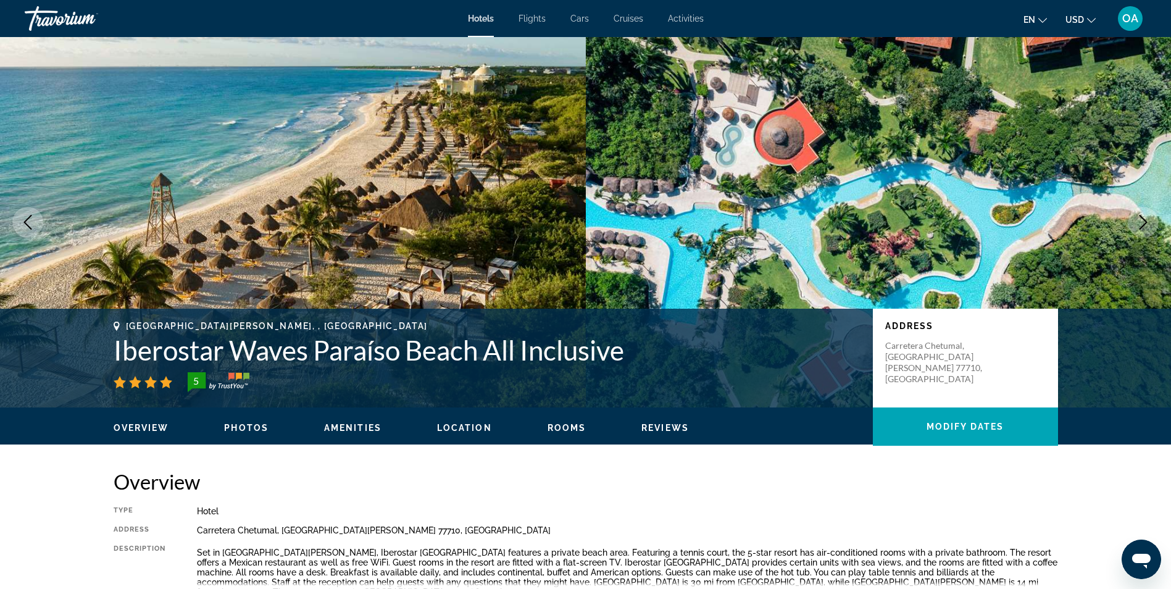
click at [136, 427] on span "Overview" at bounding box center [142, 428] width 56 height 10
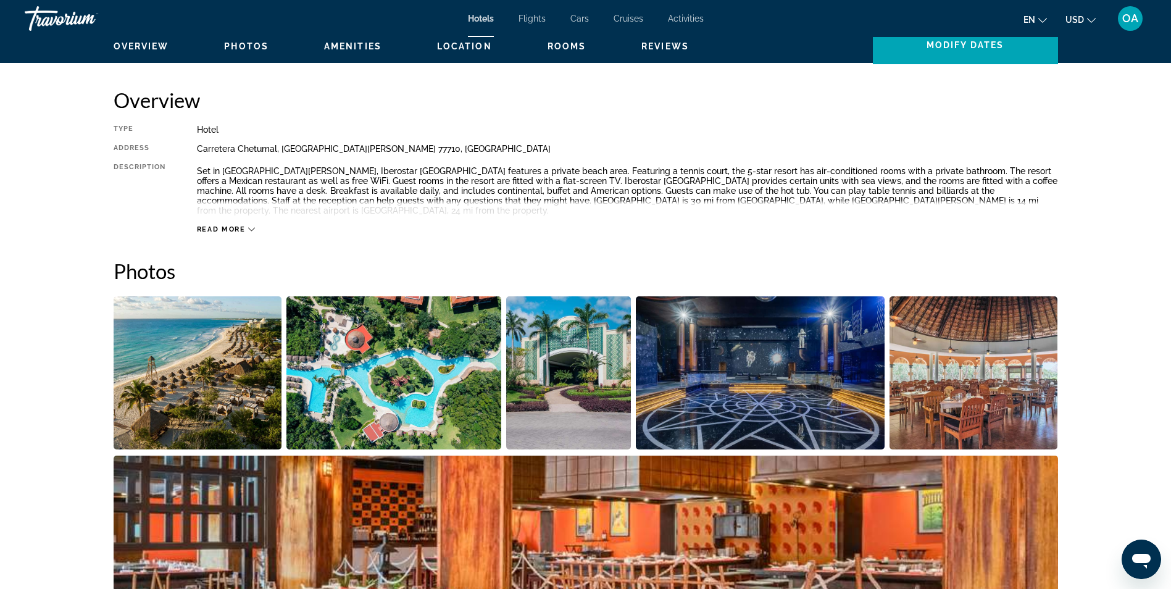
scroll to position [395, 0]
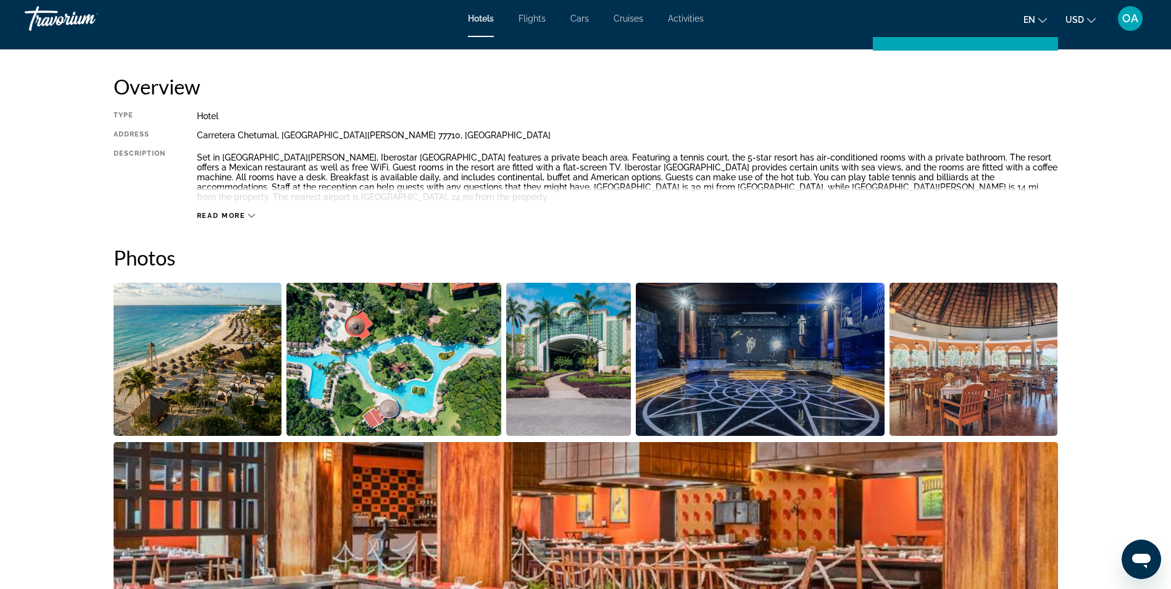
click at [222, 371] on img "Open full-screen image slider" at bounding box center [198, 359] width 169 height 153
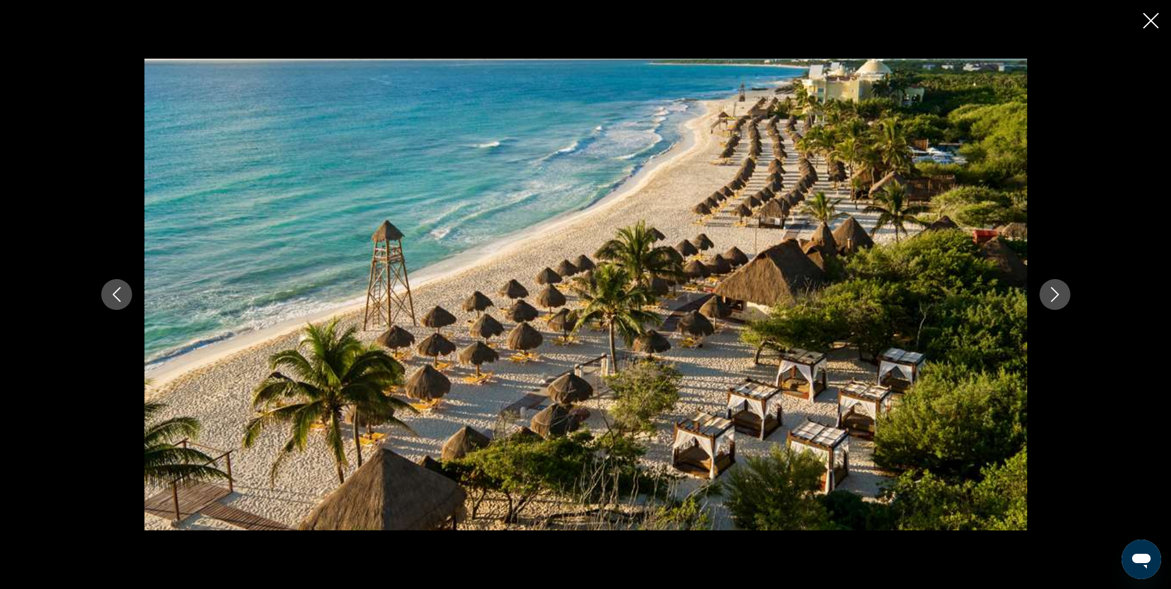
click at [1056, 296] on icon "Next image" at bounding box center [1055, 294] width 15 height 15
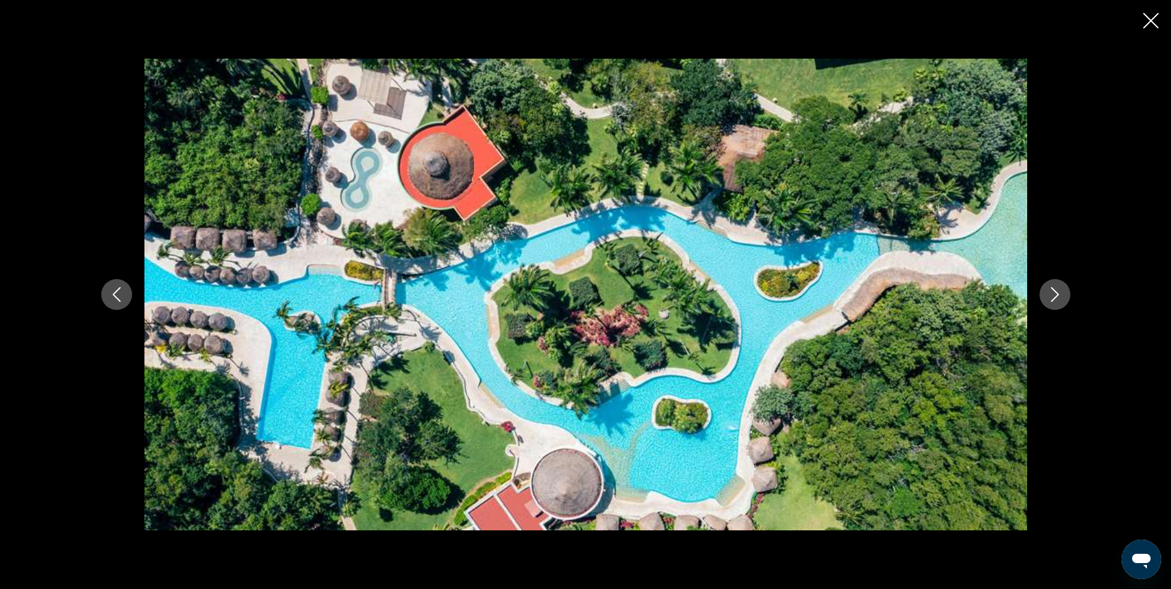
click at [1056, 296] on icon "Next image" at bounding box center [1055, 294] width 15 height 15
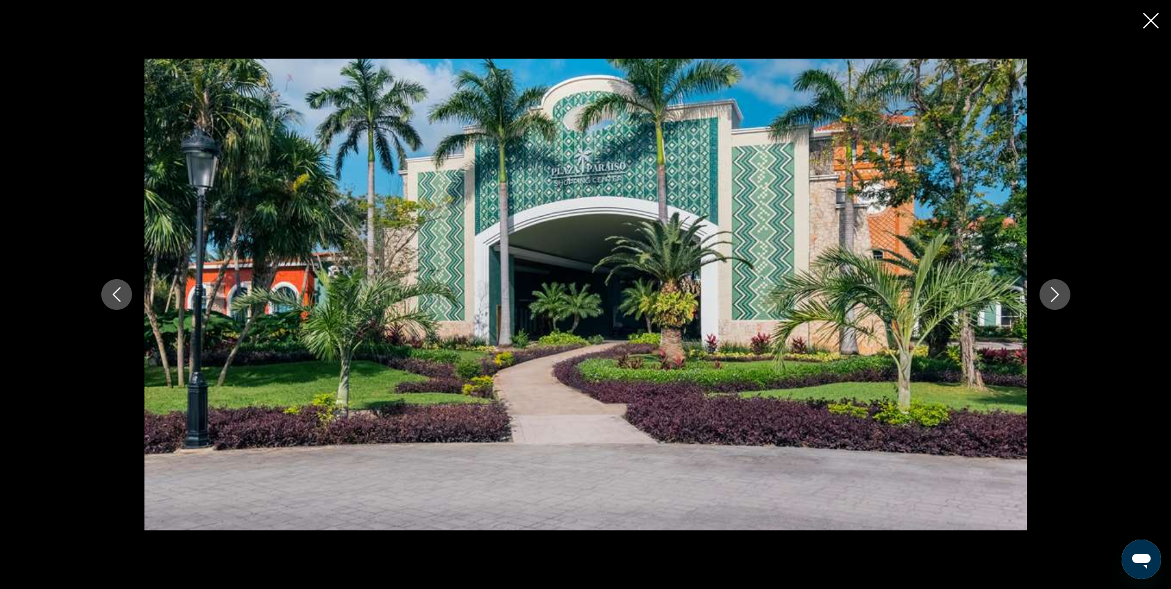
click at [1056, 296] on icon "Next image" at bounding box center [1055, 294] width 15 height 15
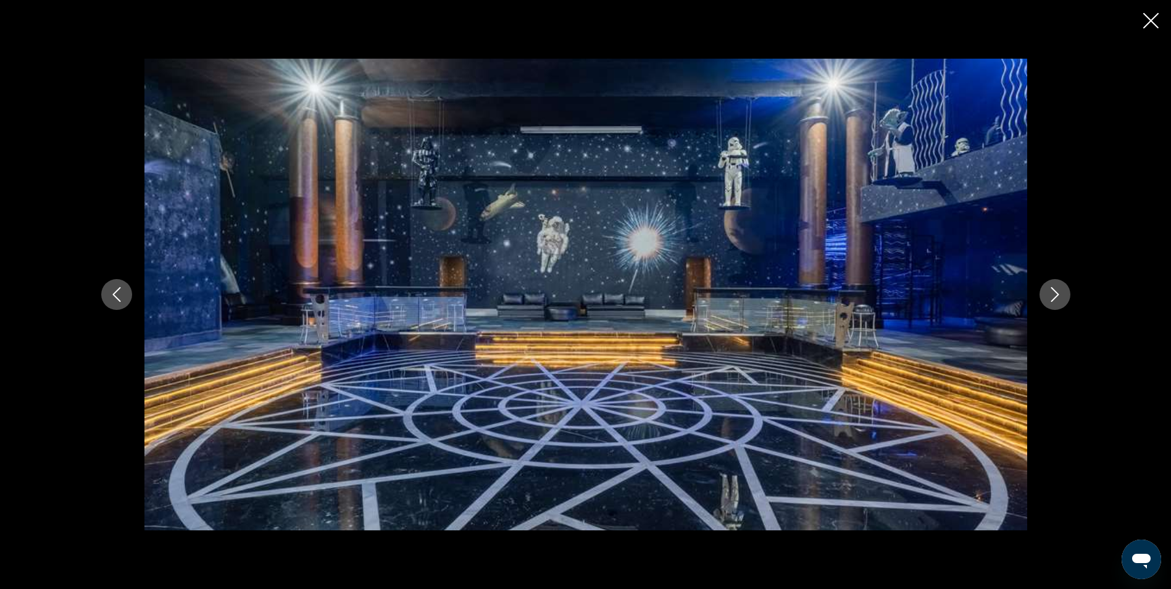
click at [1056, 296] on icon "Next image" at bounding box center [1055, 294] width 15 height 15
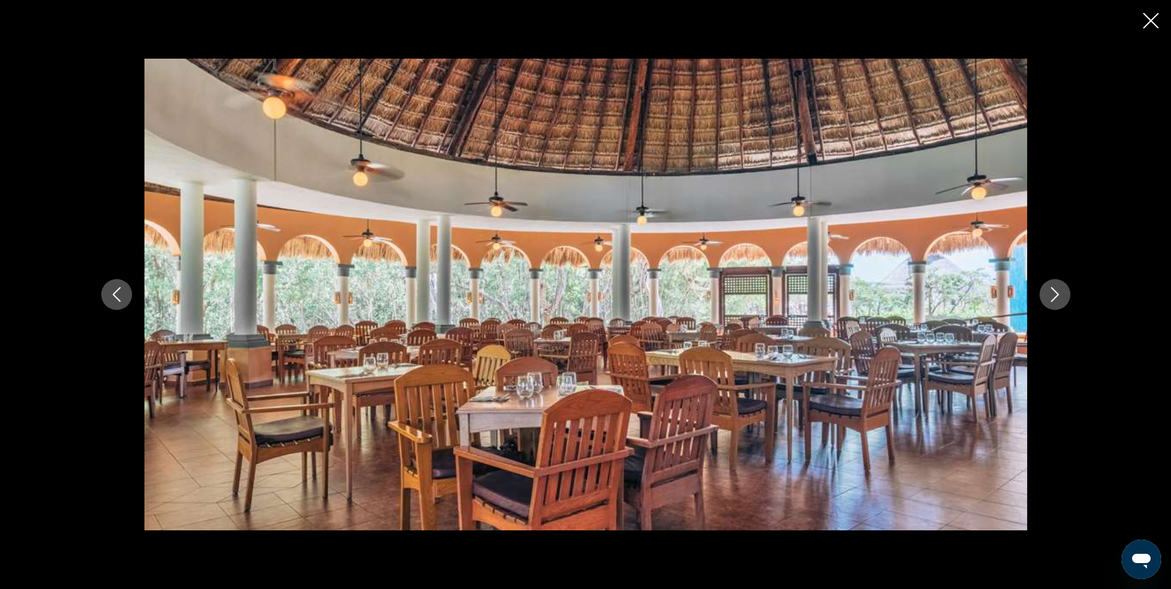
click at [1056, 296] on icon "Next image" at bounding box center [1055, 294] width 15 height 15
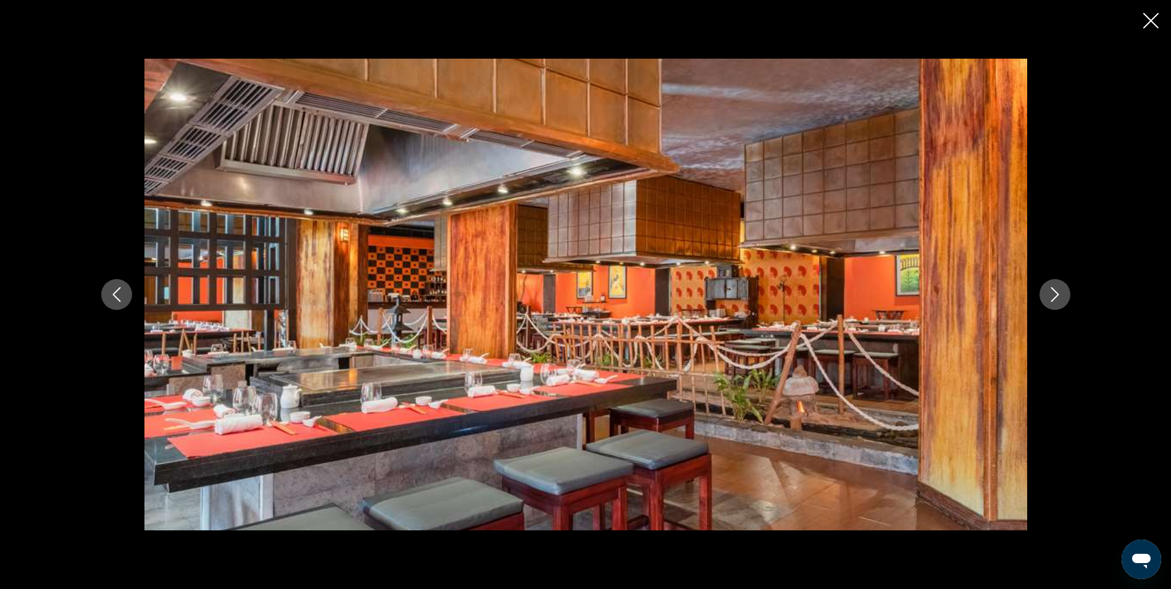
click at [1056, 296] on icon "Next image" at bounding box center [1055, 294] width 15 height 15
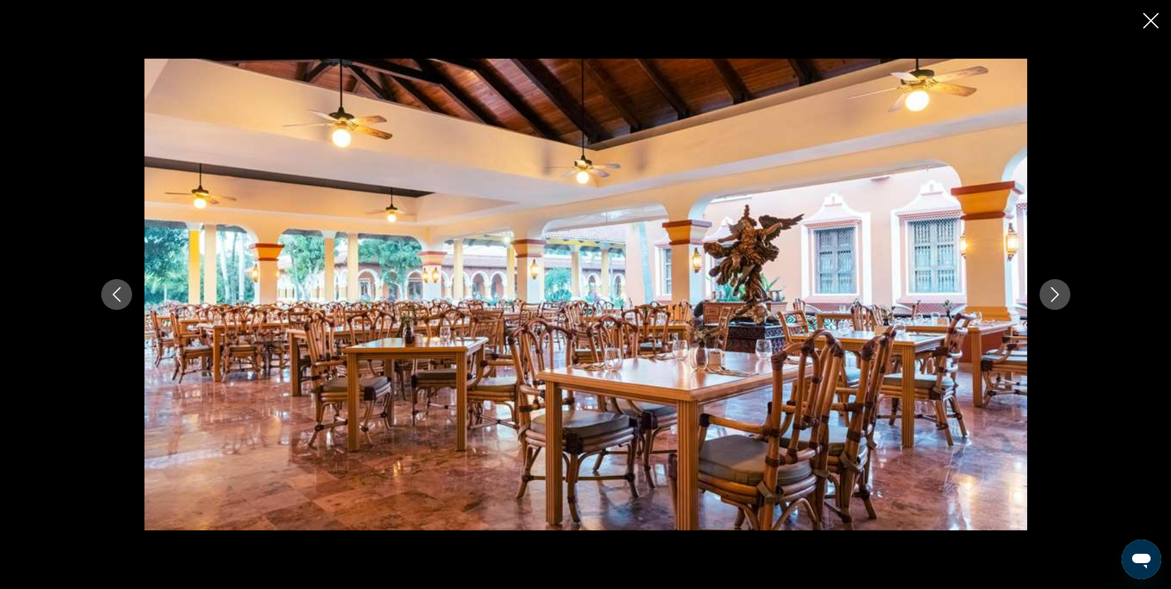
click at [1056, 296] on icon "Next image" at bounding box center [1055, 294] width 15 height 15
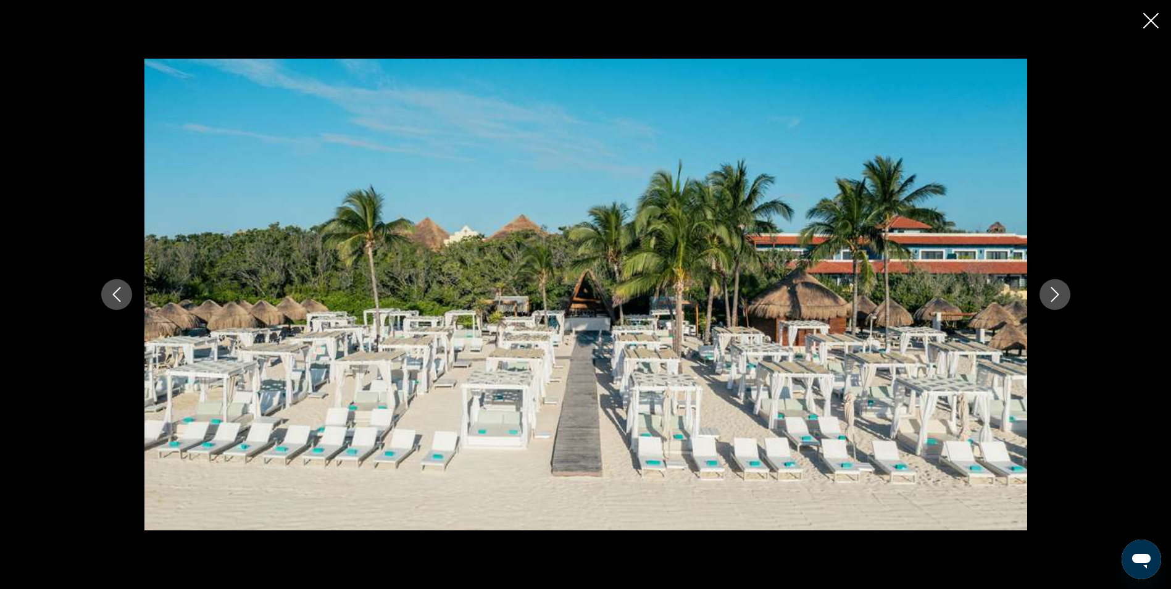
click at [1056, 296] on icon "Next image" at bounding box center [1055, 294] width 15 height 15
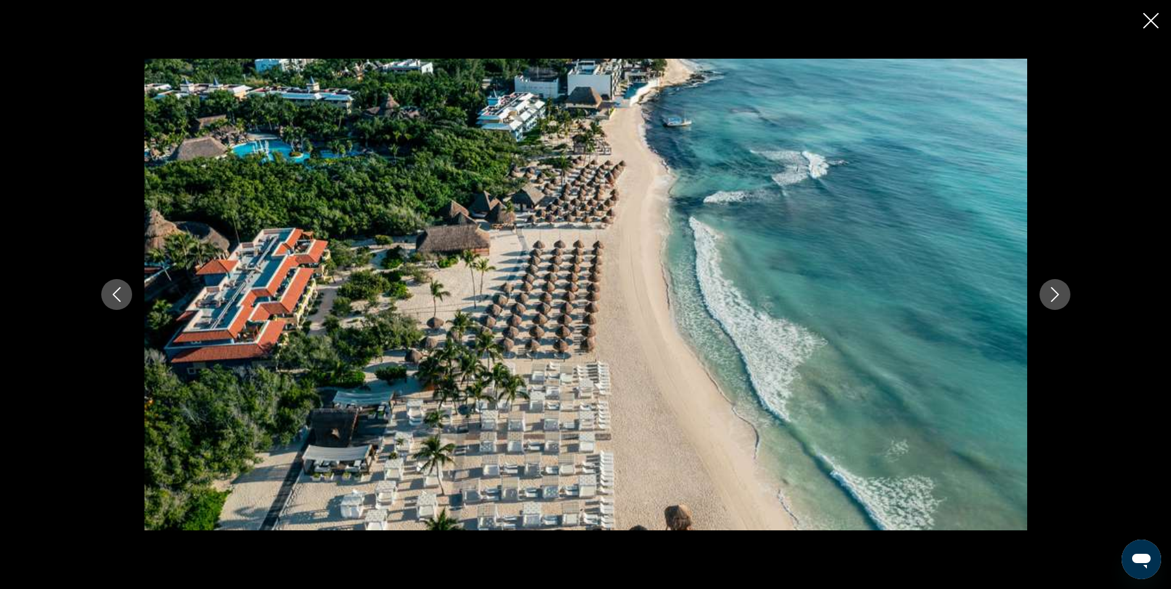
click at [1149, 15] on icon "Close slideshow" at bounding box center [1151, 20] width 15 height 15
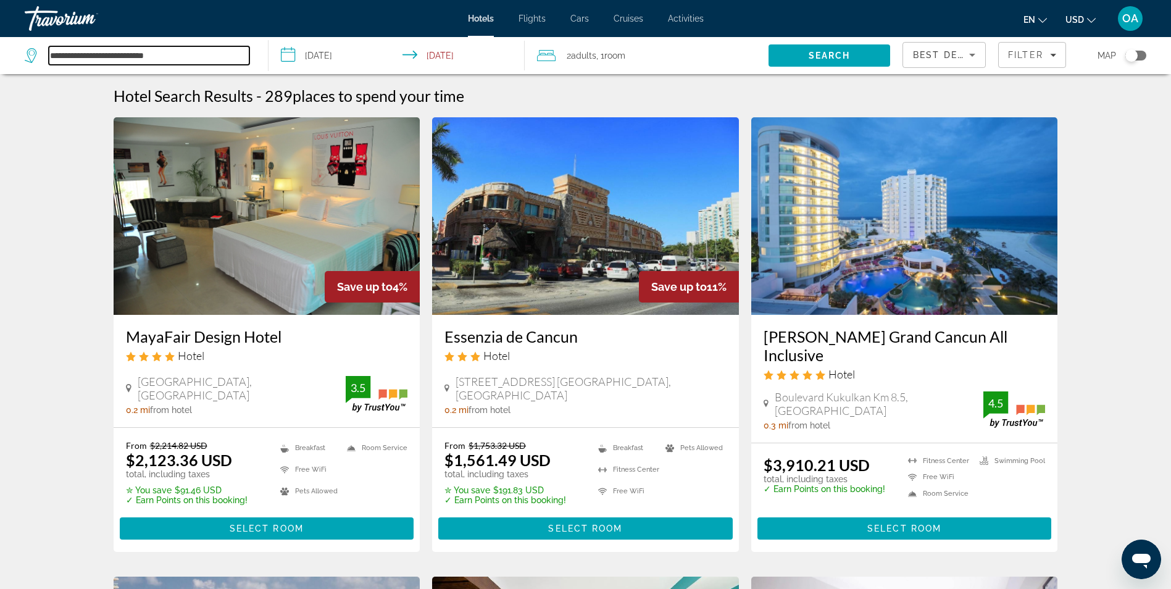
click at [64, 48] on input "**********" at bounding box center [149, 55] width 201 height 19
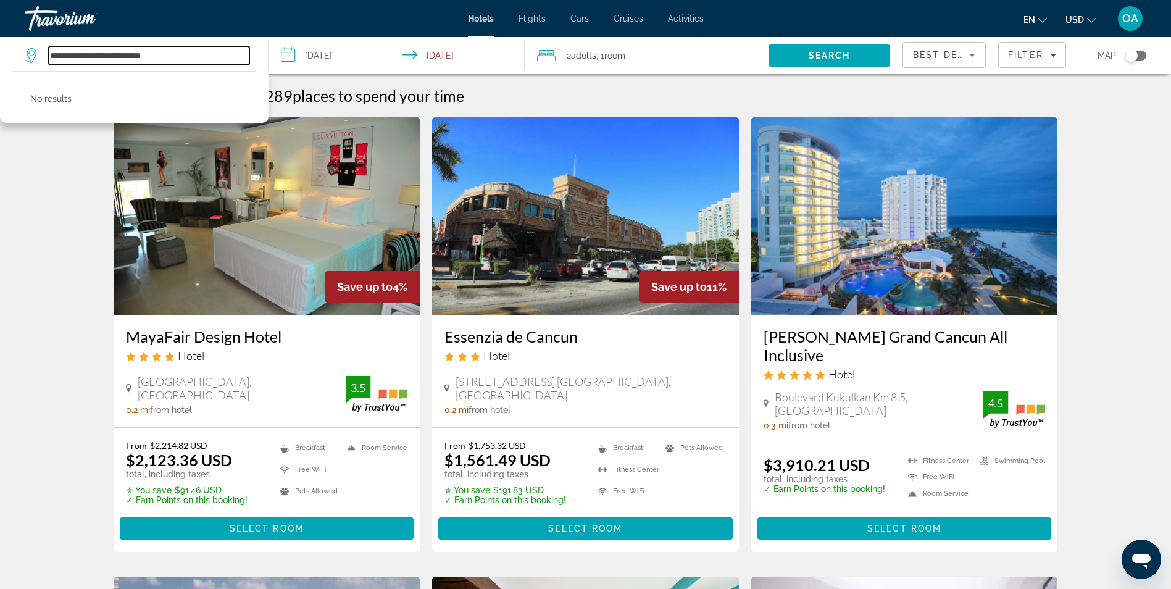
click at [187, 56] on input "**********" at bounding box center [149, 55] width 201 height 19
type input "*"
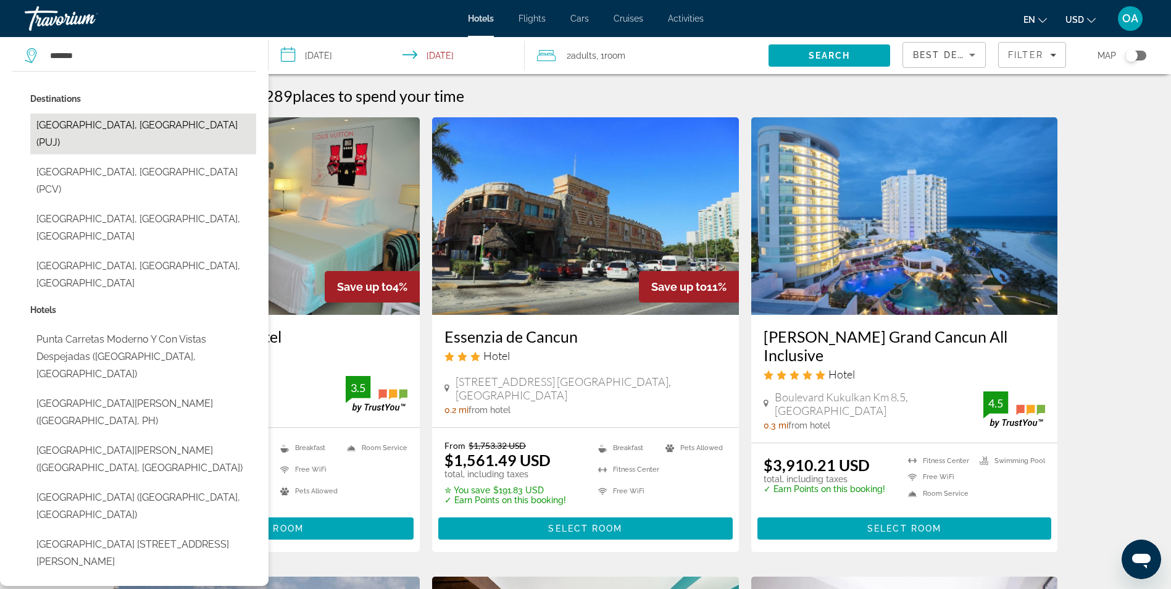
click at [117, 121] on button "[GEOGRAPHIC_DATA], [GEOGRAPHIC_DATA] (PUJ)" at bounding box center [143, 134] width 226 height 41
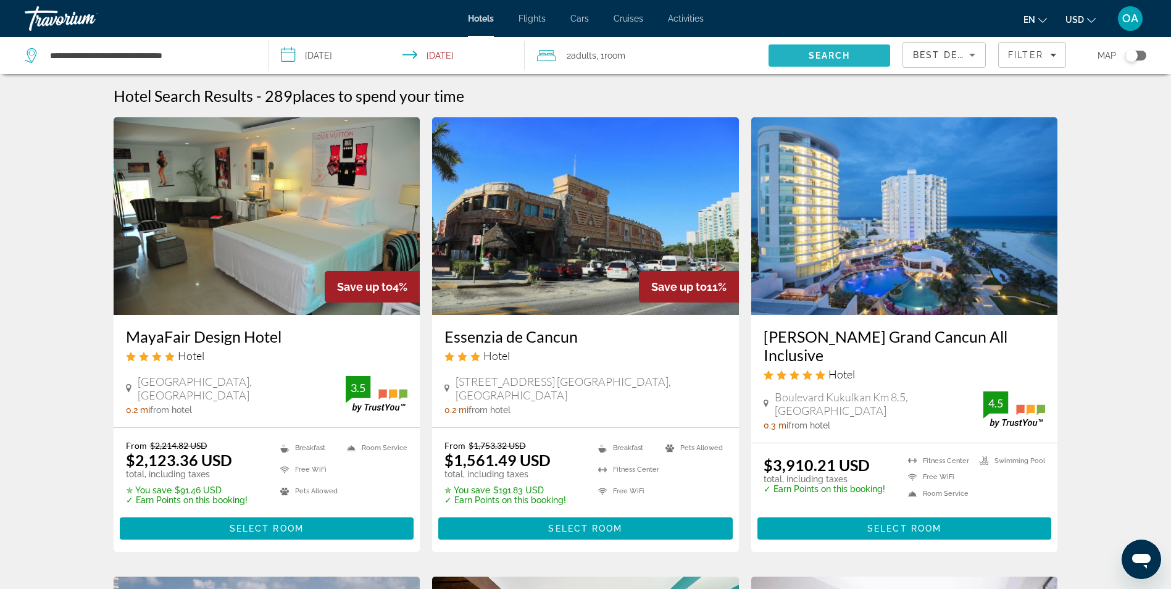
click at [831, 53] on span "Search" at bounding box center [830, 56] width 42 height 10
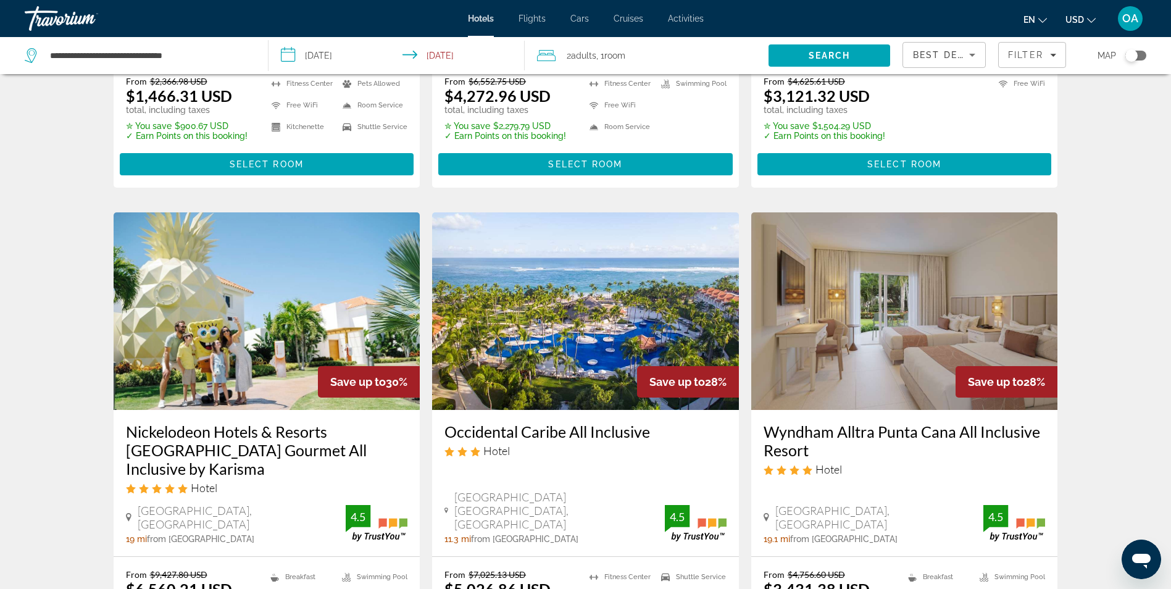
scroll to position [618, 0]
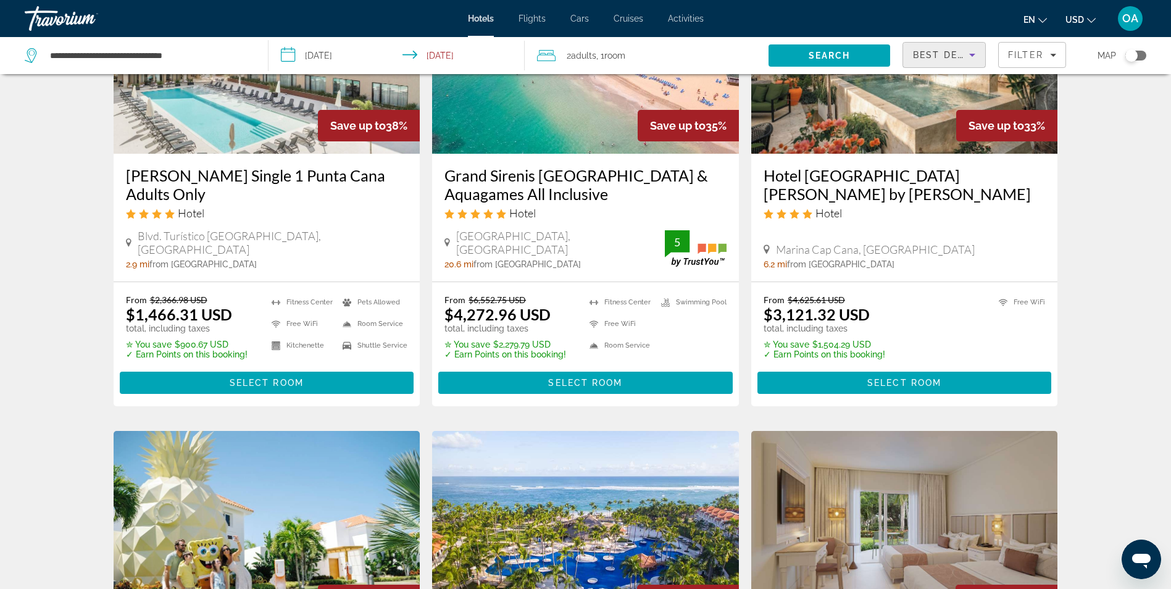
click at [972, 55] on icon "Sort by" at bounding box center [972, 55] width 6 height 3
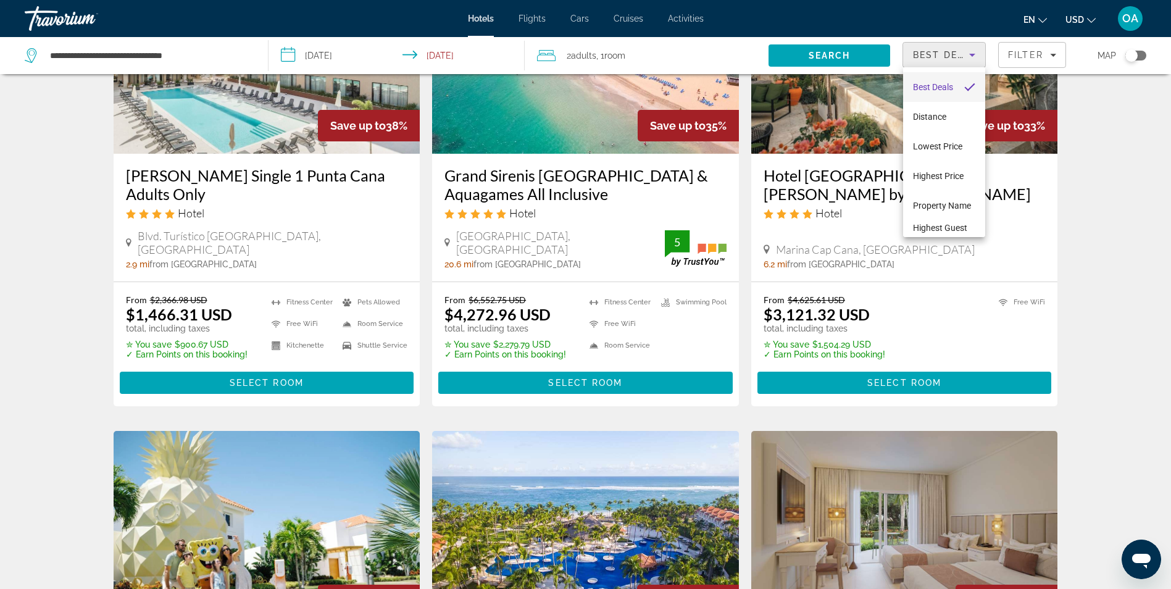
click at [972, 55] on div at bounding box center [585, 294] width 1171 height 589
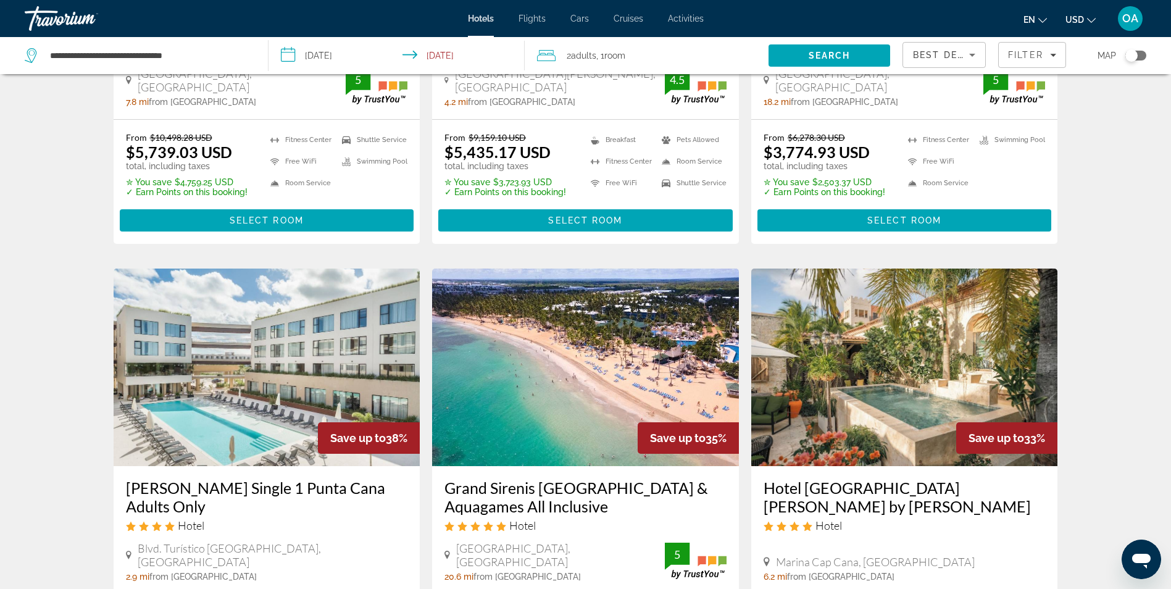
scroll to position [0, 0]
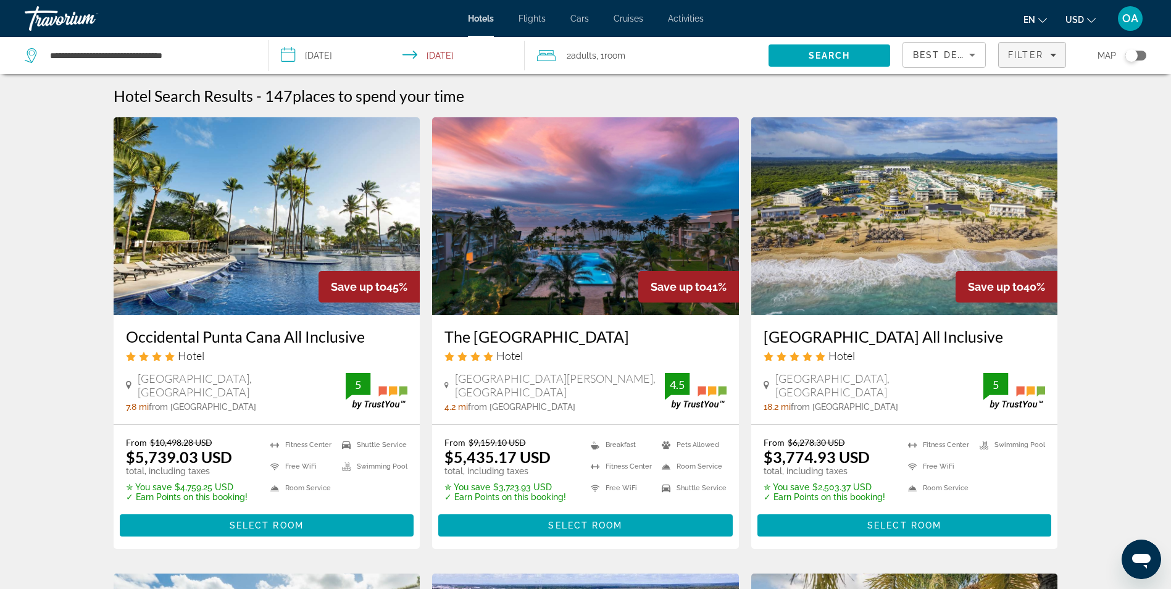
click at [1053, 56] on icon "Filters" at bounding box center [1053, 55] width 6 height 3
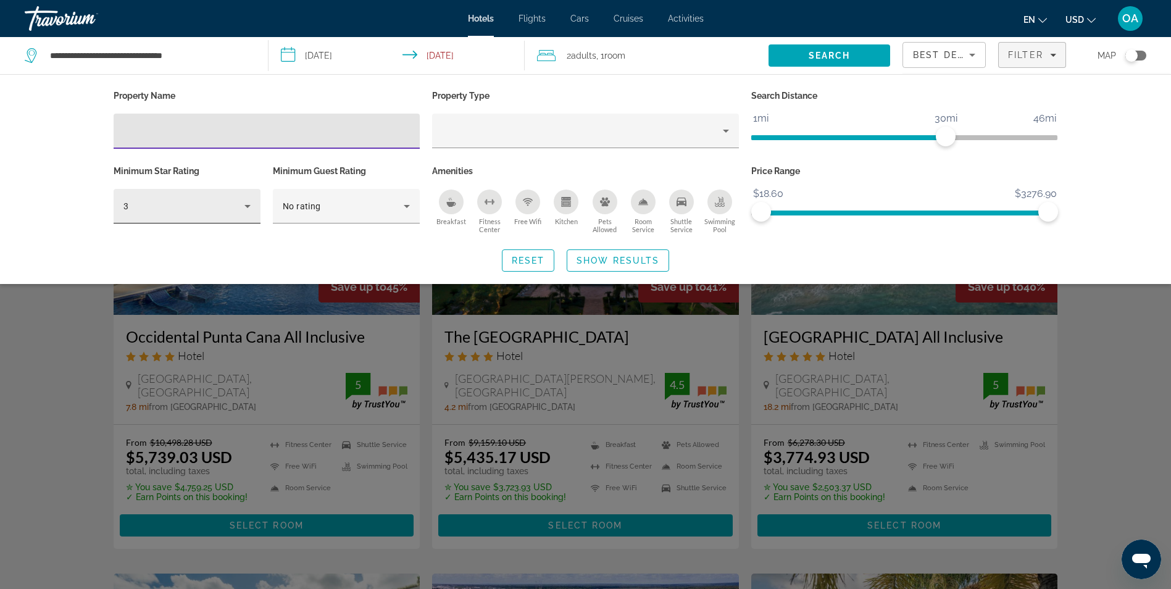
click at [246, 206] on icon "Hotel Filters" at bounding box center [247, 206] width 15 height 15
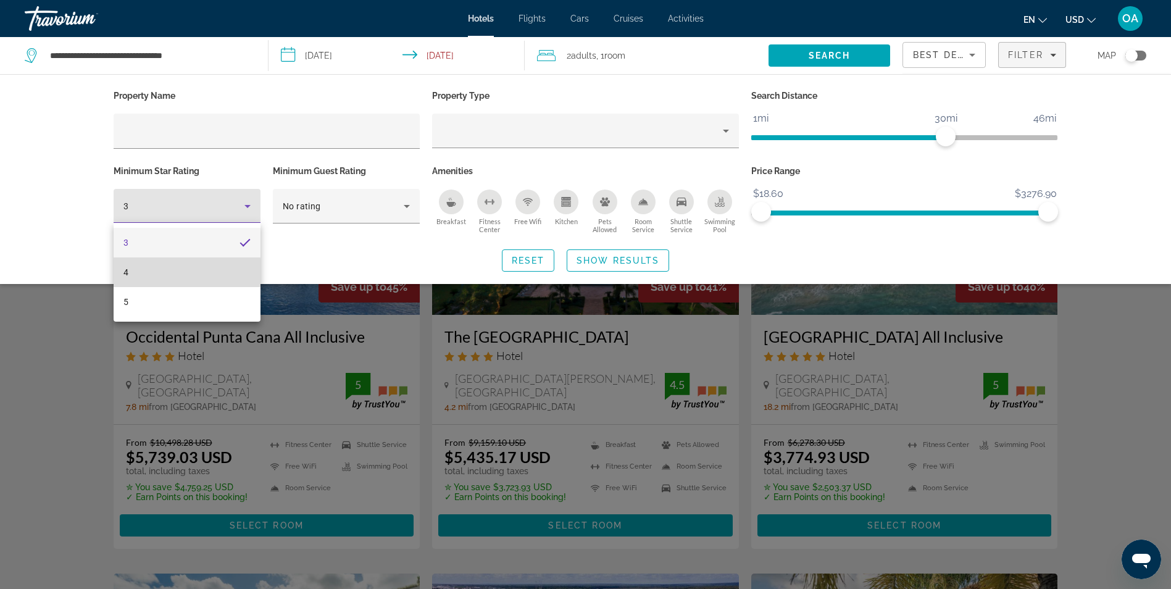
click at [126, 272] on span "4" at bounding box center [126, 272] width 5 height 15
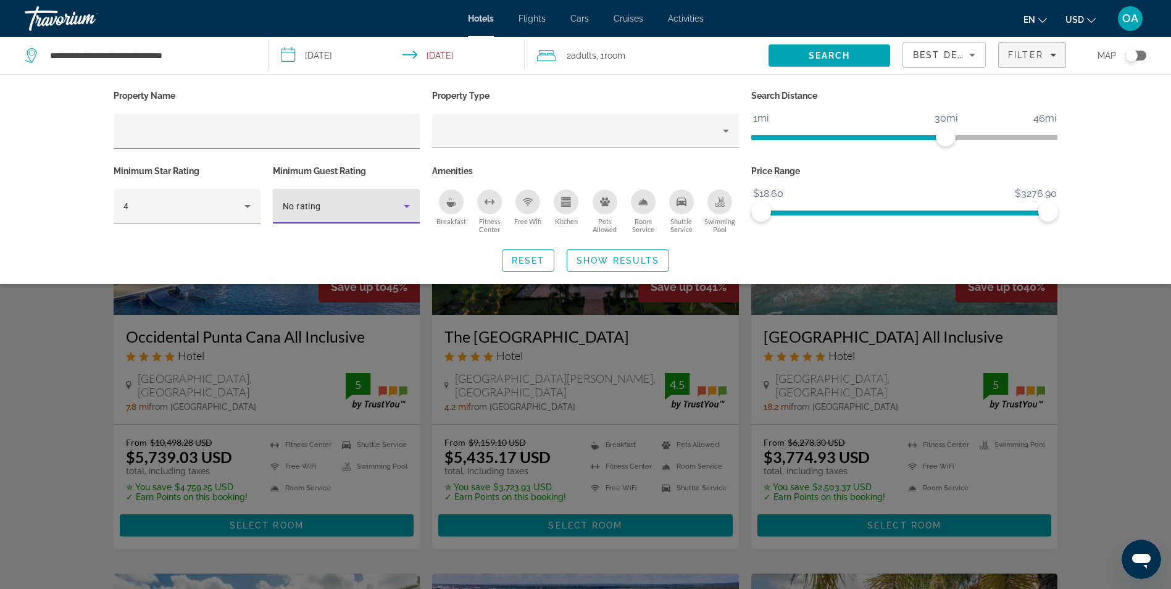
click at [407, 205] on icon "Hotel Filters" at bounding box center [407, 206] width 6 height 3
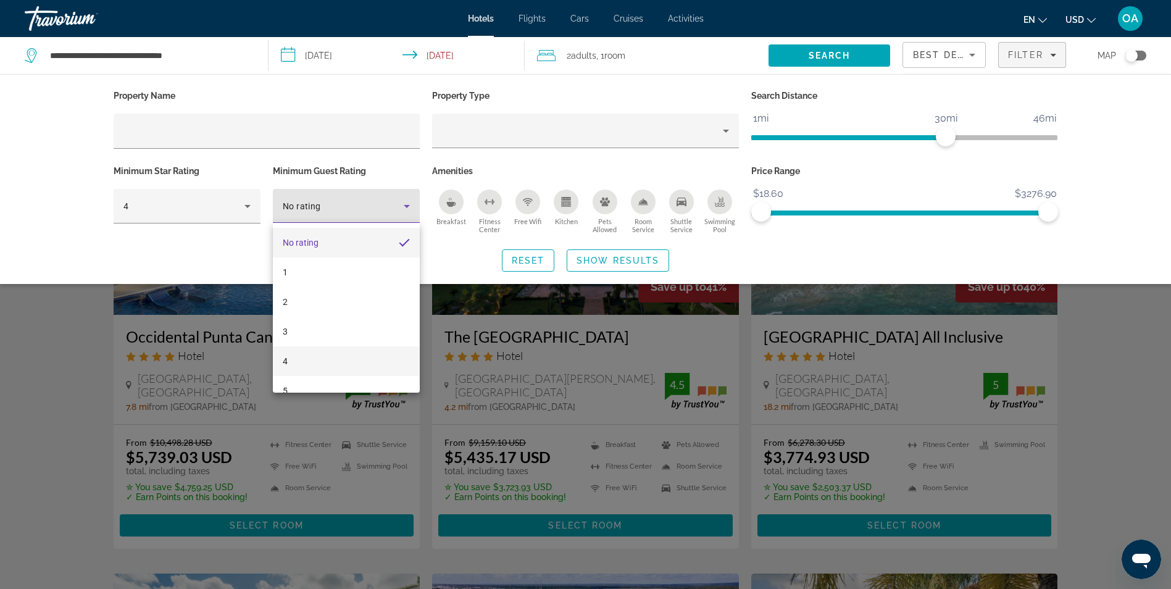
click at [290, 365] on mat-option "4" at bounding box center [346, 361] width 147 height 30
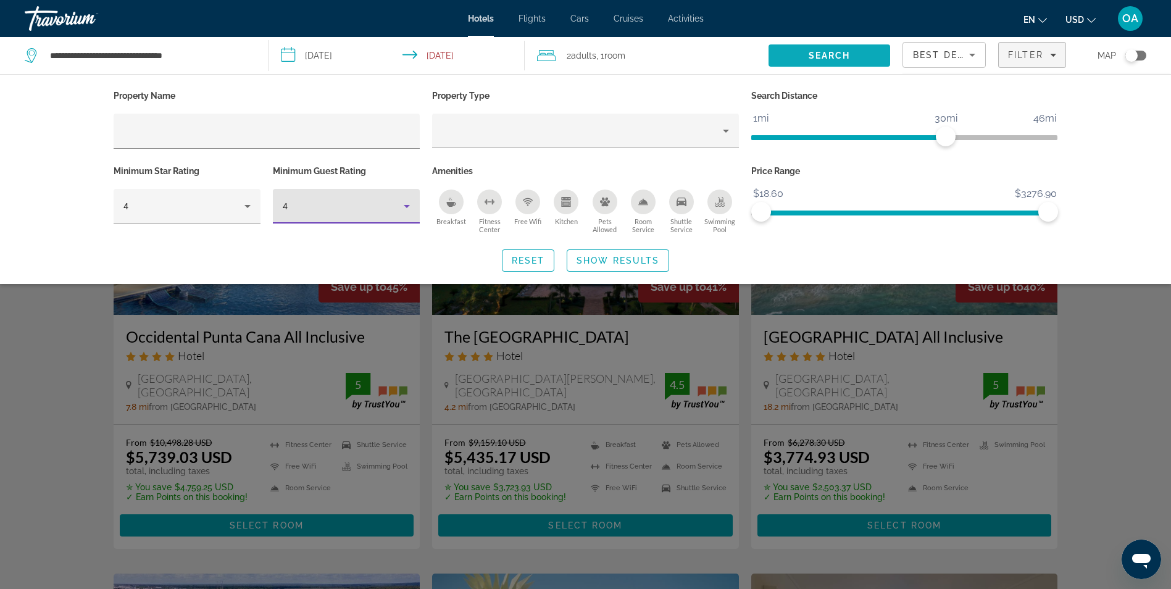
click at [822, 55] on span "Search" at bounding box center [830, 56] width 42 height 10
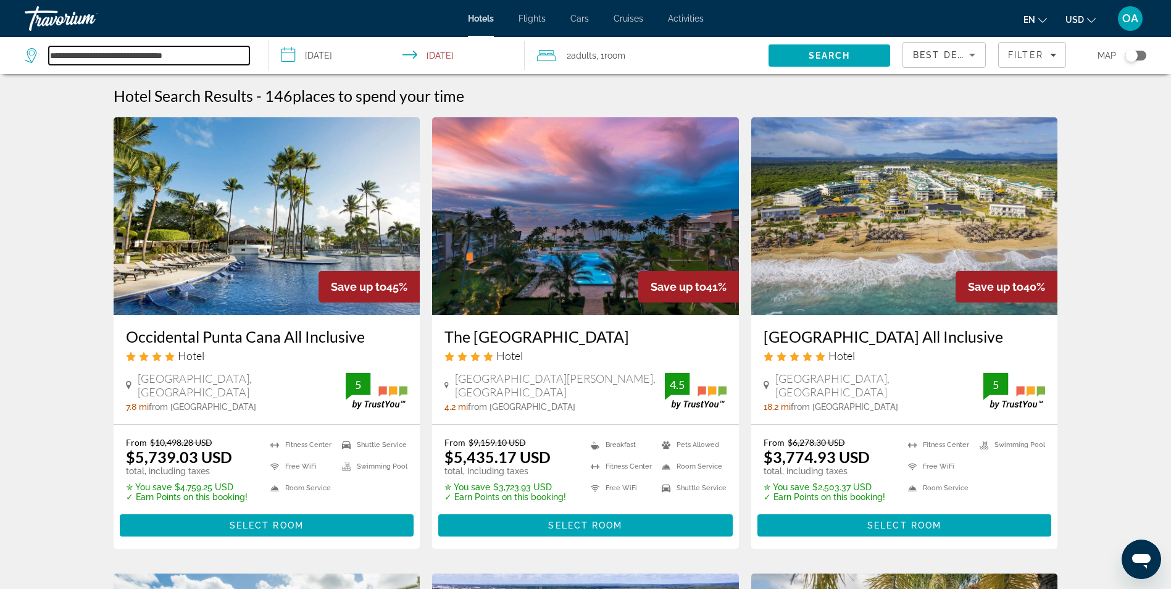
click at [94, 56] on input "**********" at bounding box center [149, 55] width 201 height 19
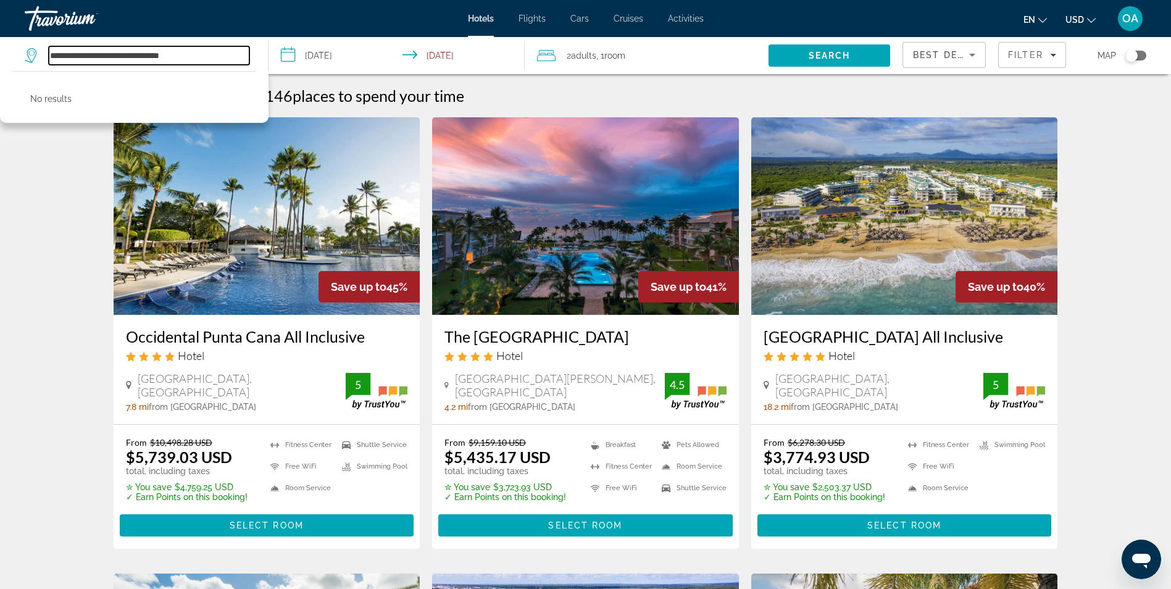
type input "**********"
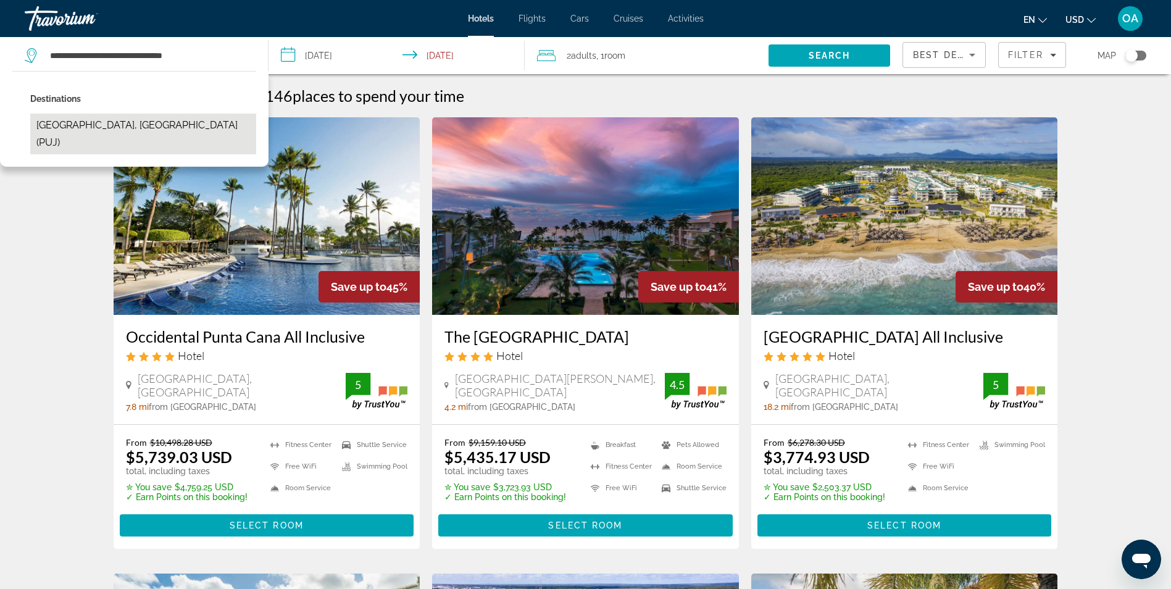
click at [120, 124] on button "[GEOGRAPHIC_DATA], [GEOGRAPHIC_DATA] (PUJ)" at bounding box center [143, 134] width 226 height 41
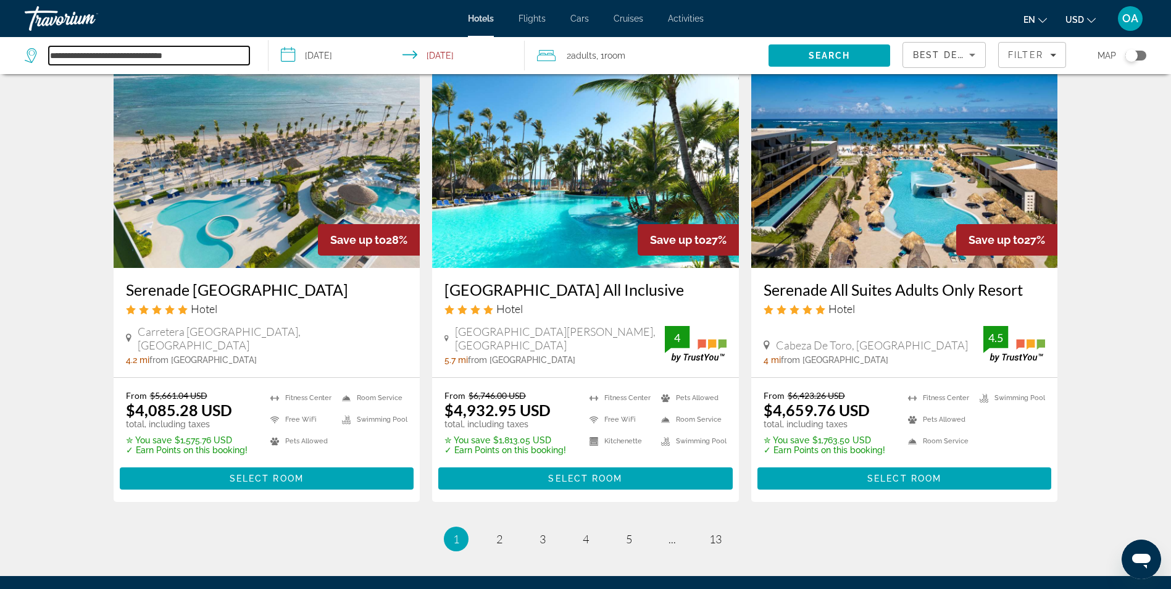
scroll to position [1588, 0]
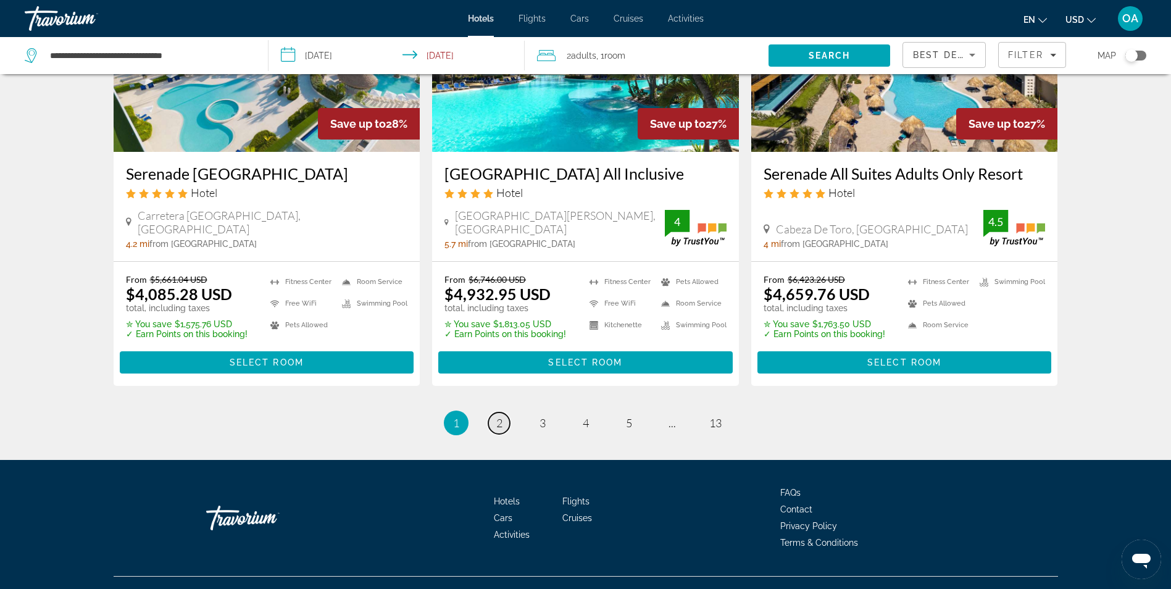
click at [497, 416] on span "2" at bounding box center [499, 423] width 6 height 14
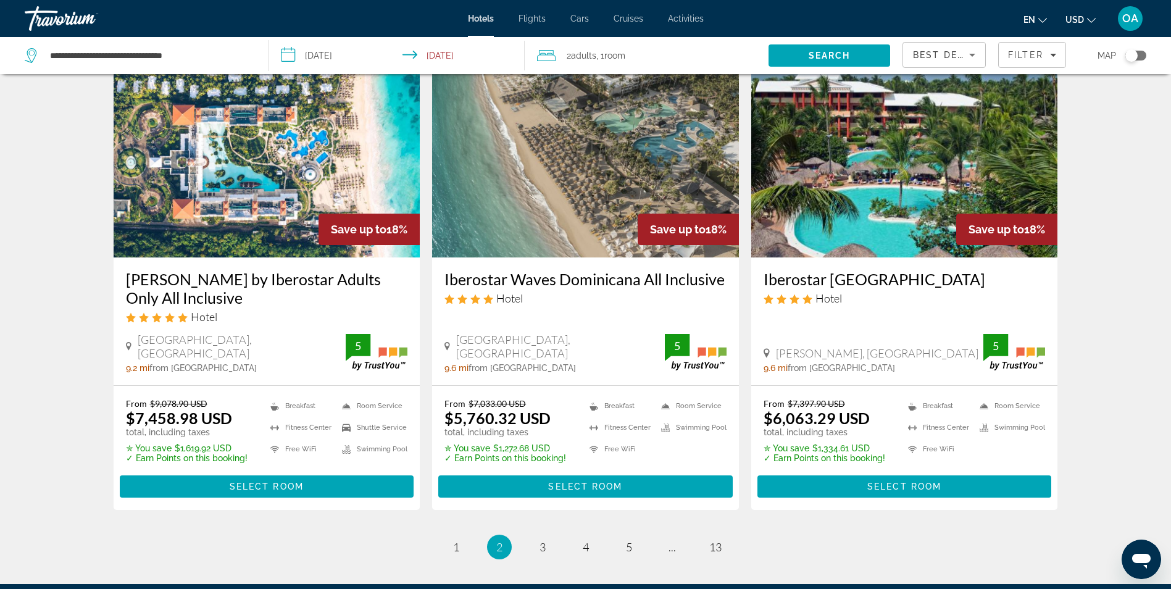
scroll to position [1627, 0]
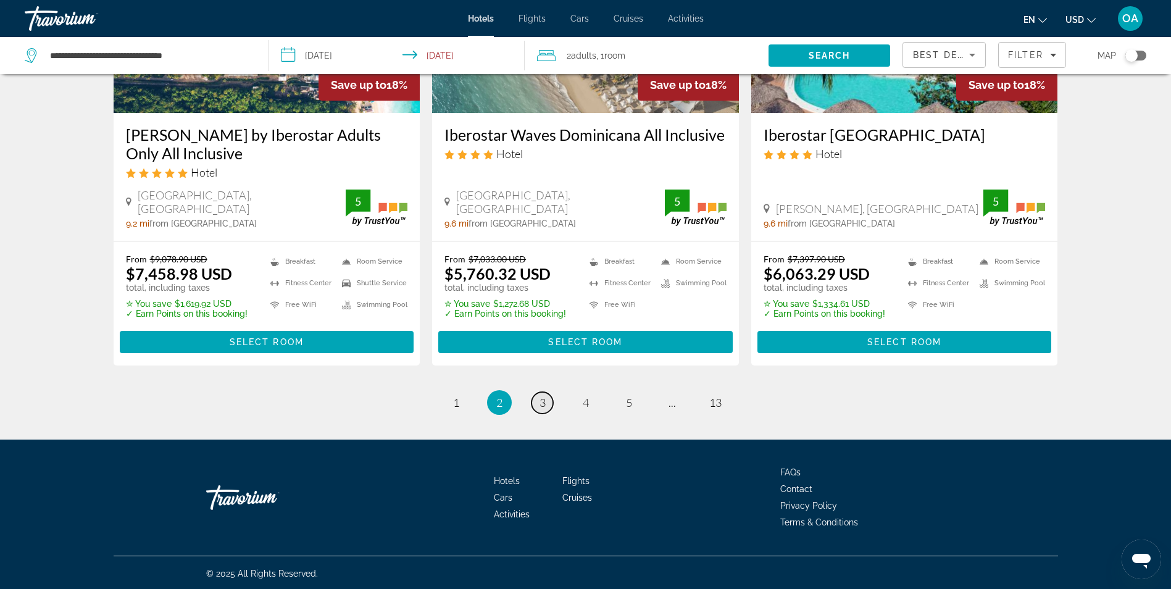
click at [543, 406] on span "3" at bounding box center [543, 403] width 6 height 14
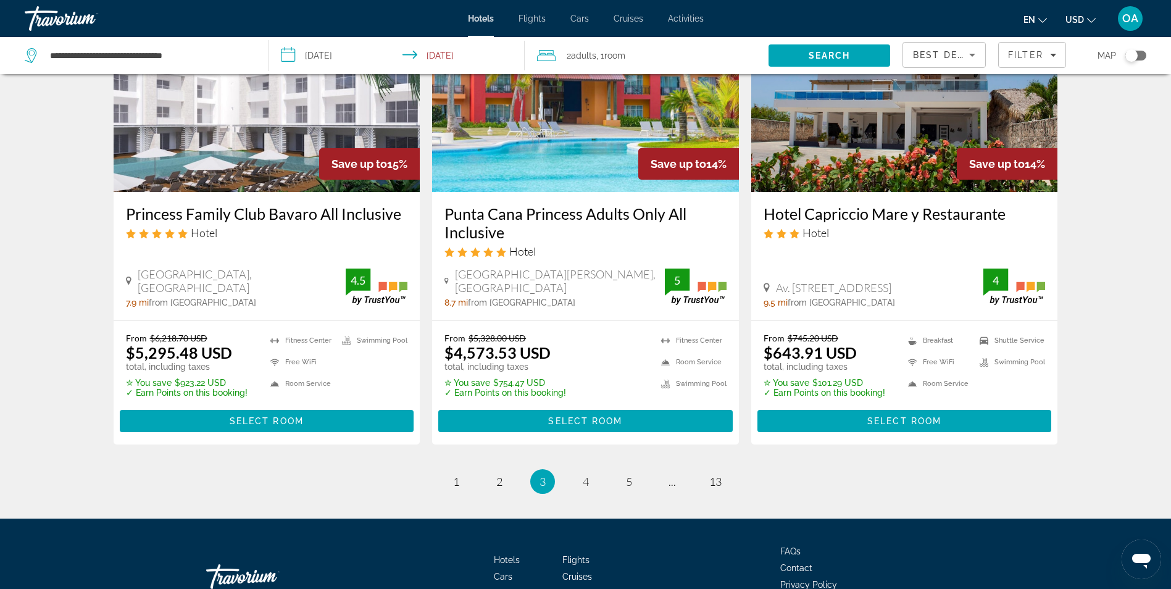
scroll to position [1664, 0]
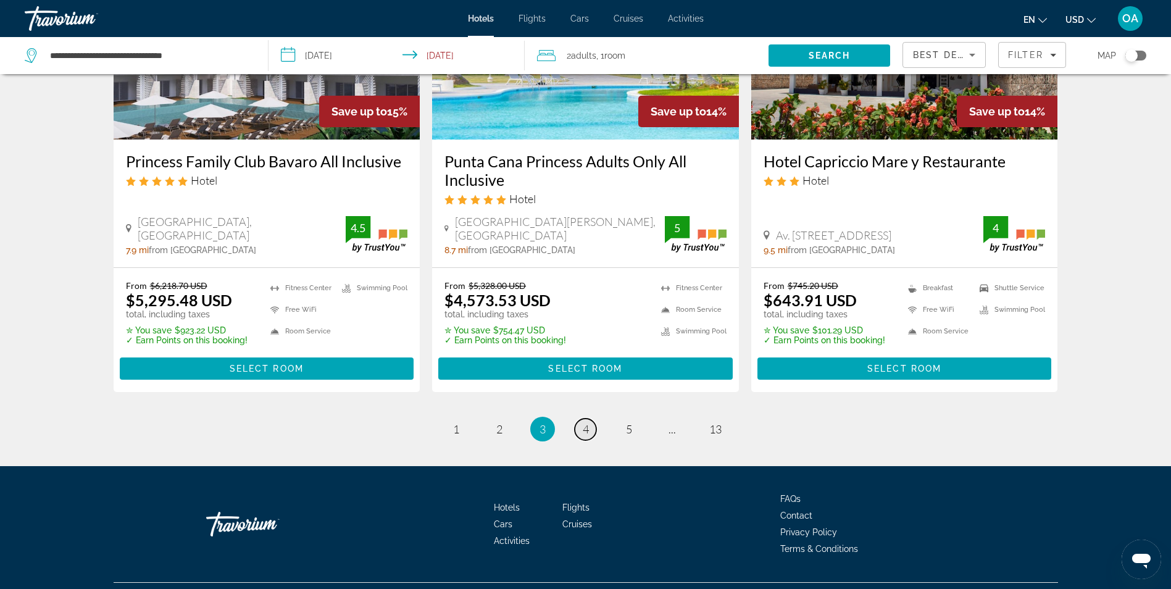
click at [585, 422] on span "4" at bounding box center [586, 429] width 6 height 14
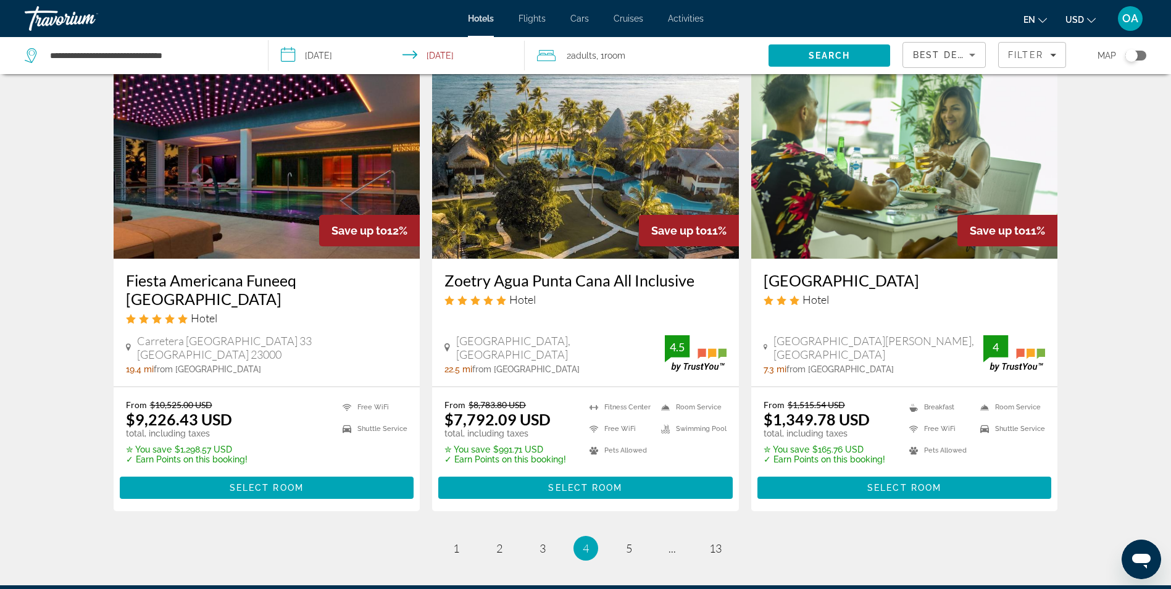
scroll to position [1544, 0]
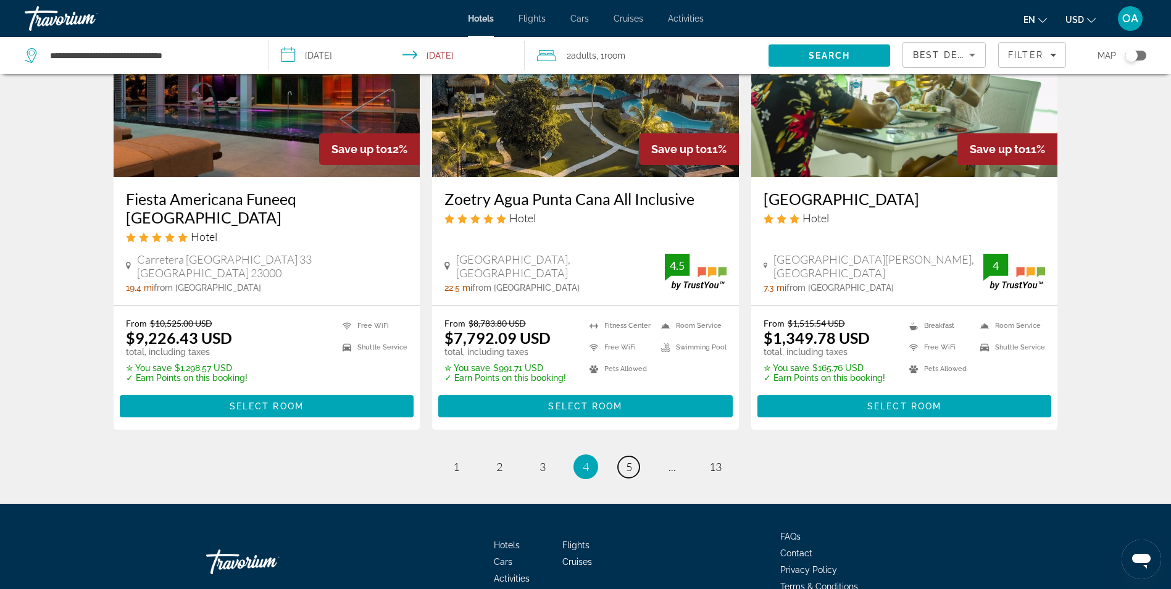
click at [629, 460] on span "5" at bounding box center [629, 467] width 6 height 14
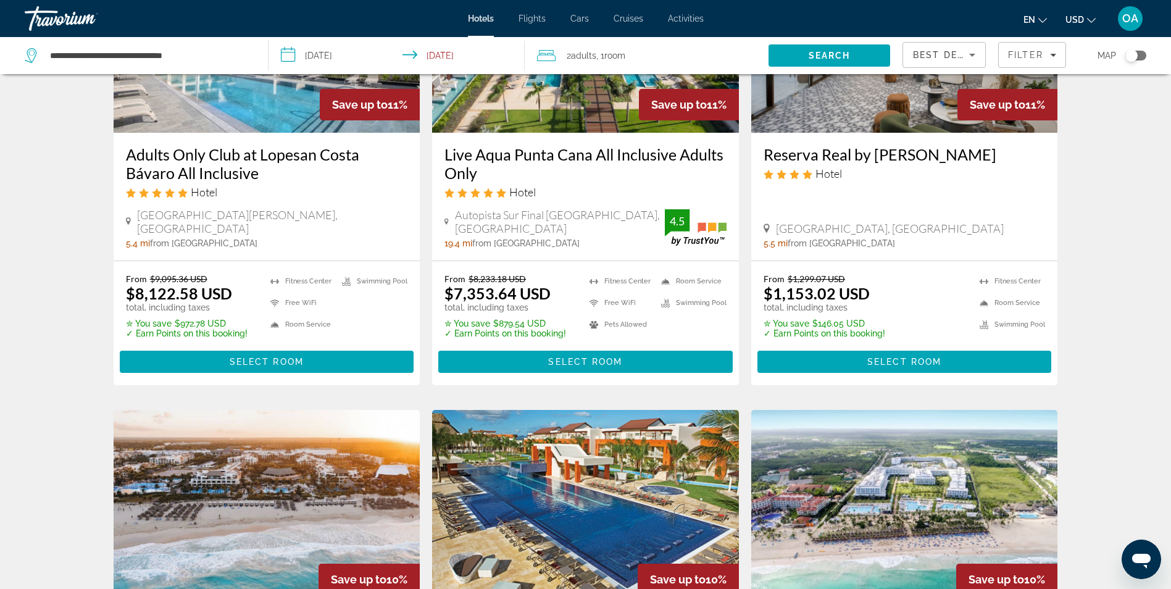
scroll to position [247, 0]
